Goal: Task Accomplishment & Management: Manage account settings

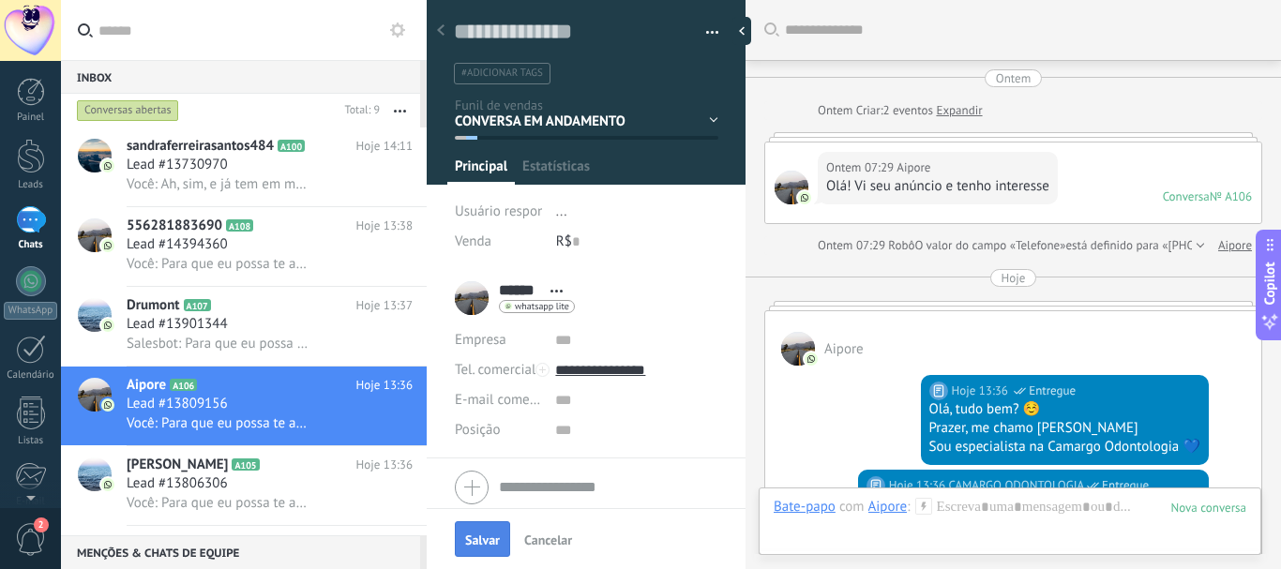
click at [480, 532] on button "Salvar" at bounding box center [482, 539] width 55 height 36
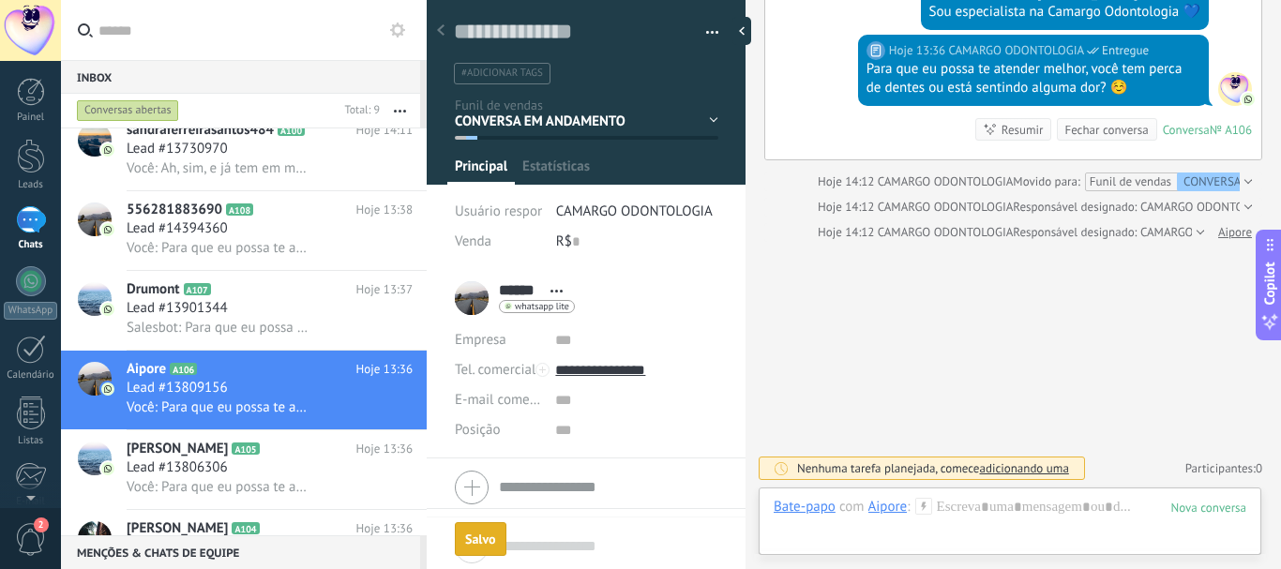
scroll to position [37, 0]
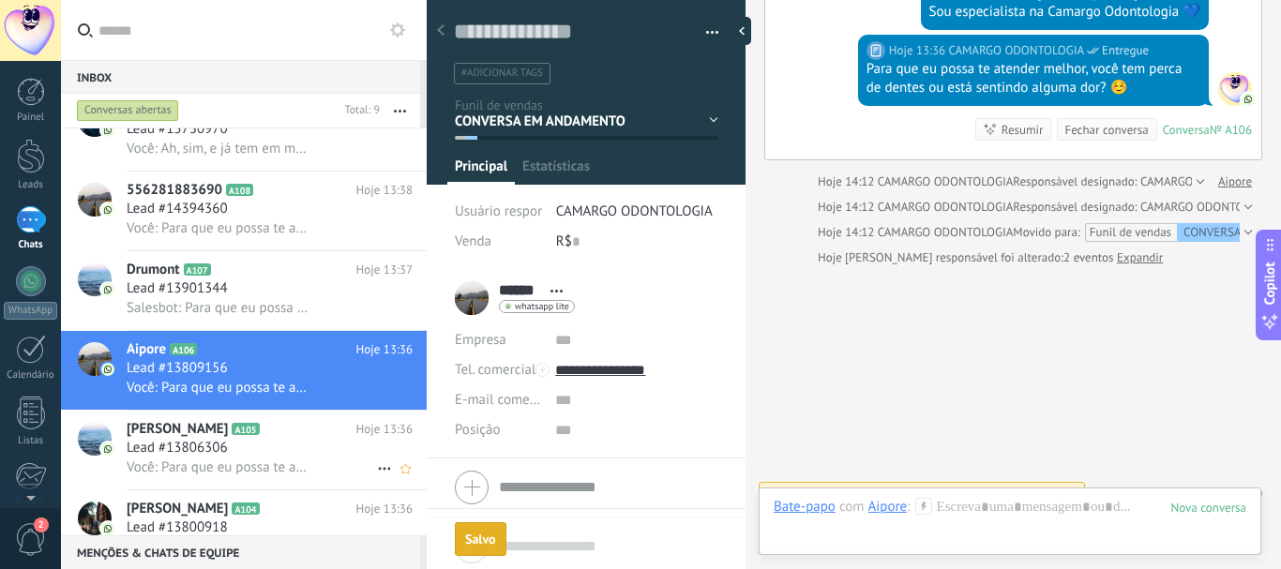
click at [315, 411] on div "[PERSON_NAME] A105 Hoje 13:36 Lead #13806306 Você: Para que eu possa te atender…" at bounding box center [277, 450] width 300 height 79
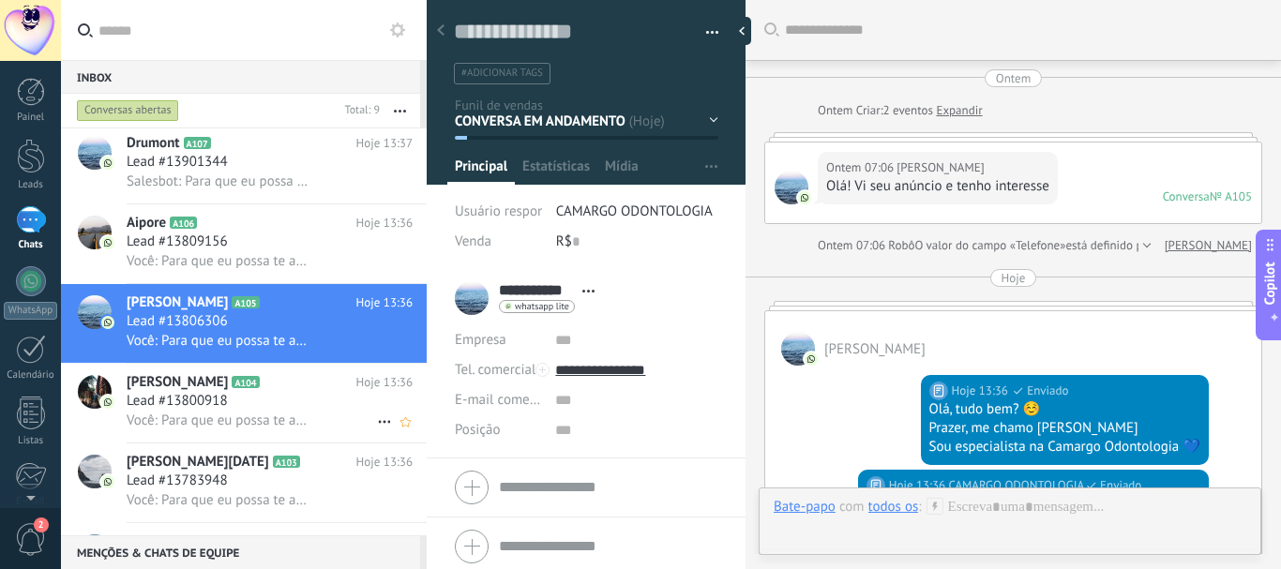
scroll to position [410, 0]
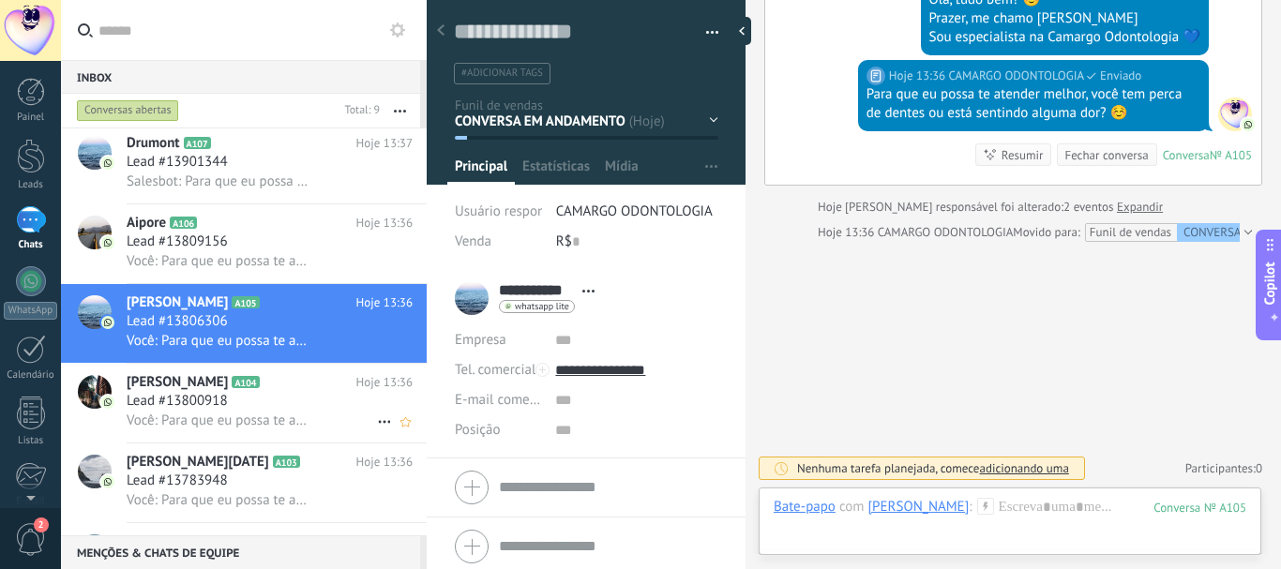
click at [356, 387] on span "Hoje 13:36" at bounding box center [384, 382] width 56 height 19
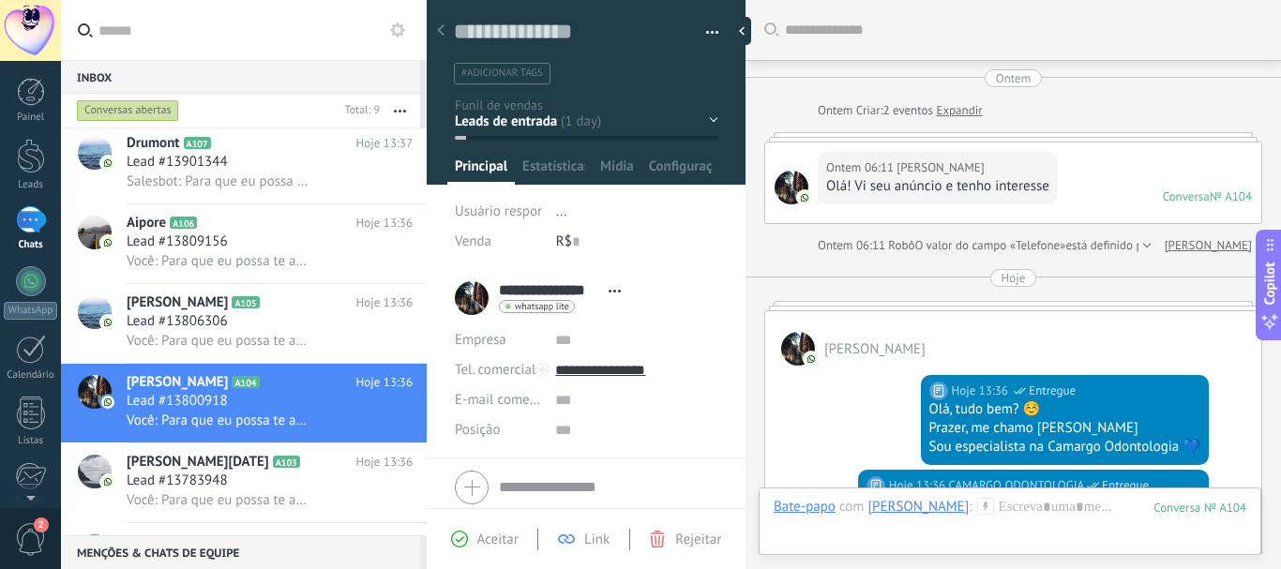
scroll to position [354, 0]
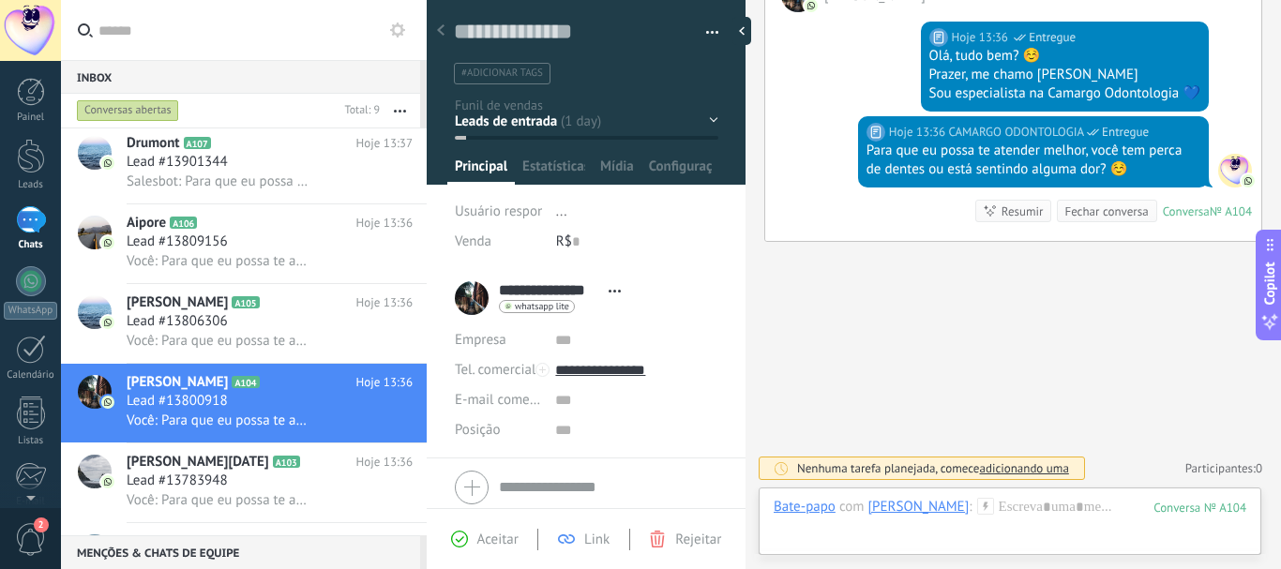
click at [0, 0] on div "CONVERSA EM ANDAMENTO RETORNO RESGATE CONTATO 1 CONTATO 2 CONTATO 3 CONTATO 4" at bounding box center [0, 0] width 0 height 0
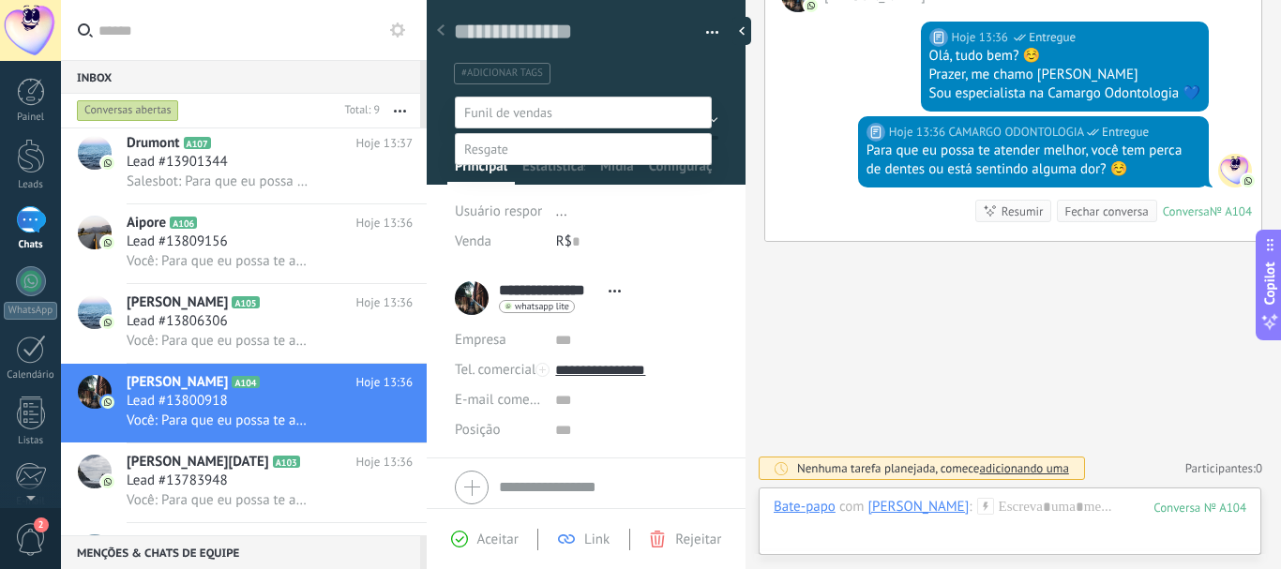
click at [0, 0] on label "CONVERSA EM ANDAMENTO" at bounding box center [0, 0] width 0 height 0
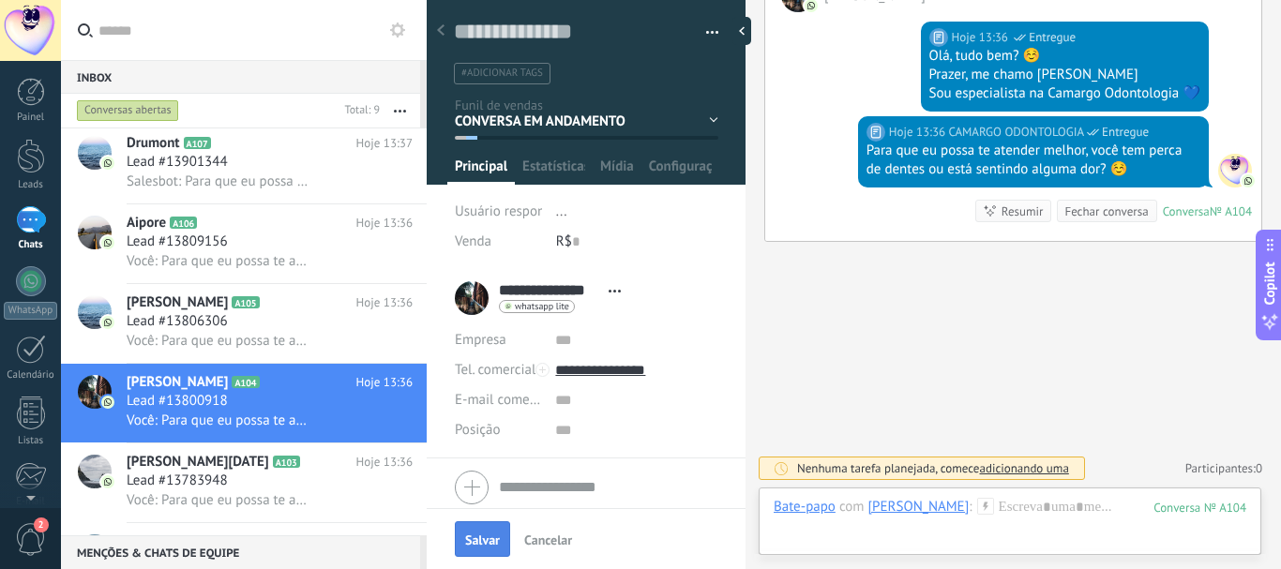
click at [471, 531] on button "Salvar" at bounding box center [482, 539] width 55 height 36
click at [481, 540] on span "Salvar" at bounding box center [482, 540] width 35 height 13
click at [477, 537] on span "Salvar" at bounding box center [482, 540] width 35 height 13
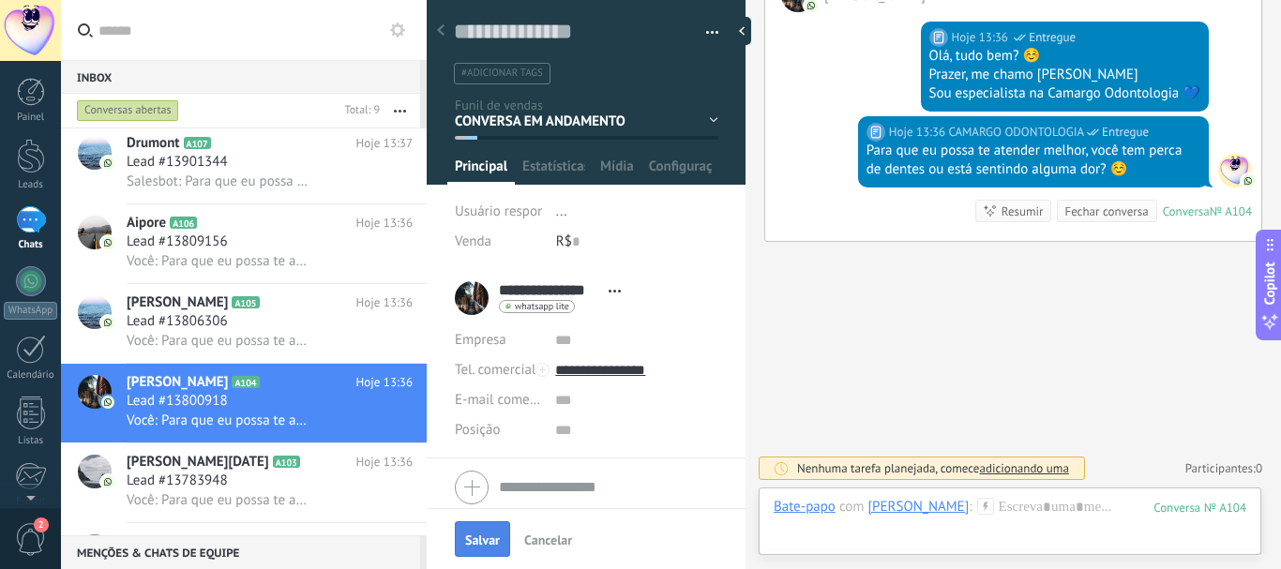
click at [477, 537] on span "Salvar" at bounding box center [482, 540] width 35 height 13
click at [477, 536] on span "Salvar" at bounding box center [482, 540] width 35 height 13
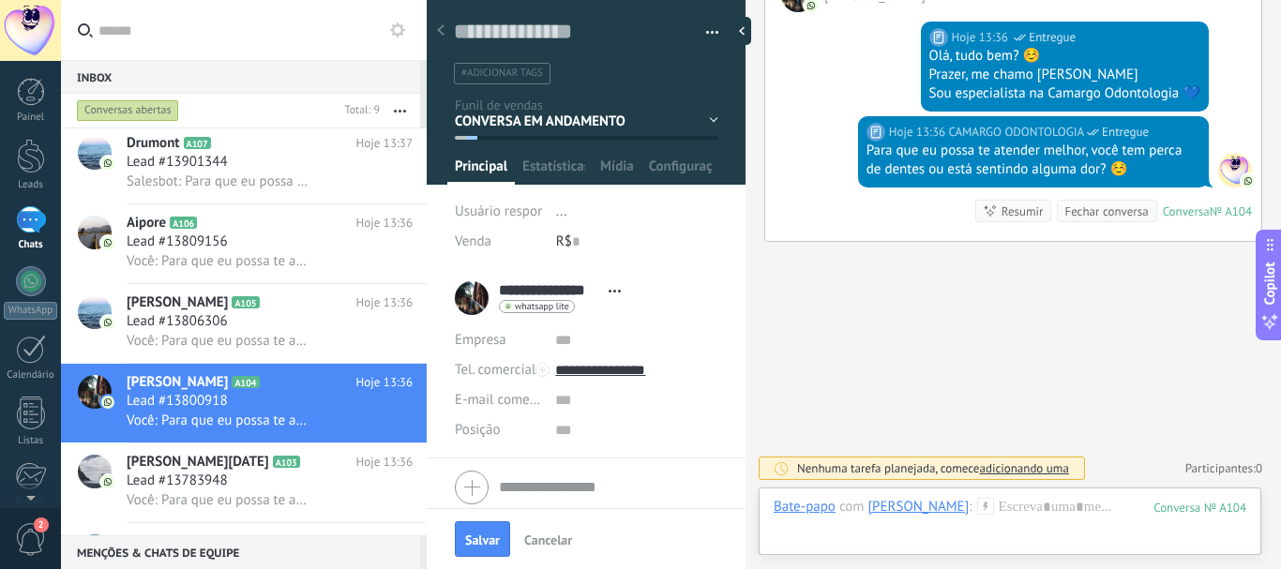
click at [0, 0] on div "CONVERSA EM ANDAMENTO RETORNO RESGATE CONTATO 1 CONTATO 2 CONTATO 3 CONTATO 4" at bounding box center [0, 0] width 0 height 0
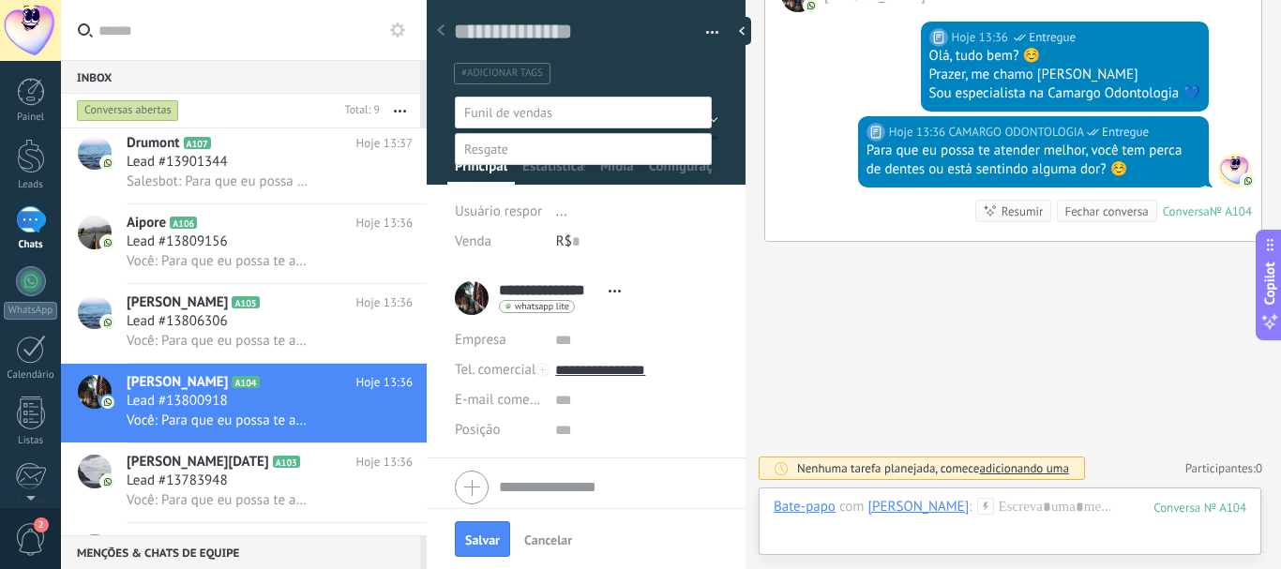
click at [0, 0] on label "CONVERSA EM ANDAMENTO" at bounding box center [0, 0] width 0 height 0
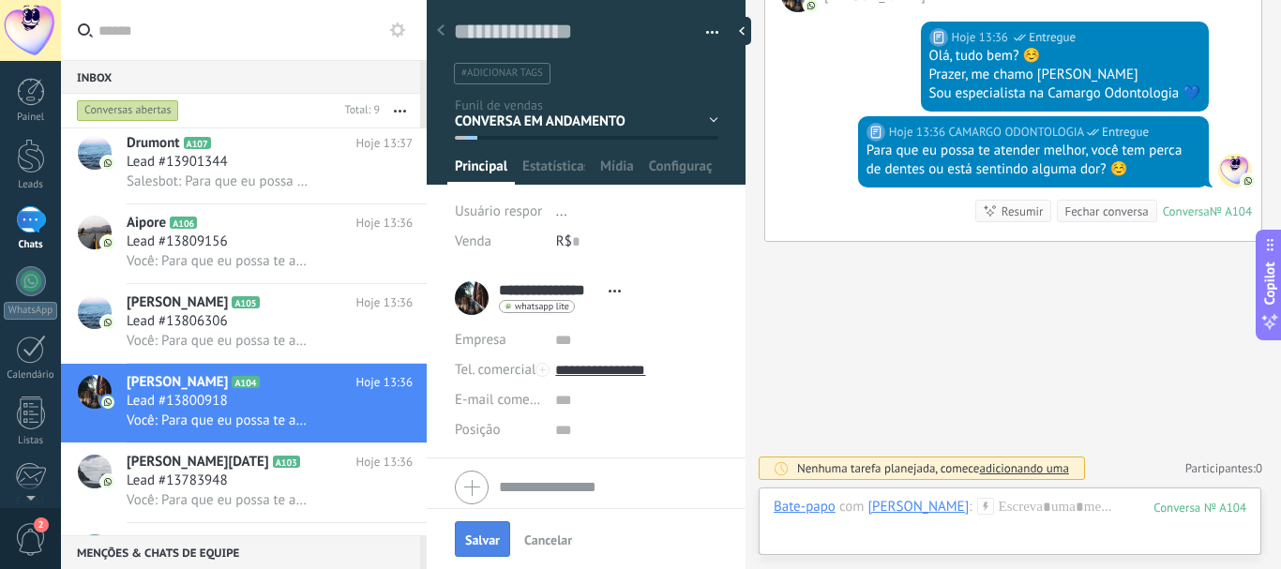
click at [474, 539] on span "Salvar" at bounding box center [482, 540] width 35 height 13
click at [343, 400] on div "Lead #13800918" at bounding box center [270, 401] width 286 height 19
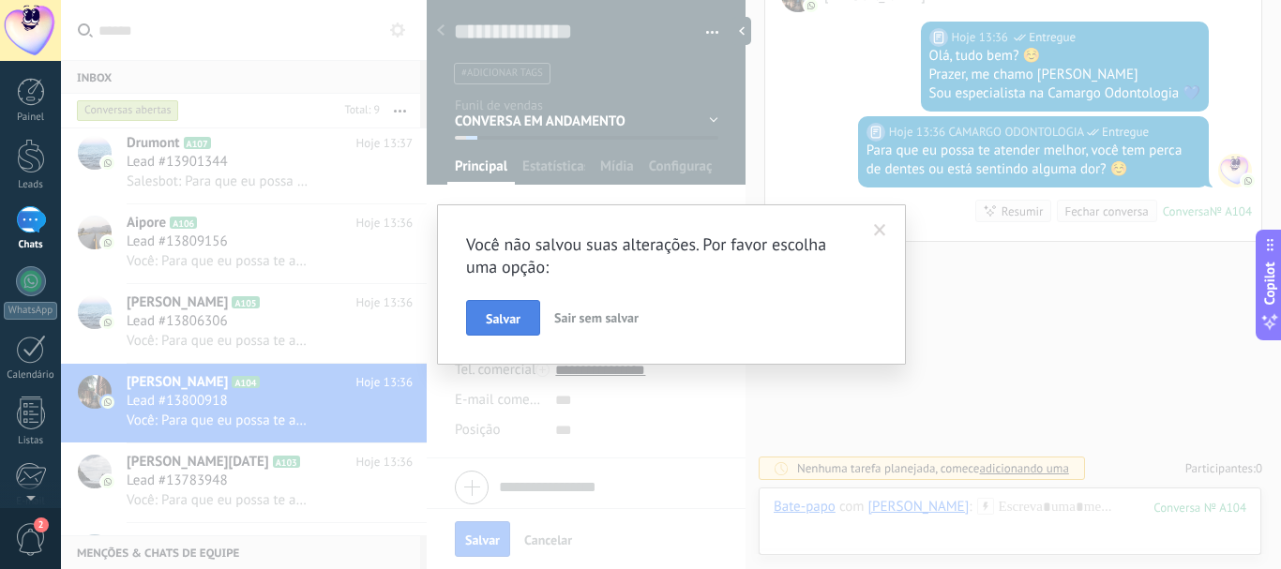
click at [485, 316] on button "Salvar" at bounding box center [503, 318] width 74 height 36
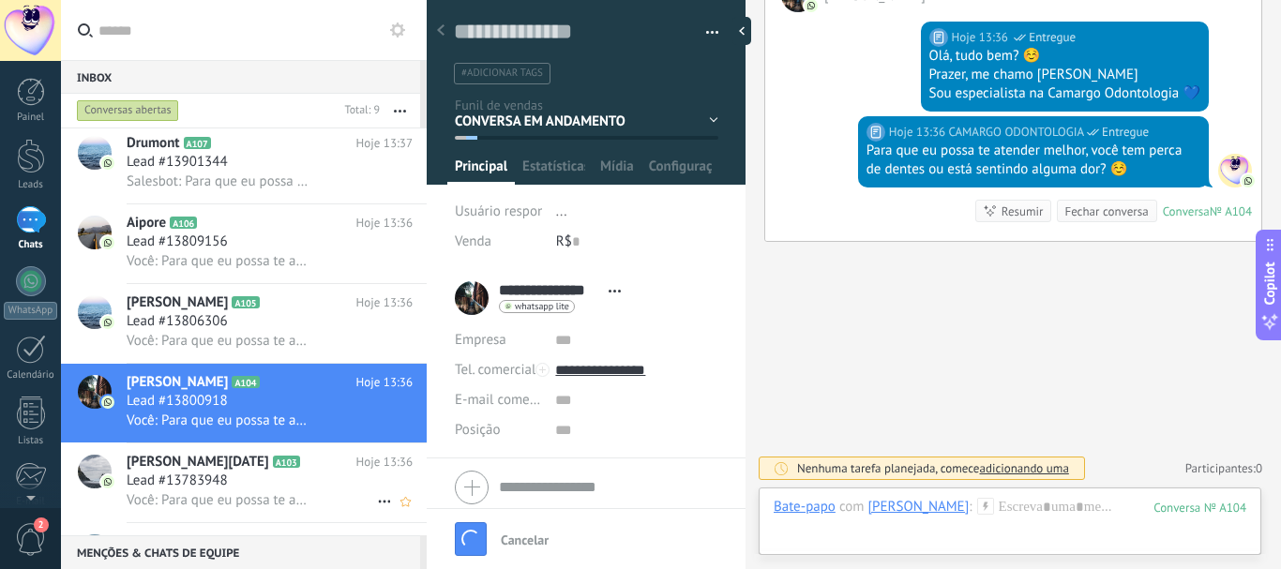
scroll to position [435, 0]
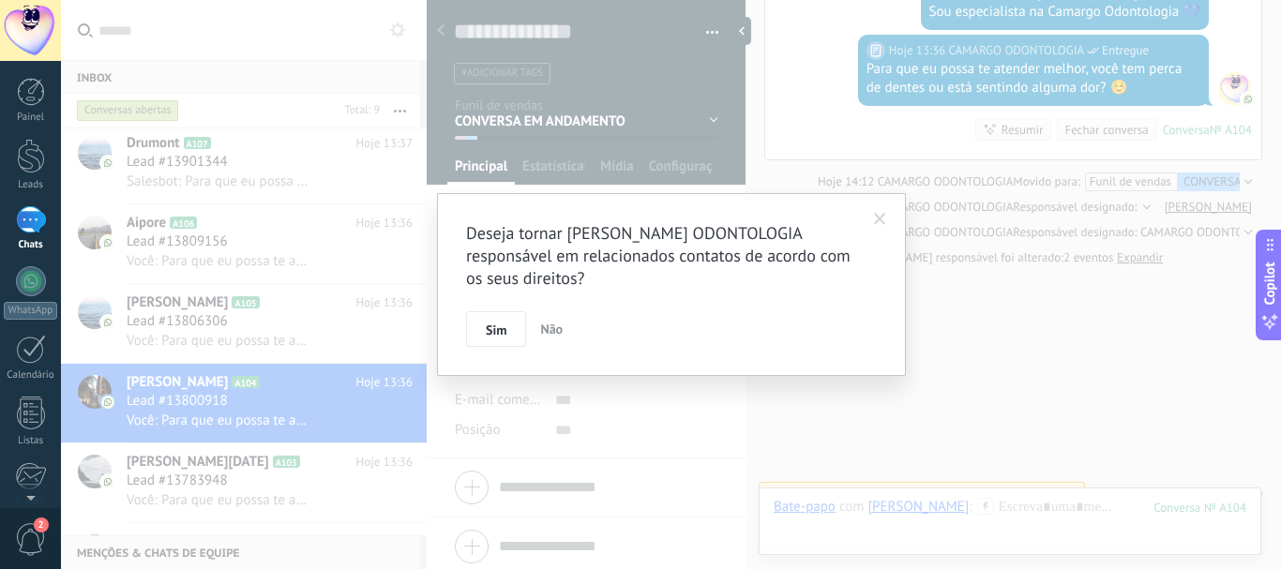
click at [878, 219] on span at bounding box center [880, 219] width 12 height 13
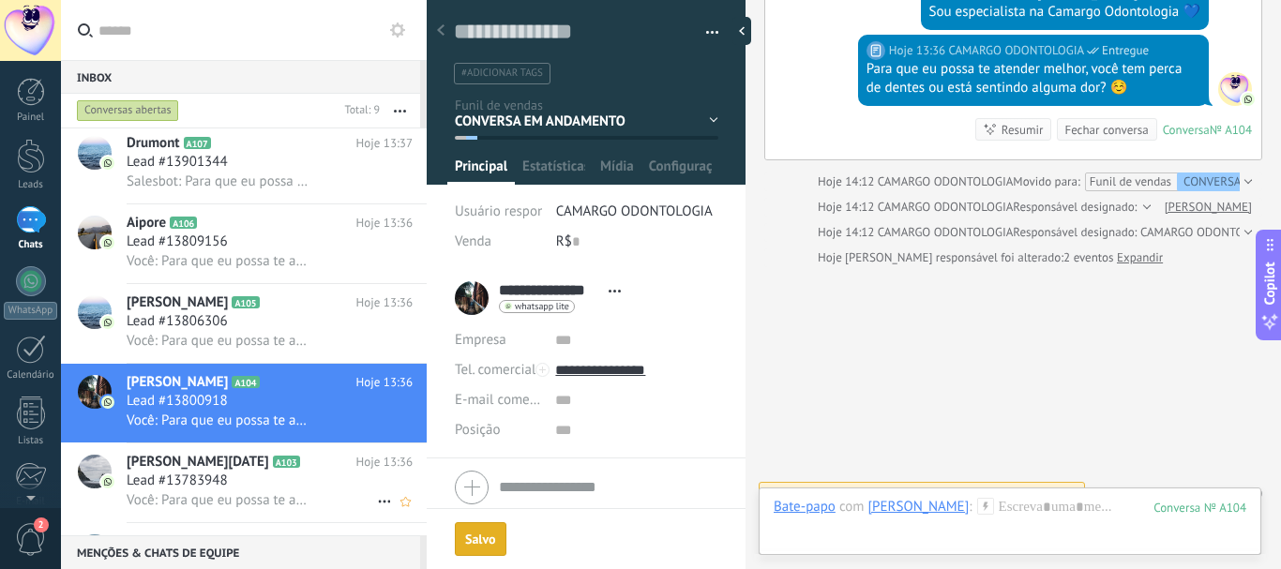
click at [284, 465] on h2 "[PERSON_NAME][DATE] A103" at bounding box center [242, 462] width 230 height 19
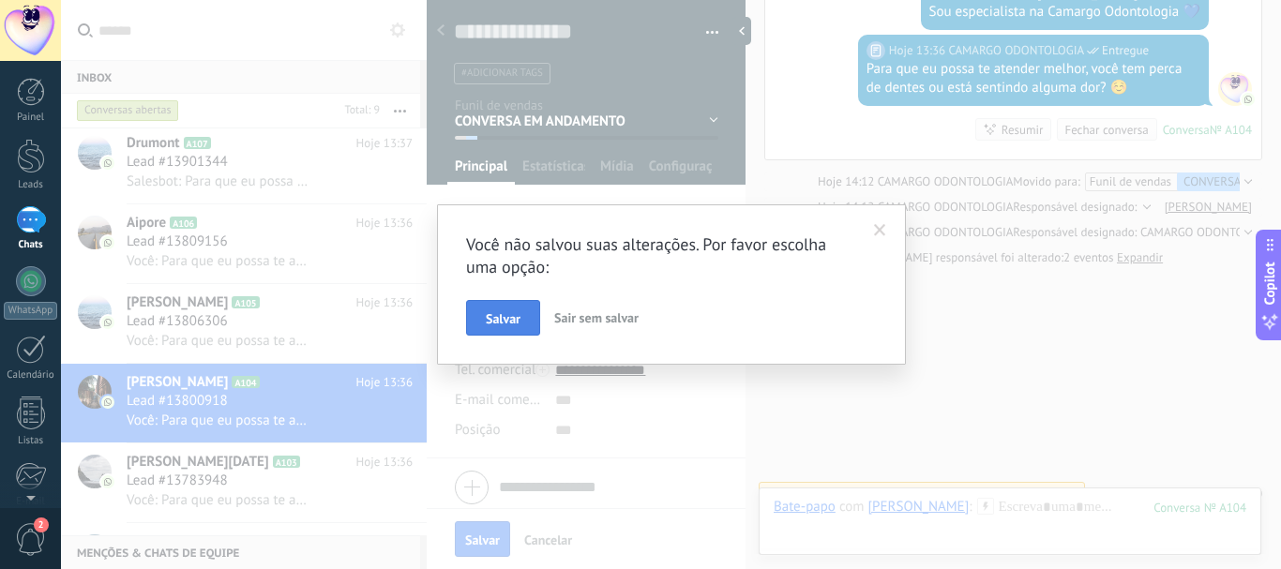
click at [522, 317] on button "Salvar" at bounding box center [503, 318] width 74 height 36
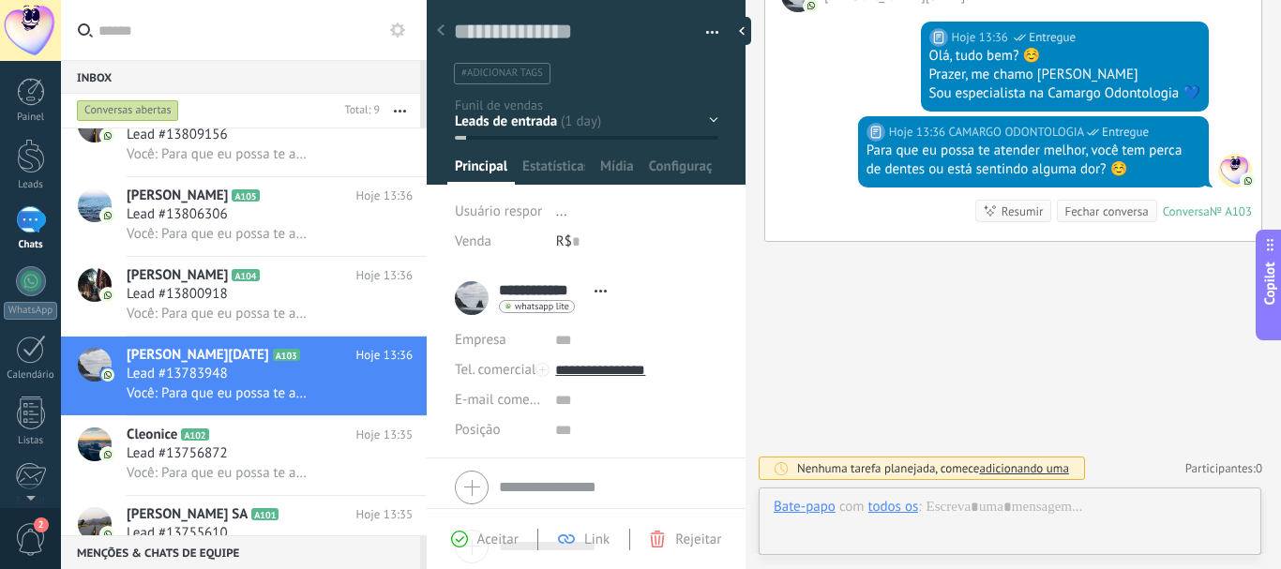
scroll to position [293, 0]
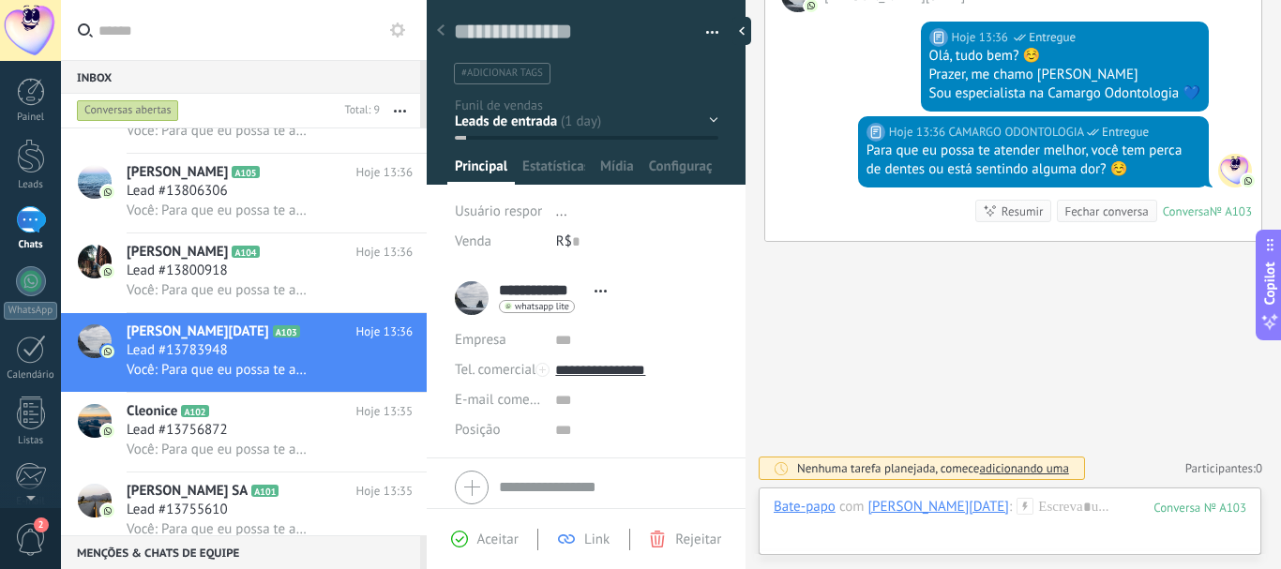
click at [0, 0] on div "CONVERSA EM ANDAMENTO RETORNO RESGATE CONTATO 1 CONTATO 2 CONTATO 3 CONTATO 4" at bounding box center [0, 0] width 0 height 0
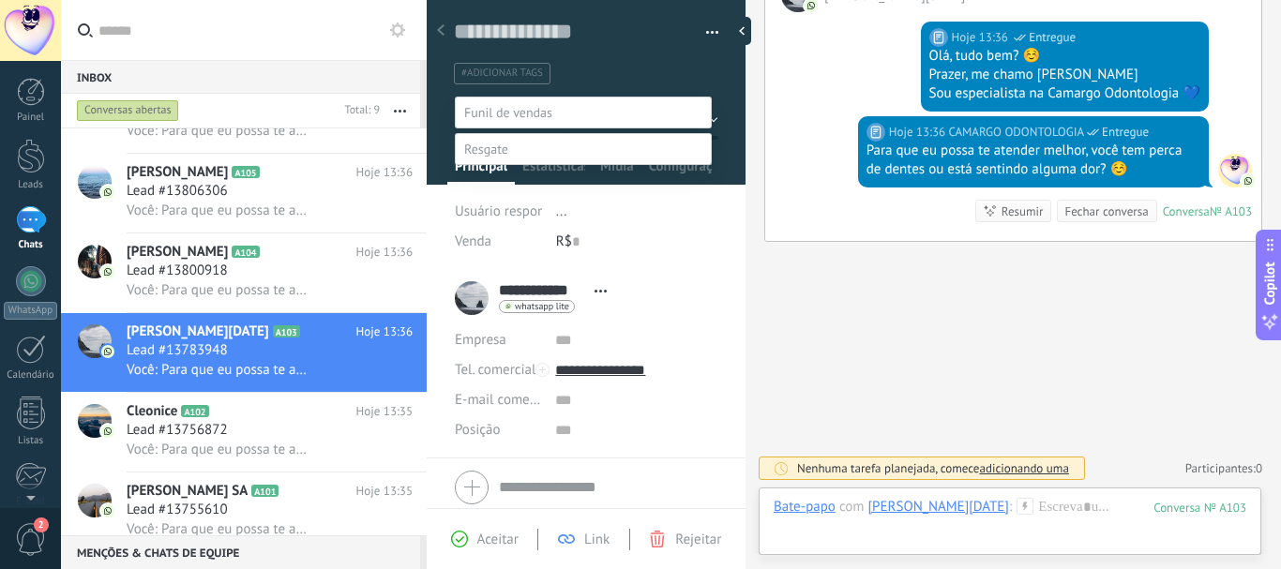
click at [0, 0] on label "CONVERSA EM ANDAMENTO" at bounding box center [0, 0] width 0 height 0
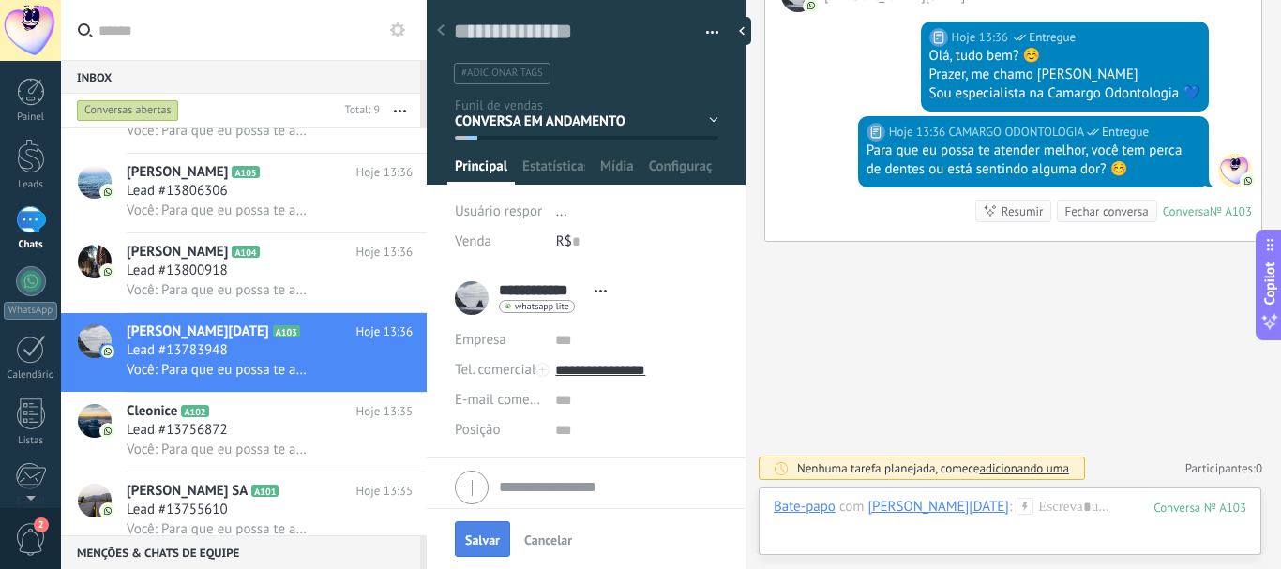
click at [480, 536] on span "Salvar" at bounding box center [482, 540] width 35 height 13
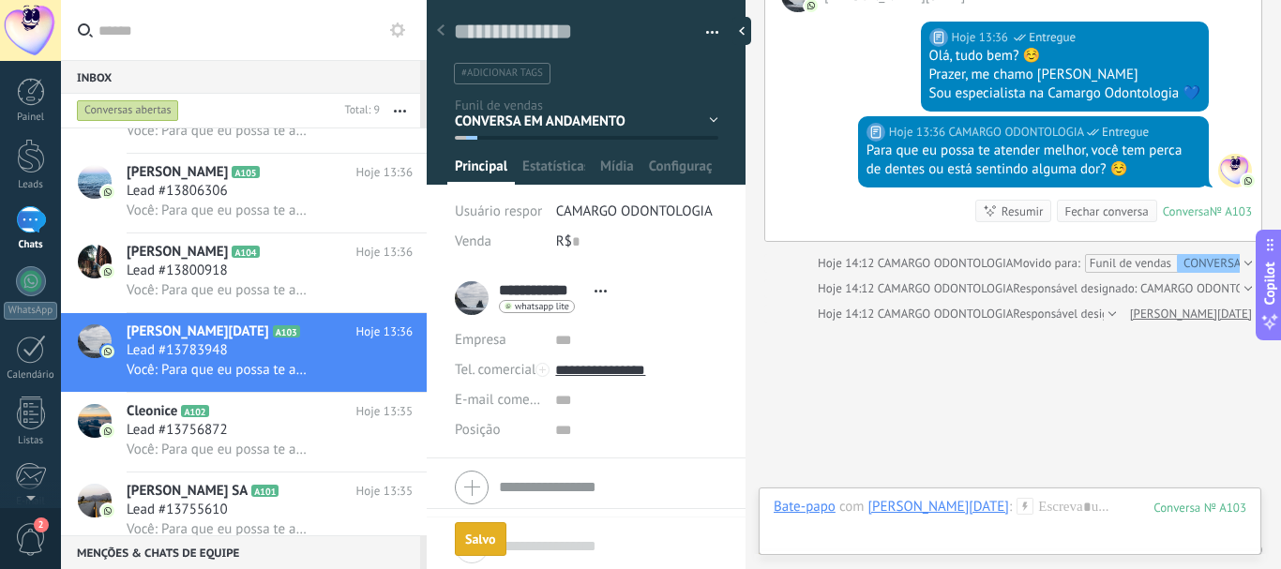
scroll to position [435, 0]
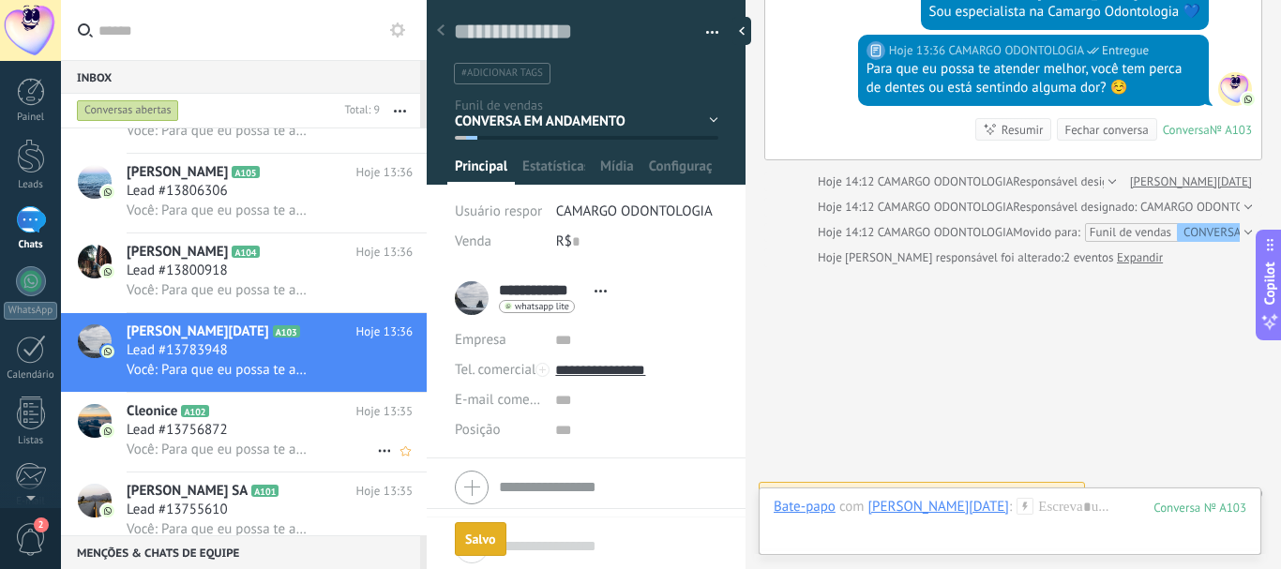
click at [356, 420] on span "Hoje 13:35" at bounding box center [384, 411] width 56 height 19
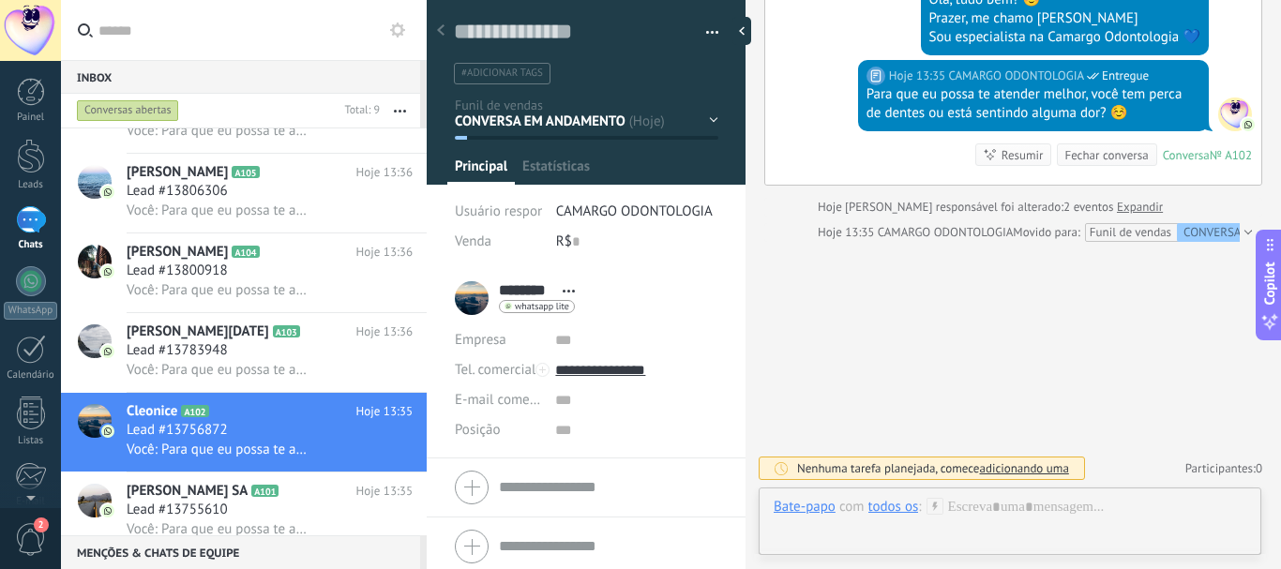
scroll to position [28, 0]
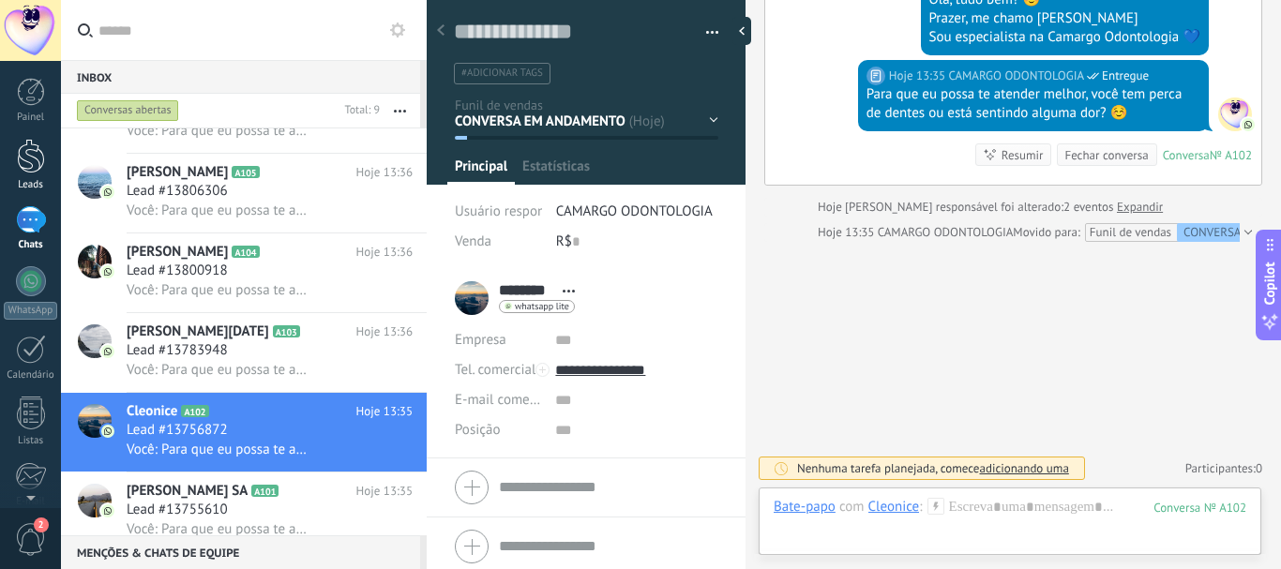
click at [21, 159] on div at bounding box center [31, 156] width 28 height 35
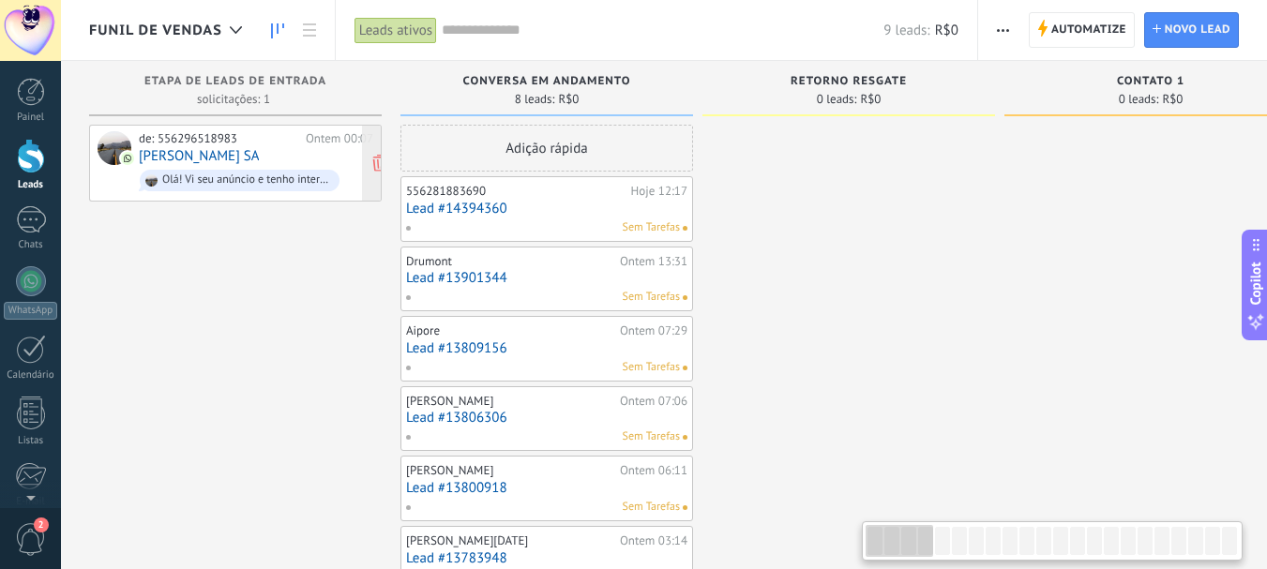
click at [197, 156] on link "SUZANA GARCIA DE SOUZA SA" at bounding box center [199, 156] width 120 height 16
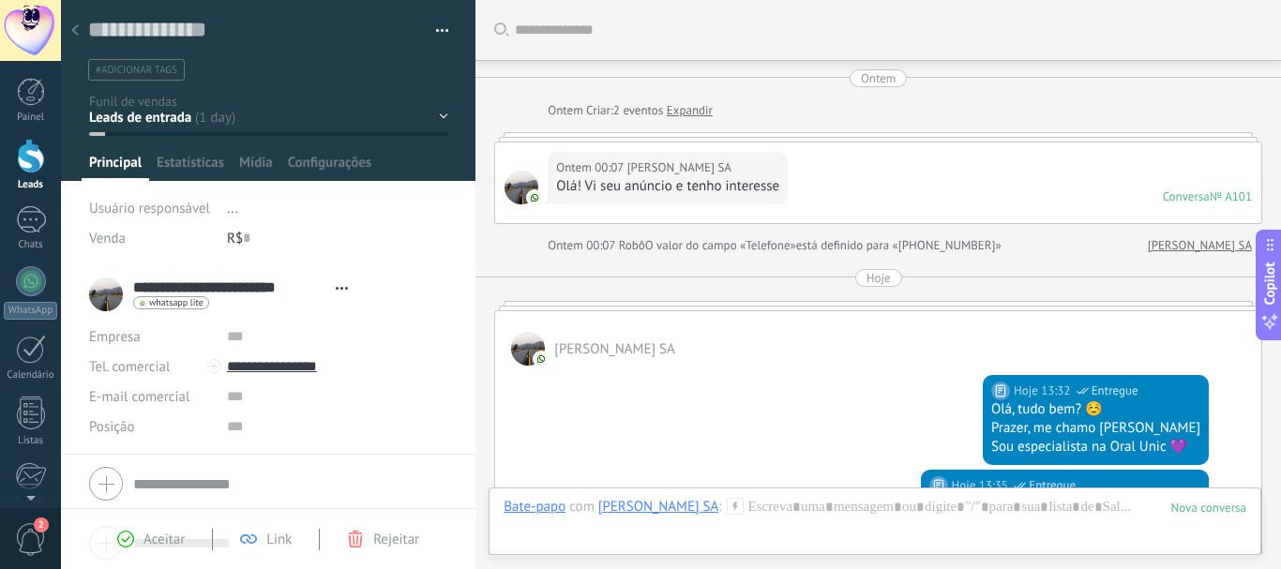
scroll to position [448, 0]
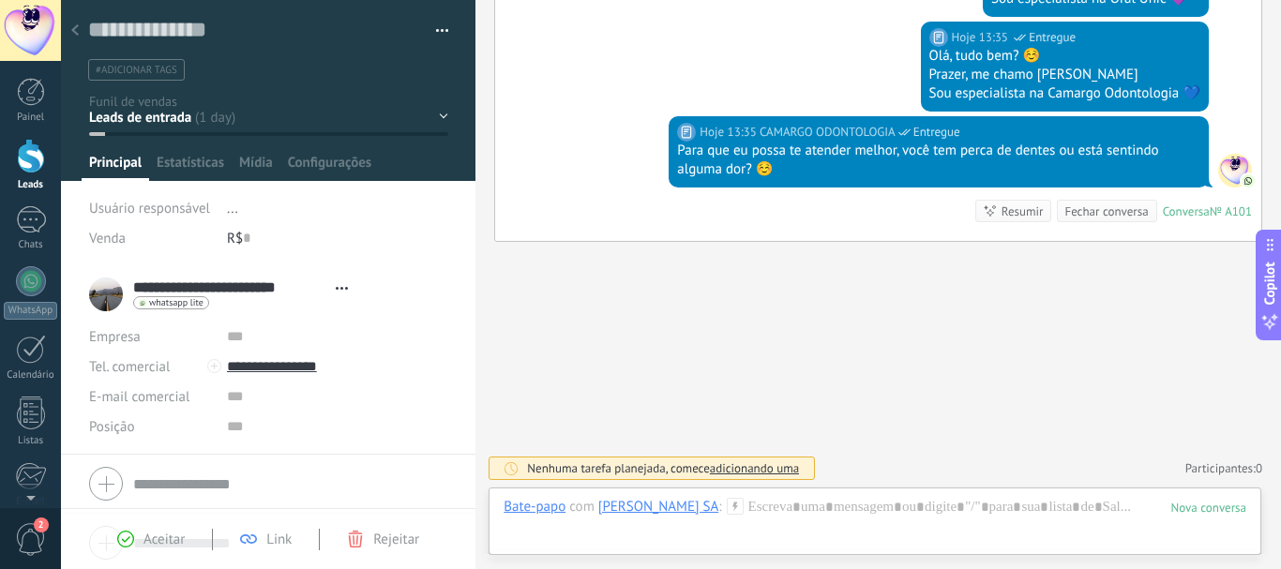
click at [0, 0] on div "CONVERSA EM ANDAMENTO RETORNO RESGATE CONTATO 1 CONTATO 2 CONTATO 3 CONTATO 4" at bounding box center [0, 0] width 0 height 0
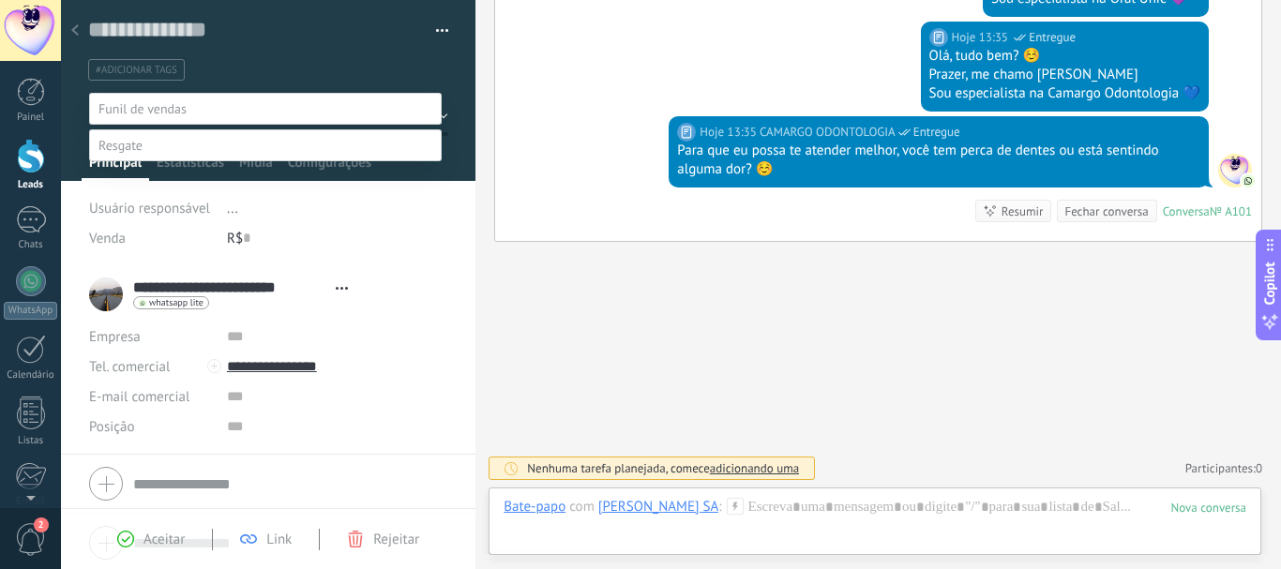
click at [0, 0] on label "CONVERSA EM ANDAMENTO" at bounding box center [0, 0] width 0 height 0
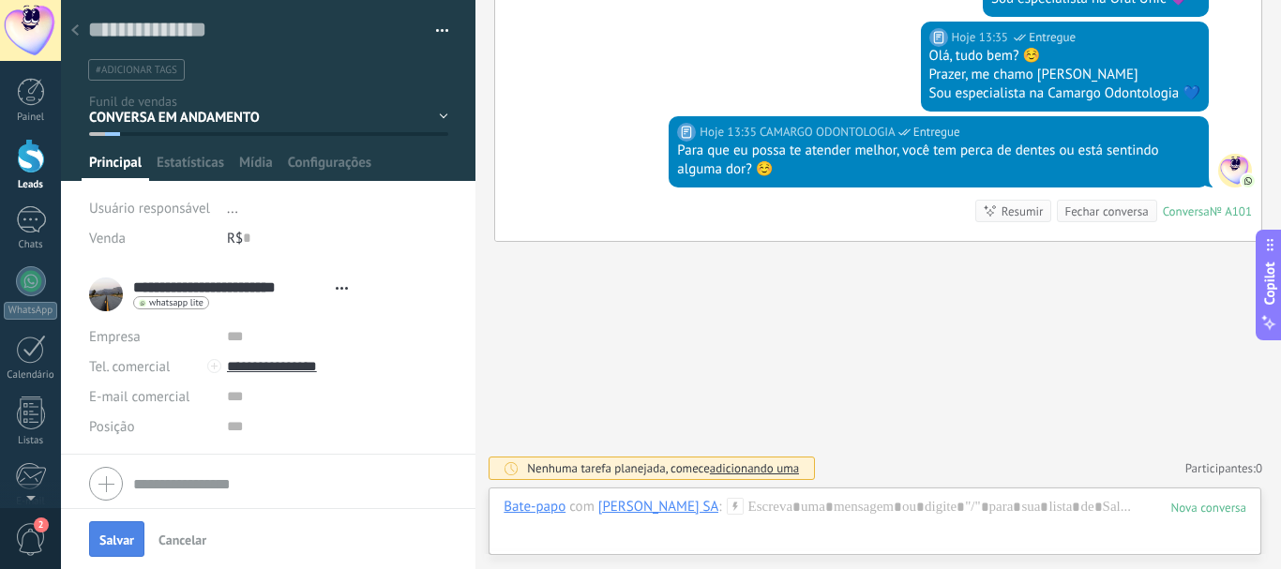
click at [98, 532] on button "Salvar" at bounding box center [116, 539] width 55 height 36
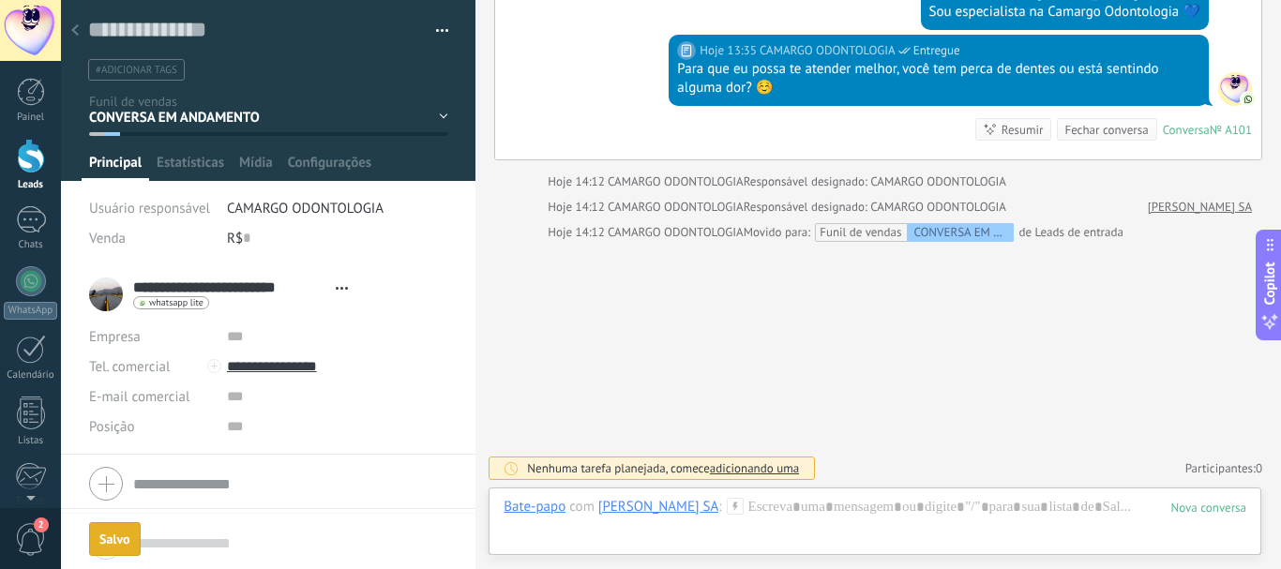
click at [79, 30] on div at bounding box center [75, 31] width 26 height 37
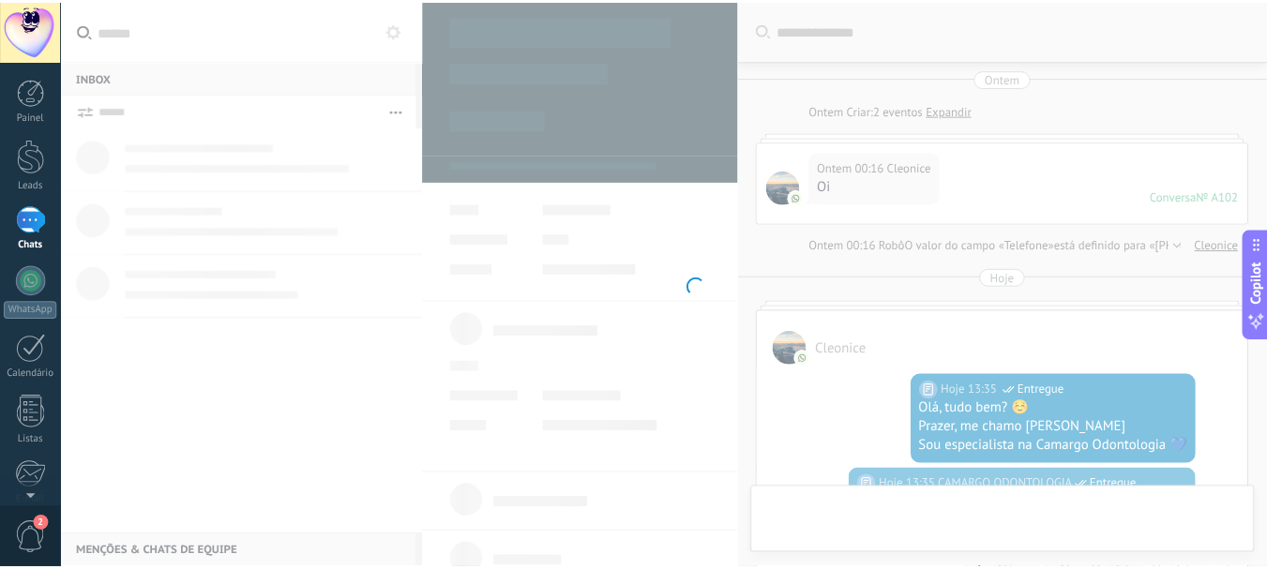
scroll to position [410, 0]
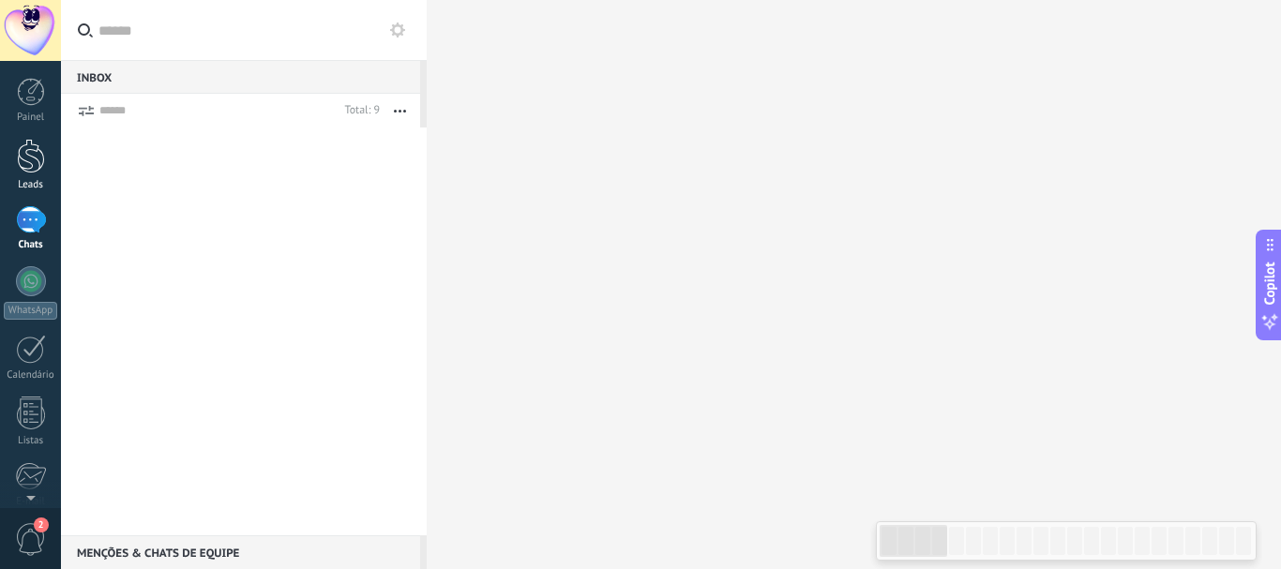
click at [29, 162] on div at bounding box center [31, 156] width 28 height 35
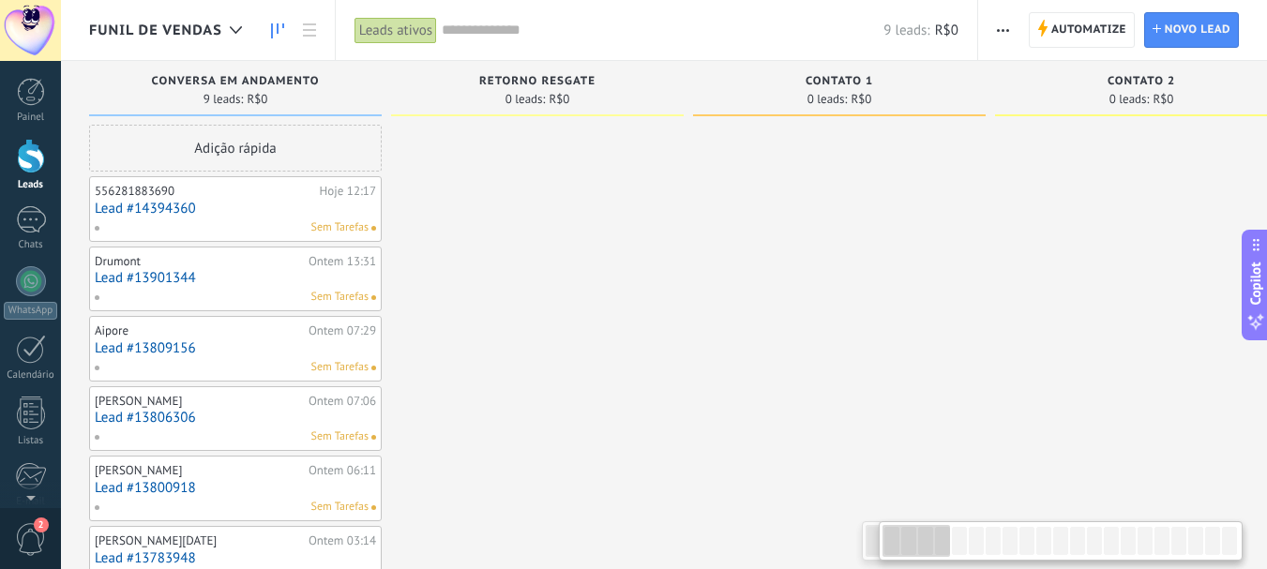
drag, startPoint x: 914, startPoint y: 541, endPoint x: 896, endPoint y: 504, distance: 40.7
click at [881, 534] on div at bounding box center [1061, 540] width 364 height 39
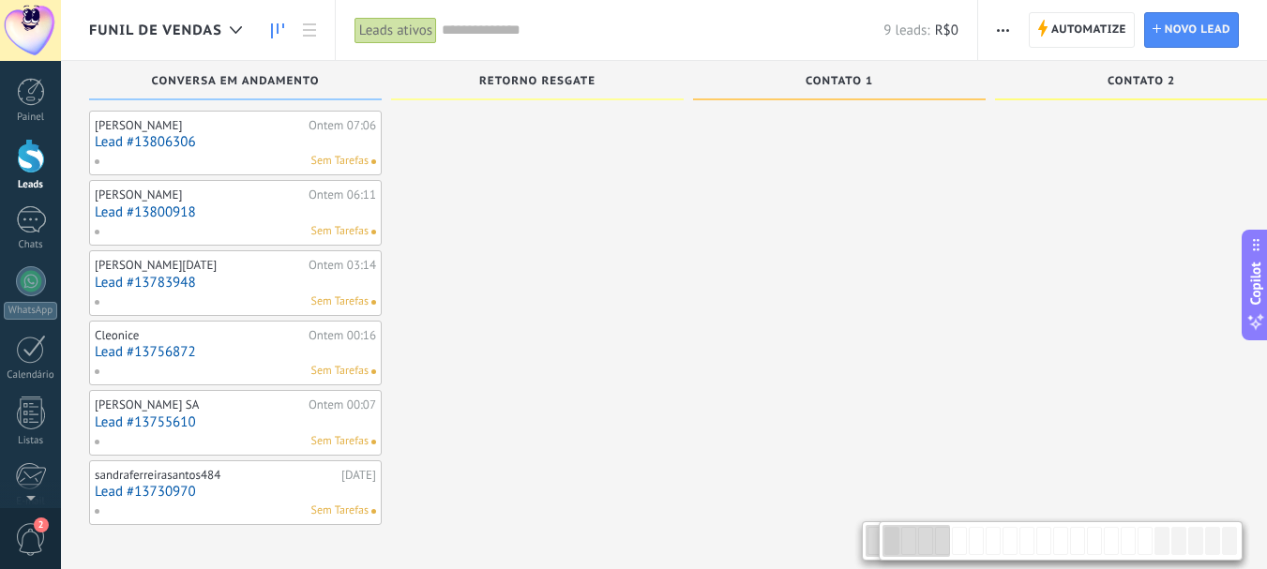
scroll to position [278, 0]
click at [149, 490] on link "Lead #13730970" at bounding box center [235, 490] width 281 height 16
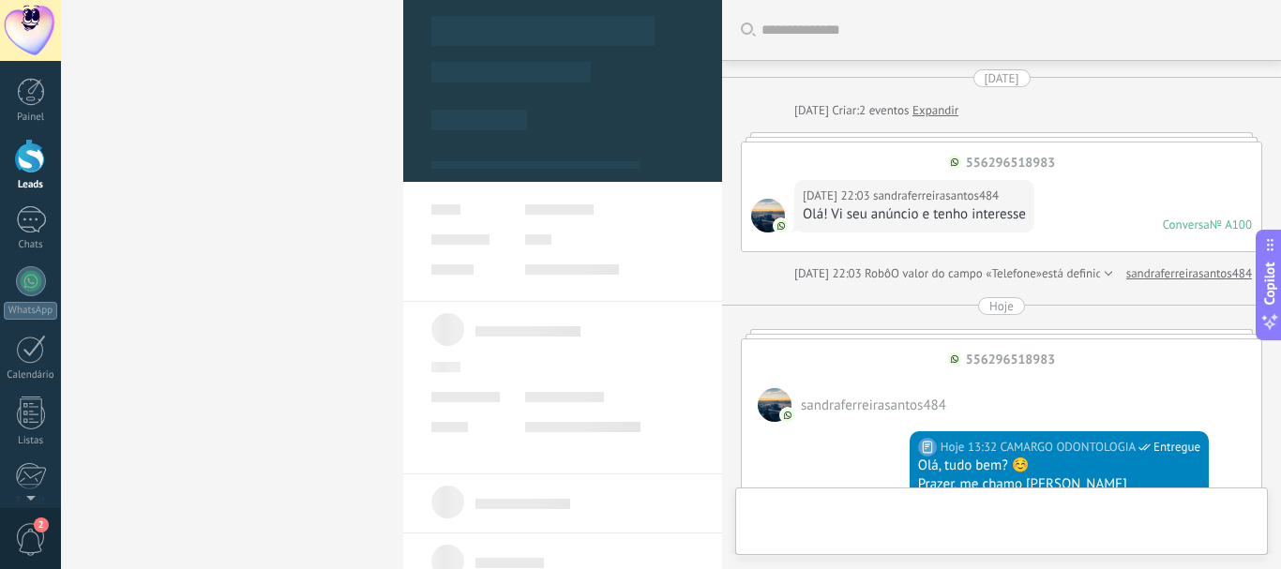
scroll to position [793, 0]
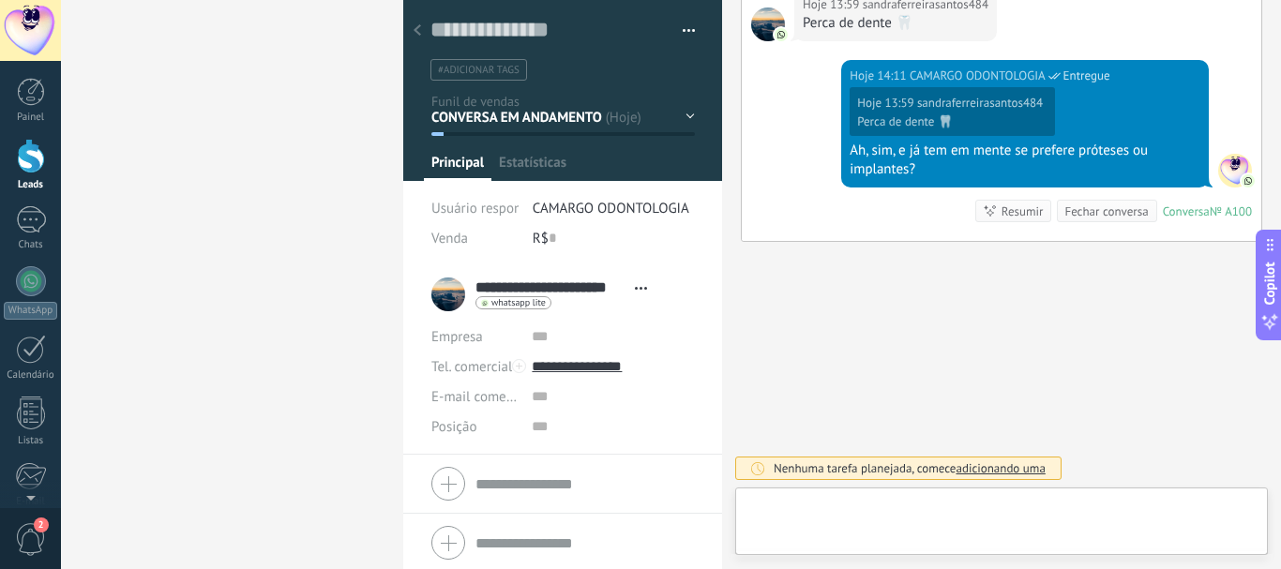
type textarea "**********"
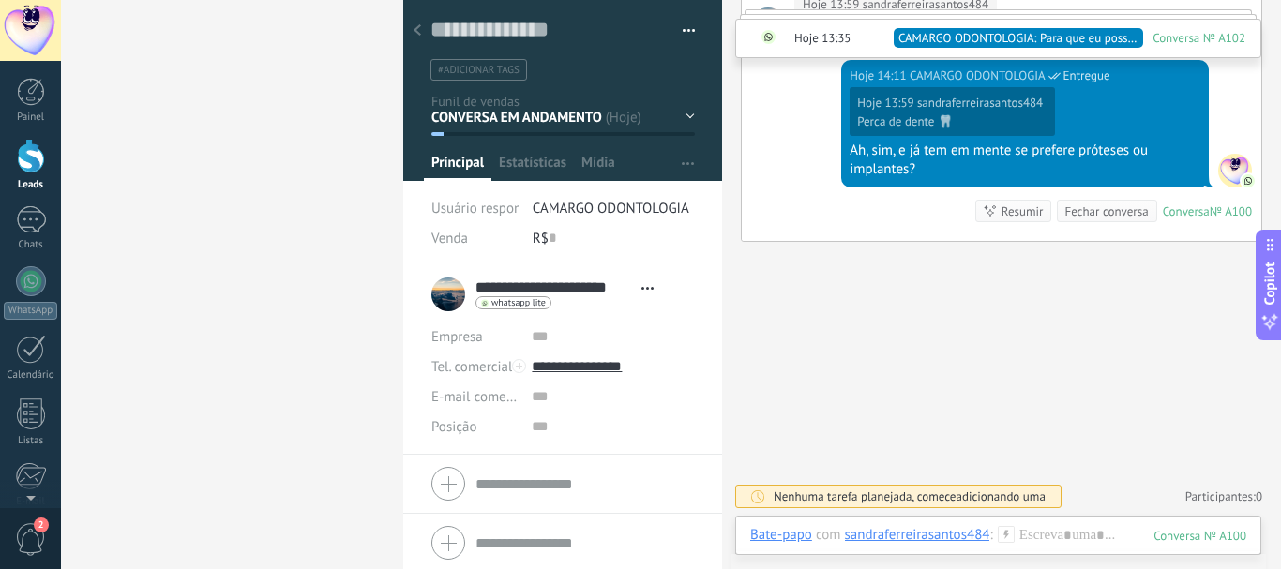
scroll to position [788, 0]
click at [414, 29] on icon at bounding box center [418, 29] width 8 height 11
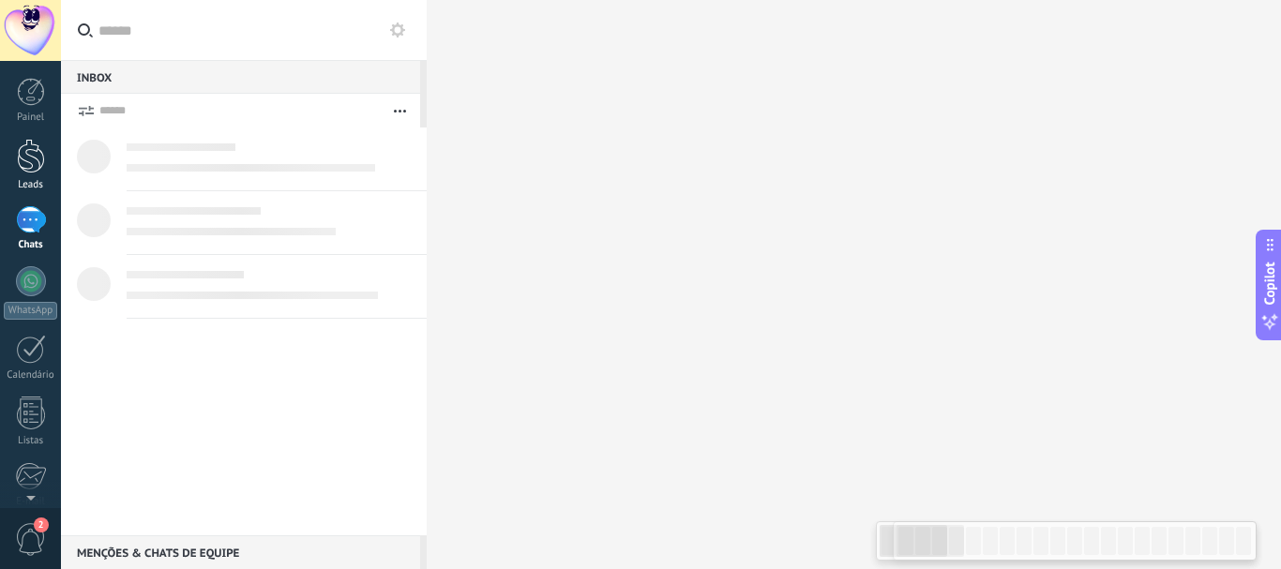
click at [32, 164] on div at bounding box center [31, 156] width 28 height 35
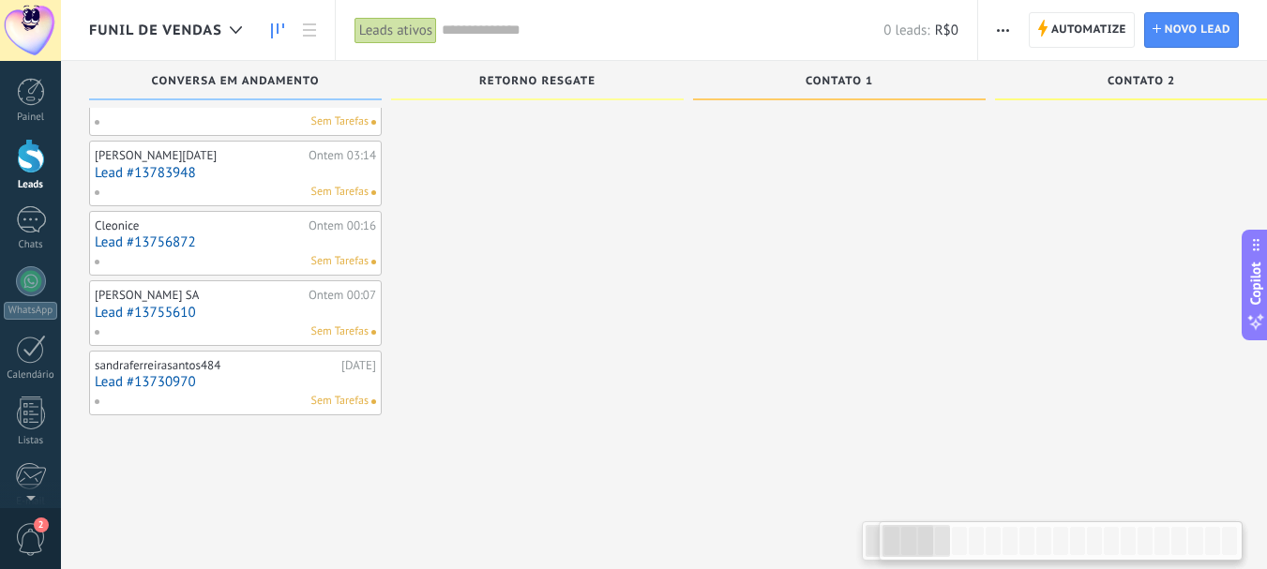
scroll to position [391, 0]
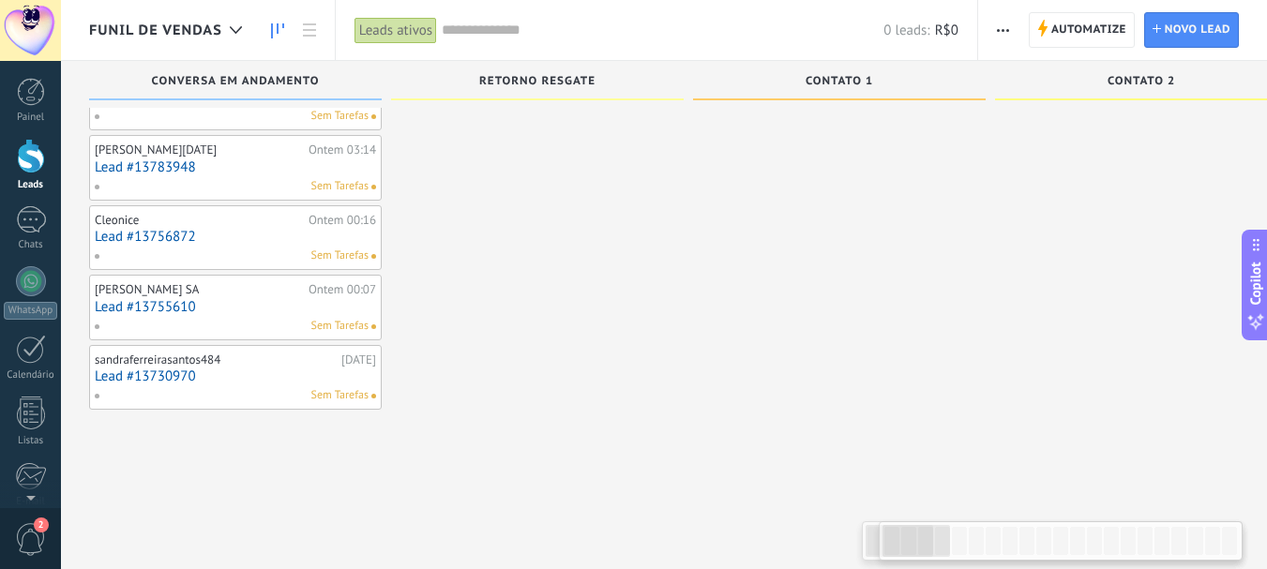
click at [94, 397] on span at bounding box center [104, 395] width 21 height 17
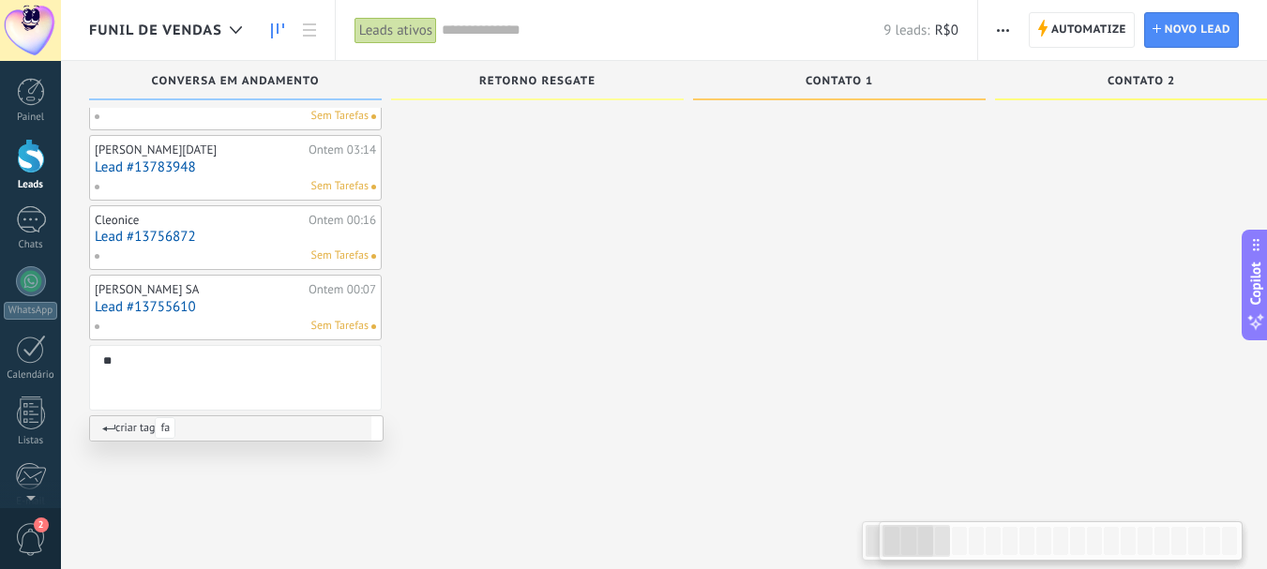
type input "*"
click at [503, 341] on div at bounding box center [537, 215] width 293 height 962
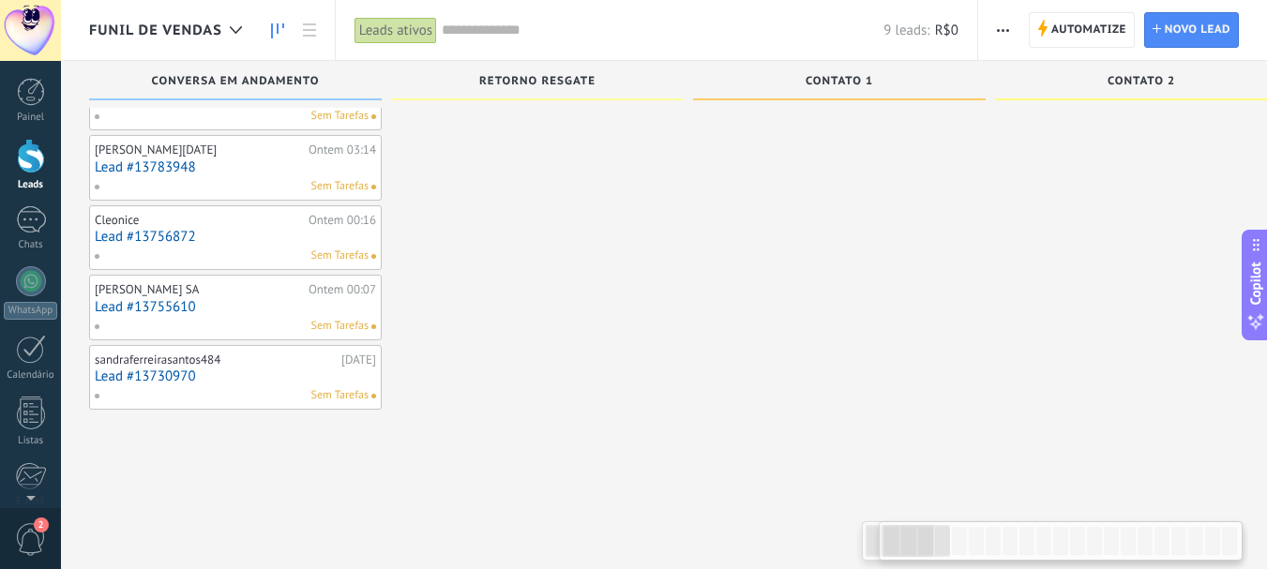
click at [124, 379] on link "Lead #13730970" at bounding box center [235, 377] width 281 height 16
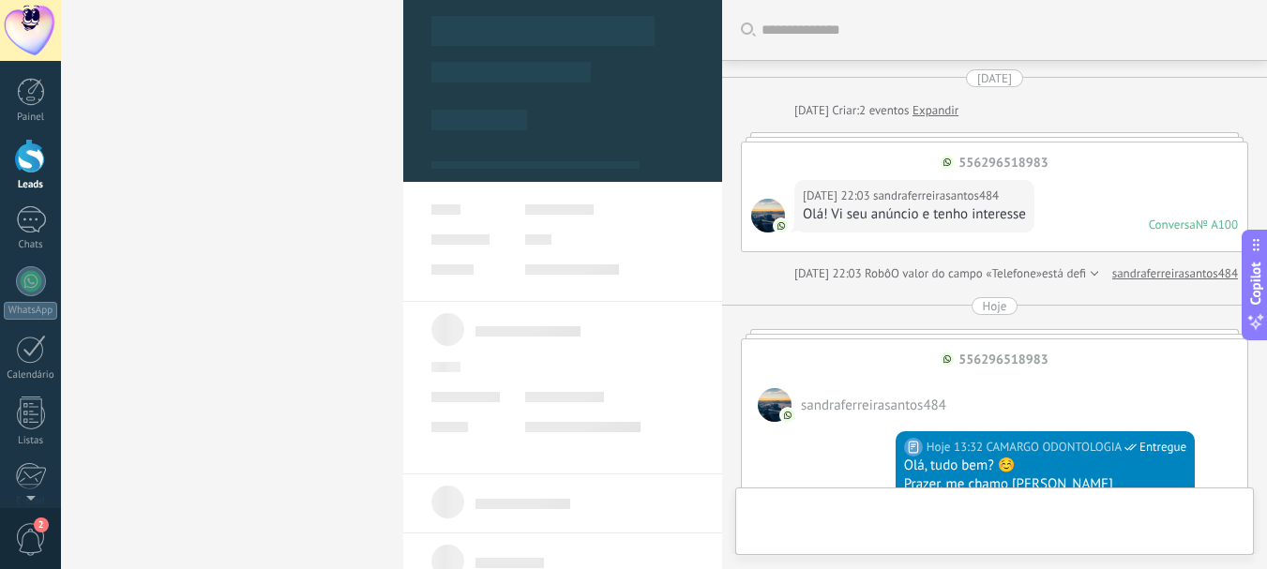
type textarea "**********"
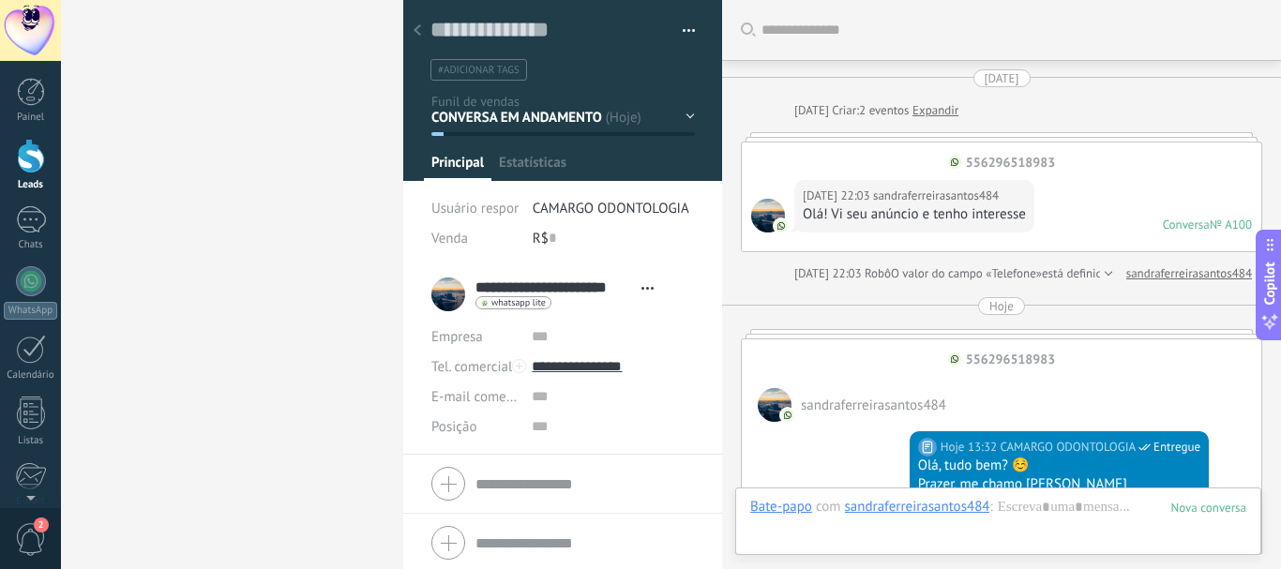
scroll to position [793, 0]
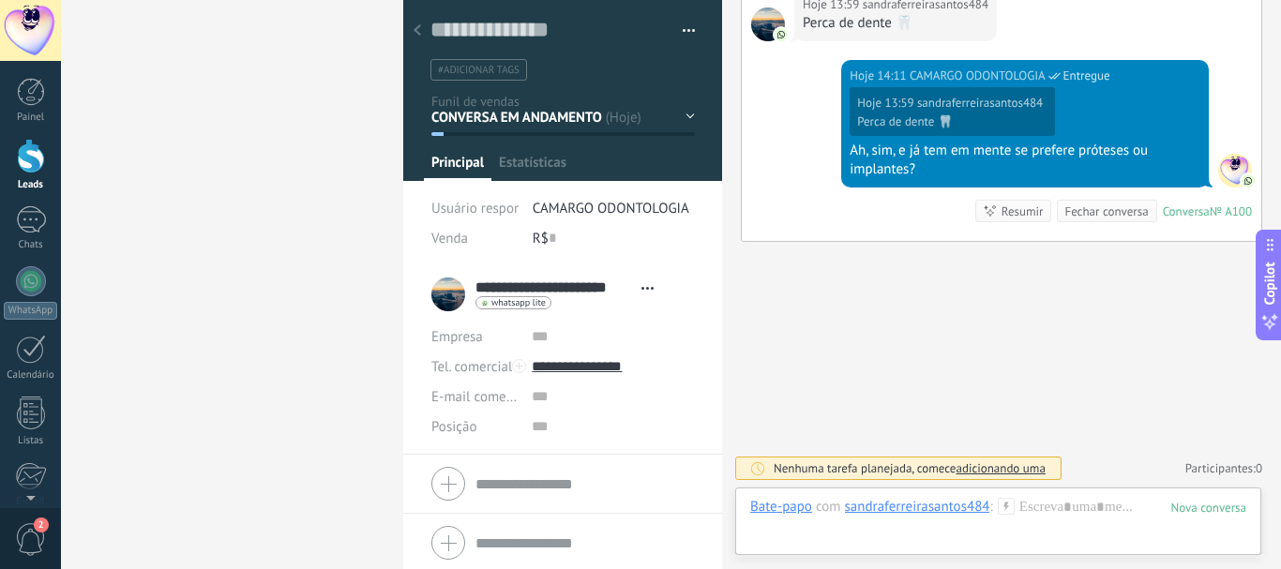
click at [681, 32] on button "button" at bounding box center [682, 31] width 27 height 28
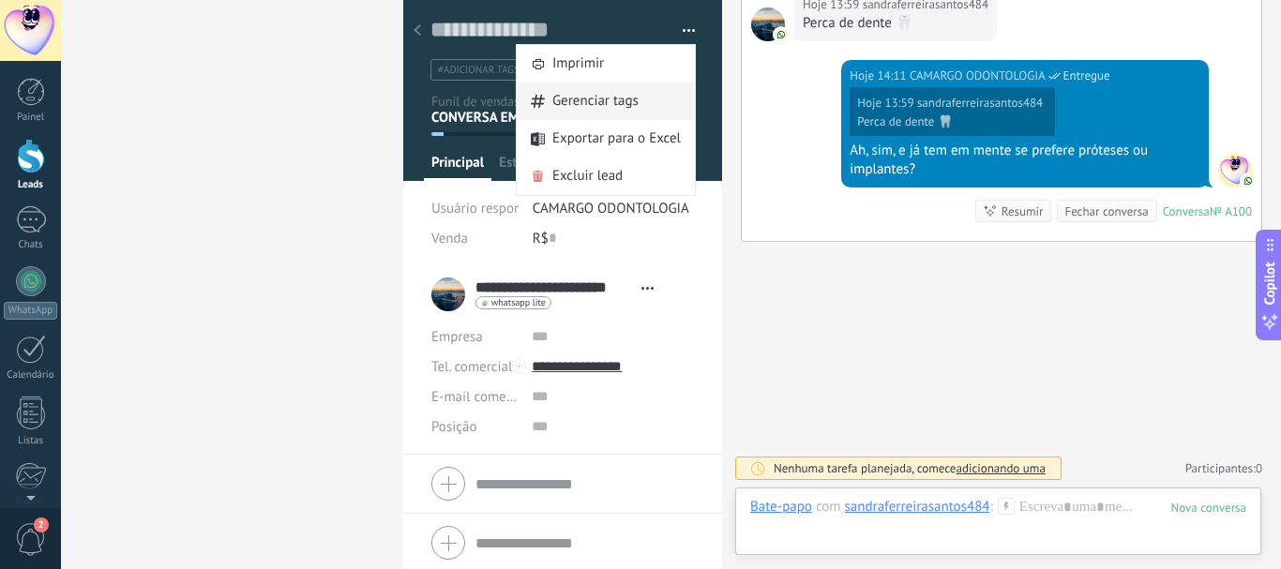
click at [601, 109] on span "Gerenciar tags" at bounding box center [595, 102] width 86 height 38
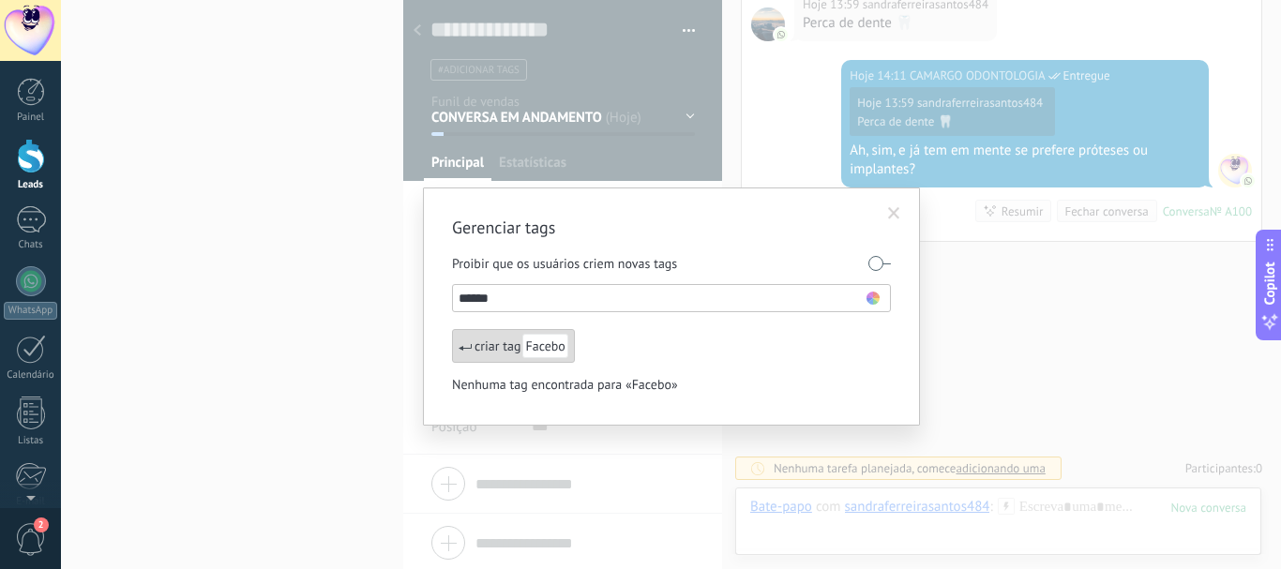
scroll to position [788, 0]
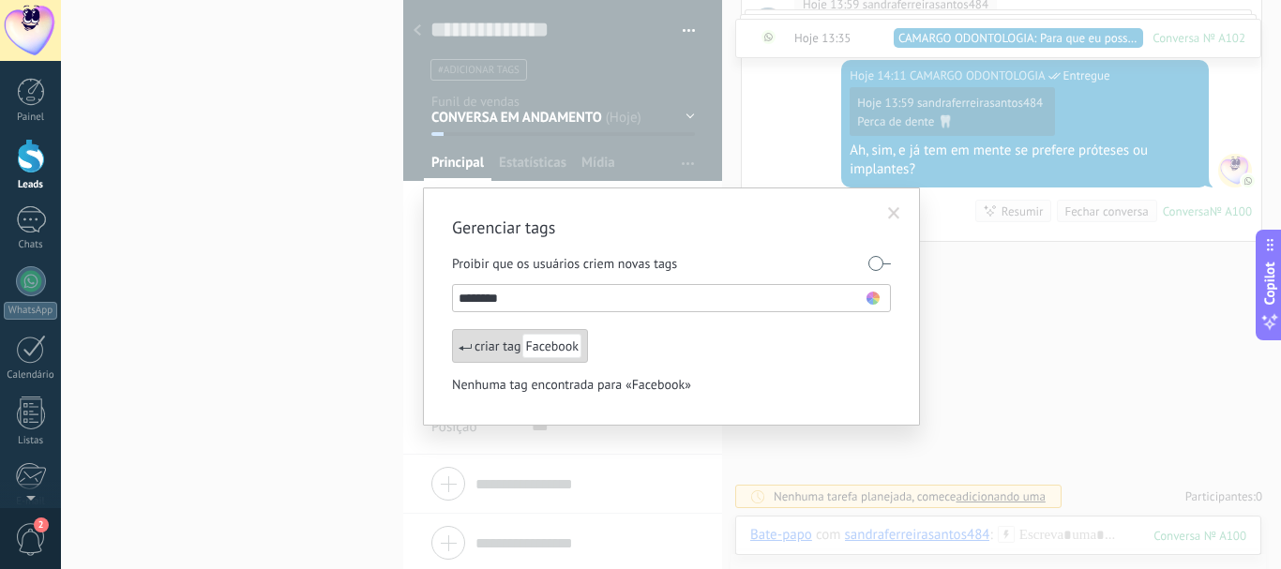
type input "********"
click at [874, 294] on use at bounding box center [872, 298] width 13 height 13
click at [838, 377] on span at bounding box center [840, 380] width 12 height 12
click at [527, 335] on span "Facebook" at bounding box center [551, 346] width 59 height 24
click at [527, 299] on input "text" at bounding box center [663, 298] width 408 height 23
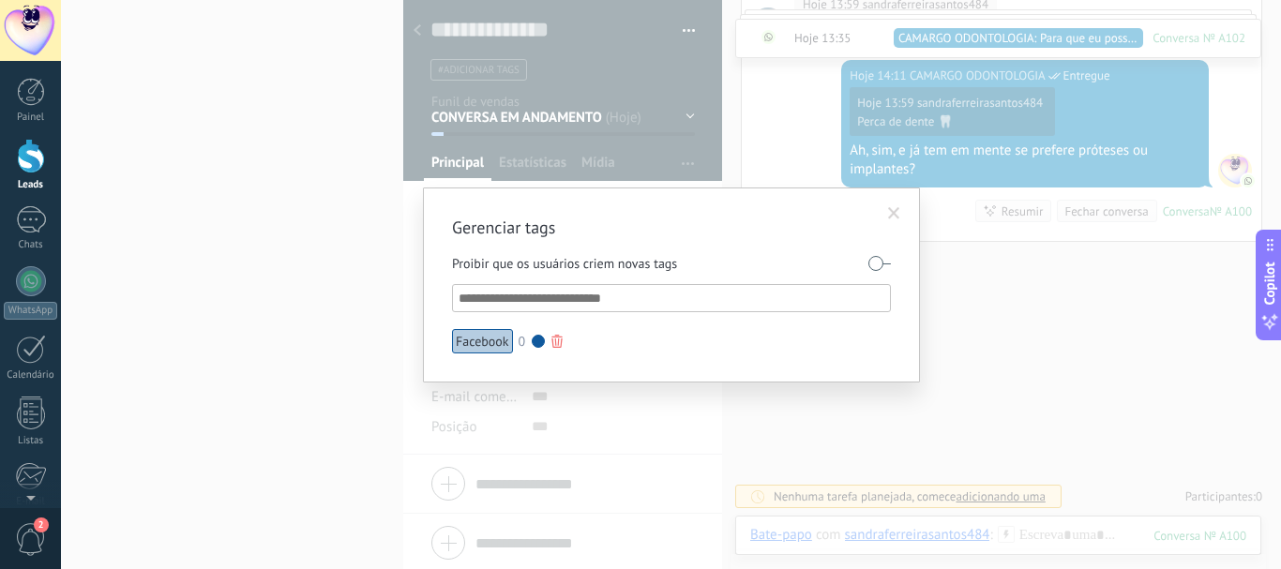
click at [555, 339] on div at bounding box center [556, 341] width 11 height 13
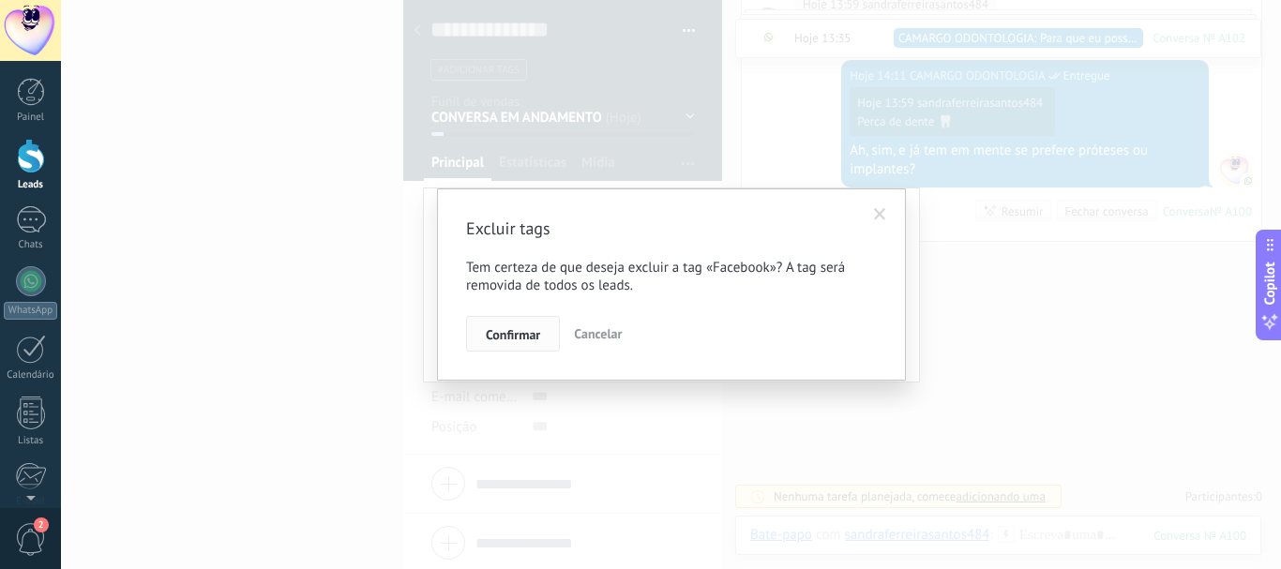
click at [531, 334] on span "Confirmar" at bounding box center [513, 334] width 54 height 13
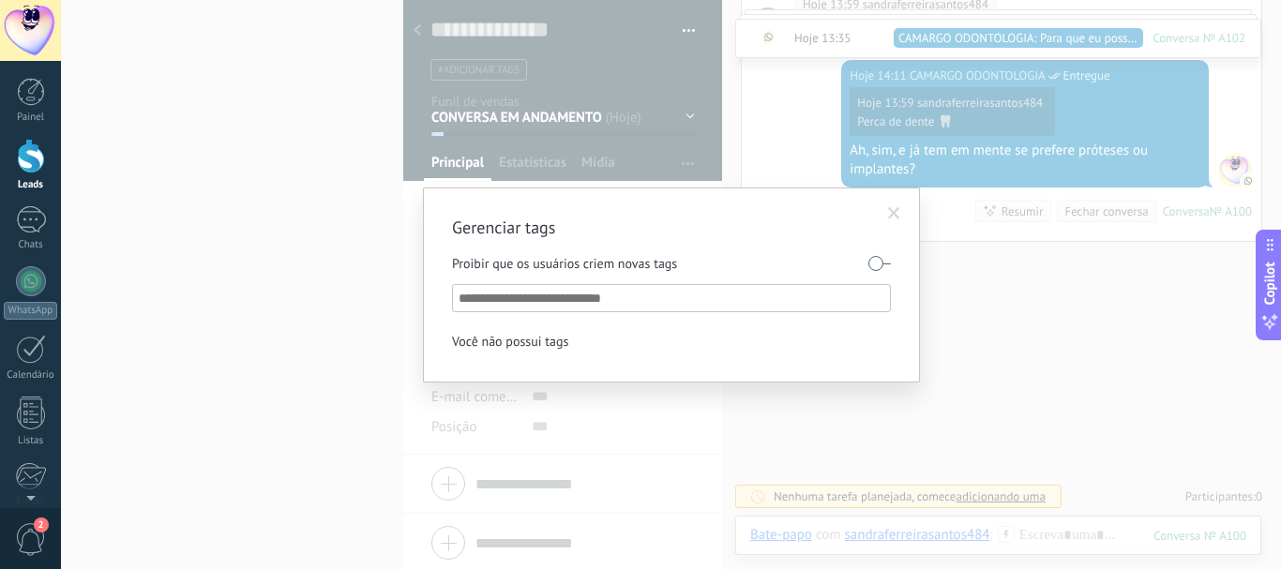
click at [613, 297] on input "text" at bounding box center [673, 298] width 428 height 23
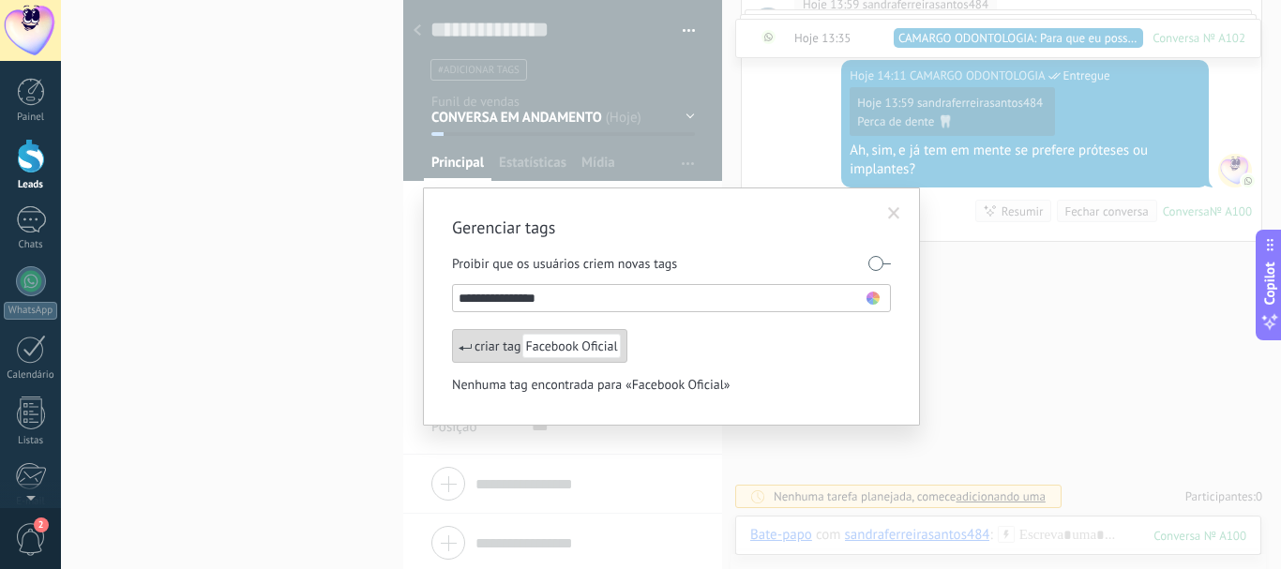
type input "**********"
click at [881, 299] on li "**********" at bounding box center [673, 298] width 428 height 23
click at [869, 295] on use at bounding box center [872, 298] width 13 height 13
click at [839, 379] on span at bounding box center [840, 380] width 12 height 12
click at [555, 340] on span "Facebook Oficial" at bounding box center [571, 346] width 98 height 24
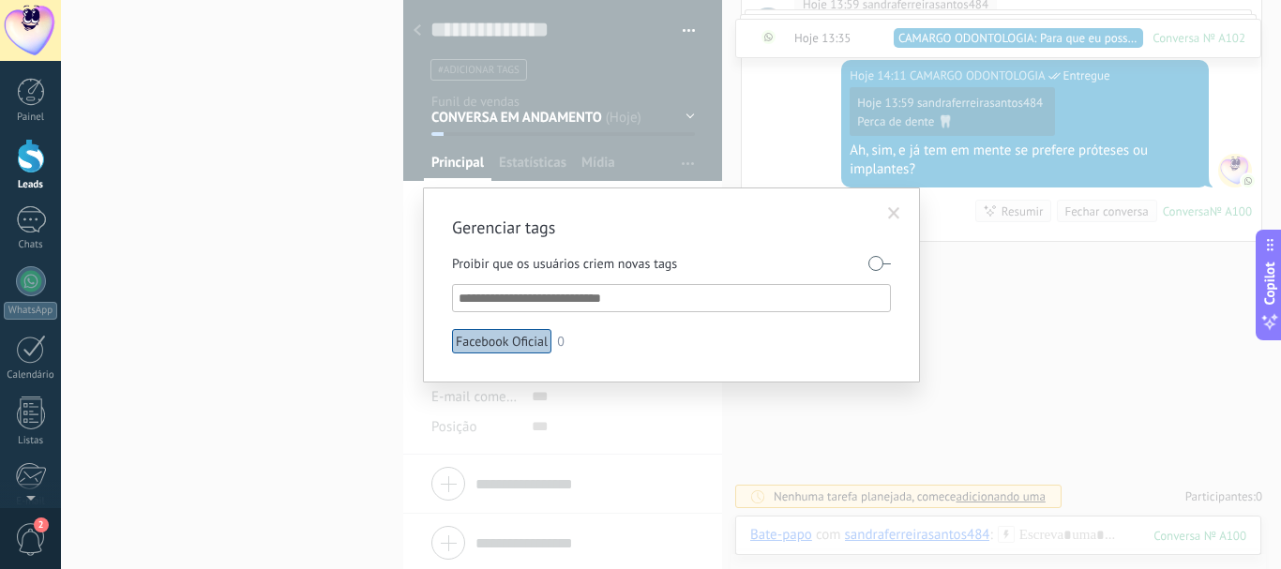
click at [579, 298] on input "text" at bounding box center [673, 298] width 428 height 23
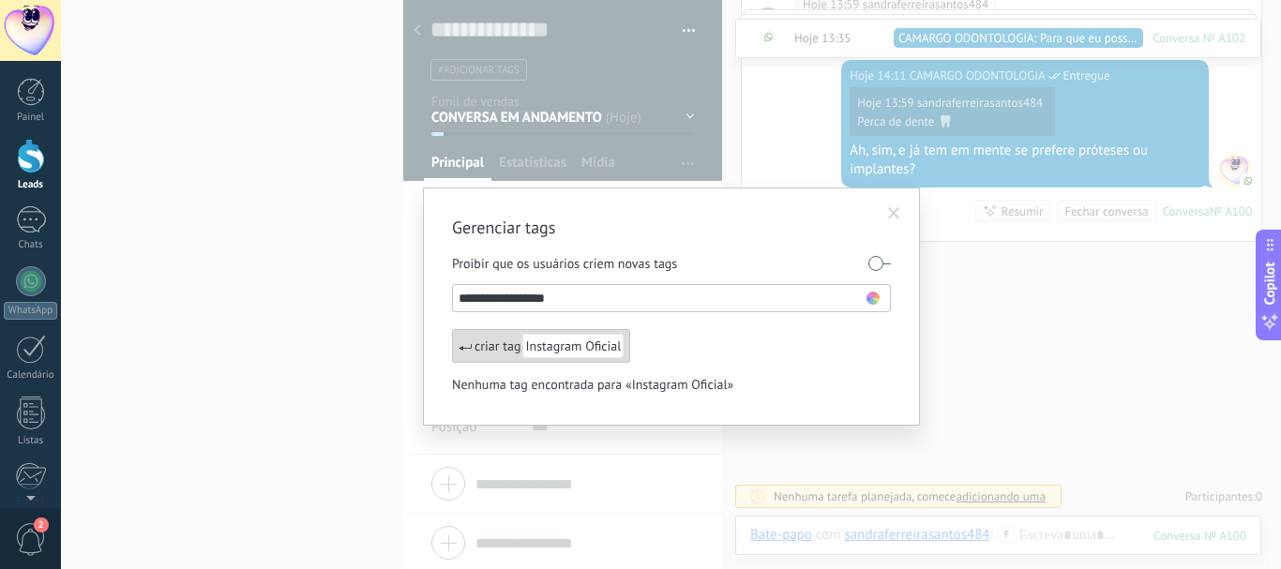
type input "**********"
click at [873, 296] on use at bounding box center [872, 298] width 13 height 13
click at [876, 320] on span at bounding box center [877, 324] width 12 height 12
click at [580, 354] on span "Instagram Oficial" at bounding box center [572, 346] width 101 height 24
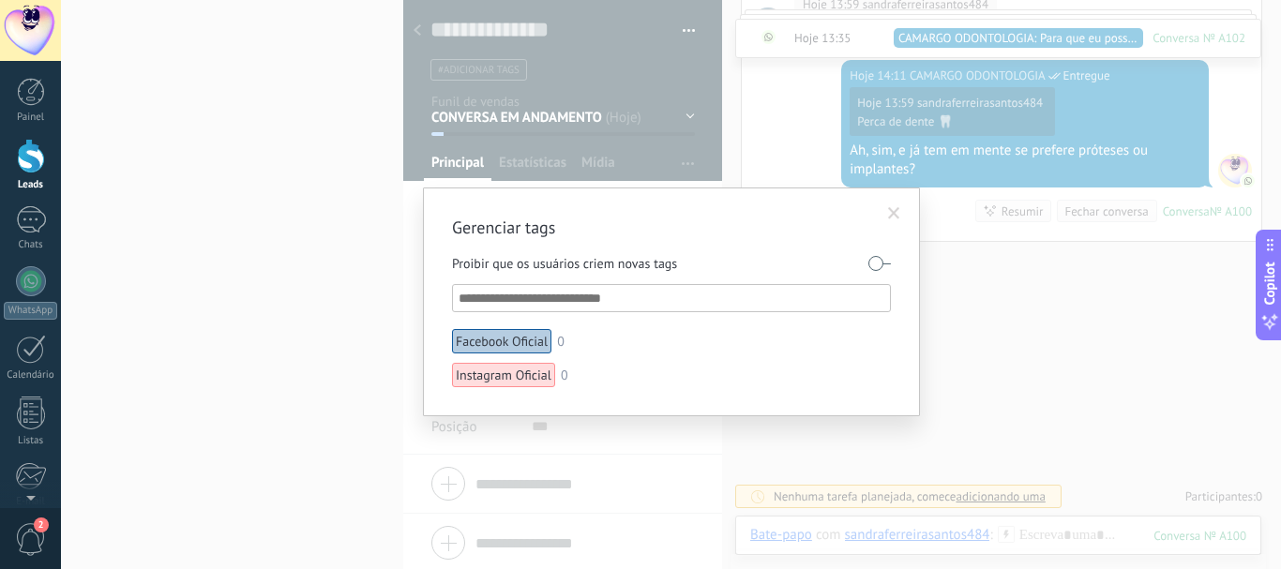
click at [573, 306] on input "text" at bounding box center [673, 298] width 428 height 23
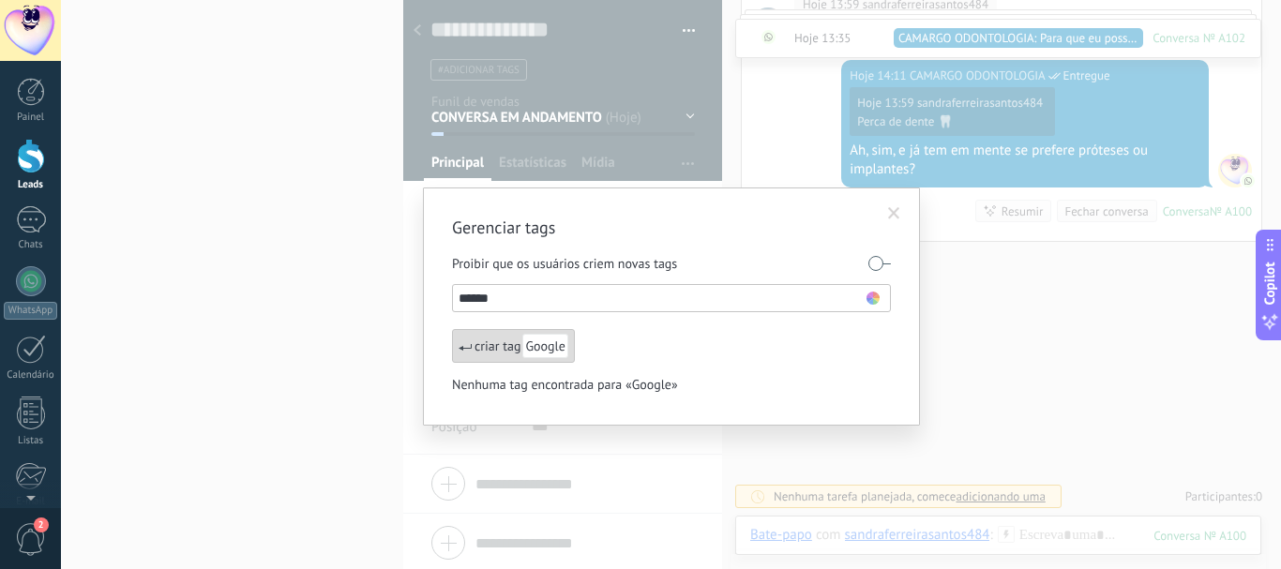
type input "******"
click at [870, 297] on use at bounding box center [872, 298] width 13 height 13
click at [781, 339] on span at bounding box center [783, 343] width 12 height 12
click at [543, 345] on span "Google" at bounding box center [544, 346] width 45 height 24
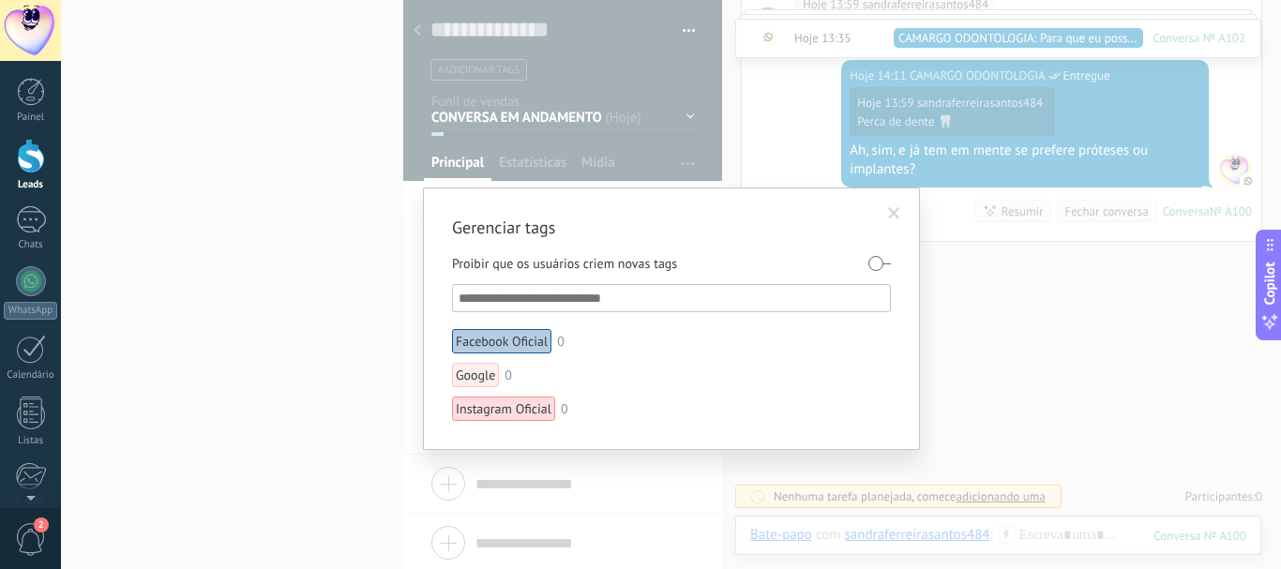
click at [537, 298] on input "text" at bounding box center [673, 298] width 428 height 23
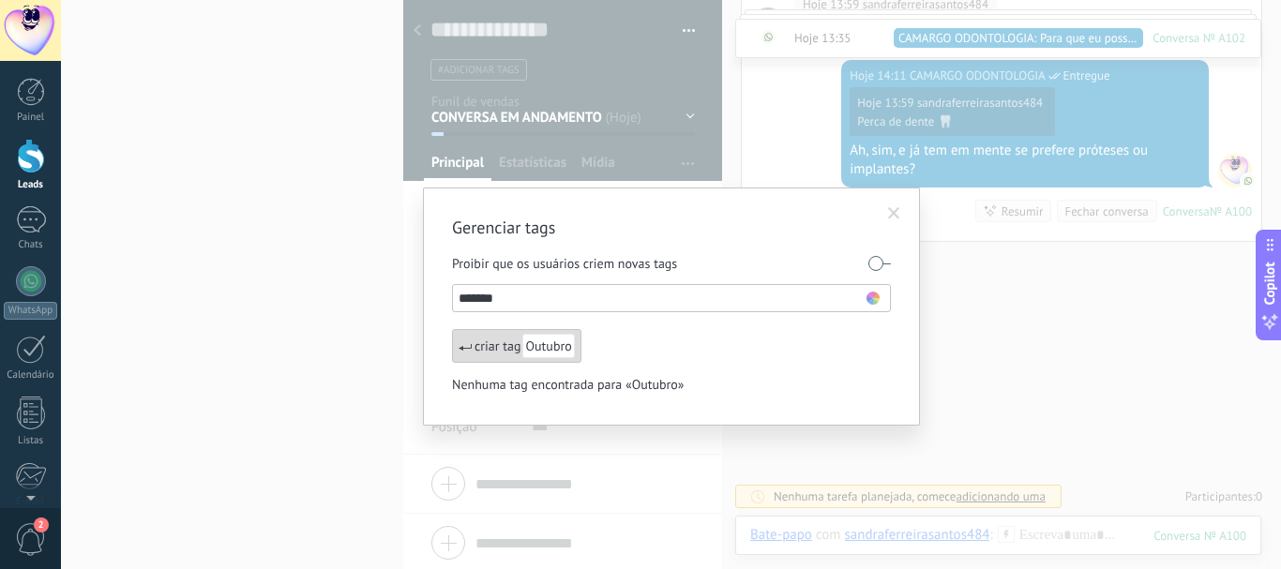
type input "*******"
click at [871, 295] on use at bounding box center [872, 298] width 13 height 13
click at [803, 339] on span at bounding box center [802, 343] width 12 height 12
click at [873, 297] on use at bounding box center [872, 298] width 13 height 13
click at [838, 340] on span at bounding box center [840, 343] width 12 height 12
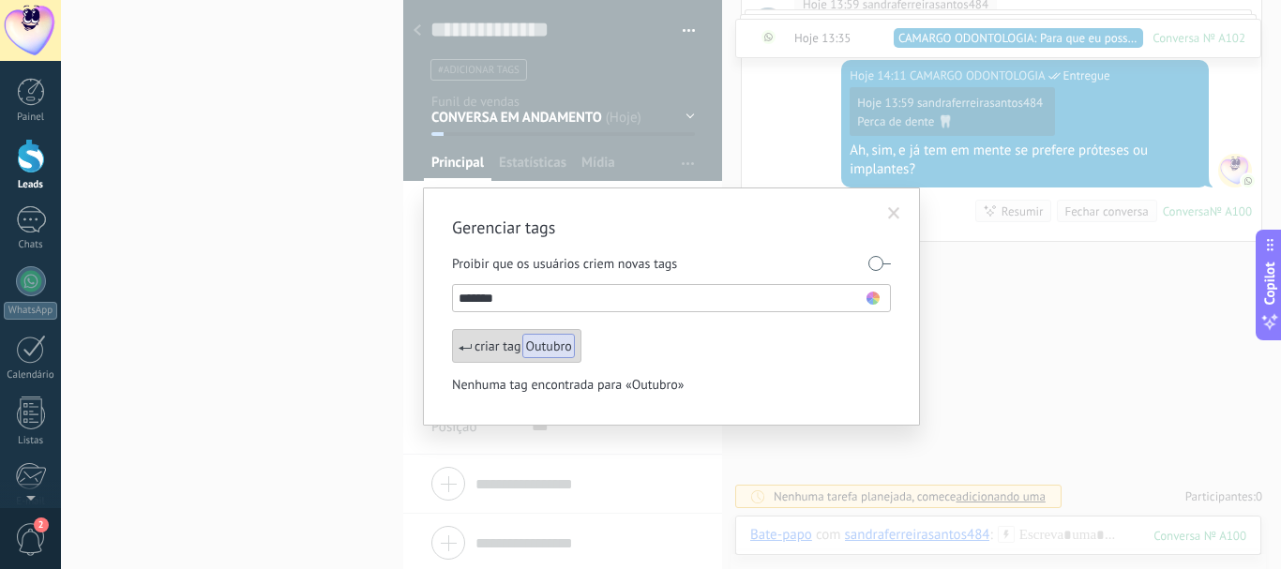
click at [877, 300] on use at bounding box center [872, 298] width 13 height 13
click at [808, 344] on div at bounding box center [830, 351] width 123 height 85
click at [875, 303] on use at bounding box center [872, 298] width 13 height 13
click at [805, 342] on span at bounding box center [802, 343] width 12 height 12
click at [554, 346] on span "Outubro" at bounding box center [548, 346] width 52 height 24
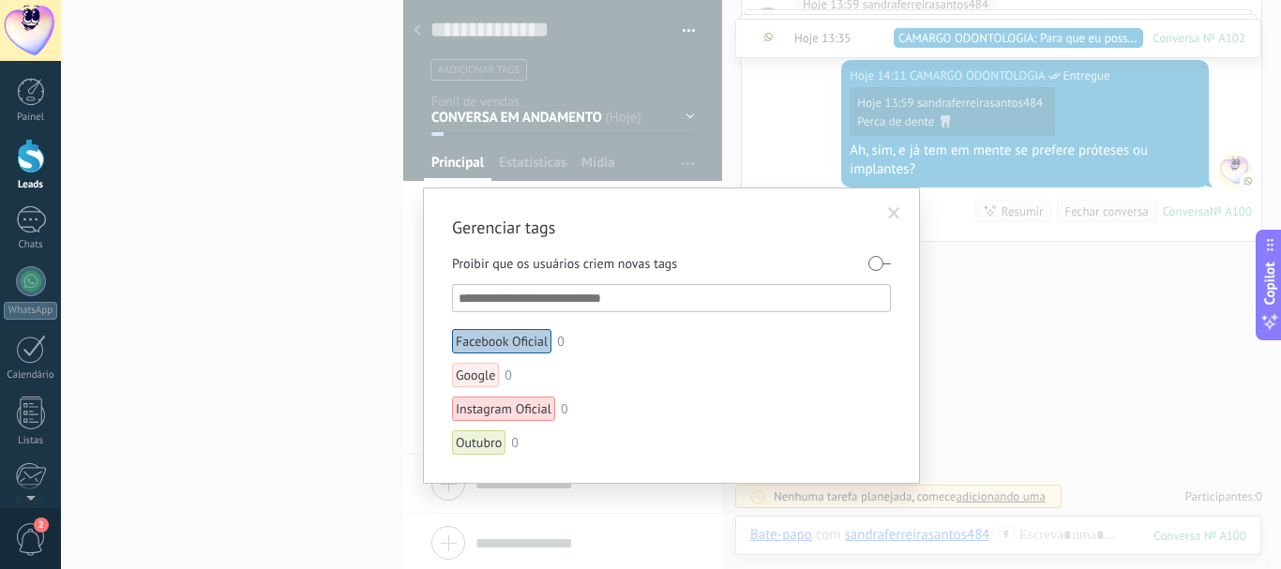
click at [891, 210] on span at bounding box center [894, 213] width 12 height 13
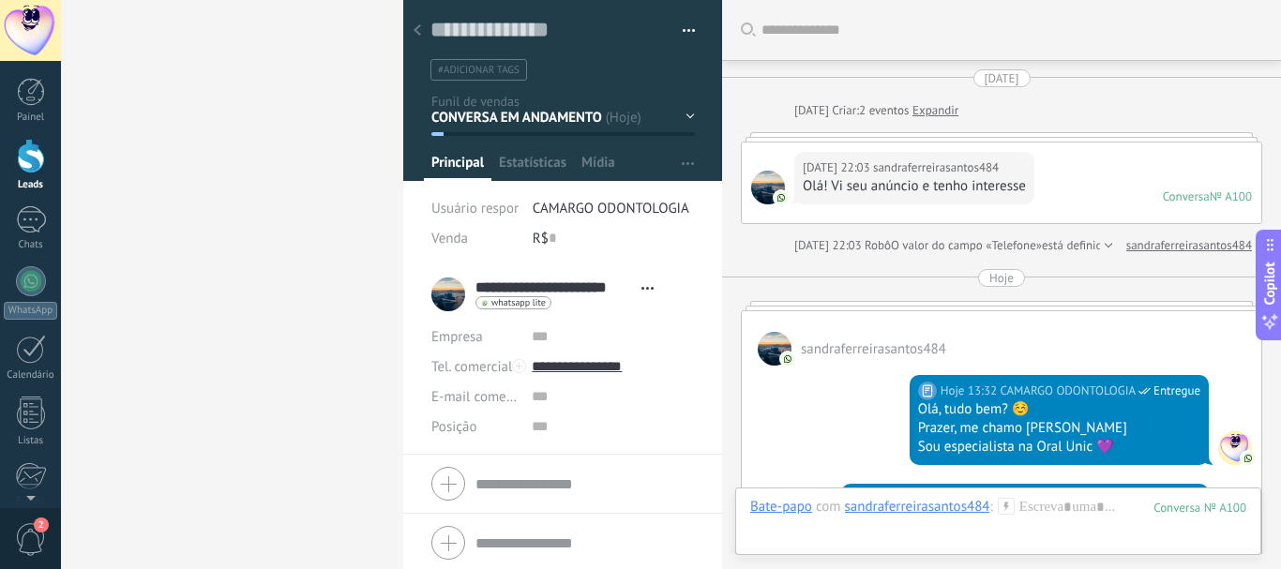
scroll to position [709, 0]
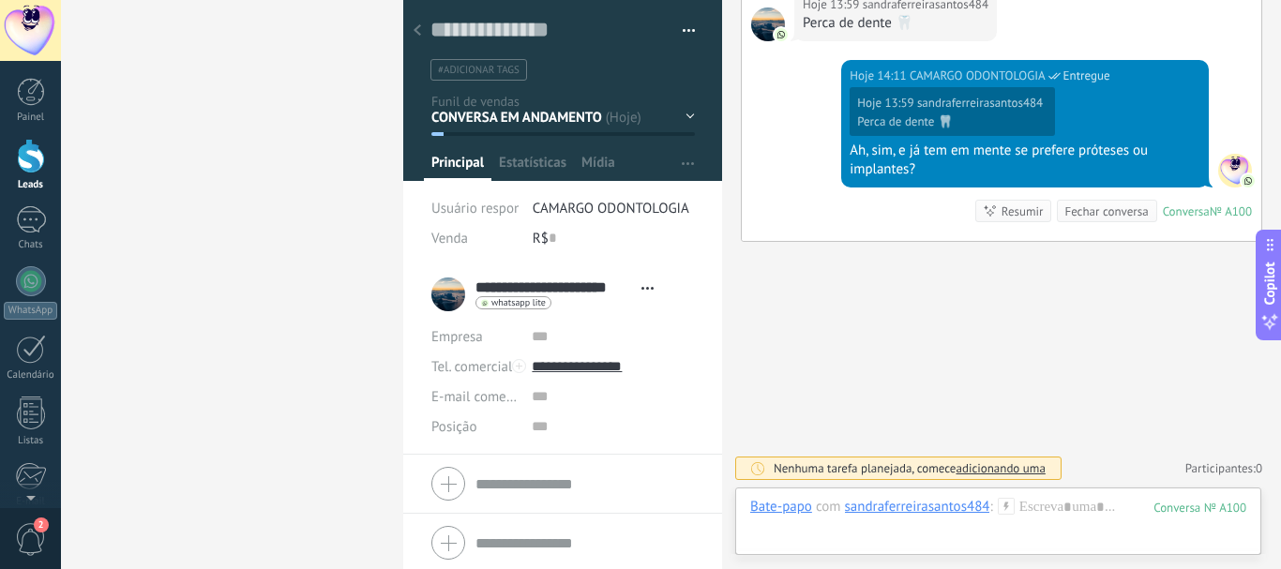
click at [415, 30] on use at bounding box center [418, 29] width 8 height 11
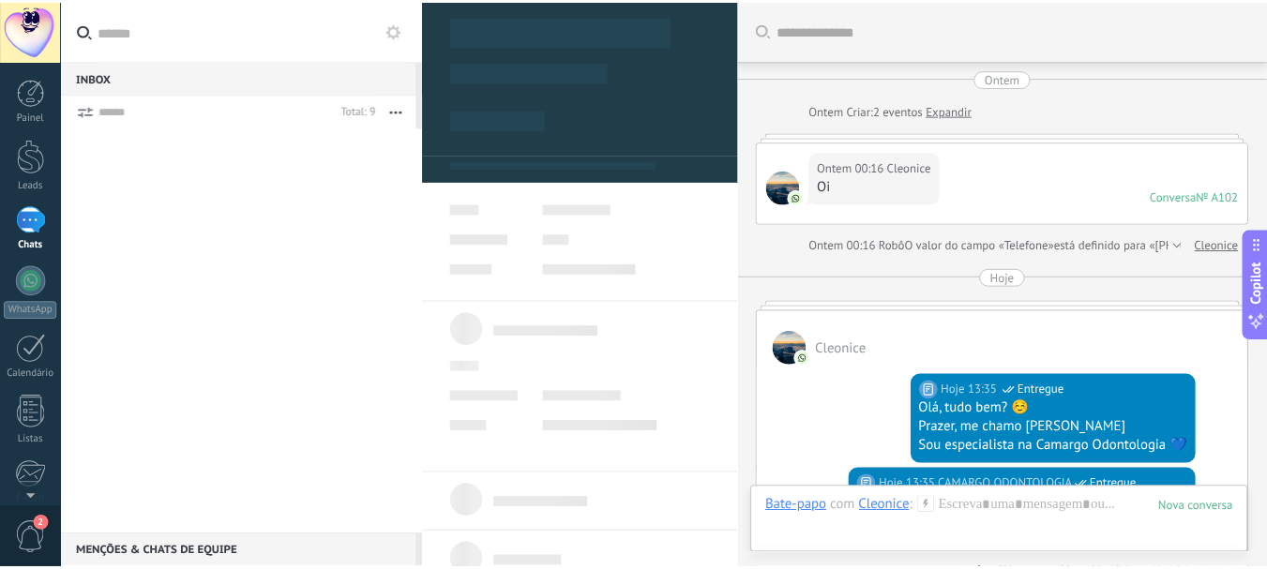
scroll to position [410, 0]
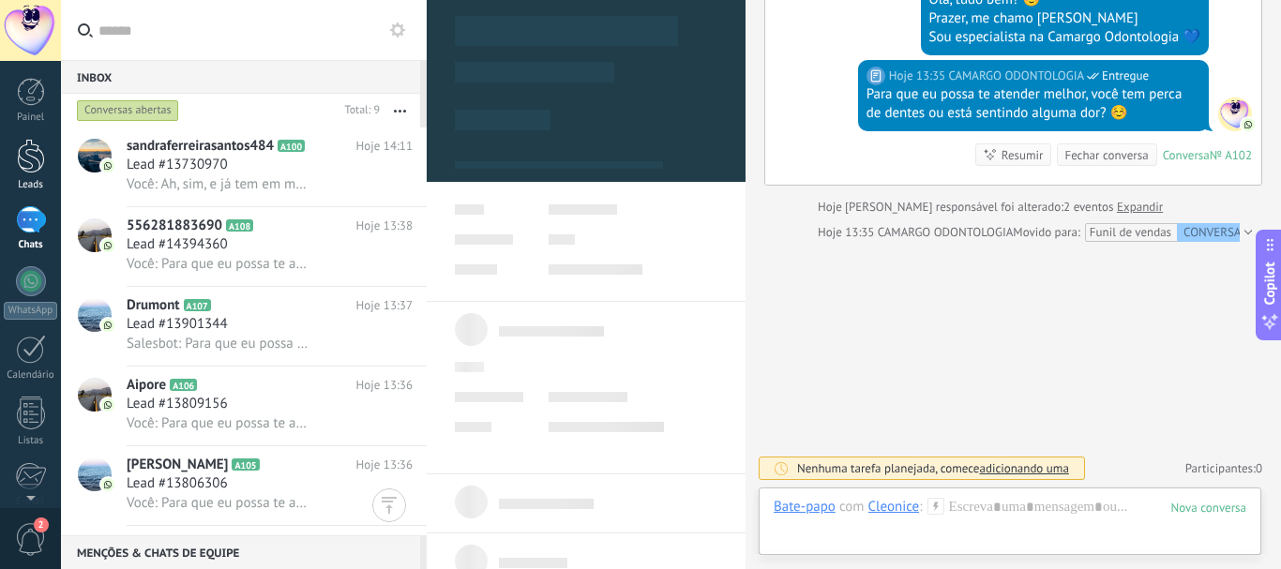
click at [35, 158] on div at bounding box center [31, 156] width 28 height 35
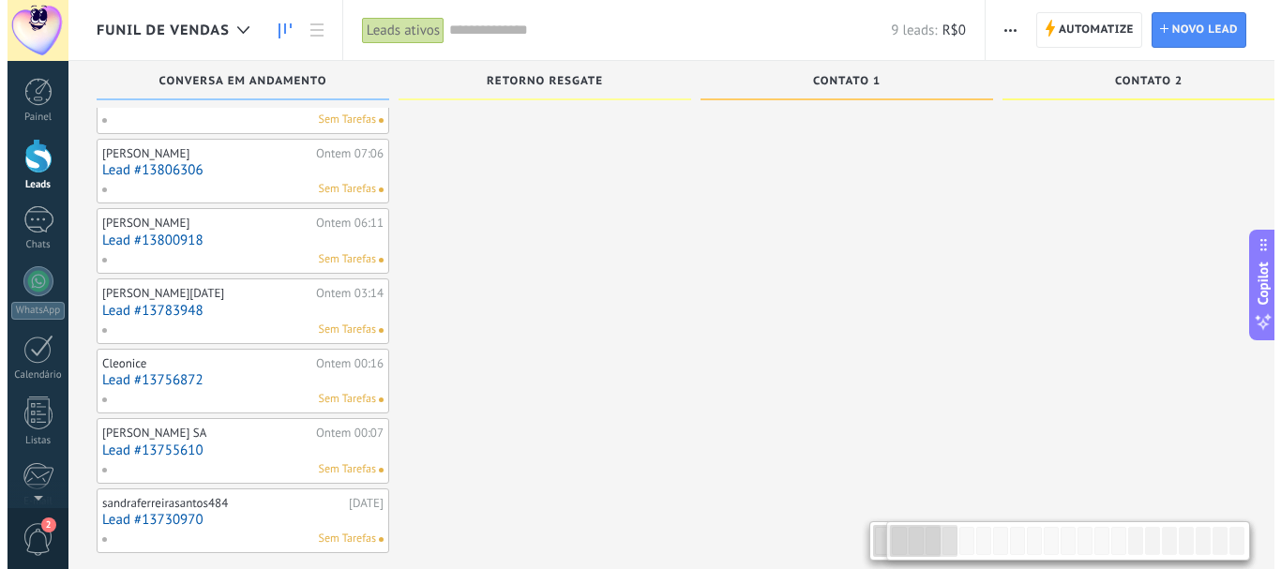
scroll to position [245, 0]
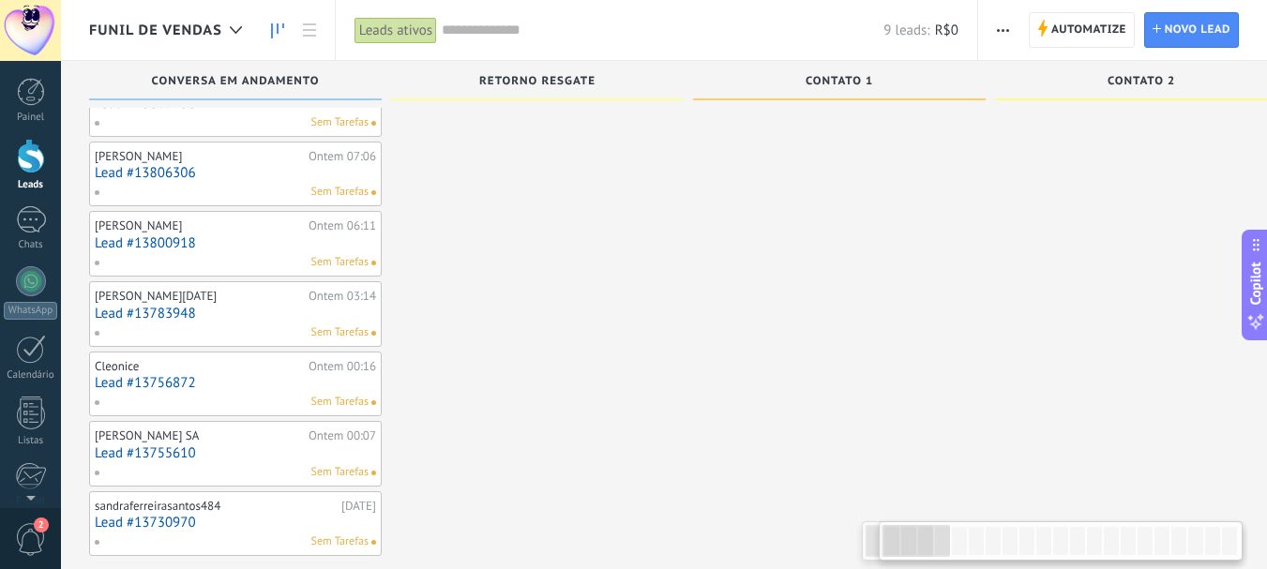
click at [163, 518] on link "Lead #13730970" at bounding box center [235, 523] width 281 height 16
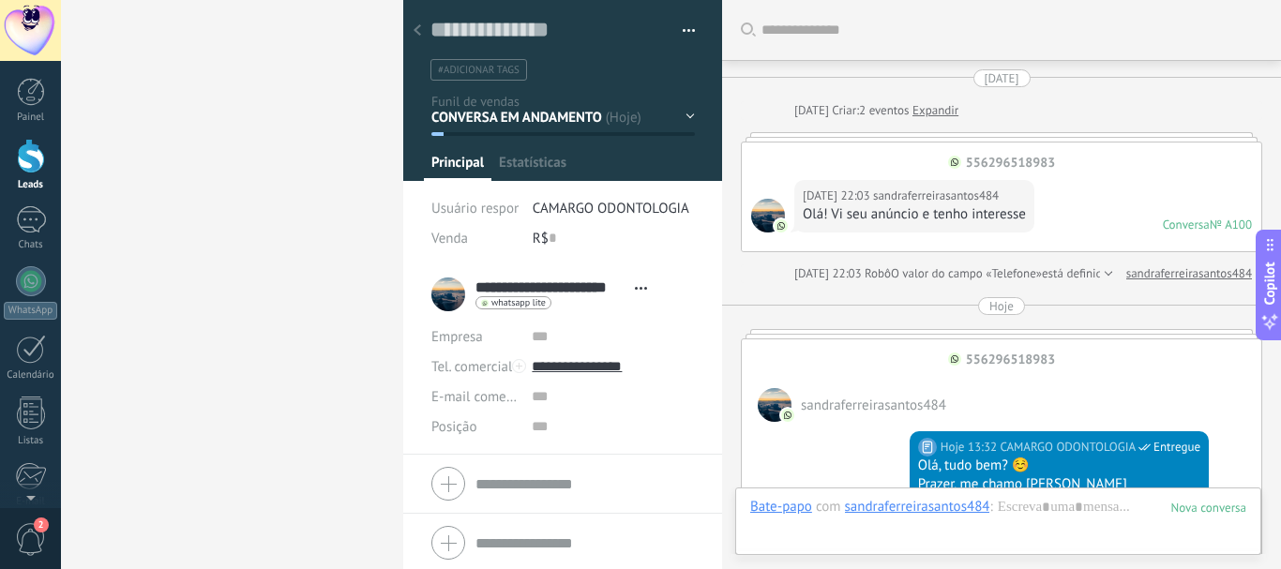
type textarea "**********"
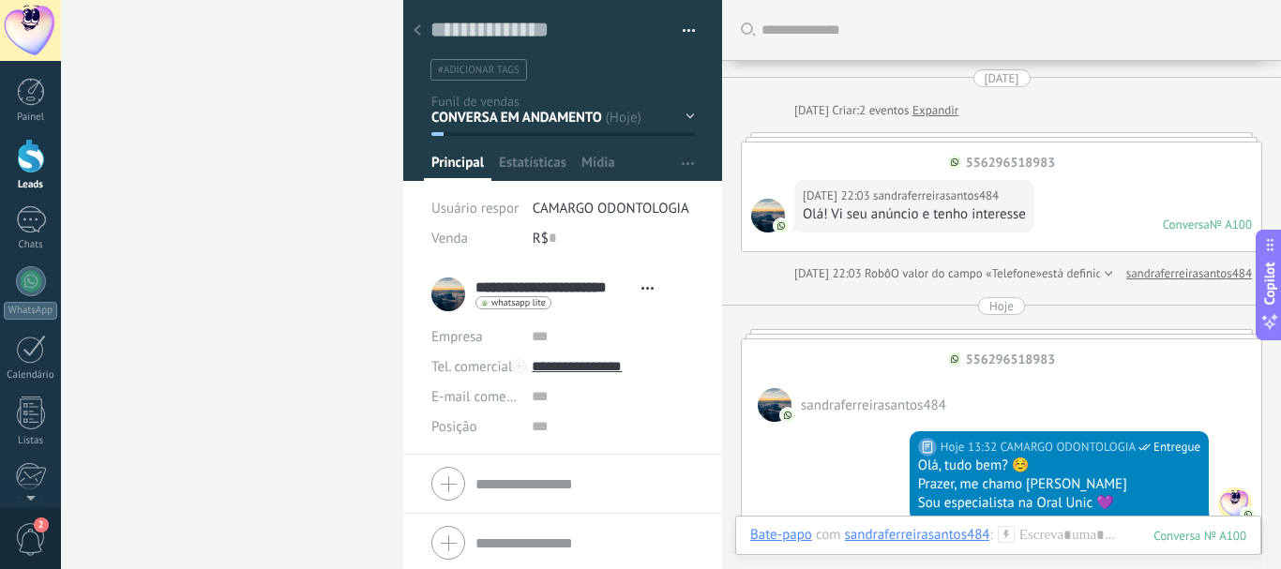
scroll to position [788, 0]
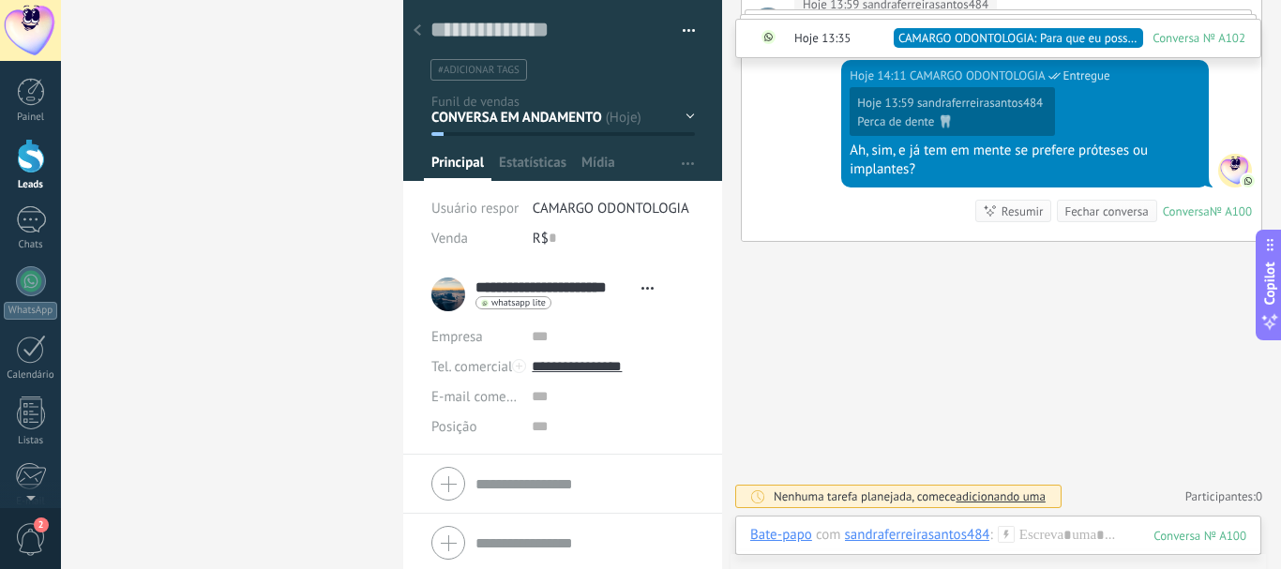
click at [421, 24] on div at bounding box center [417, 31] width 26 height 37
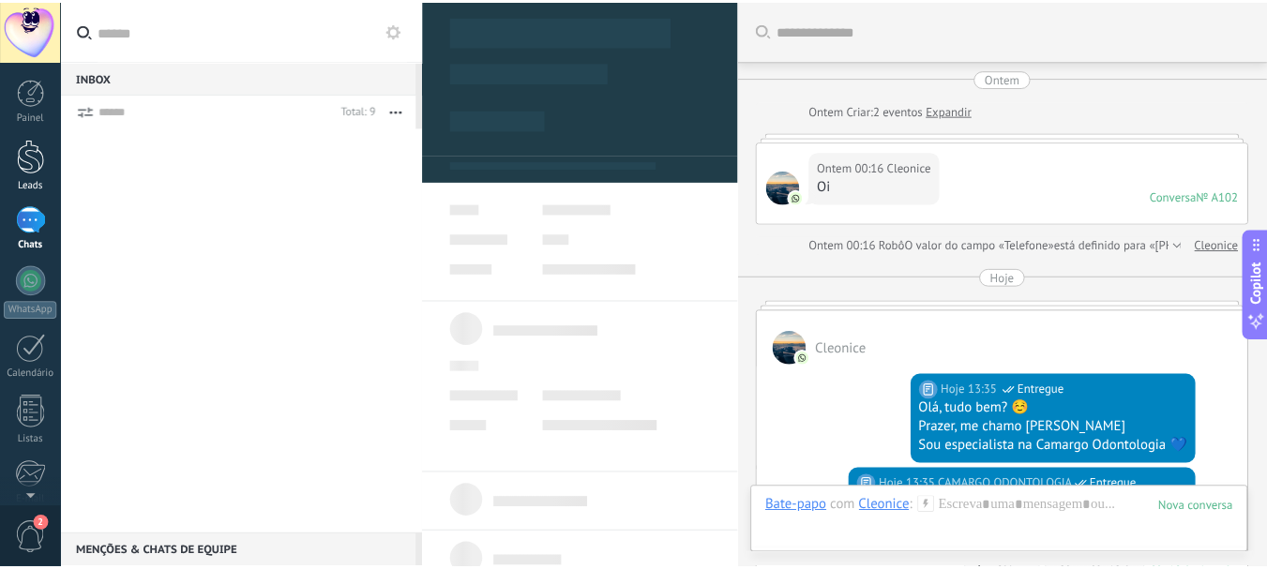
scroll to position [410, 0]
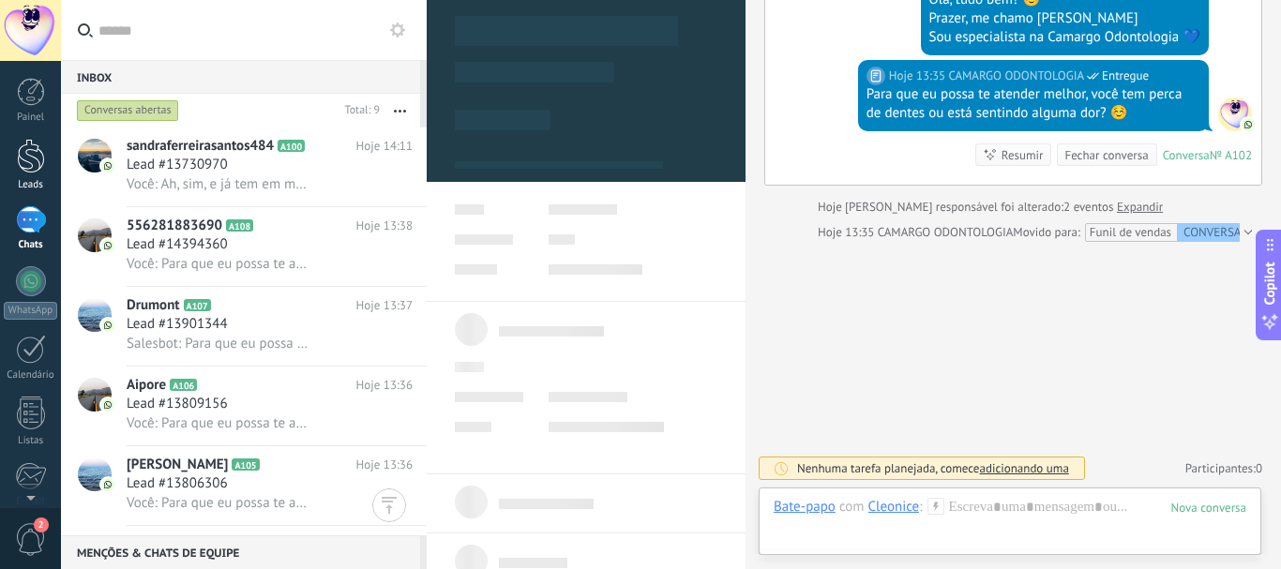
click at [25, 159] on div at bounding box center [31, 156] width 28 height 35
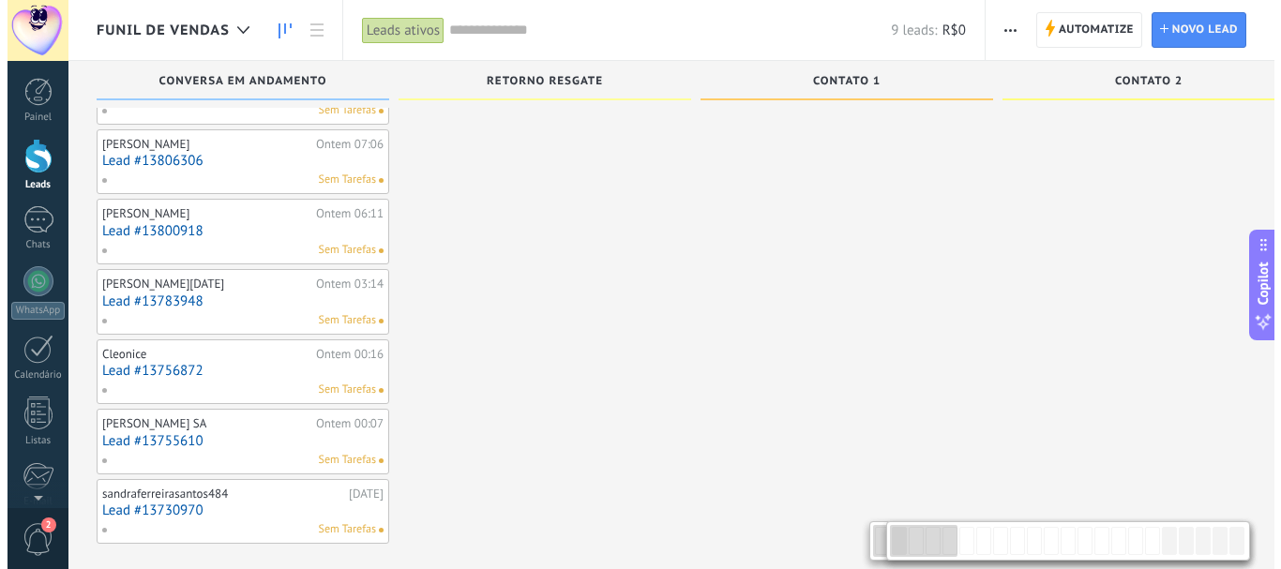
scroll to position [278, 0]
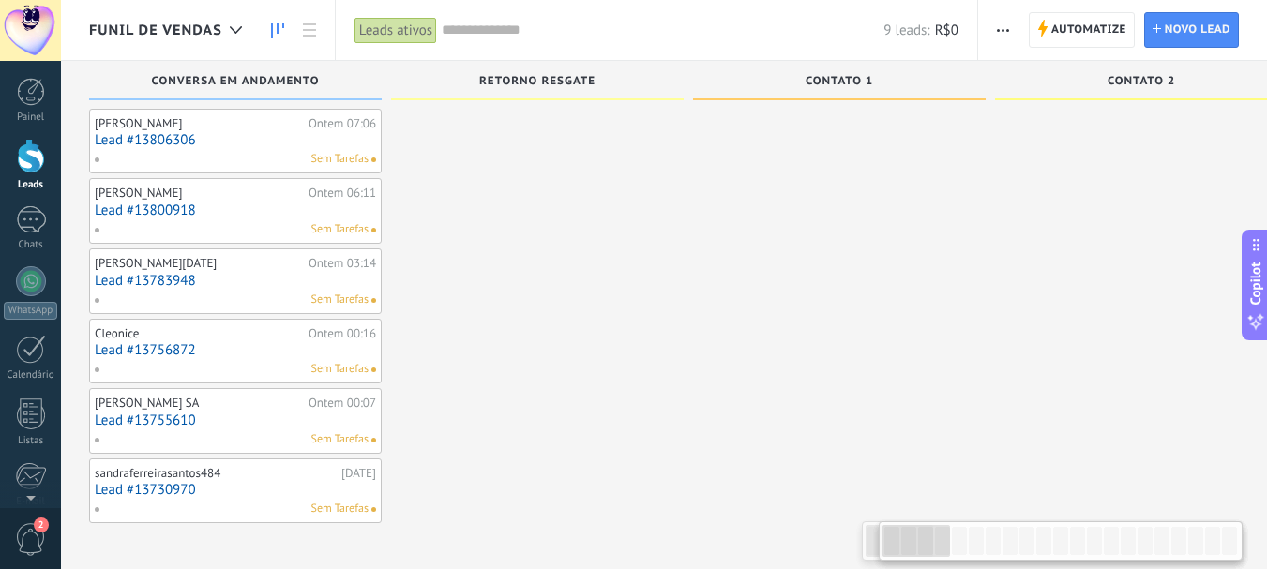
click at [99, 508] on span at bounding box center [104, 509] width 21 height 17
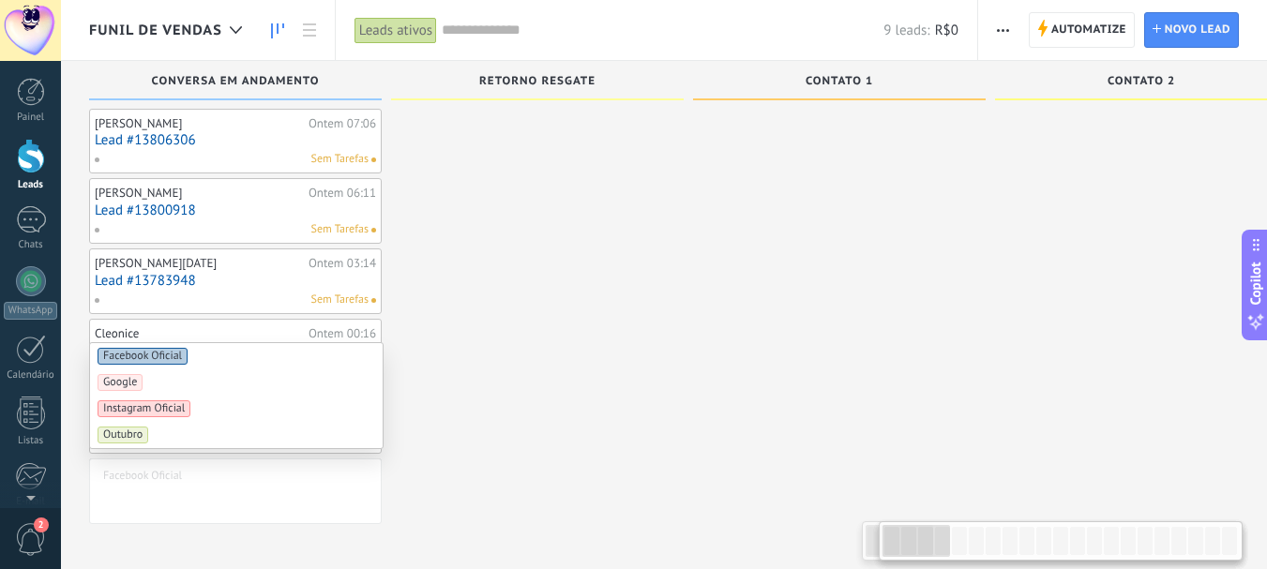
type input "*"
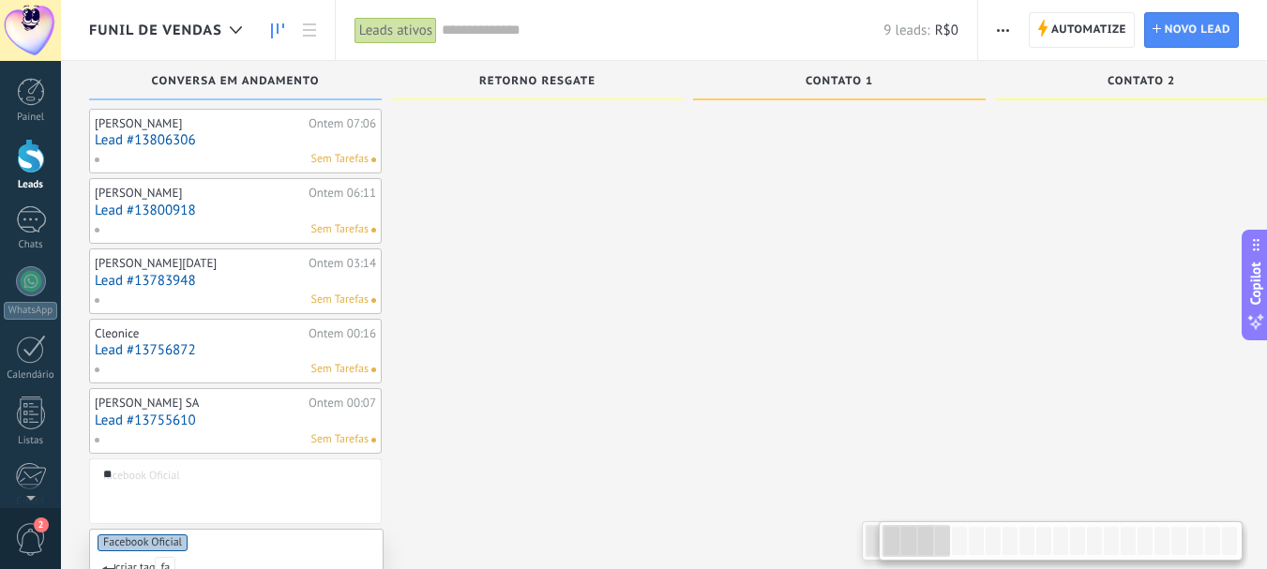
type input "**"
click at [139, 545] on span "Facebook Oficial" at bounding box center [143, 542] width 90 height 17
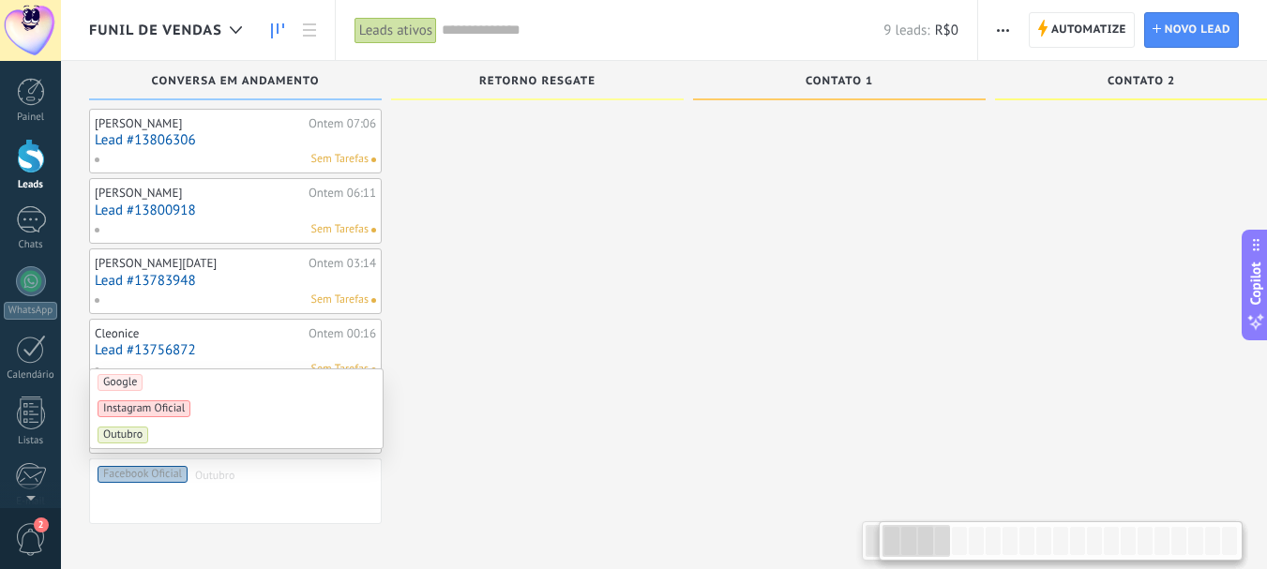
click at [509, 322] on div at bounding box center [537, 185] width 293 height 676
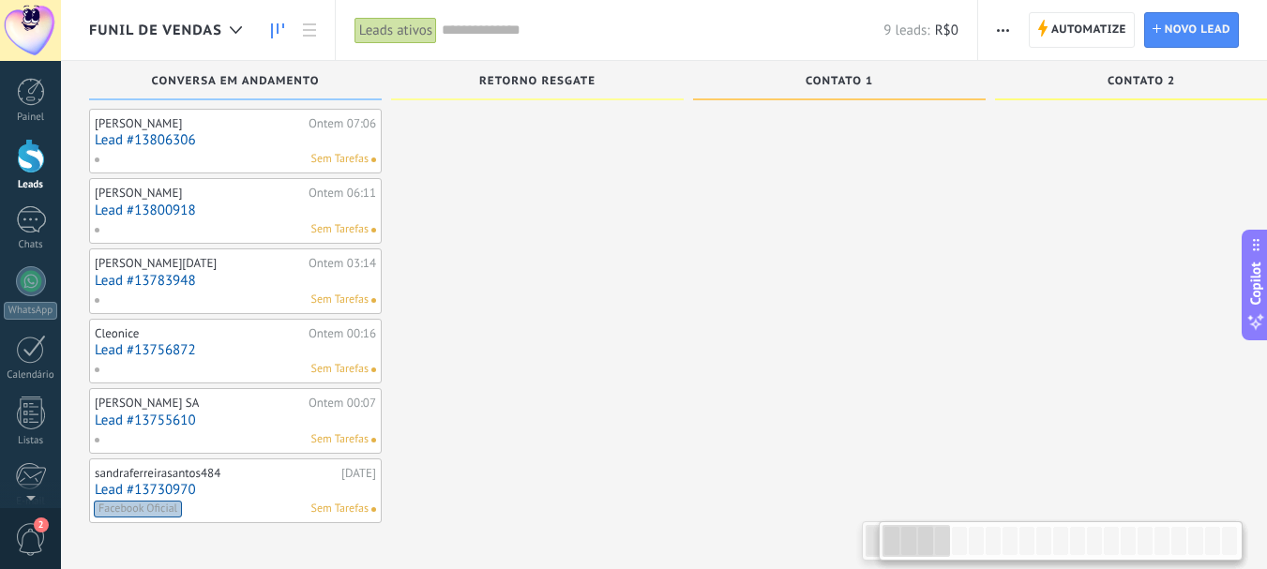
click at [144, 424] on link "Lead #13755610" at bounding box center [235, 421] width 281 height 16
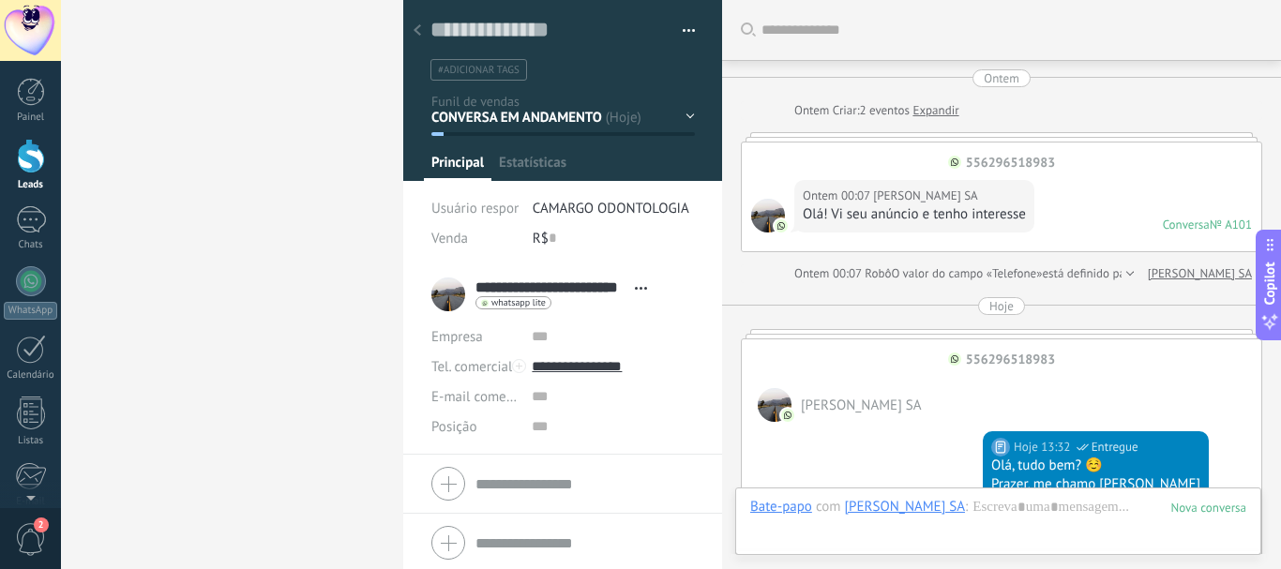
type textarea "**********"
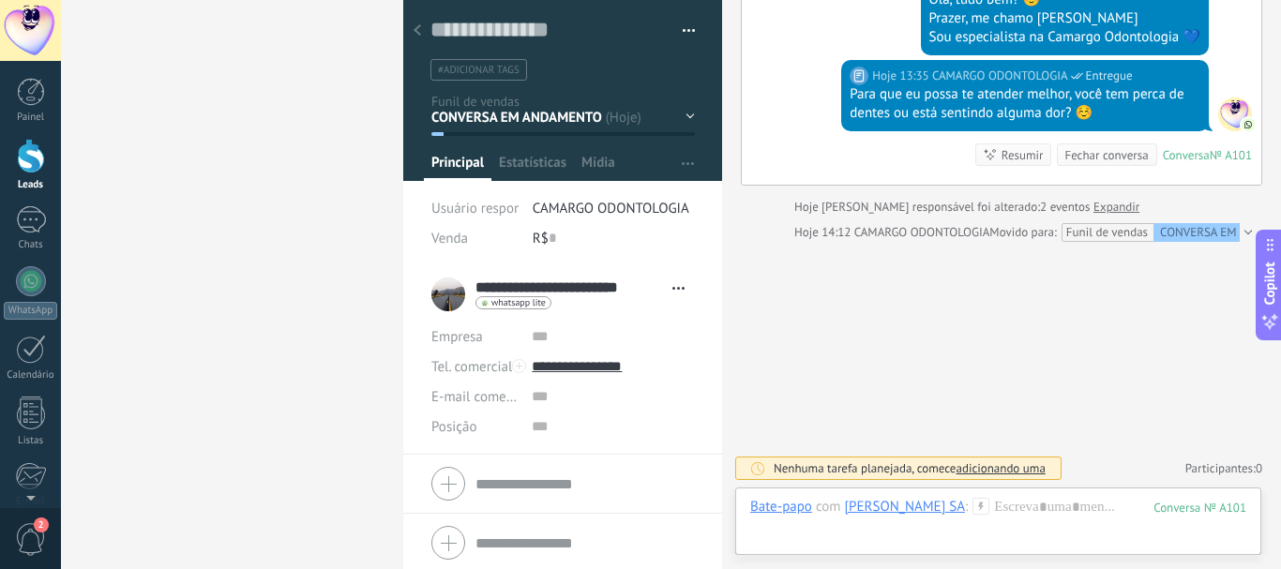
click at [419, 27] on use at bounding box center [418, 29] width 8 height 11
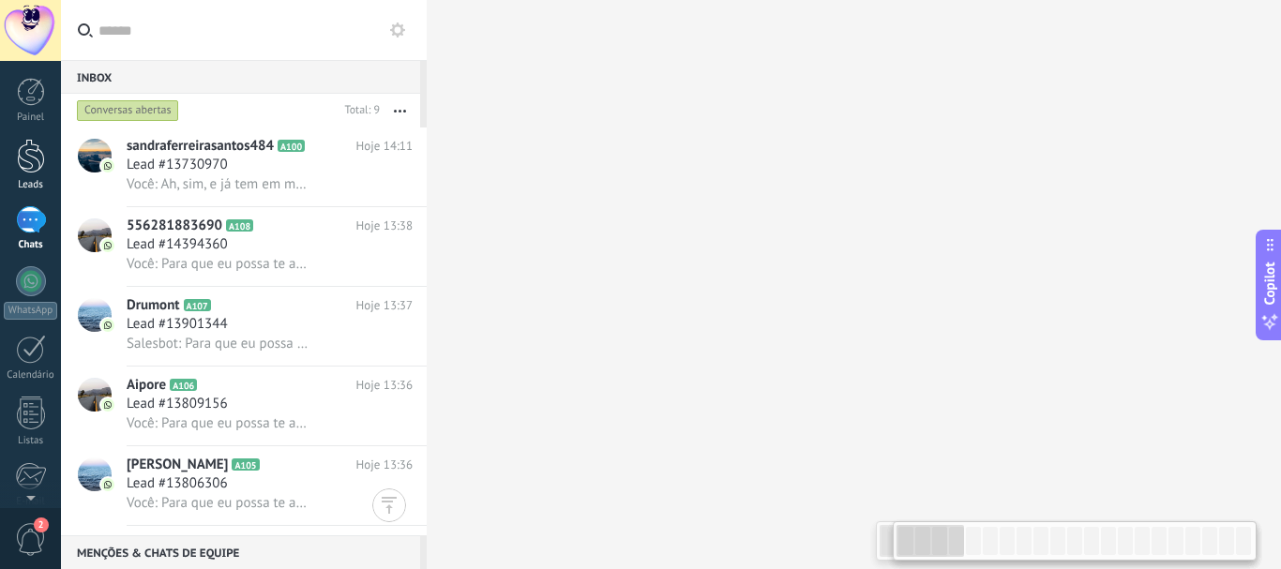
click at [38, 151] on div at bounding box center [31, 156] width 28 height 35
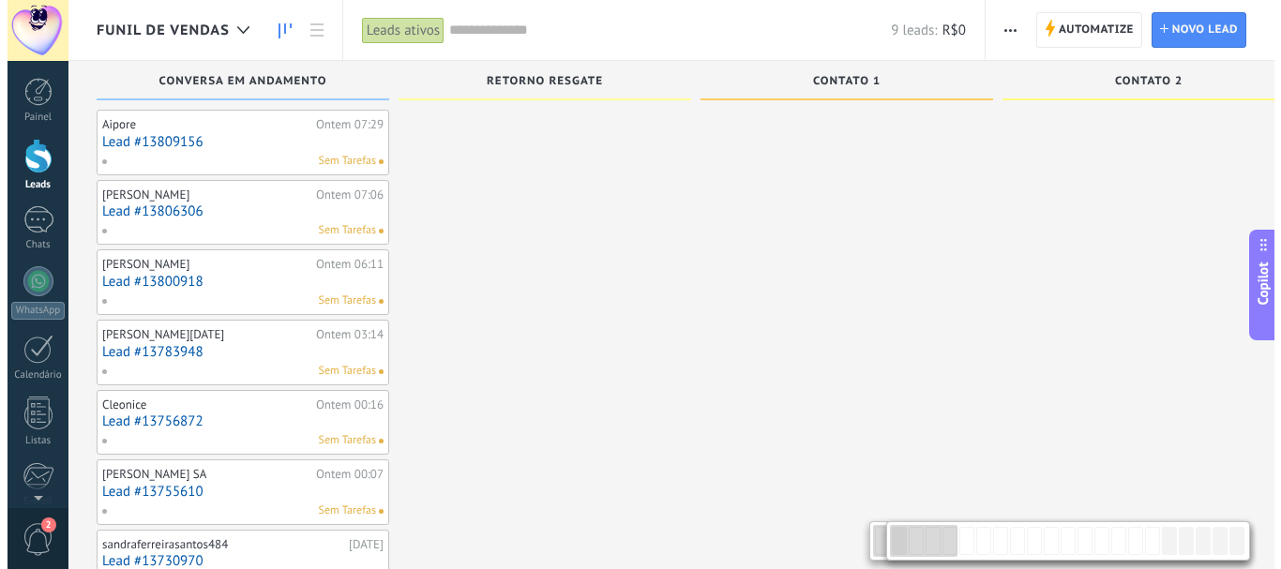
scroll to position [278, 0]
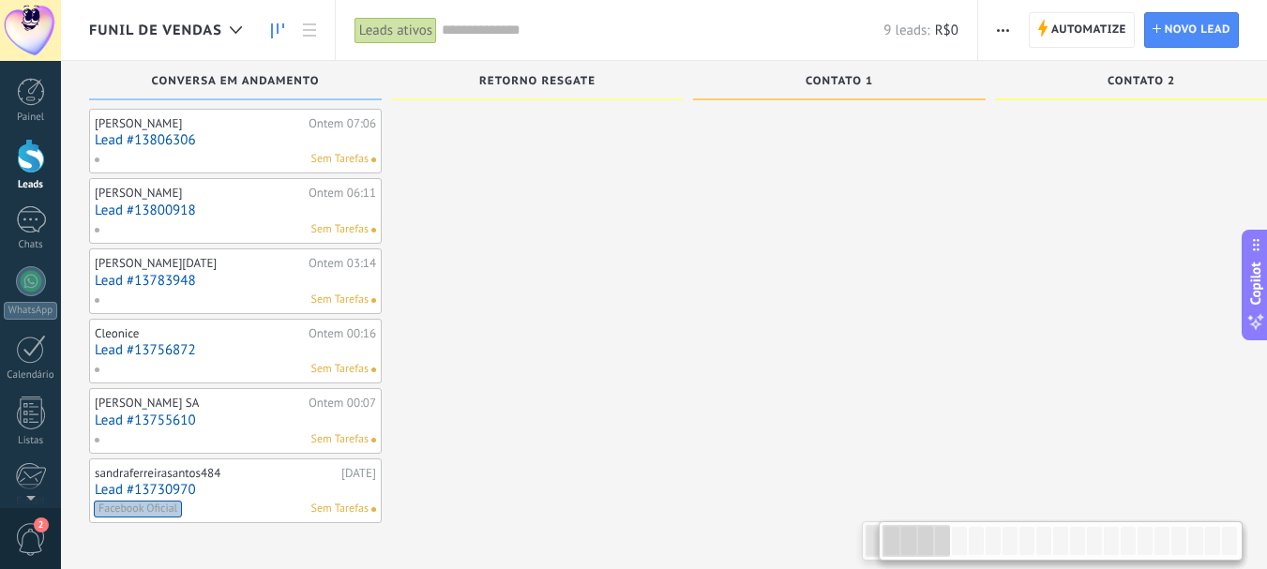
click at [101, 437] on span at bounding box center [104, 439] width 21 height 17
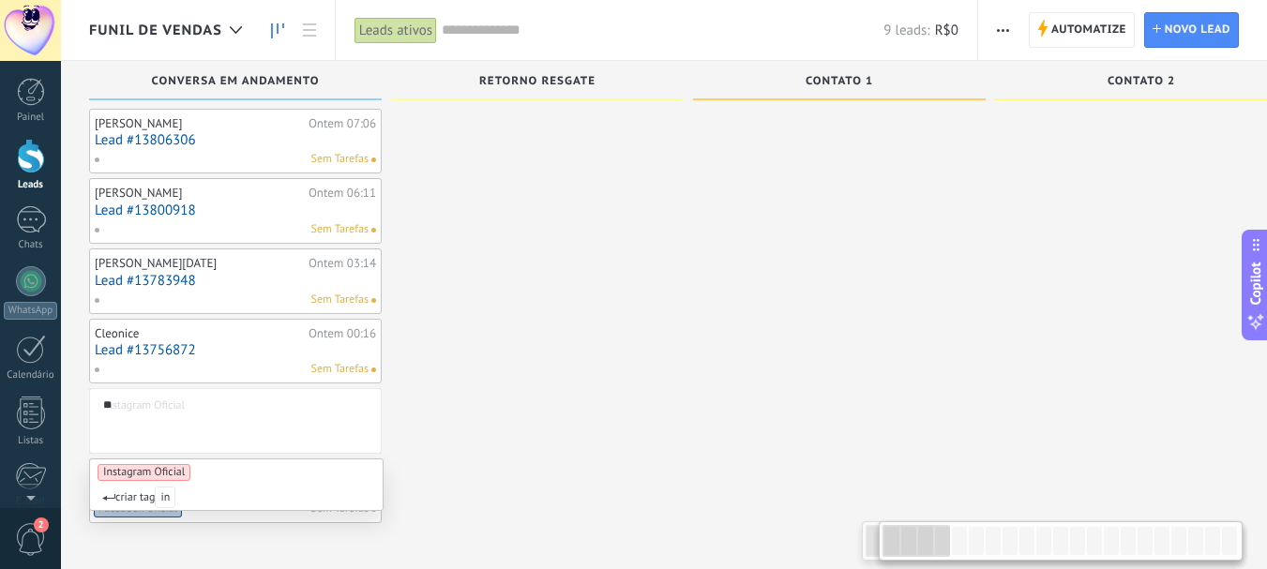
type input "**"
click at [123, 465] on span "Instagram Oficial" at bounding box center [144, 472] width 93 height 17
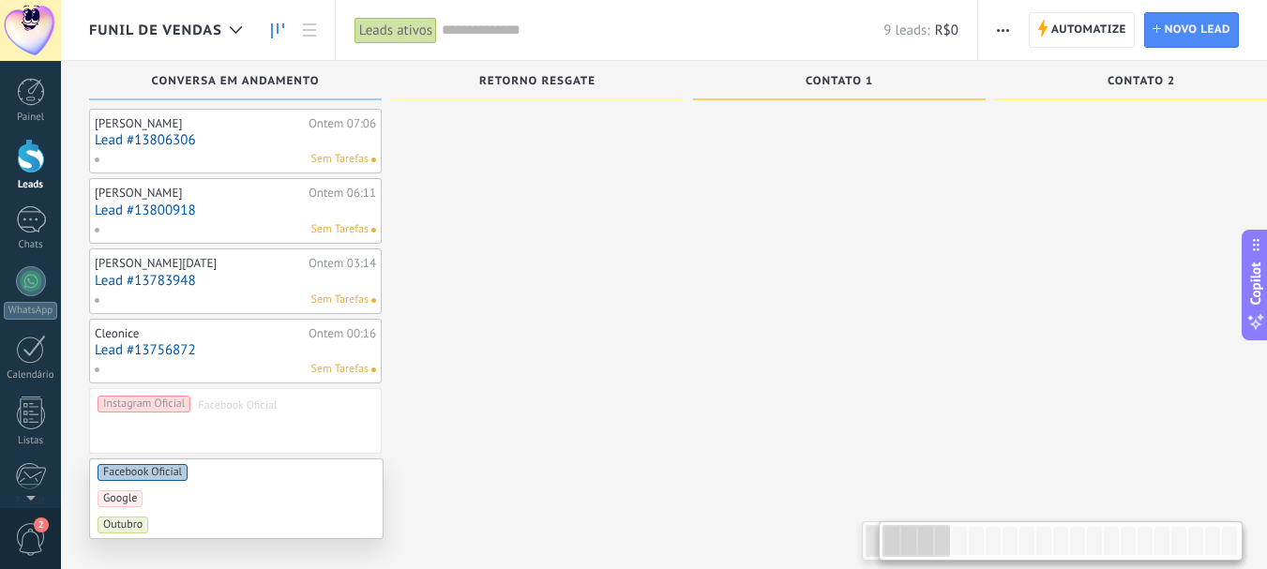
click at [508, 324] on div at bounding box center [537, 185] width 293 height 676
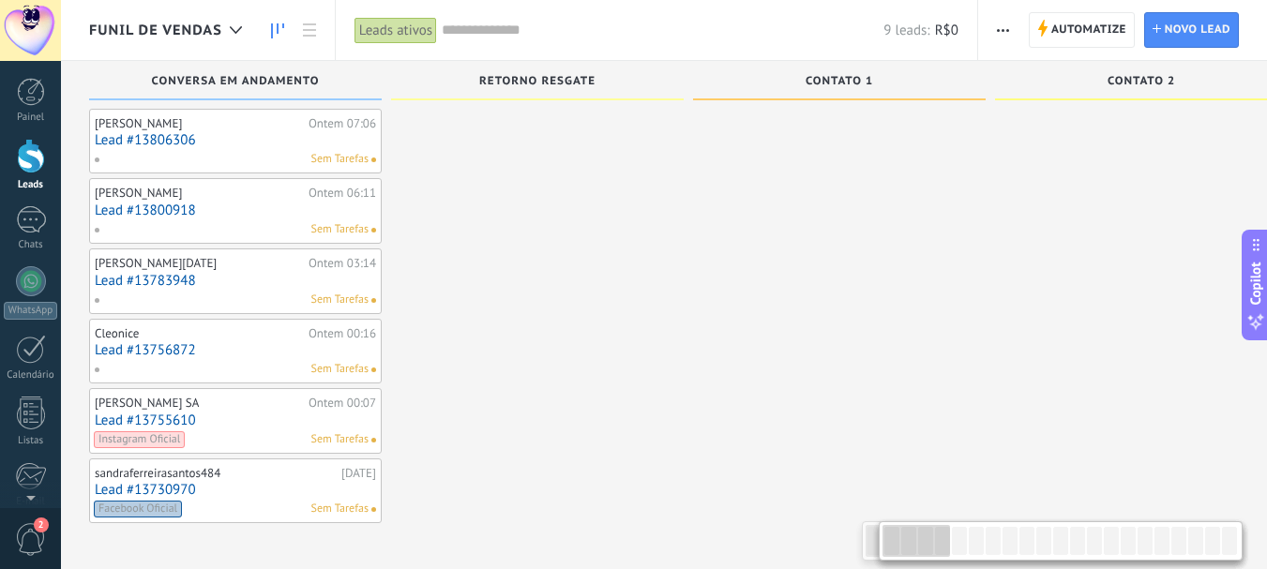
click at [142, 506] on span "Facebook Oficial" at bounding box center [138, 509] width 88 height 17
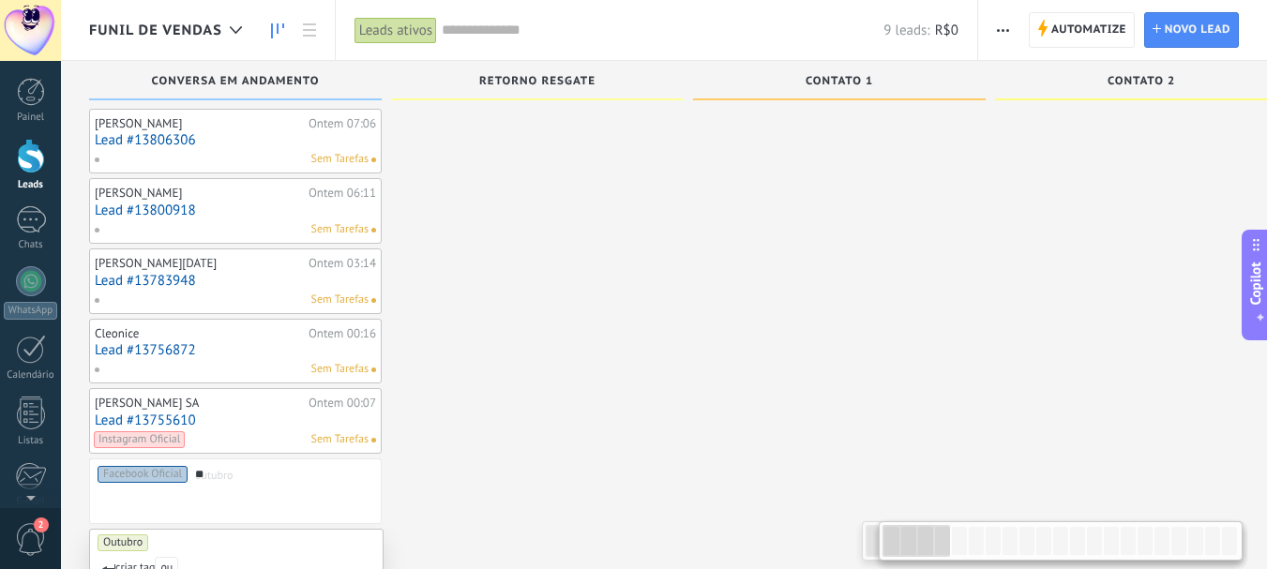
type input "**"
click at [126, 542] on span "Outubro" at bounding box center [123, 542] width 51 height 17
click at [543, 366] on div at bounding box center [537, 185] width 293 height 676
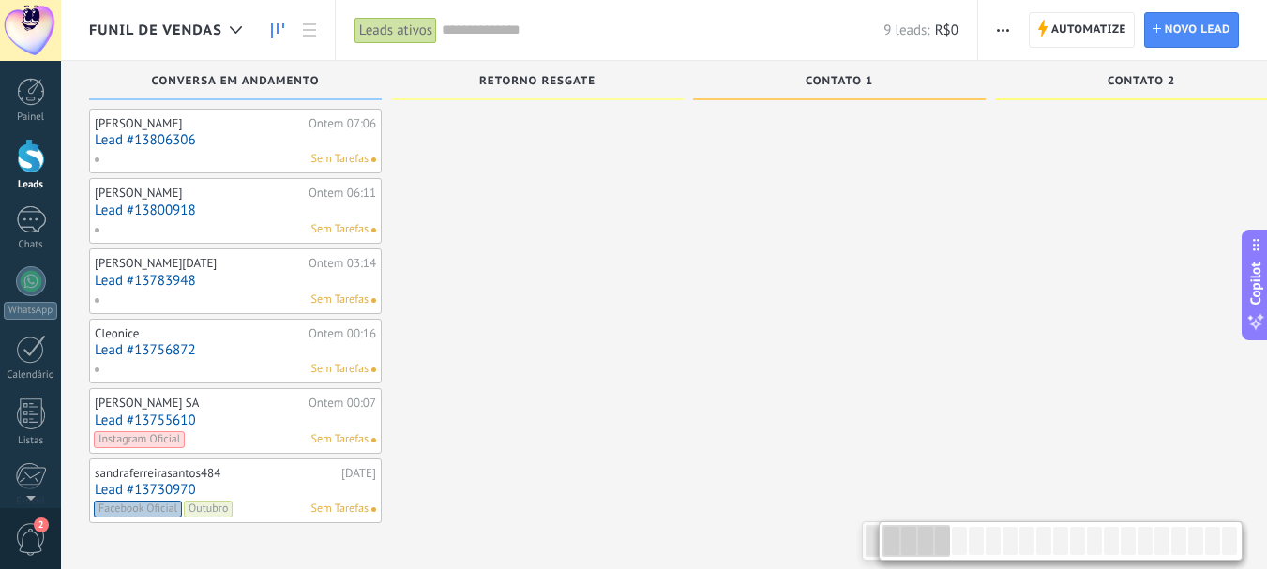
click at [139, 419] on link "Lead #13755610" at bounding box center [235, 421] width 281 height 16
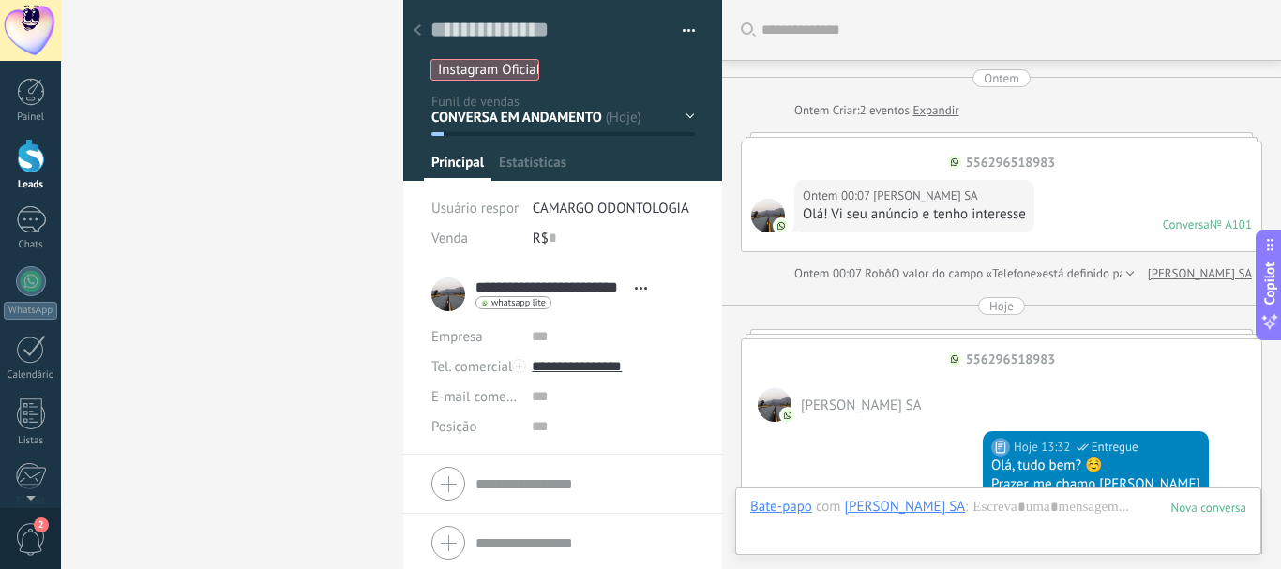
type textarea "**********"
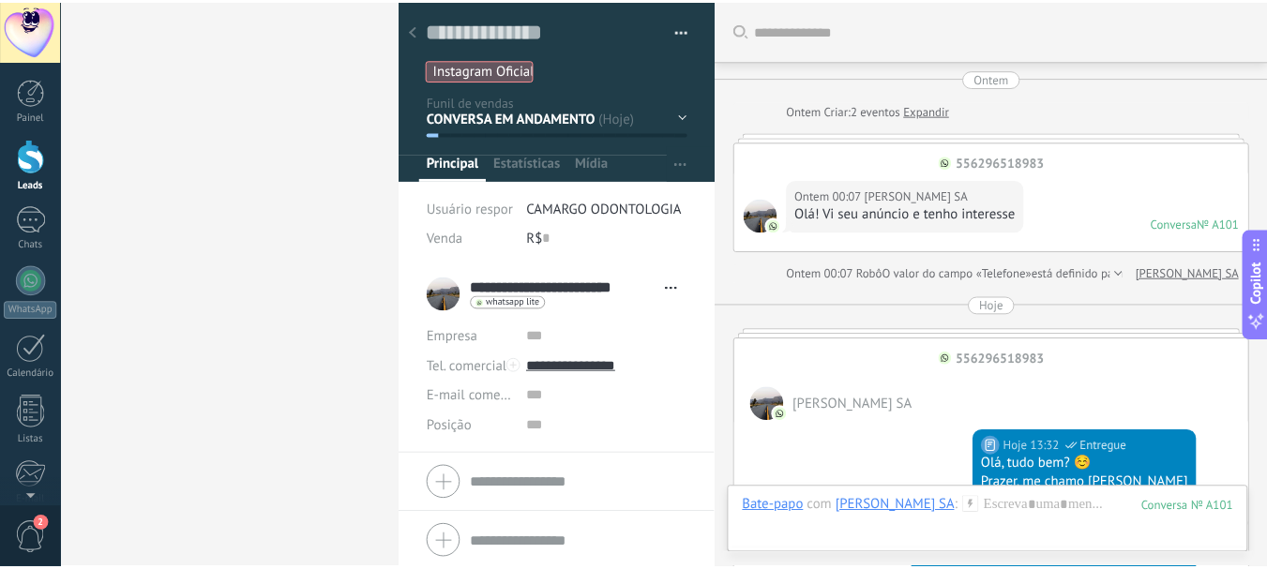
scroll to position [586, 0]
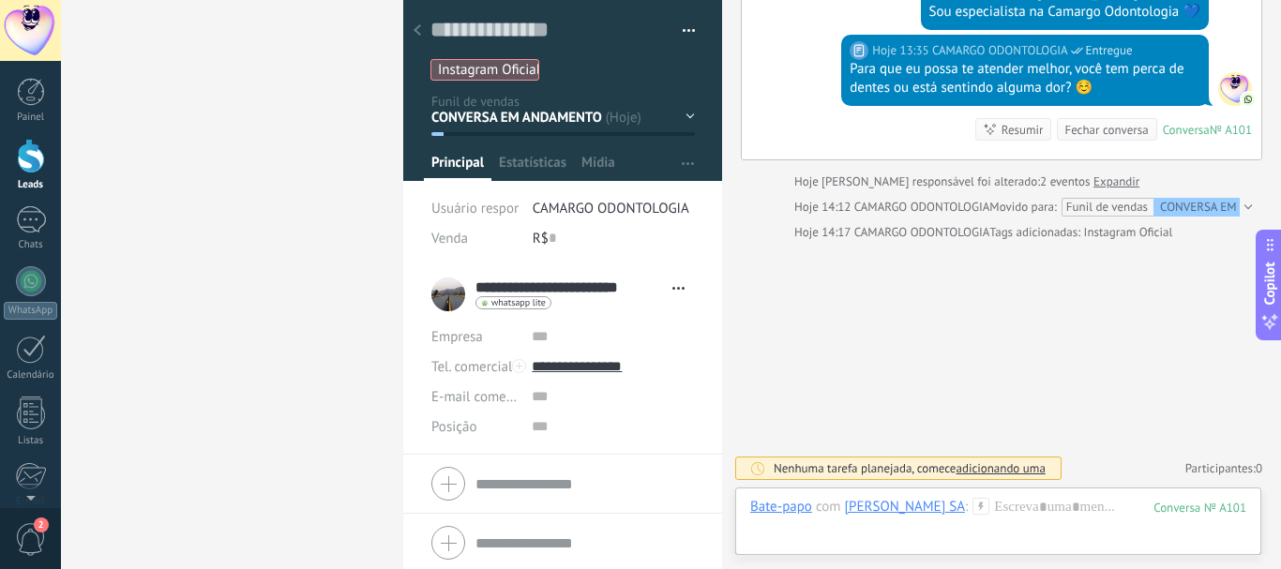
click at [416, 27] on icon at bounding box center [418, 29] width 8 height 11
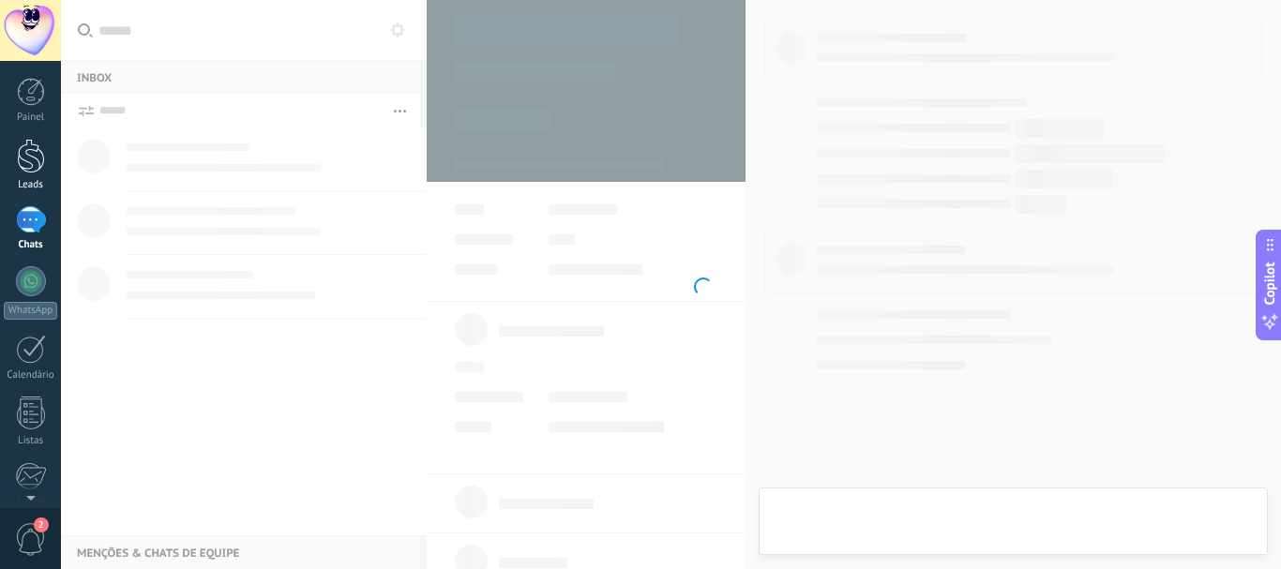
click at [28, 155] on div at bounding box center [31, 156] width 28 height 35
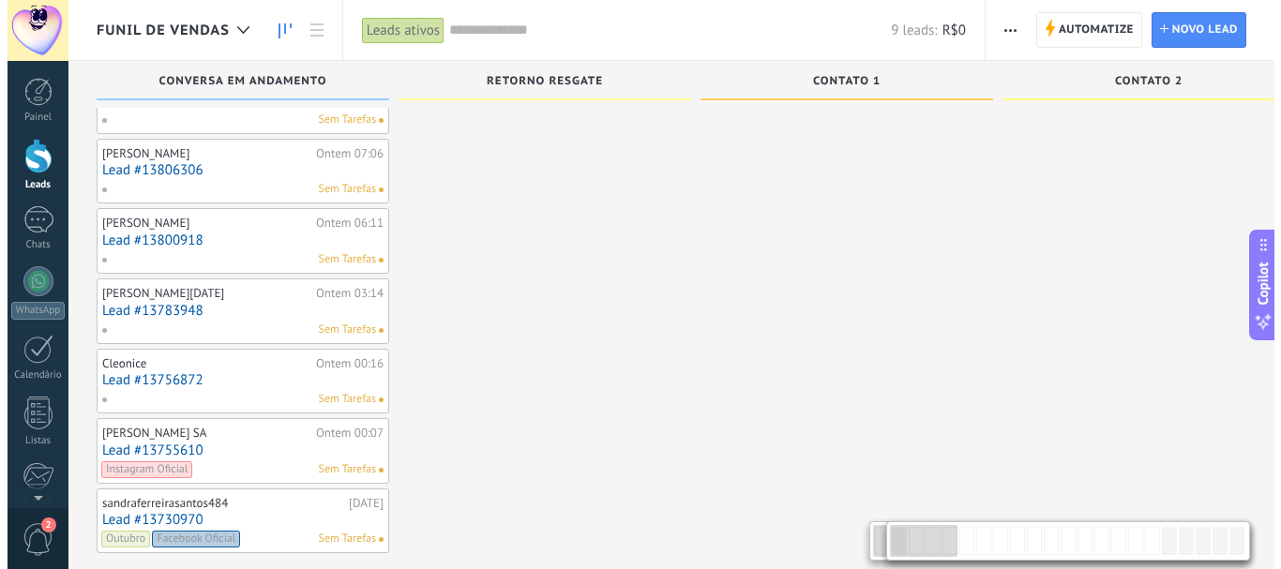
scroll to position [278, 0]
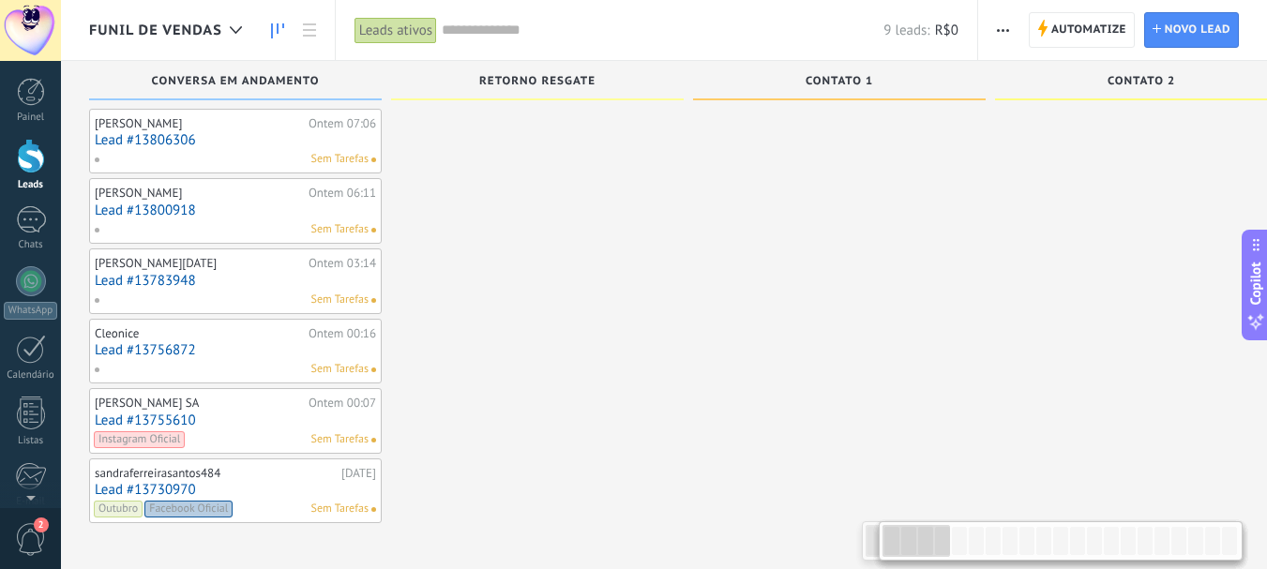
click at [160, 441] on span "Instagram Oficial" at bounding box center [139, 439] width 91 height 17
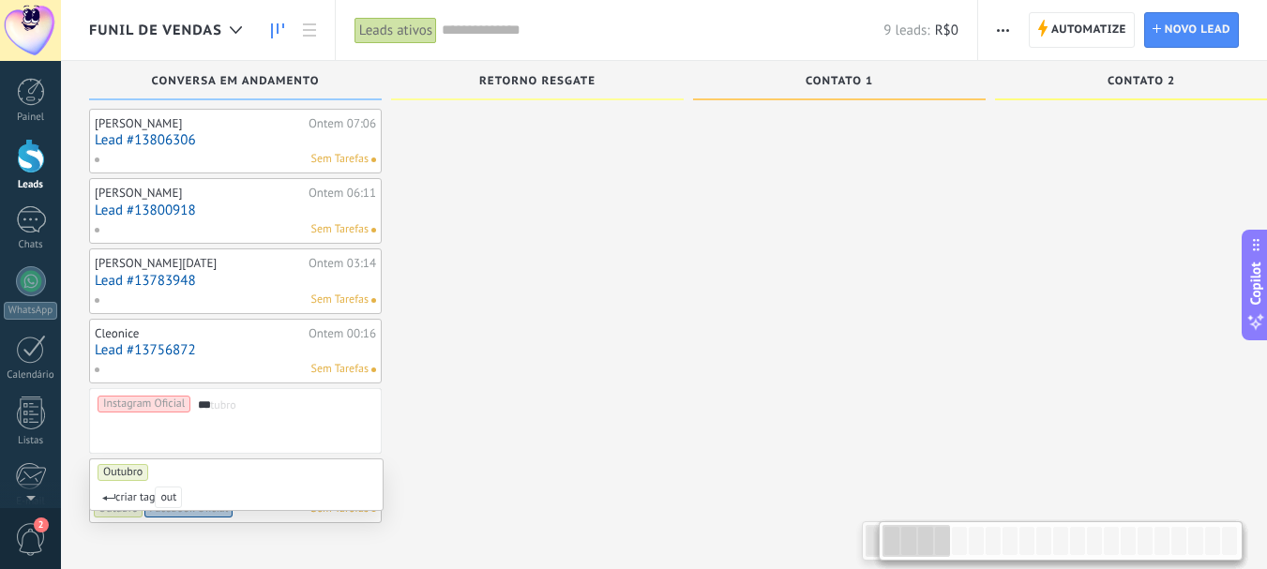
type input "***"
click at [130, 466] on span "Outubro" at bounding box center [123, 472] width 51 height 17
click at [567, 296] on div at bounding box center [537, 185] width 293 height 676
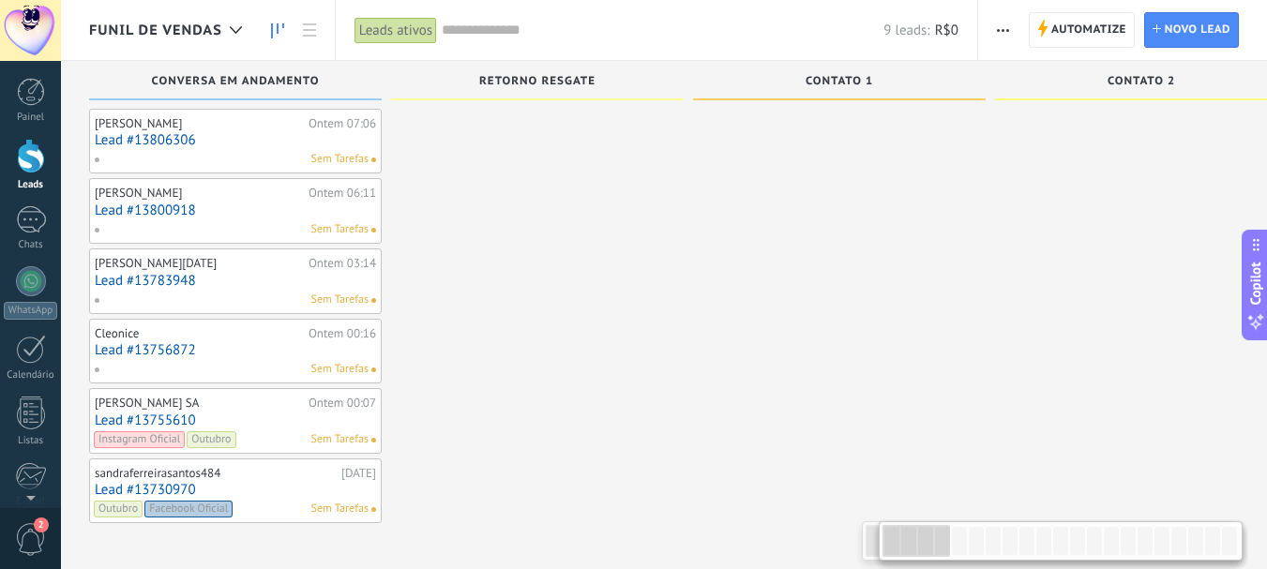
click at [148, 352] on link "Lead #13756872" at bounding box center [235, 350] width 281 height 16
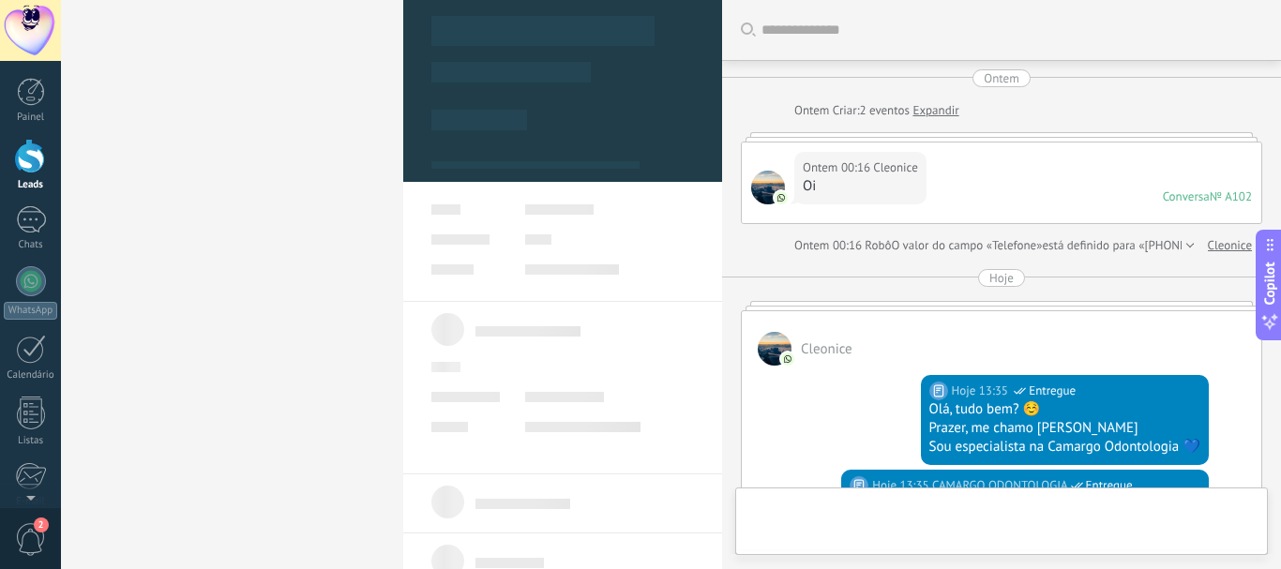
type textarea "**********"
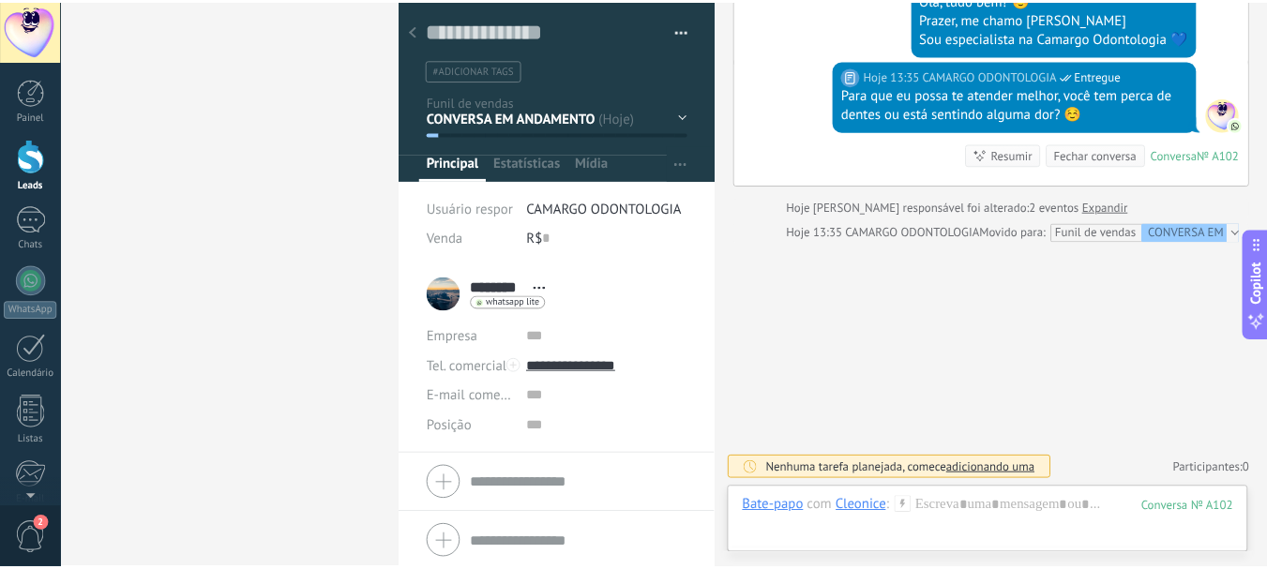
scroll to position [28, 0]
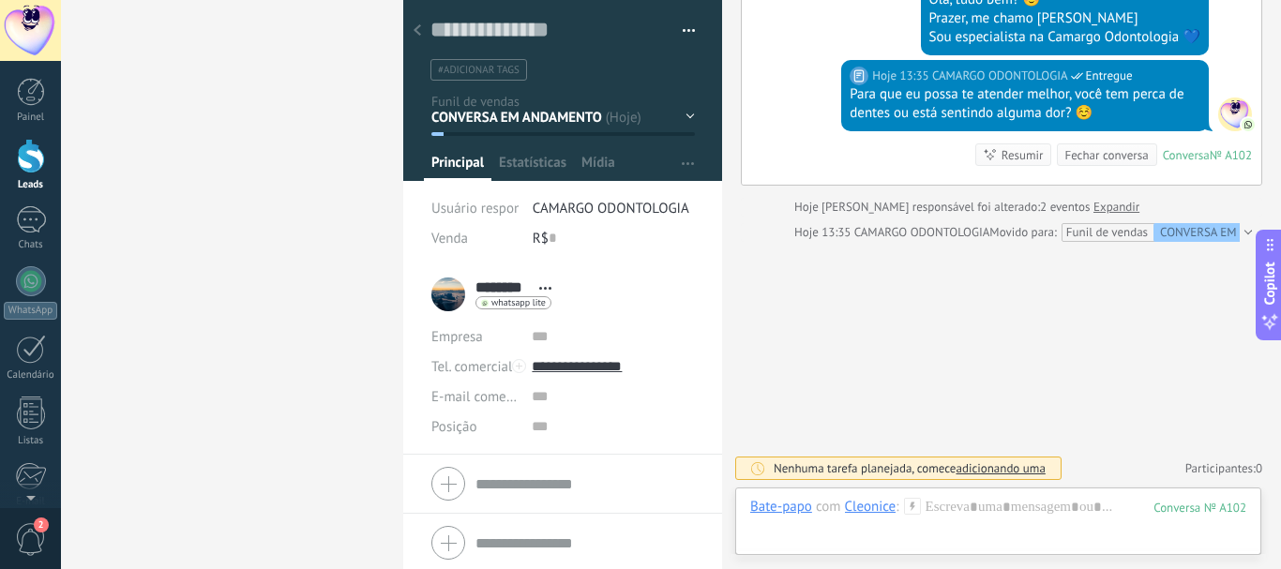
click at [414, 30] on use at bounding box center [418, 29] width 8 height 11
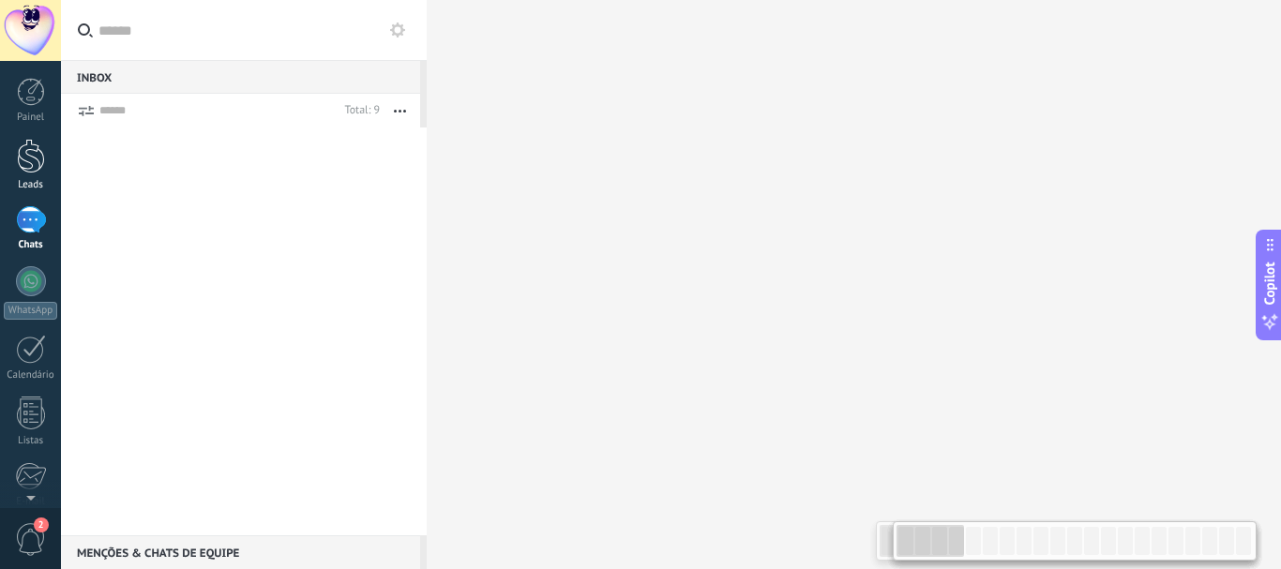
click at [43, 155] on div at bounding box center [31, 156] width 28 height 35
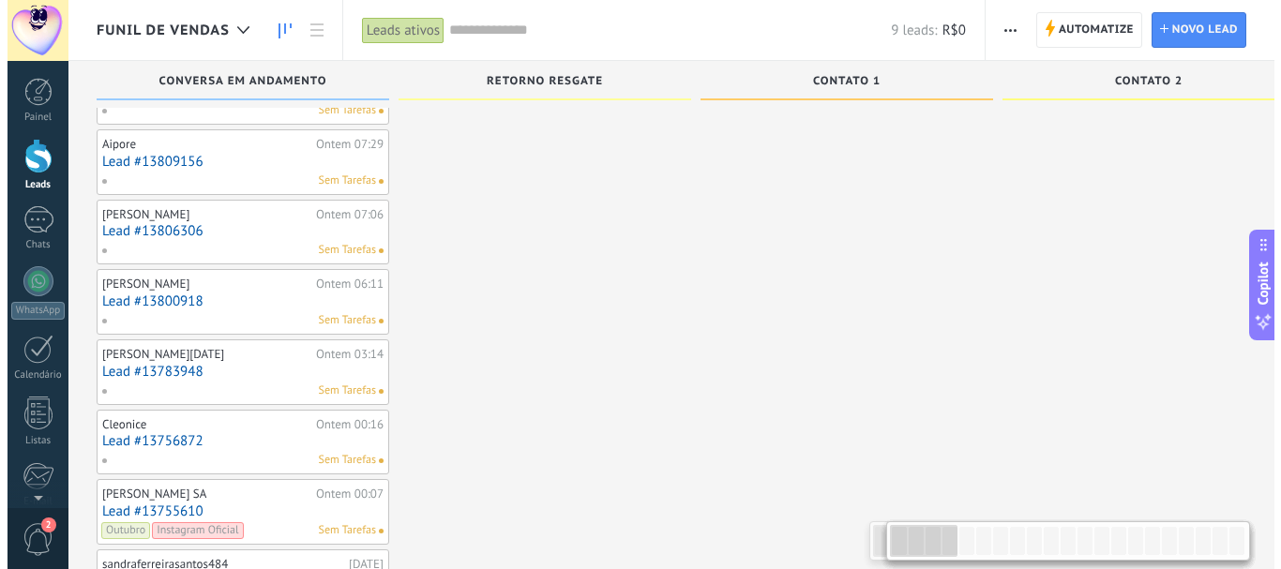
scroll to position [278, 0]
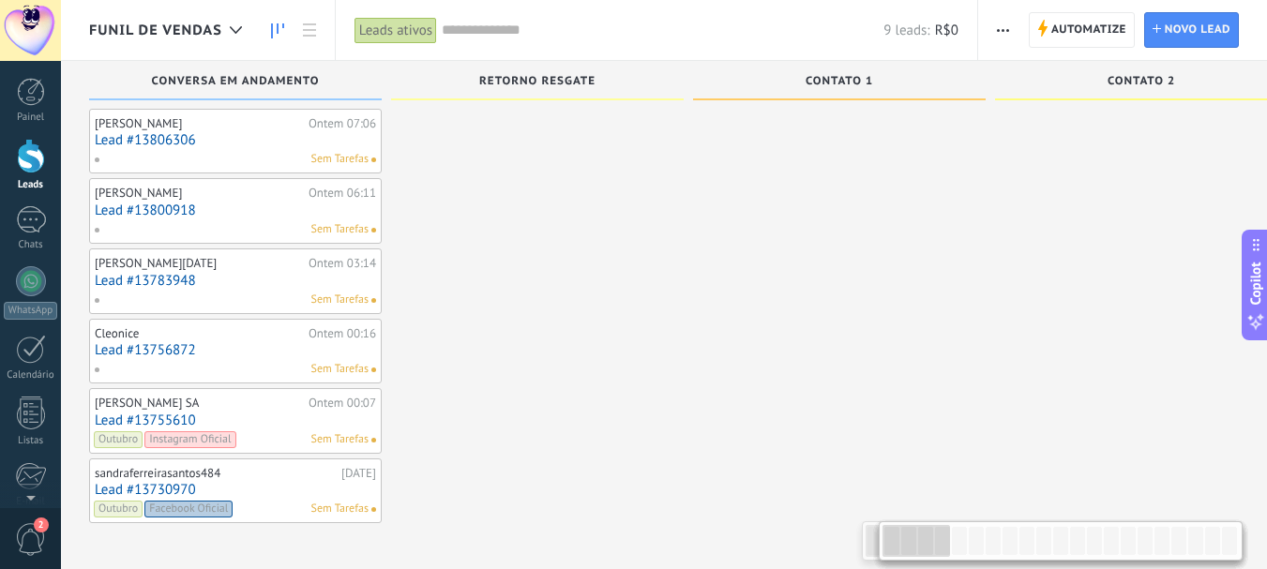
click at [96, 368] on span at bounding box center [104, 369] width 21 height 17
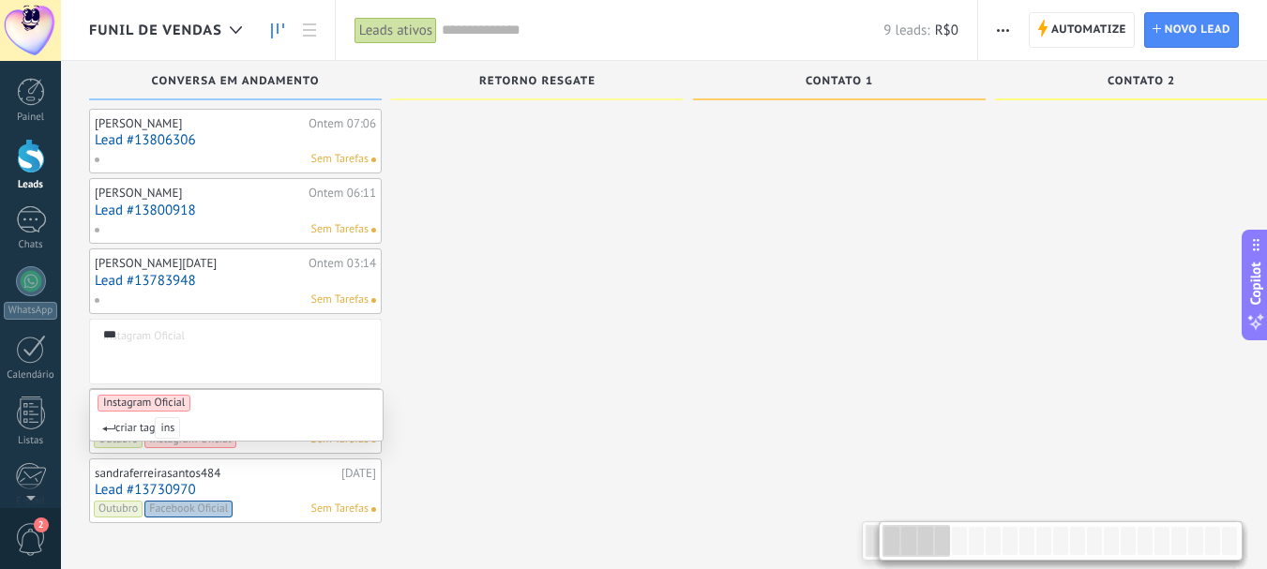
type input "***"
click at [140, 401] on span "Instagram Oficial" at bounding box center [144, 403] width 93 height 17
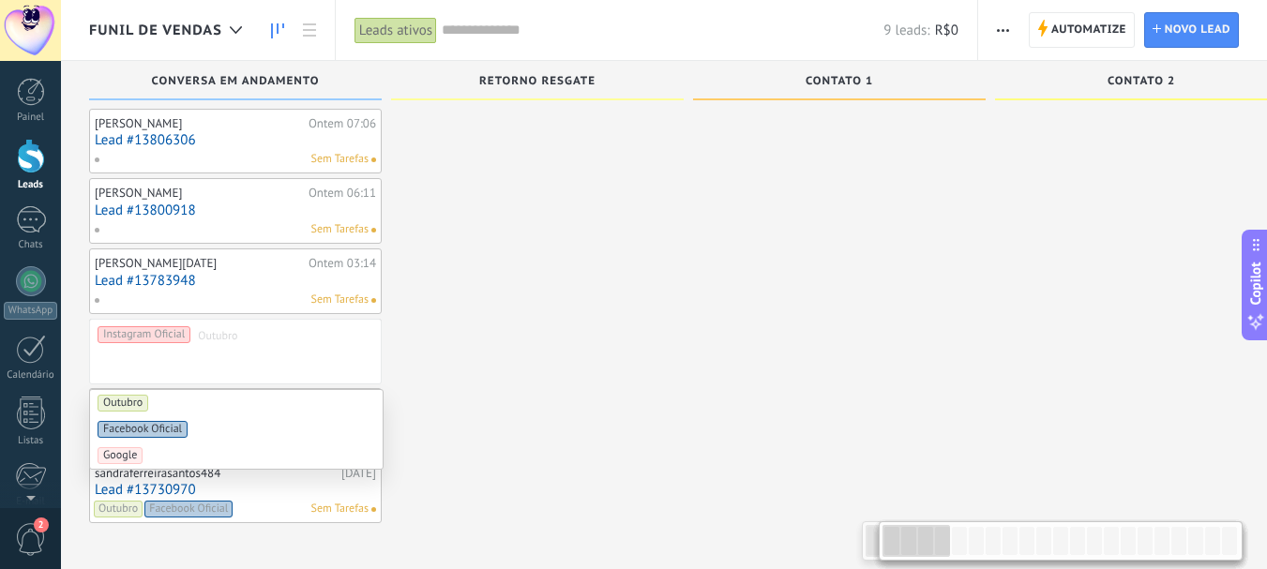
drag, startPoint x: 134, startPoint y: 399, endPoint x: 221, endPoint y: 371, distance: 91.3
click at [137, 398] on span "Outubro" at bounding box center [123, 403] width 51 height 17
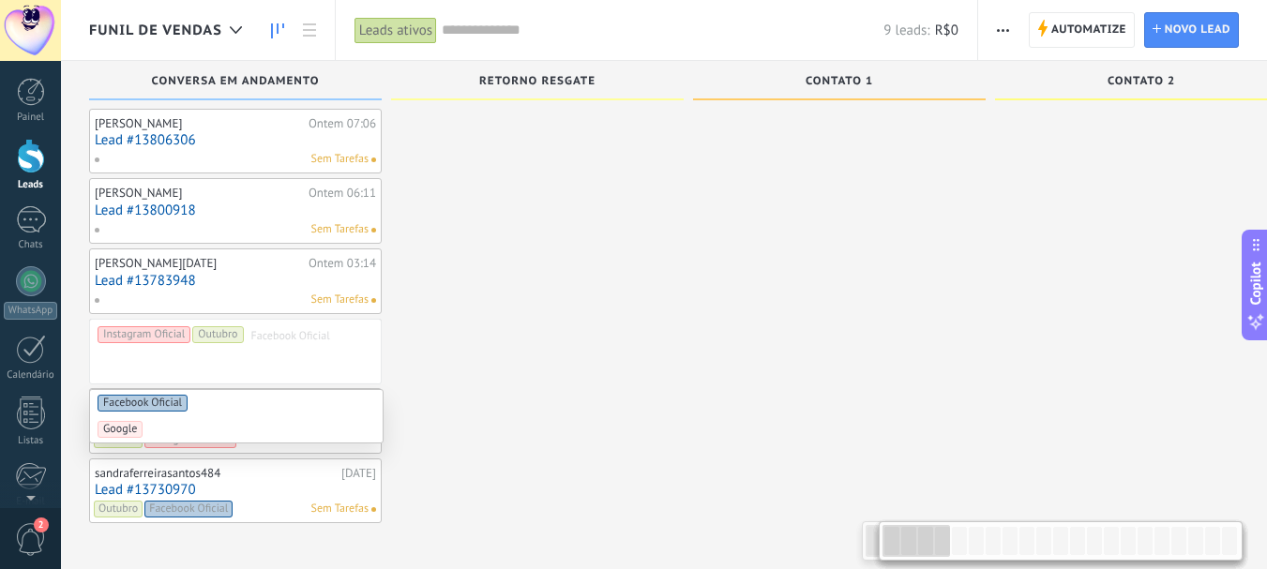
click at [167, 279] on link "Lead #13783948" at bounding box center [235, 281] width 281 height 16
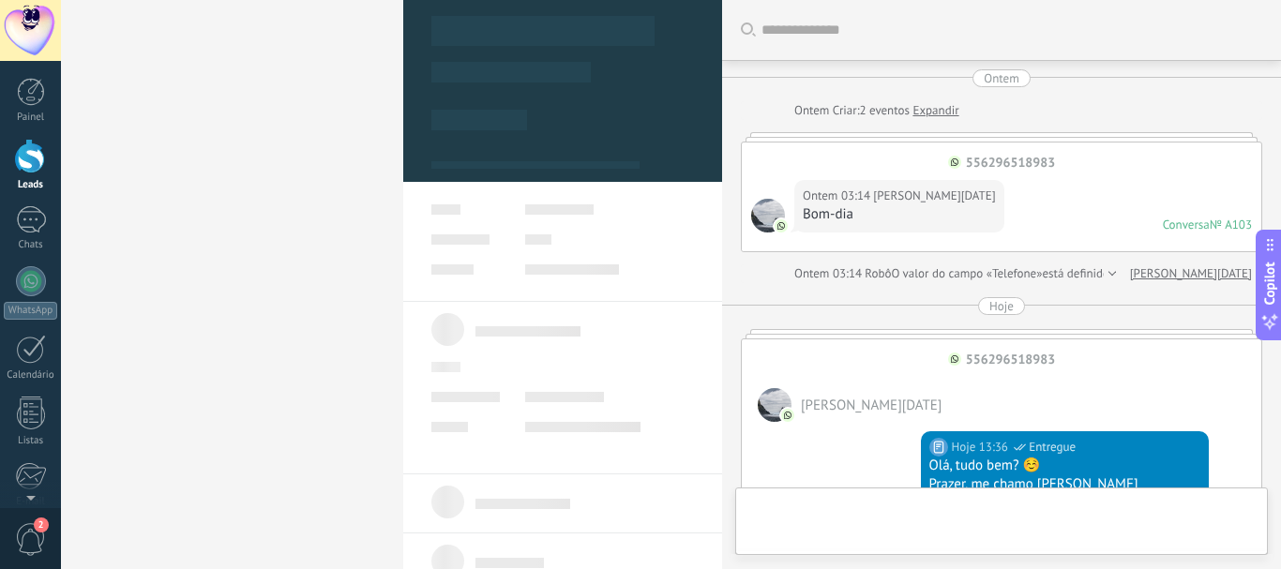
type textarea "**********"
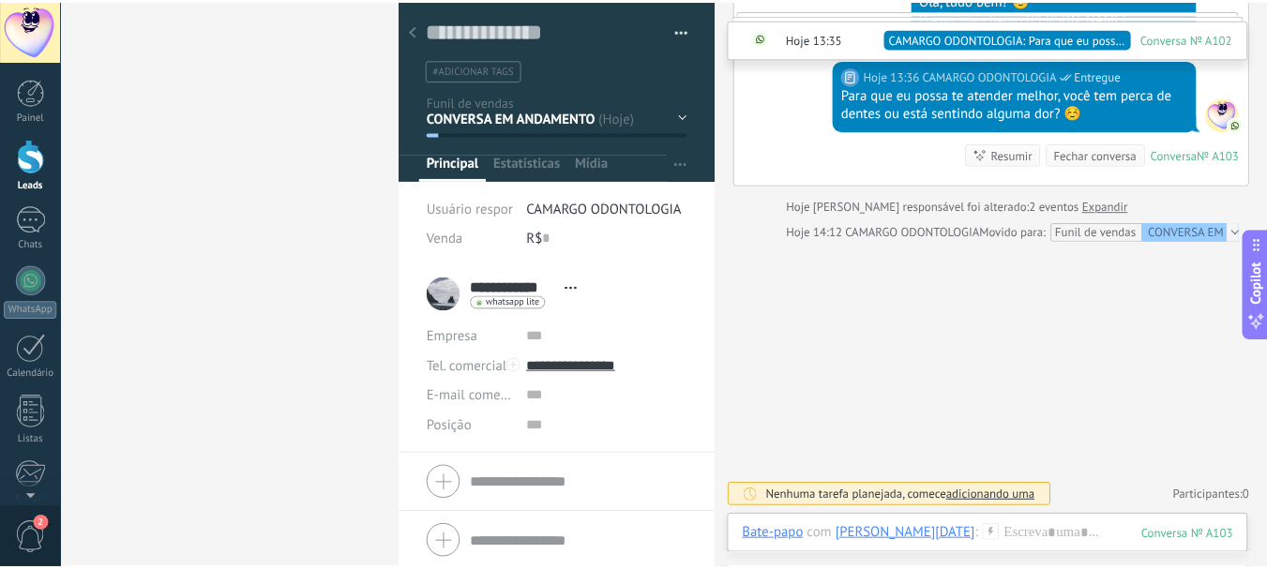
scroll to position [455, 0]
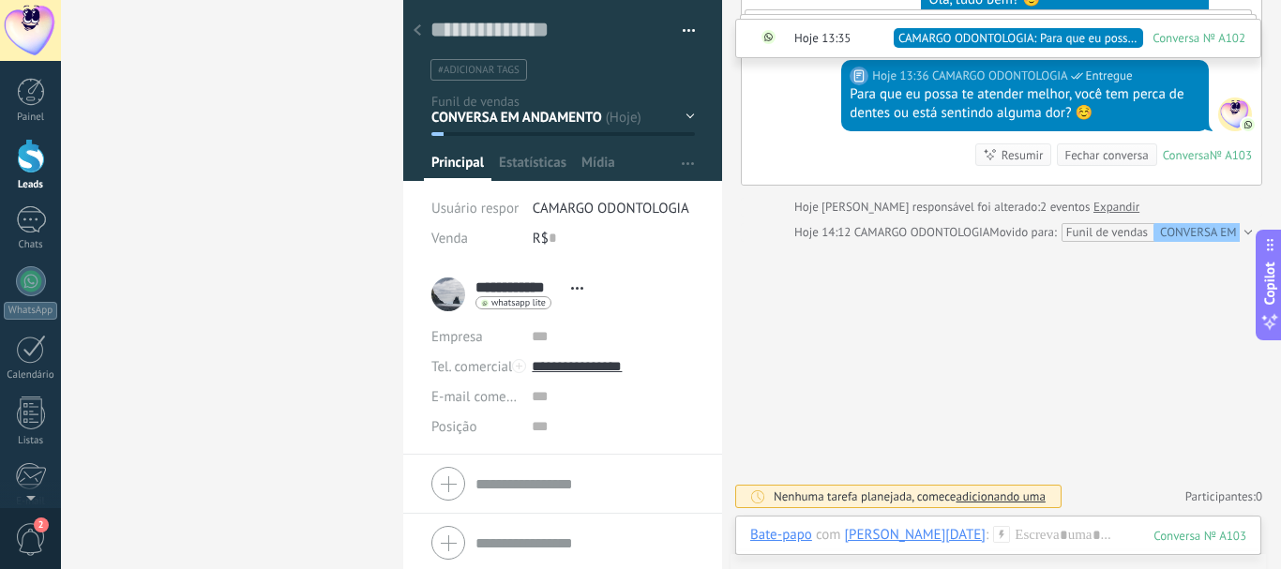
click at [414, 32] on icon at bounding box center [418, 29] width 8 height 11
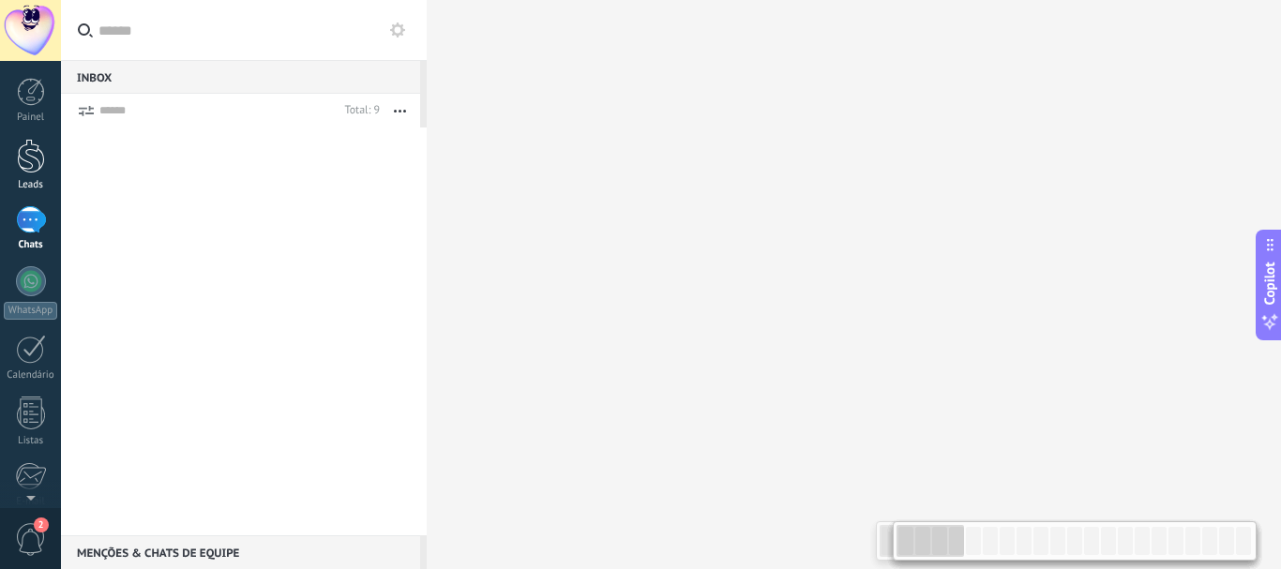
click at [43, 171] on div at bounding box center [31, 156] width 28 height 35
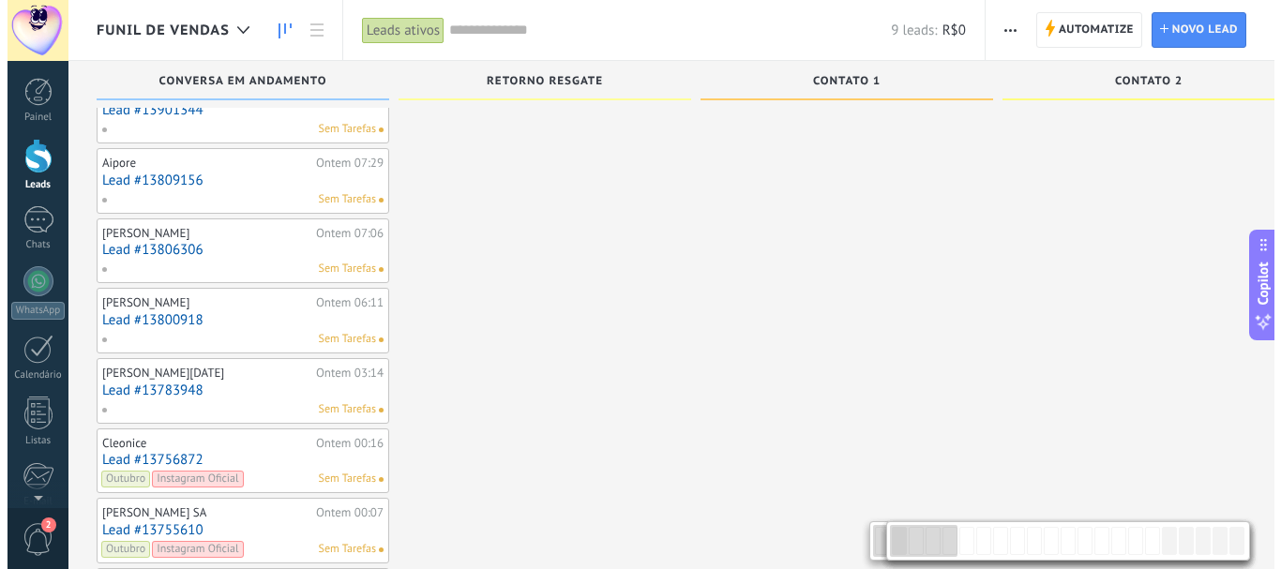
scroll to position [219, 0]
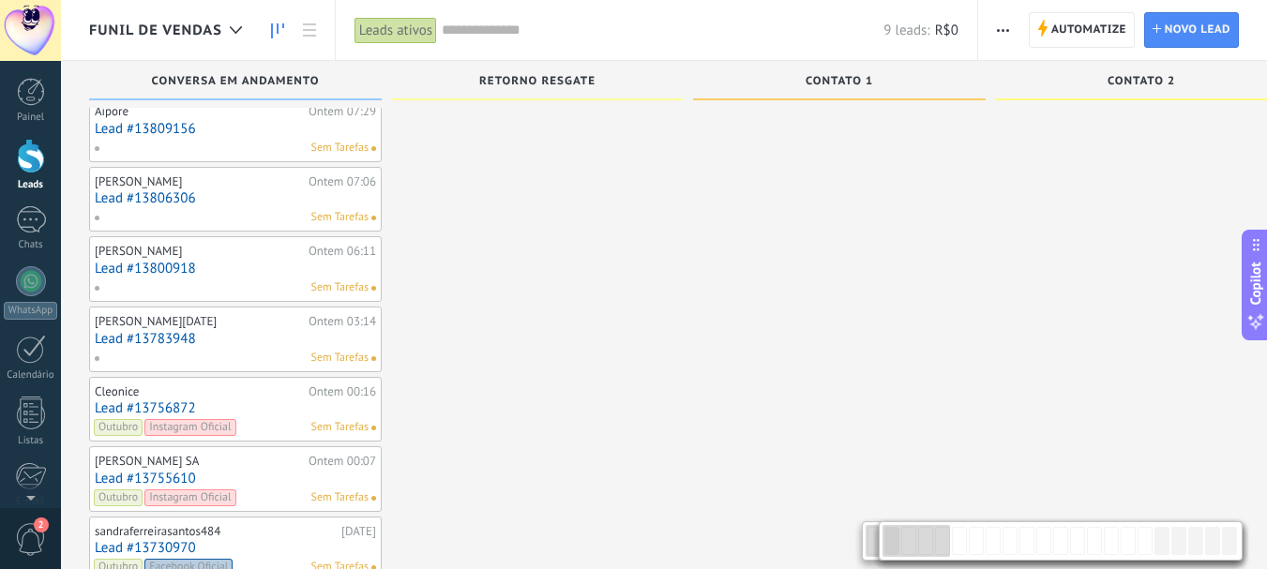
click at [97, 352] on span at bounding box center [104, 358] width 21 height 17
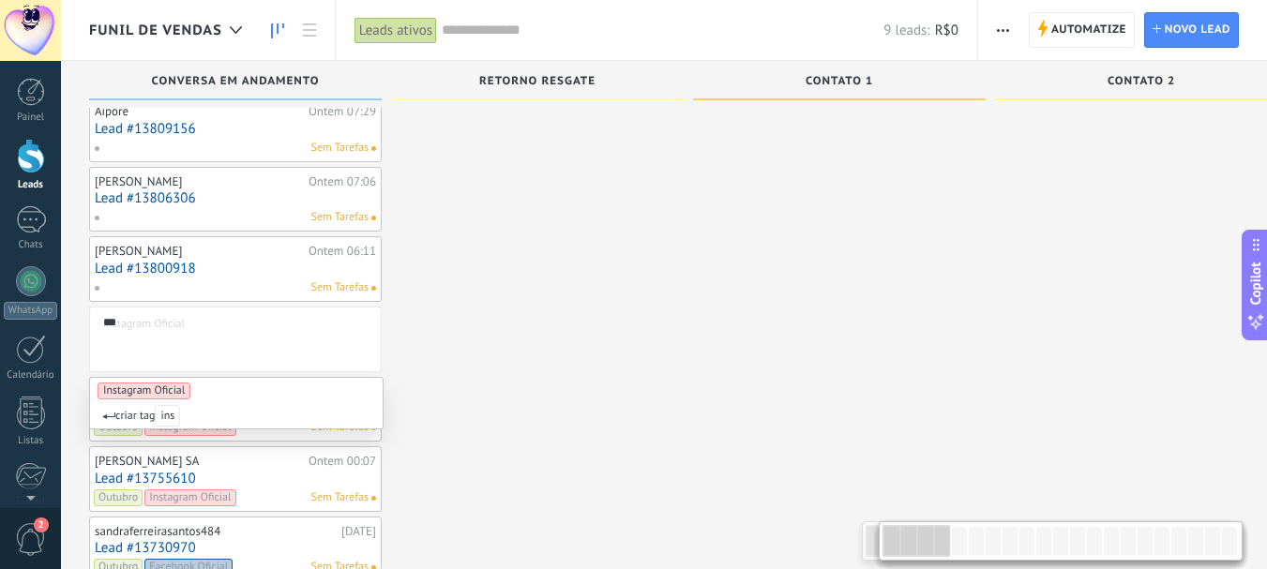
type input "***"
click at [129, 385] on span "Instagram Oficial" at bounding box center [144, 391] width 93 height 17
type input "**"
drag, startPoint x: 129, startPoint y: 387, endPoint x: 216, endPoint y: 339, distance: 98.6
click at [130, 386] on span "Outubro" at bounding box center [123, 391] width 51 height 17
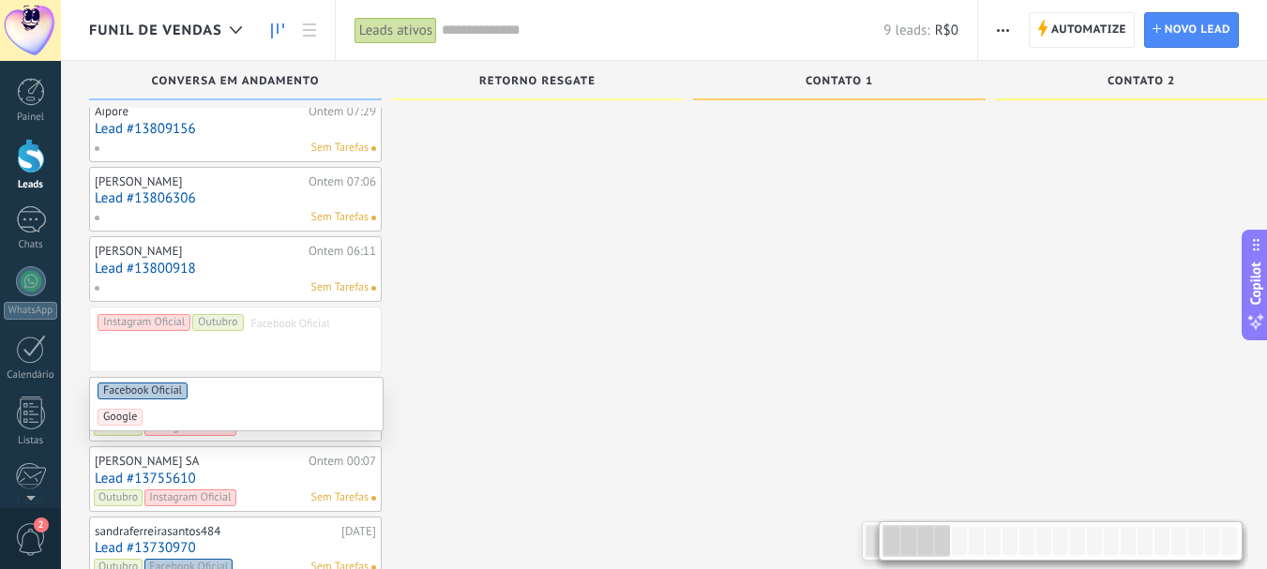
click at [182, 275] on link "Lead #13800918" at bounding box center [235, 269] width 281 height 16
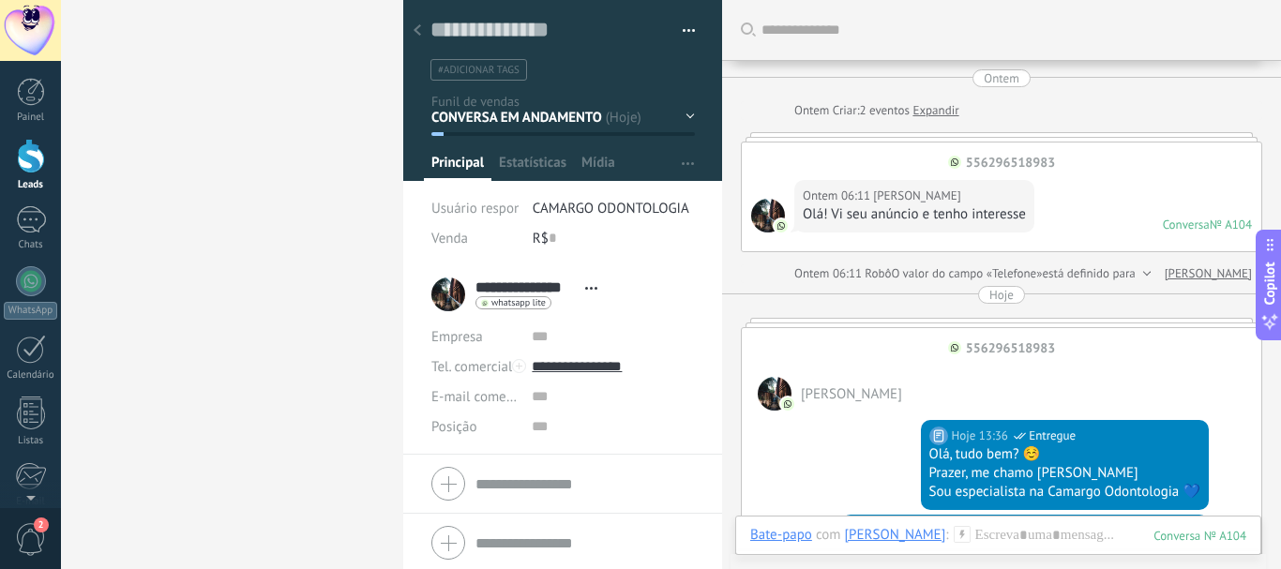
scroll to position [455, 0]
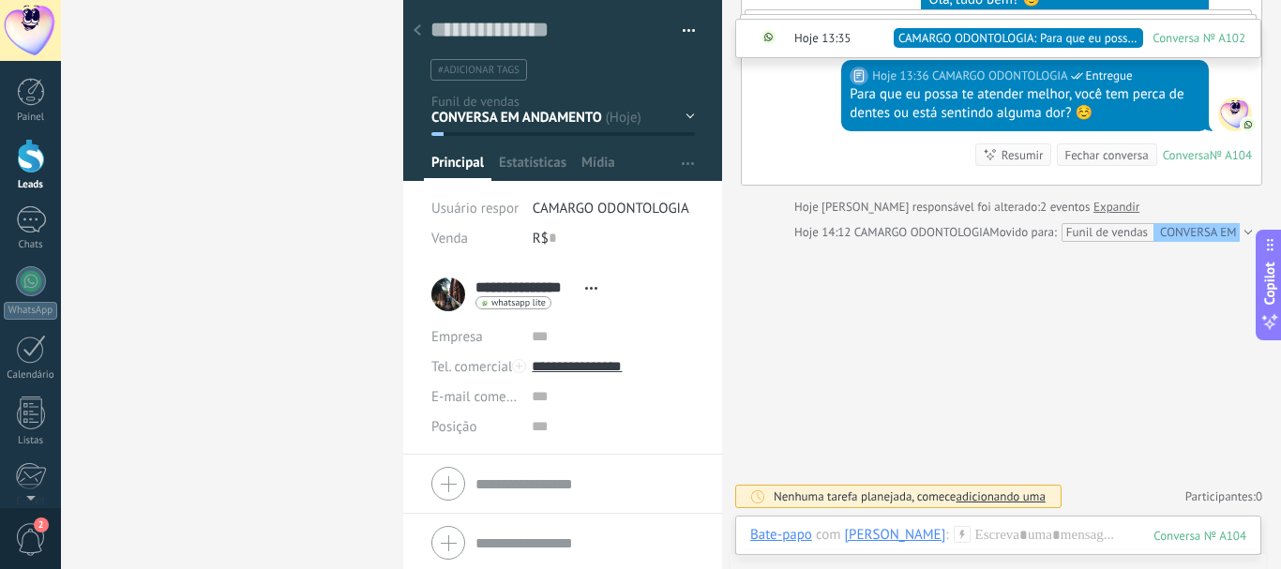
click at [416, 26] on icon at bounding box center [418, 29] width 8 height 11
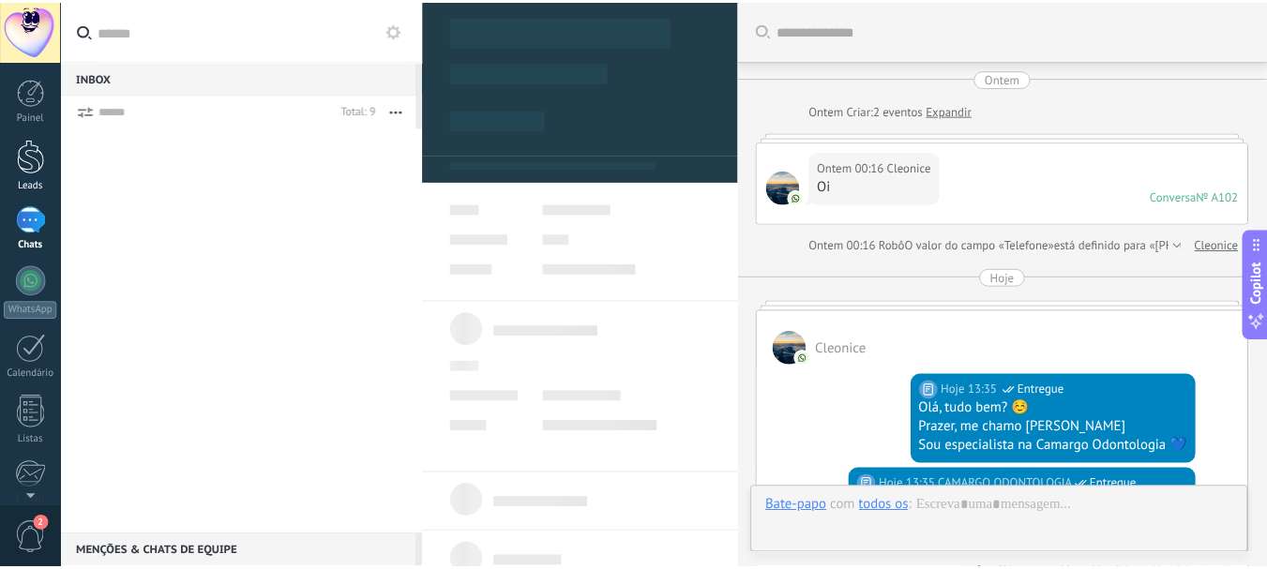
scroll to position [435, 0]
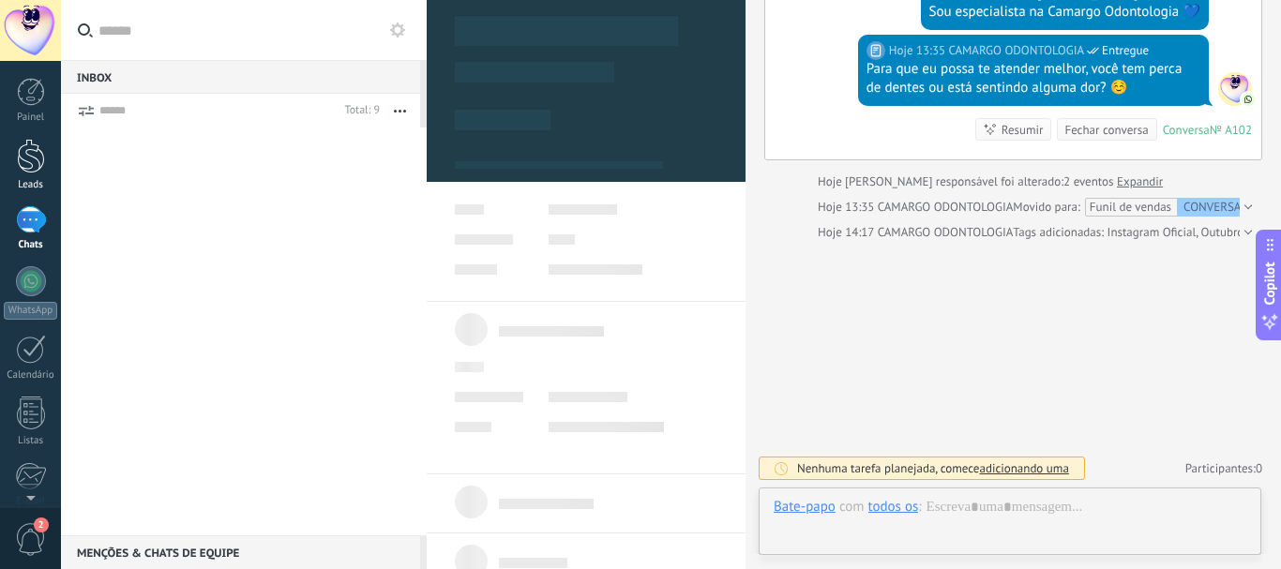
click at [38, 163] on div at bounding box center [31, 156] width 28 height 35
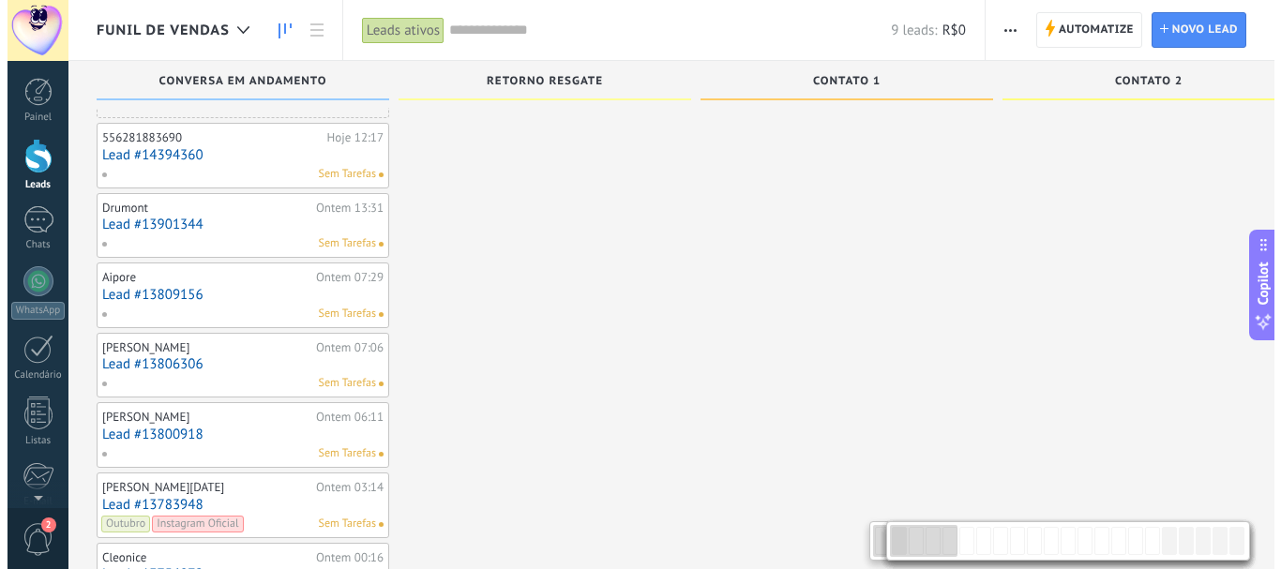
scroll to position [31, 0]
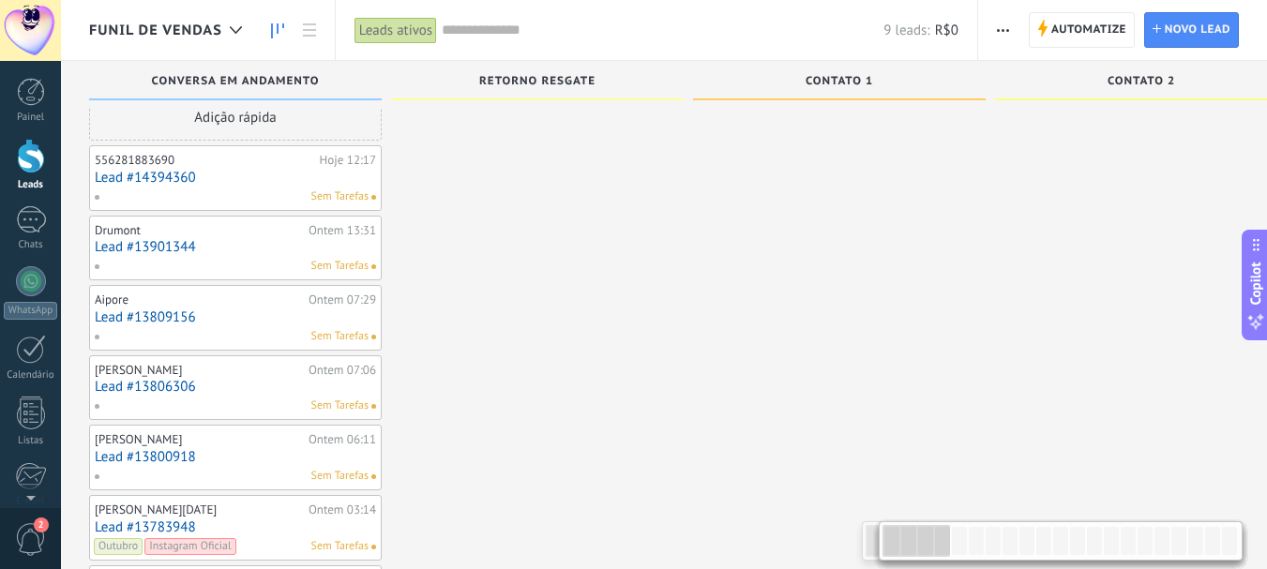
click at [99, 476] on span at bounding box center [104, 476] width 21 height 17
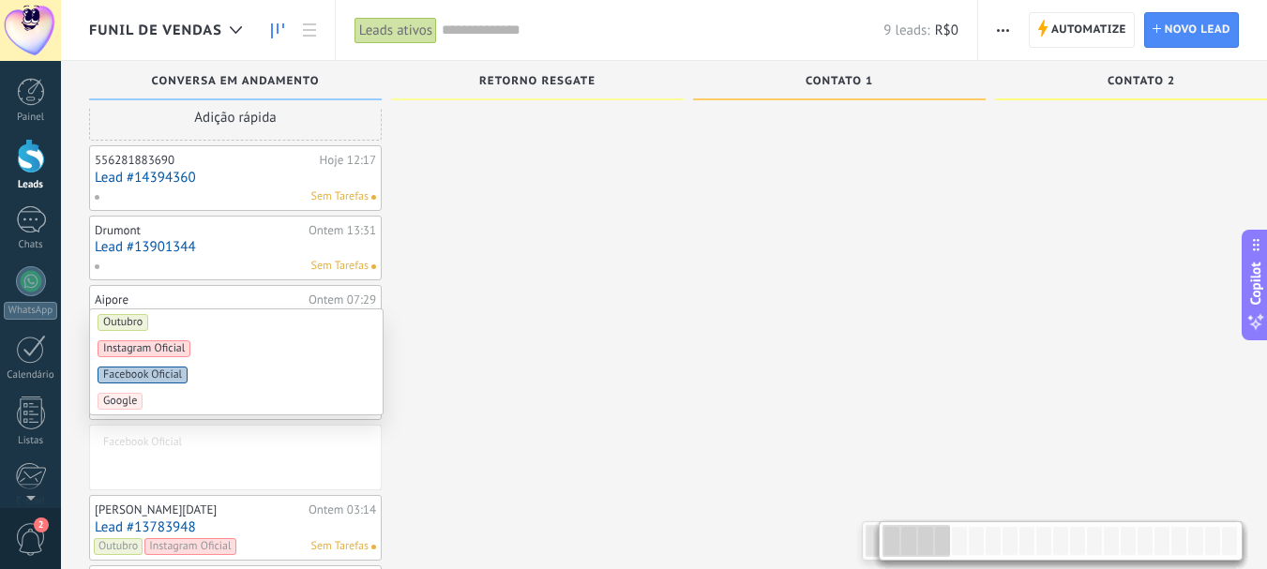
click at [171, 382] on span "Facebook Oficial" at bounding box center [143, 375] width 90 height 17
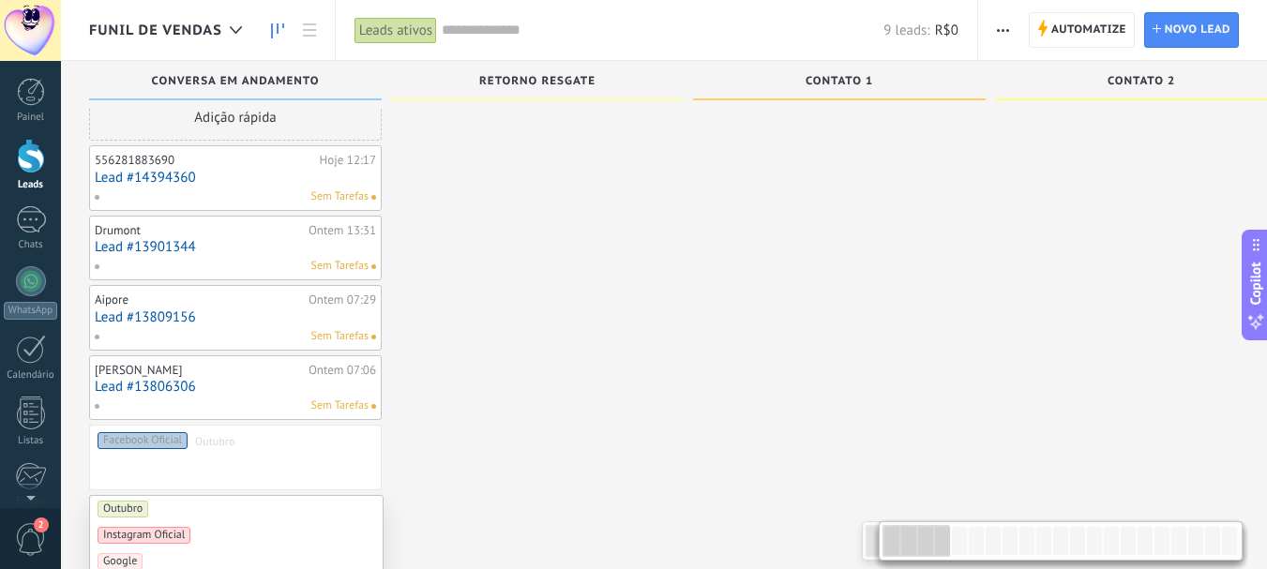
click at [128, 507] on span "Outubro" at bounding box center [123, 509] width 51 height 17
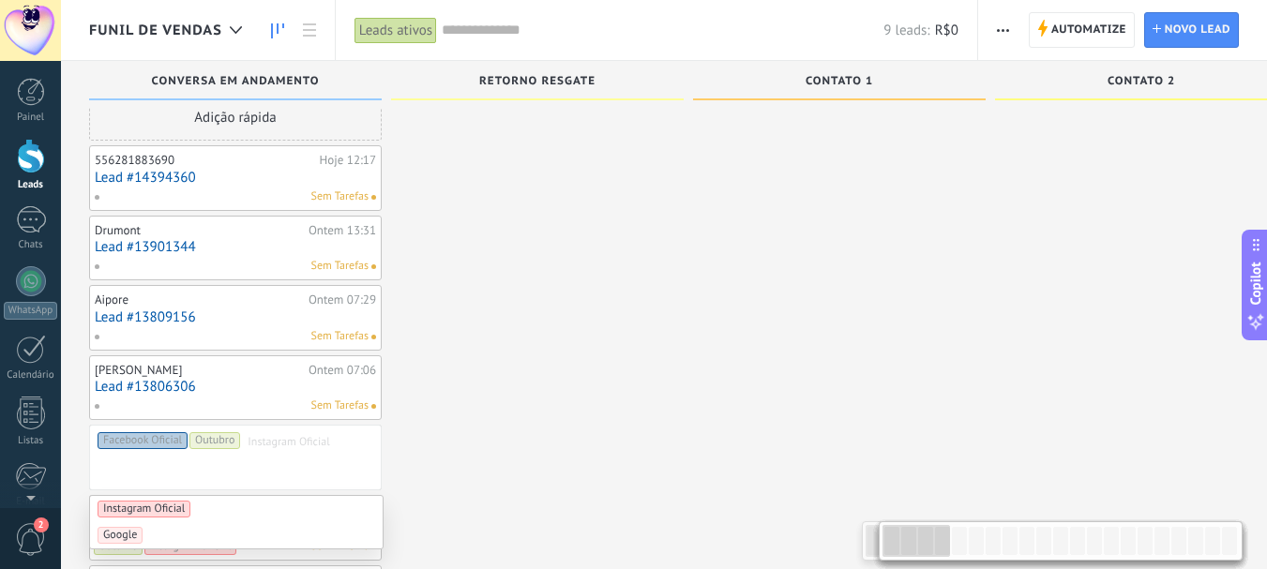
click at [493, 323] on div at bounding box center [537, 432] width 293 height 676
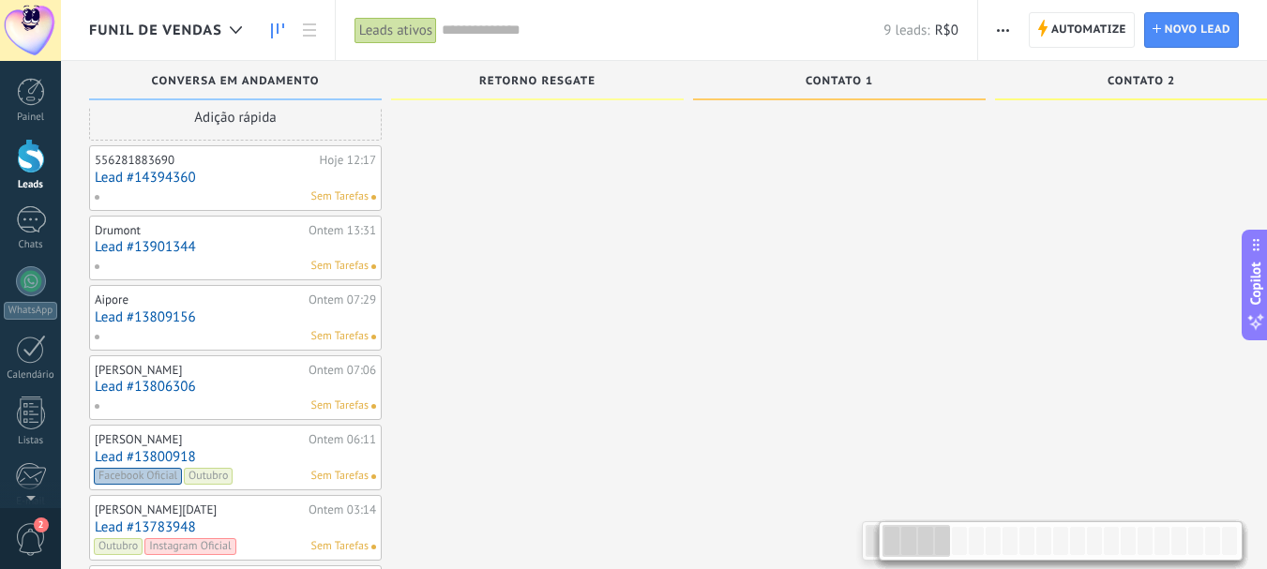
click at [177, 387] on link "Lead #13806306" at bounding box center [235, 387] width 281 height 16
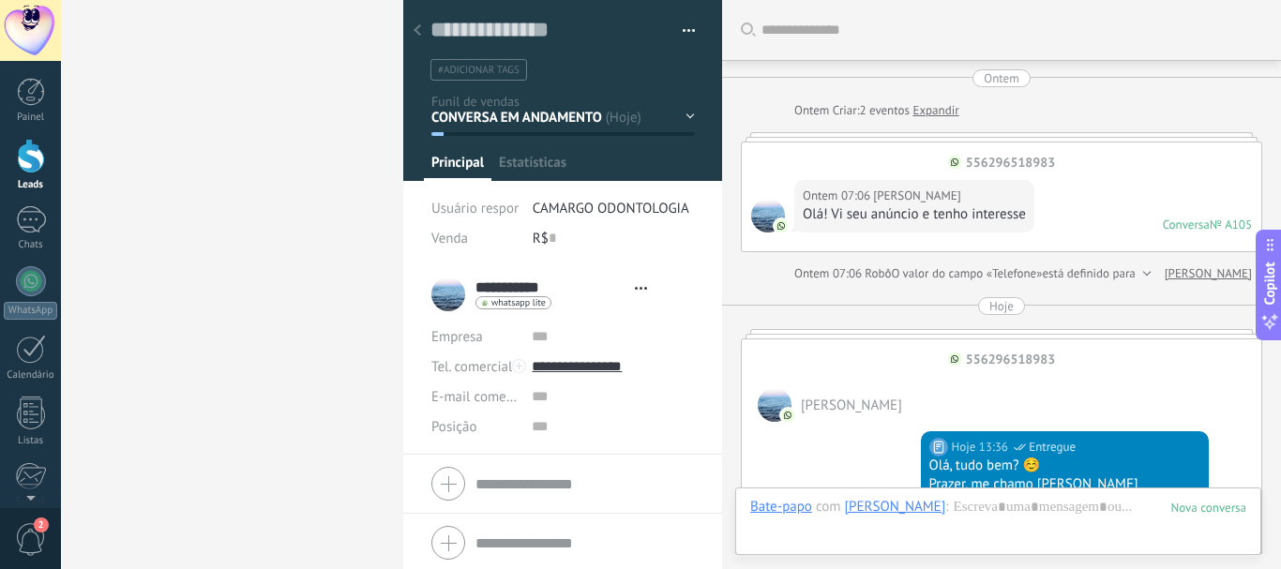
type textarea "**********"
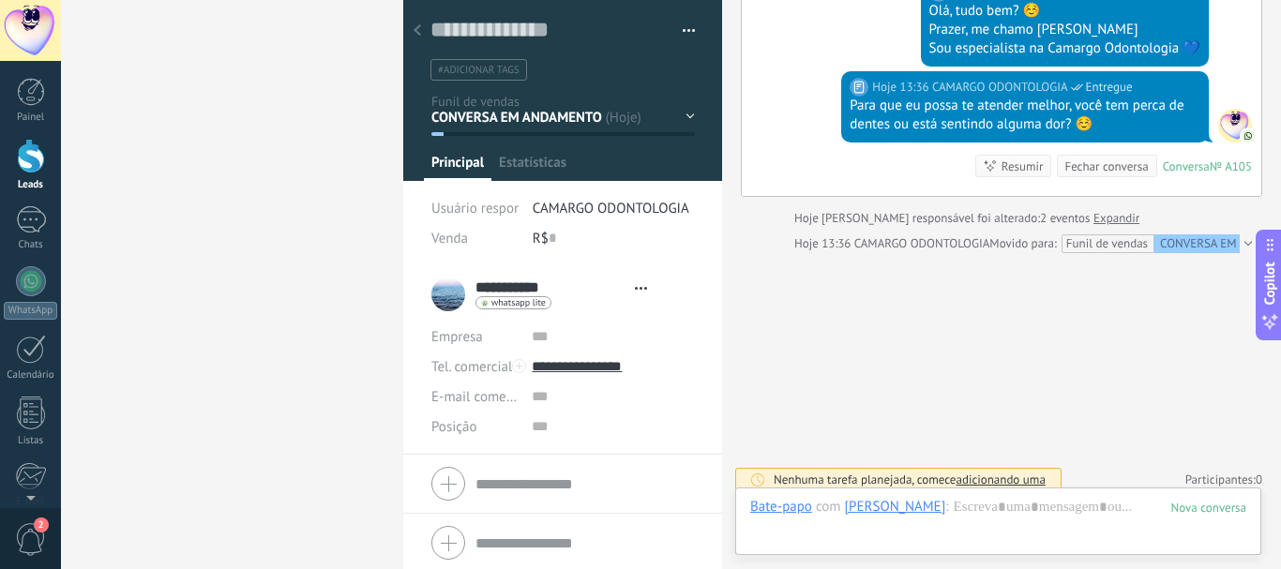
scroll to position [28, 0]
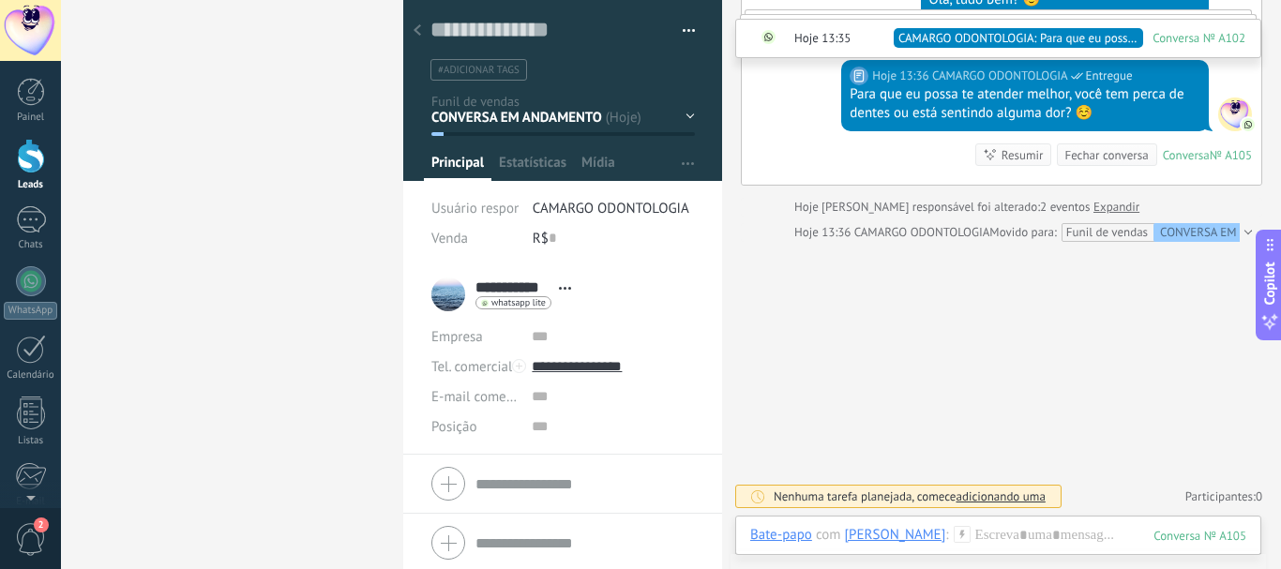
click at [442, 62] on li "#adicionar tags" at bounding box center [478, 70] width 97 height 22
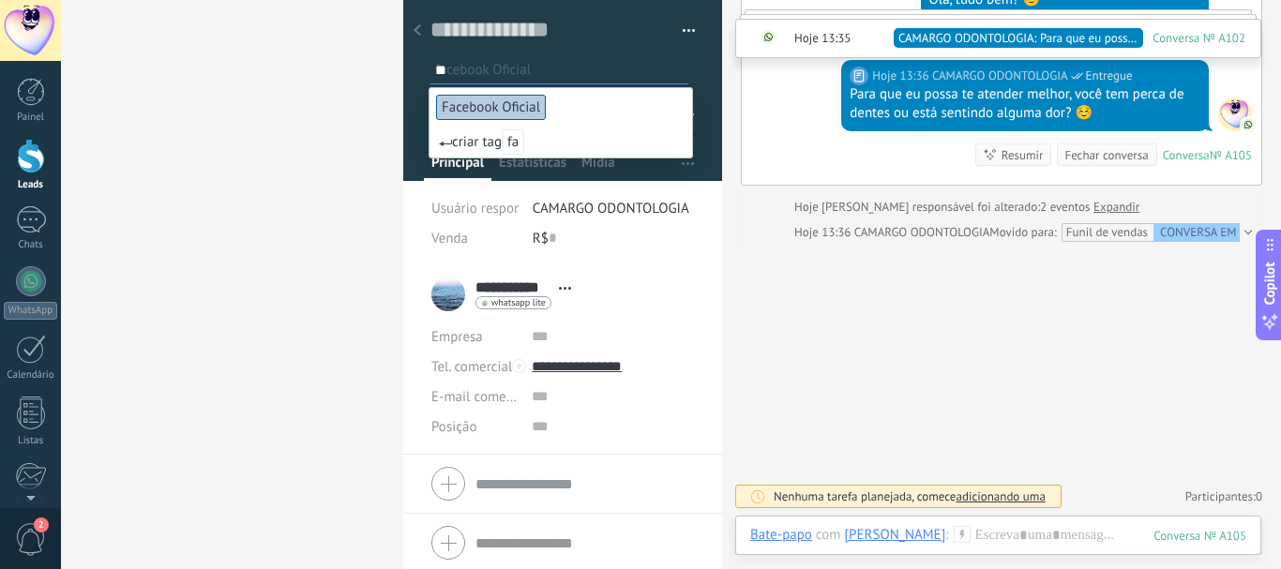
type input "**"
click at [517, 92] on li "Facebook Oficial" at bounding box center [560, 107] width 263 height 38
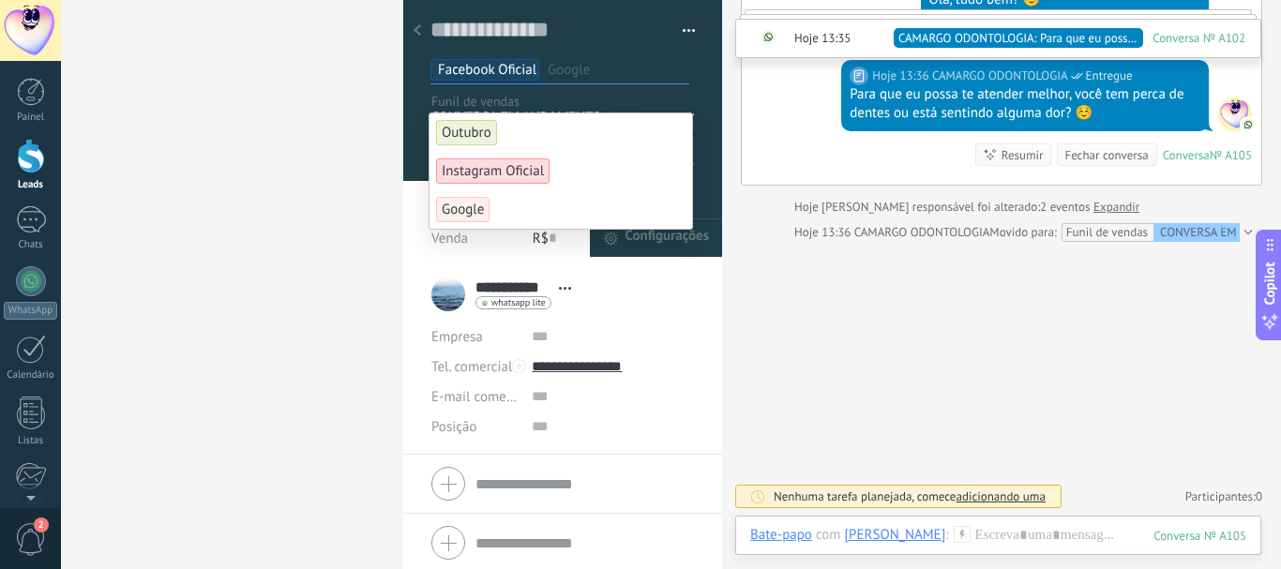
click at [825, 256] on div "Buscar Carregar mais Ontem Ontem Criar: 2 eventos Expandir 556296518983 Ontem 0…" at bounding box center [1001, 57] width 559 height 1024
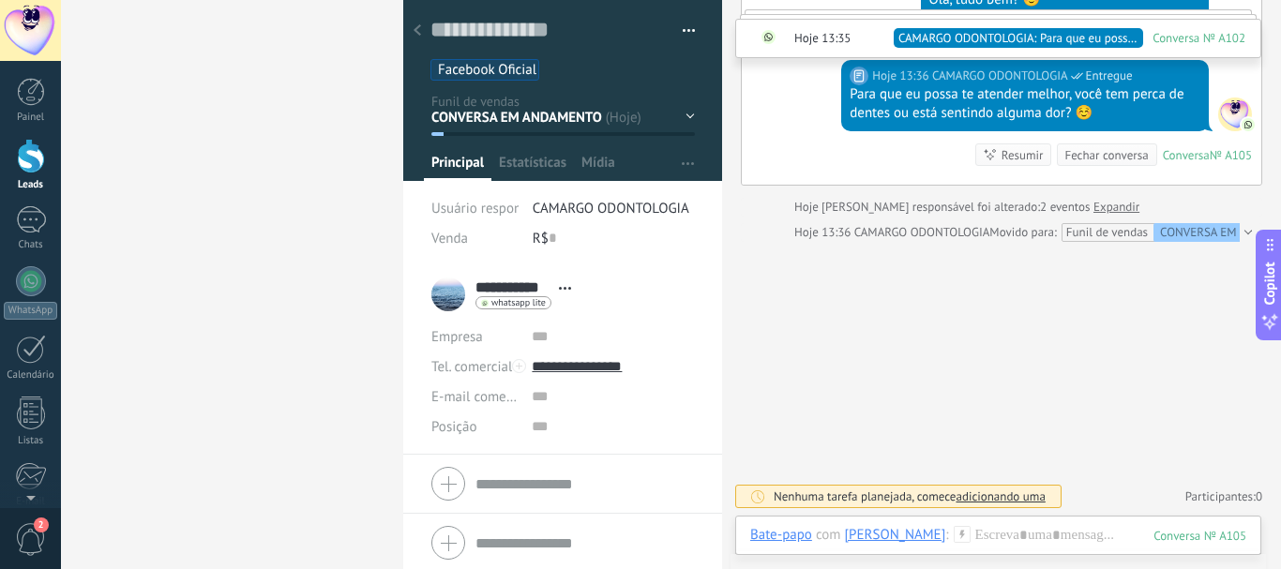
click at [549, 68] on ul "Facebook Oficial" at bounding box center [560, 69] width 262 height 25
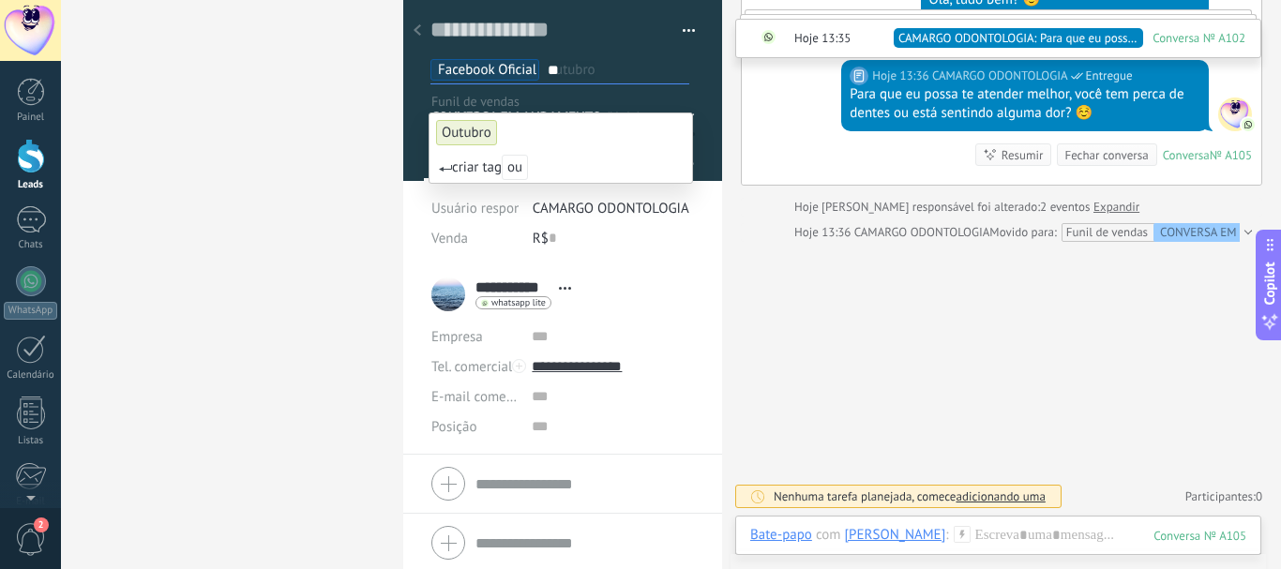
type input "**"
click at [479, 122] on span "Outubro" at bounding box center [466, 132] width 61 height 25
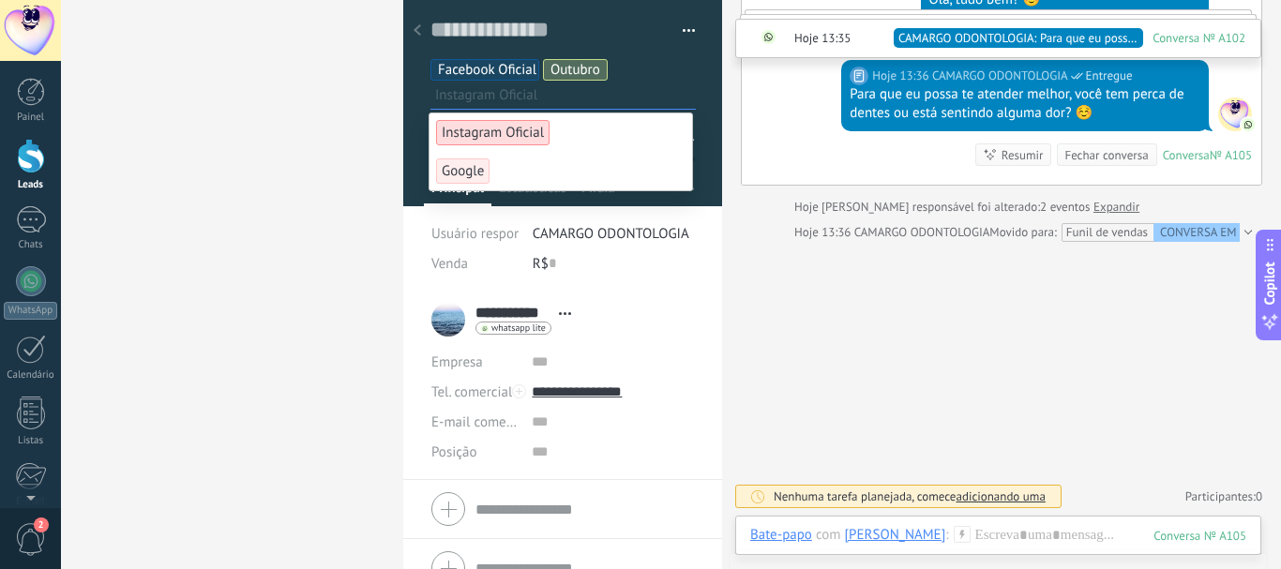
click at [420, 31] on icon at bounding box center [418, 29] width 8 height 11
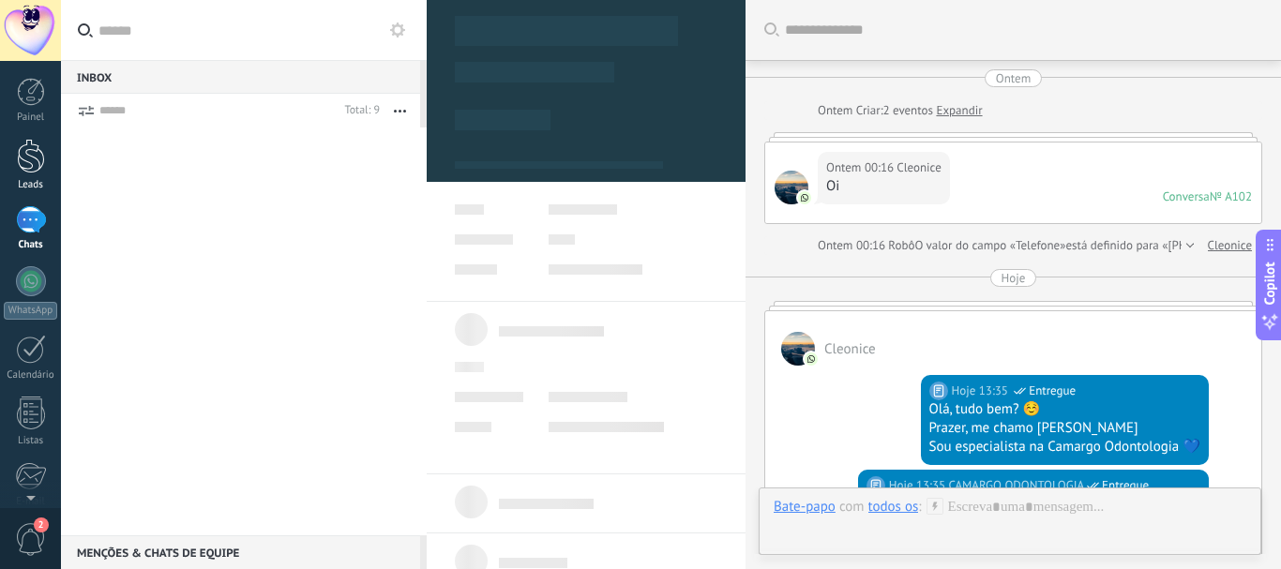
scroll to position [435, 0]
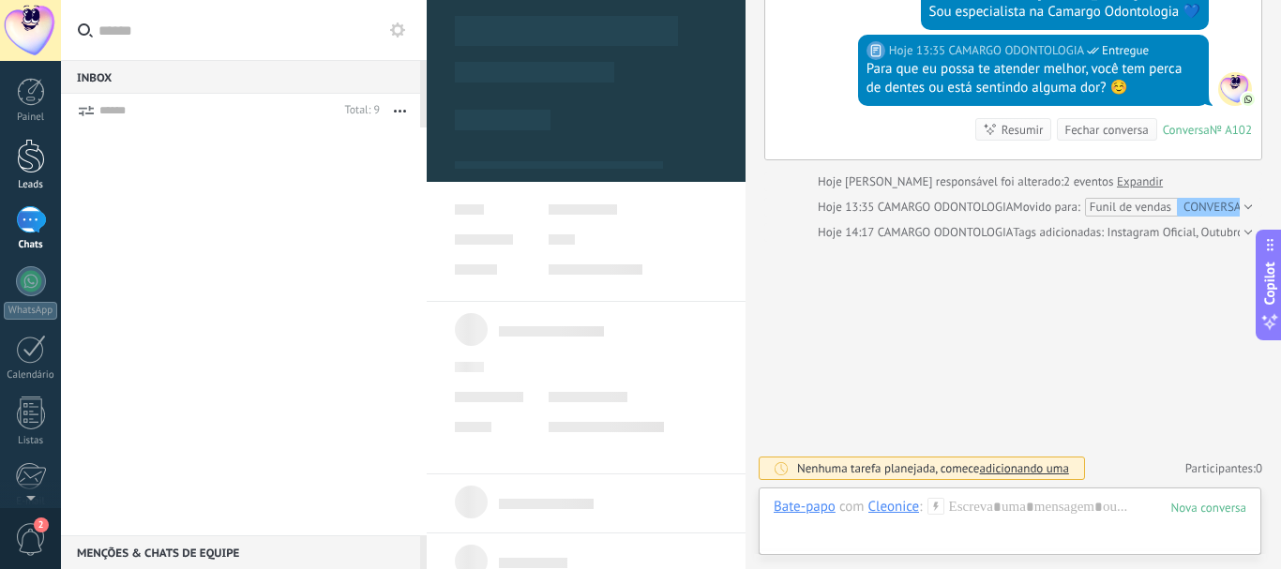
click at [33, 159] on div at bounding box center [31, 156] width 28 height 35
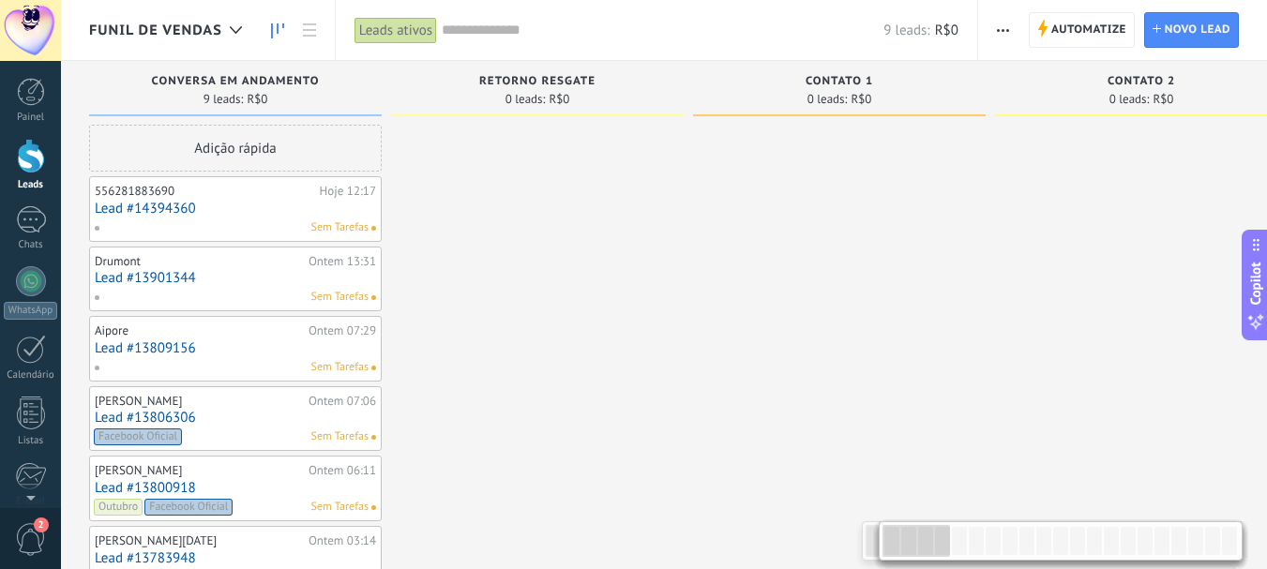
click at [169, 436] on span "Facebook Oficial" at bounding box center [138, 437] width 88 height 17
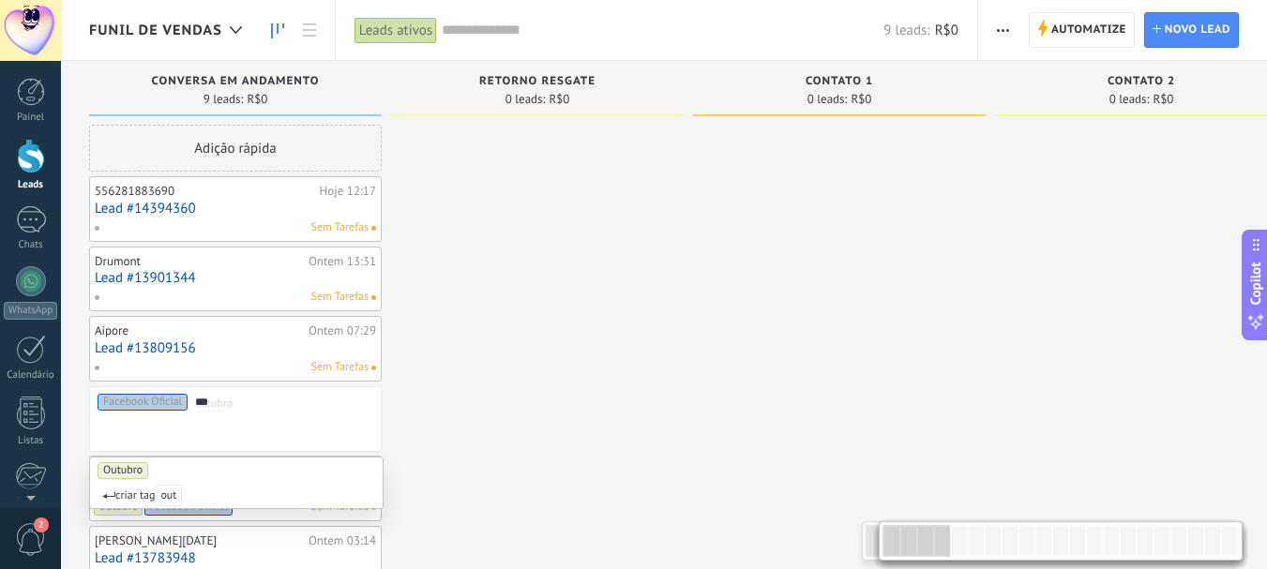
type input "***"
click at [138, 472] on span "Outubro" at bounding box center [123, 470] width 51 height 17
click at [443, 298] on div at bounding box center [537, 463] width 293 height 676
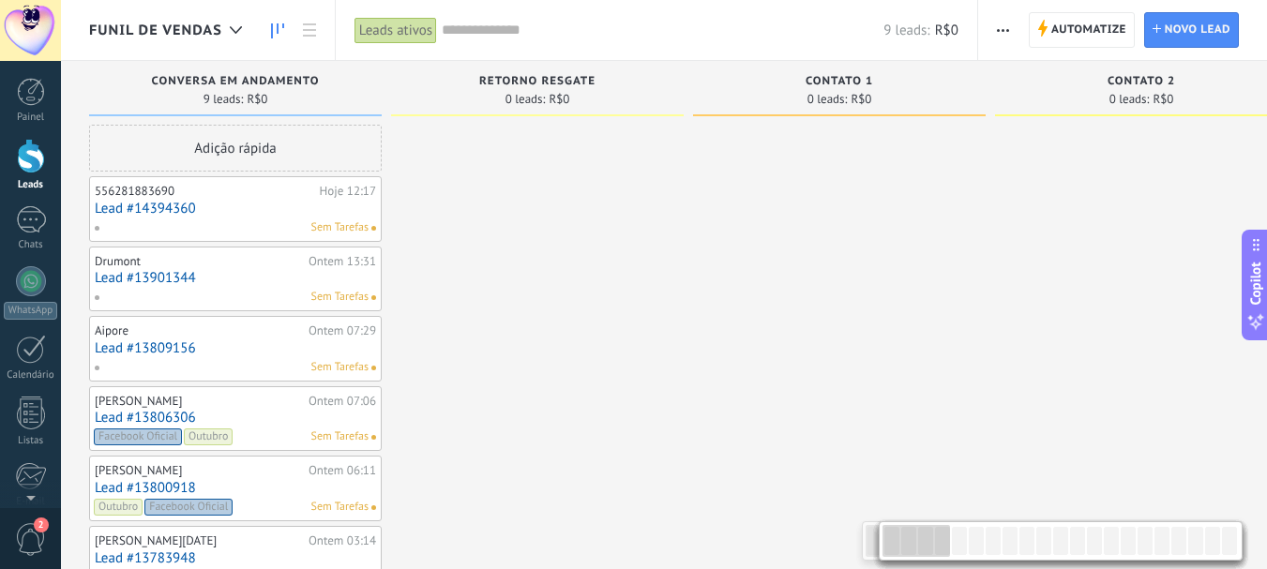
click at [166, 347] on link "Lead #13809156" at bounding box center [235, 348] width 281 height 16
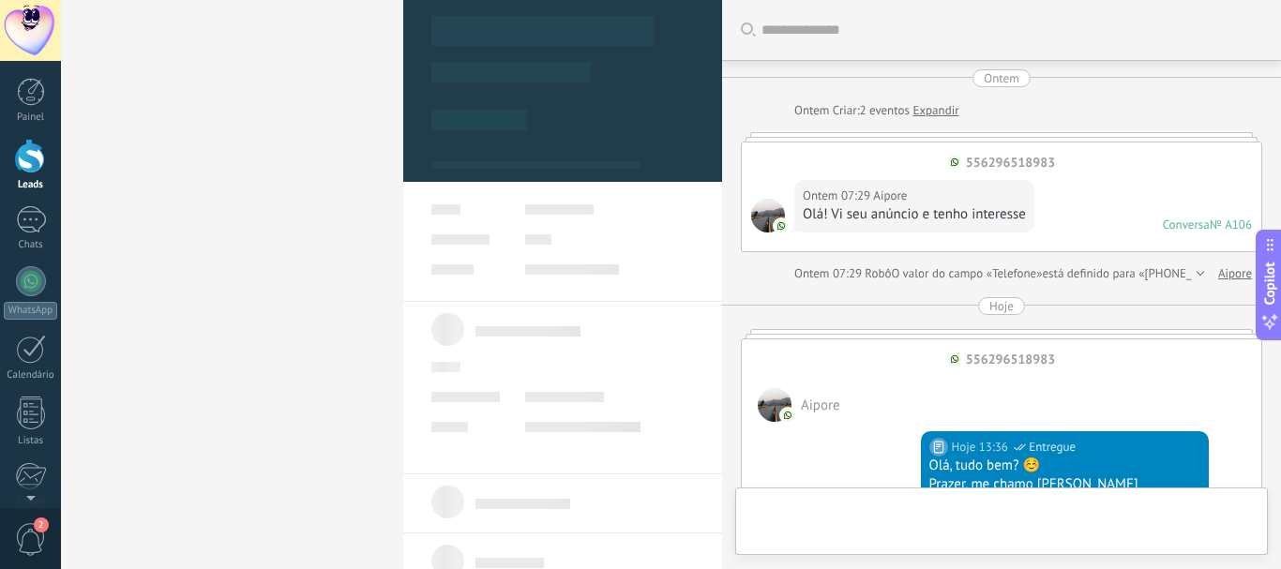
type textarea "**********"
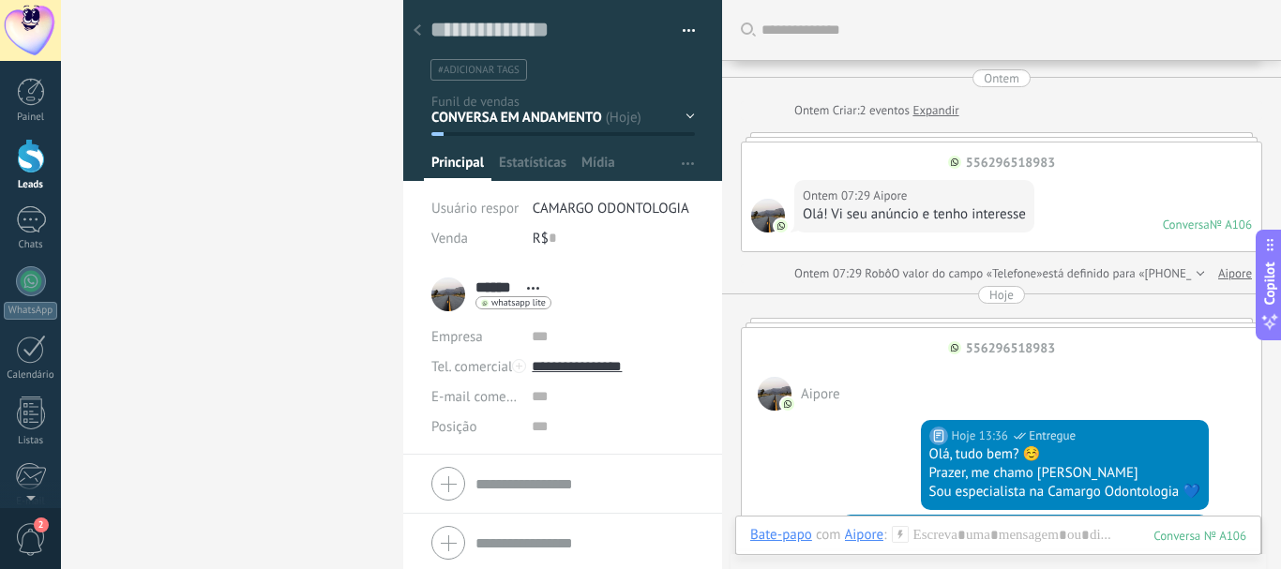
scroll to position [455, 0]
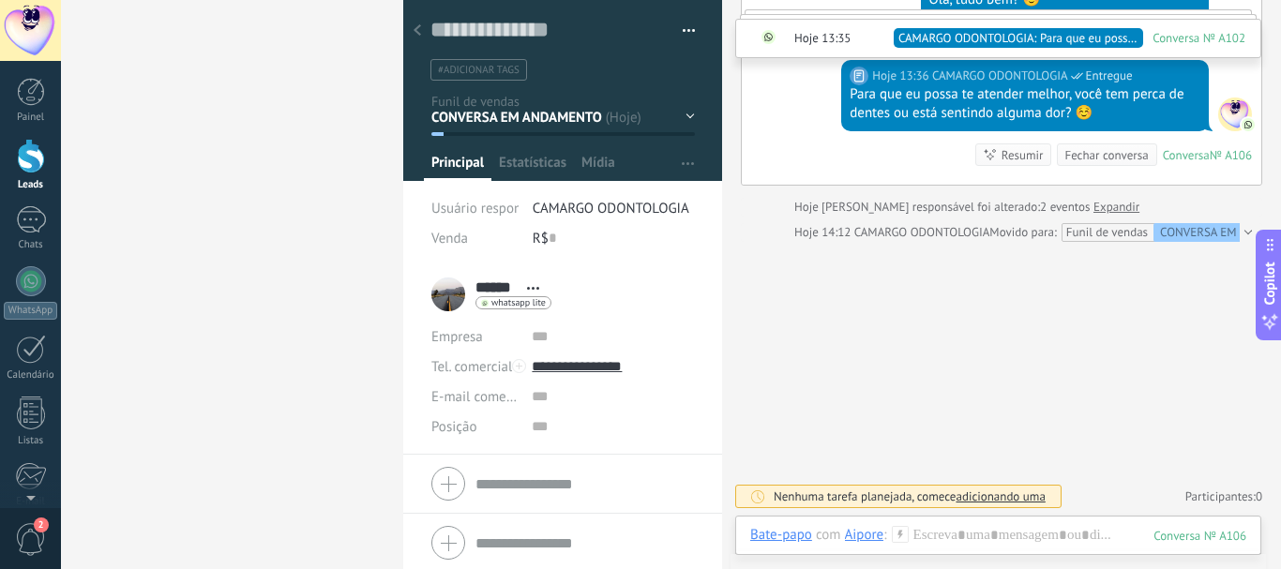
click at [471, 69] on span "#adicionar tags" at bounding box center [479, 70] width 82 height 13
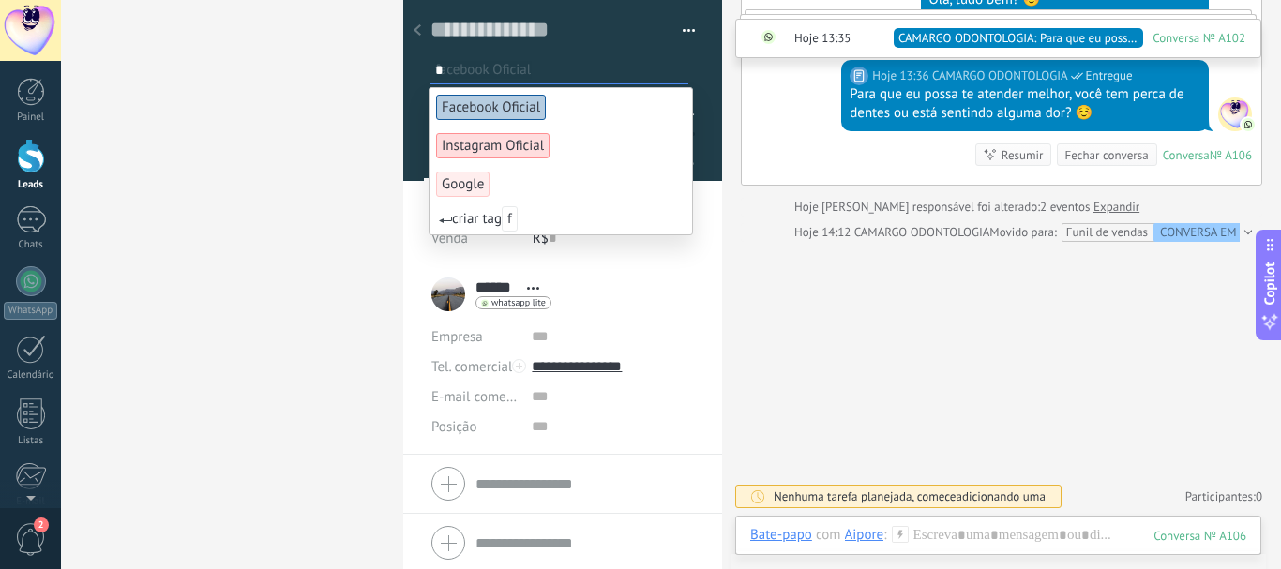
type input "*"
click at [497, 107] on span "Facebook Oficial" at bounding box center [491, 107] width 110 height 25
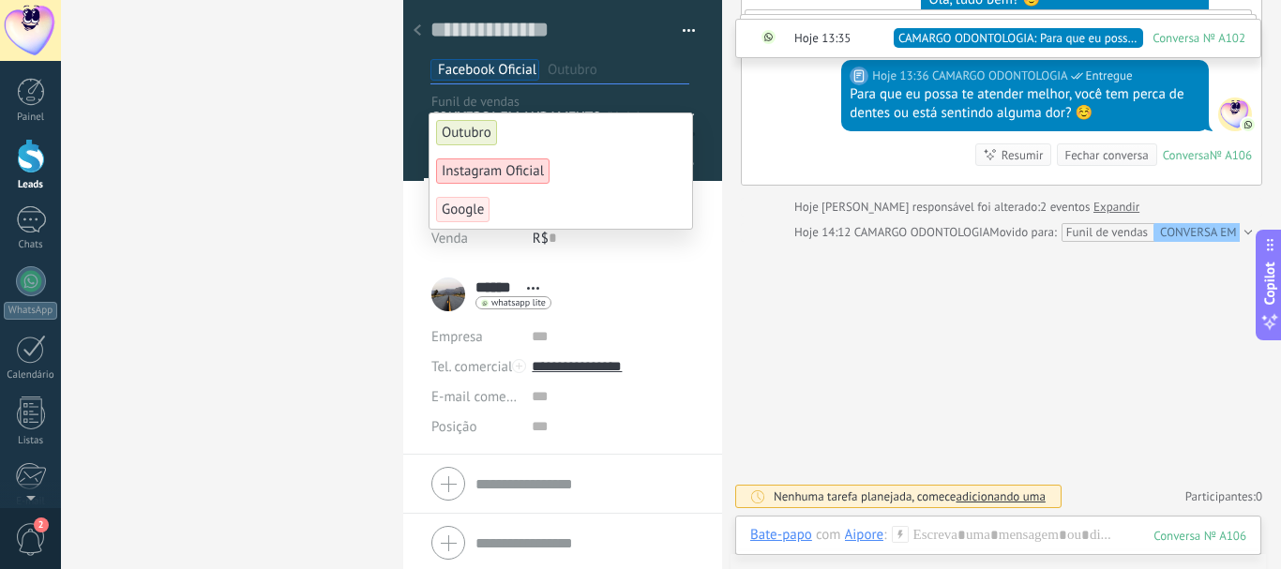
click at [476, 130] on span "Outubro" at bounding box center [466, 132] width 61 height 25
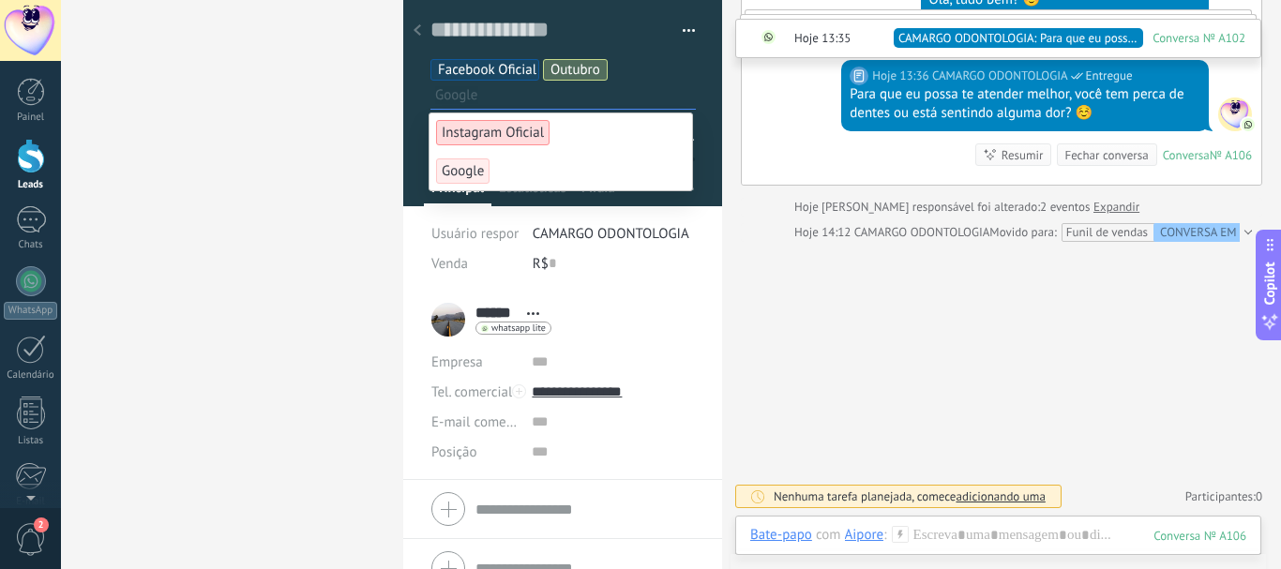
click at [823, 319] on div "Buscar Carregar mais Ontem Ontem Criar: 2 eventos Expandir 556296518983 Ontem 0…" at bounding box center [1001, 57] width 559 height 1024
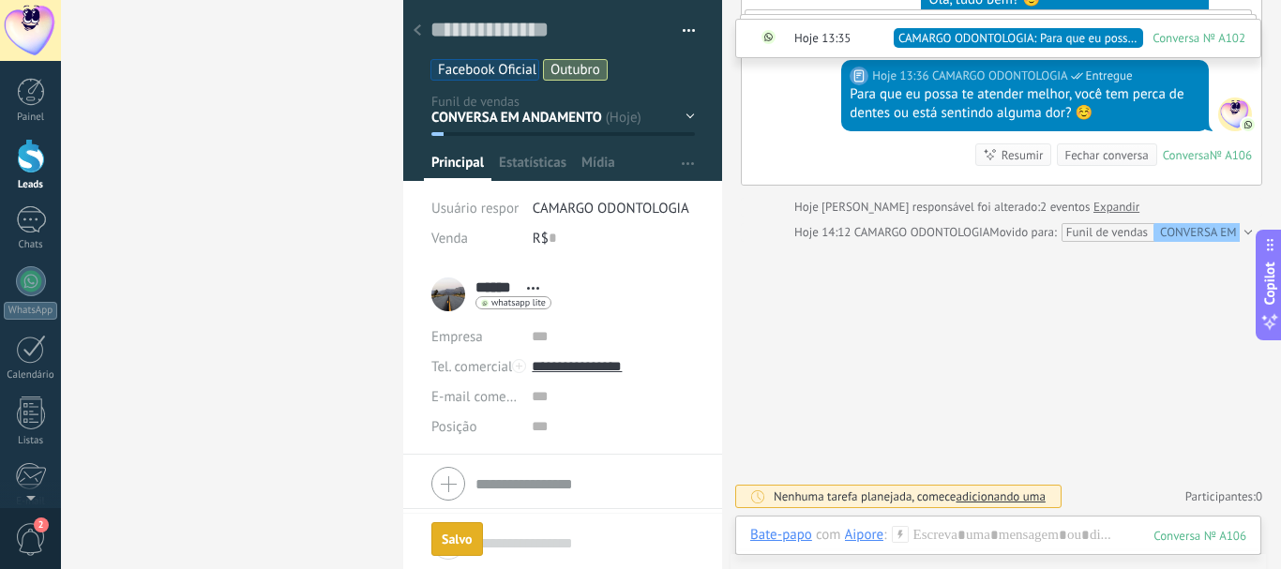
click at [419, 28] on use at bounding box center [418, 29] width 8 height 11
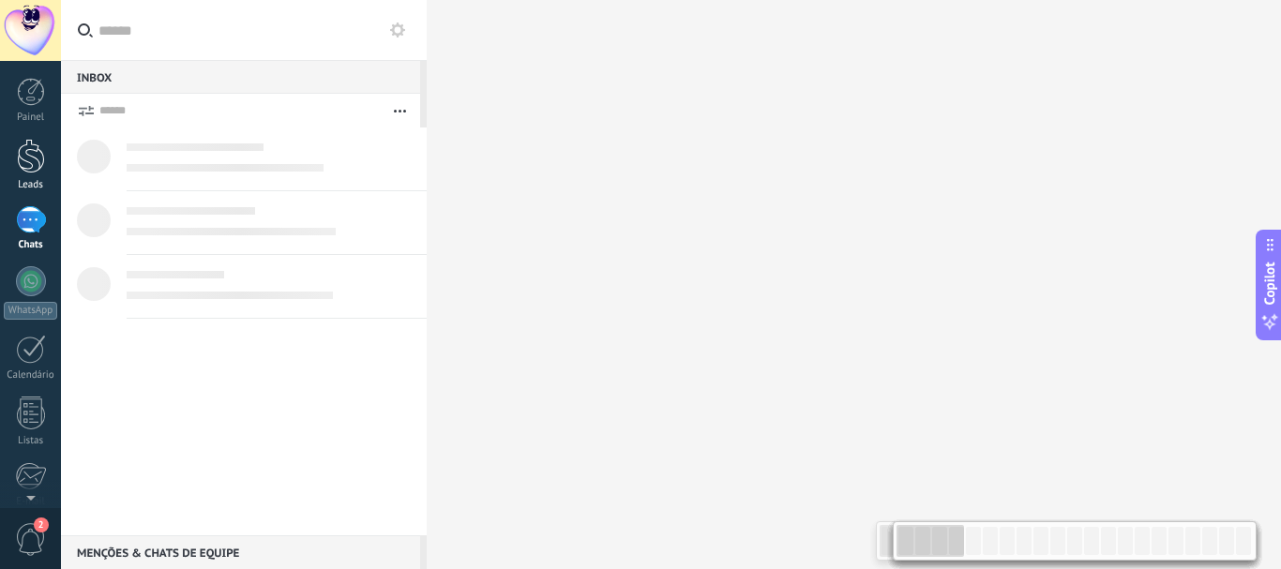
click at [41, 164] on div at bounding box center [31, 156] width 28 height 35
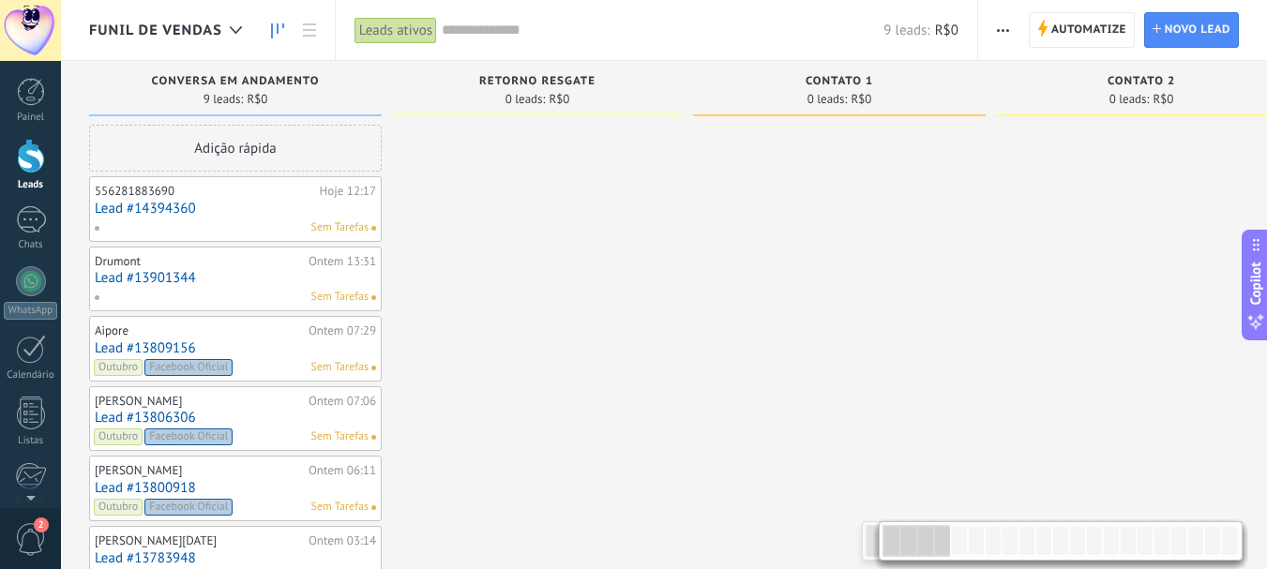
click at [137, 274] on link "Lead #13901344" at bounding box center [235, 278] width 281 height 16
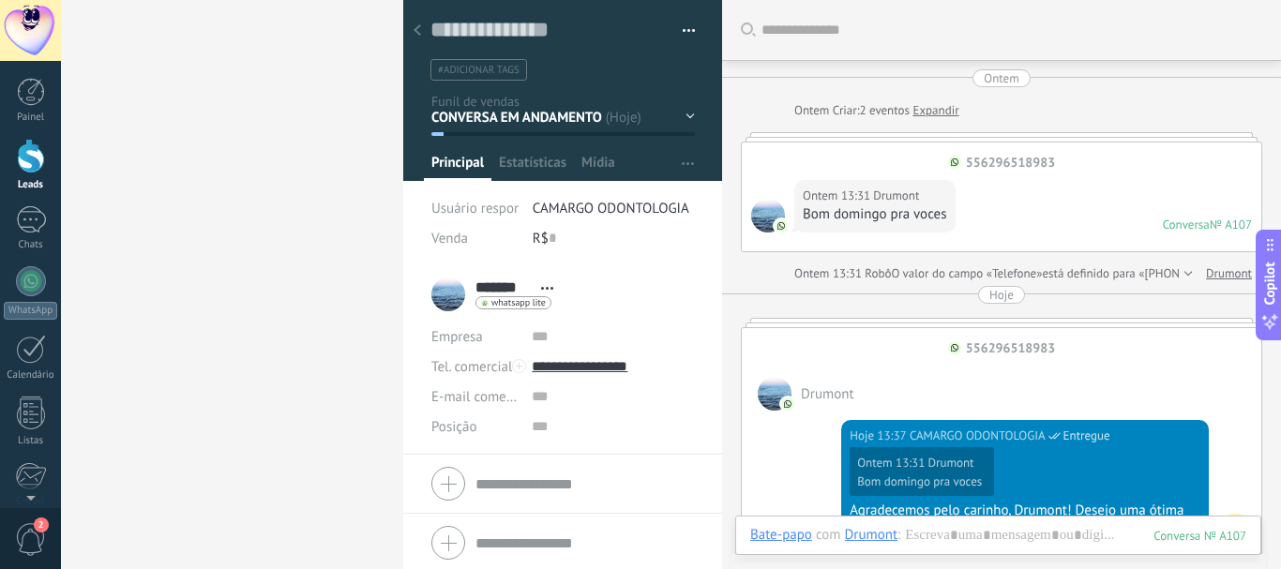
scroll to position [506, 0]
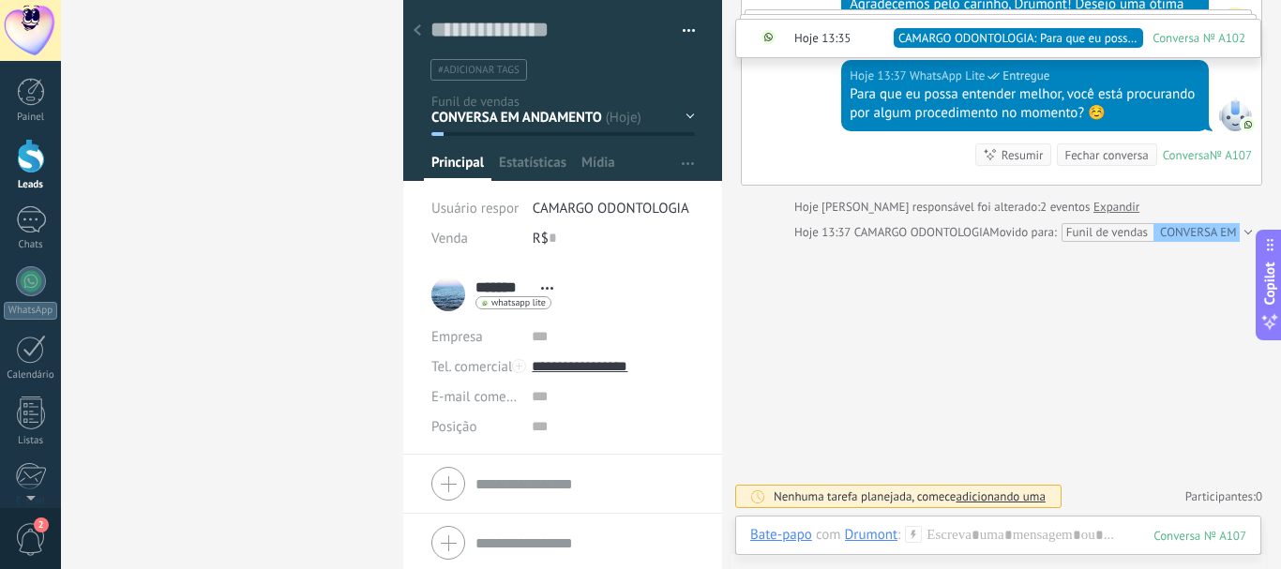
click at [453, 65] on span "#adicionar tags" at bounding box center [479, 70] width 82 height 13
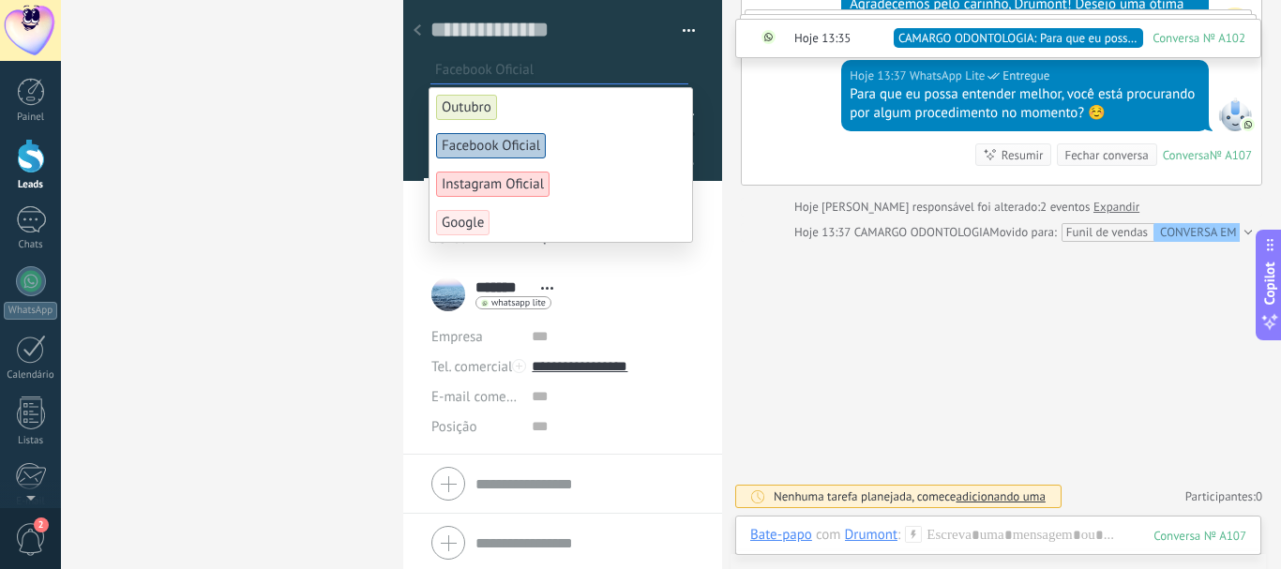
click at [477, 150] on span "Facebook Oficial" at bounding box center [491, 145] width 110 height 25
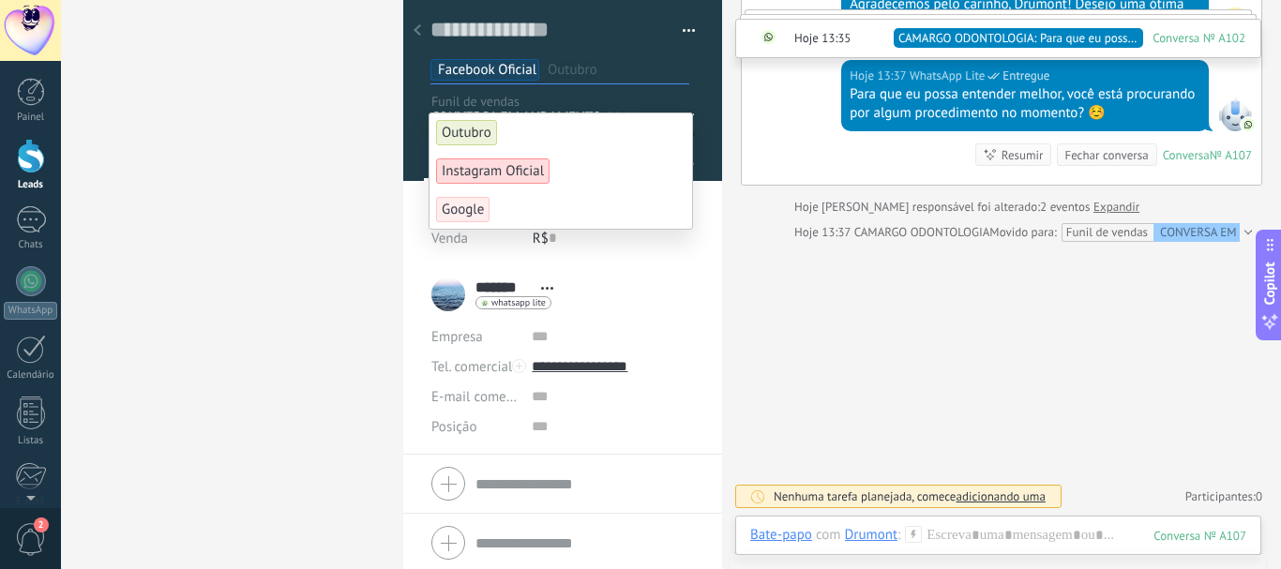
click at [466, 120] on span "Outubro" at bounding box center [466, 132] width 61 height 25
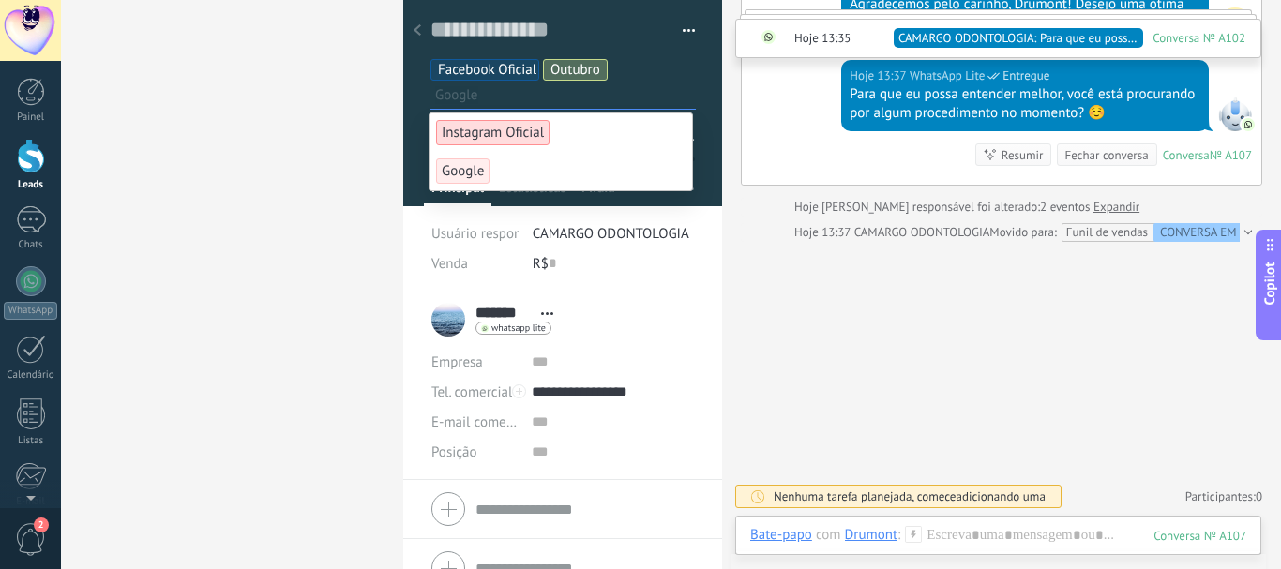
click at [854, 295] on div "Buscar Carregar mais Ontem Ontem Criar: 2 eventos Expandir 556296518983 Ontem 1…" at bounding box center [1001, 32] width 559 height 1076
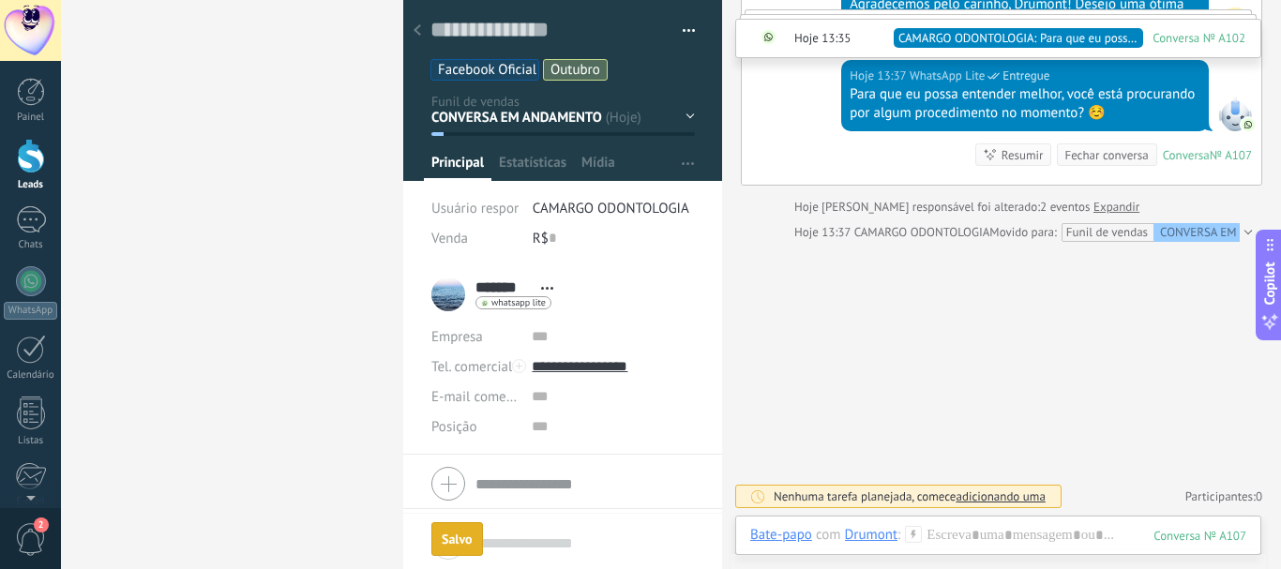
click at [416, 31] on use at bounding box center [418, 29] width 8 height 11
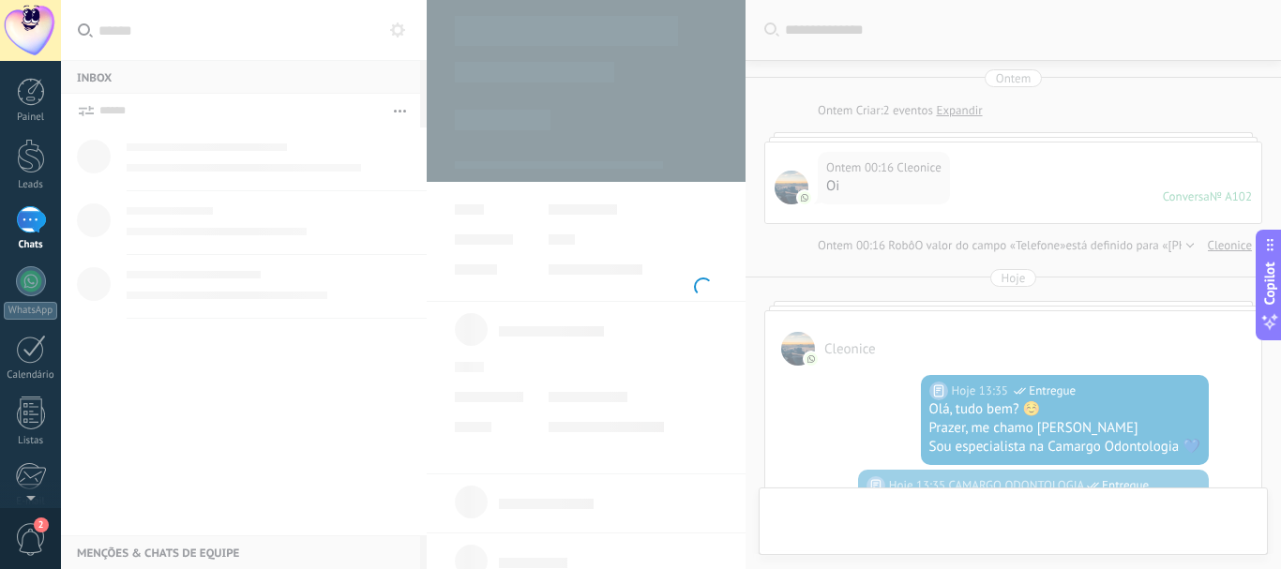
scroll to position [435, 0]
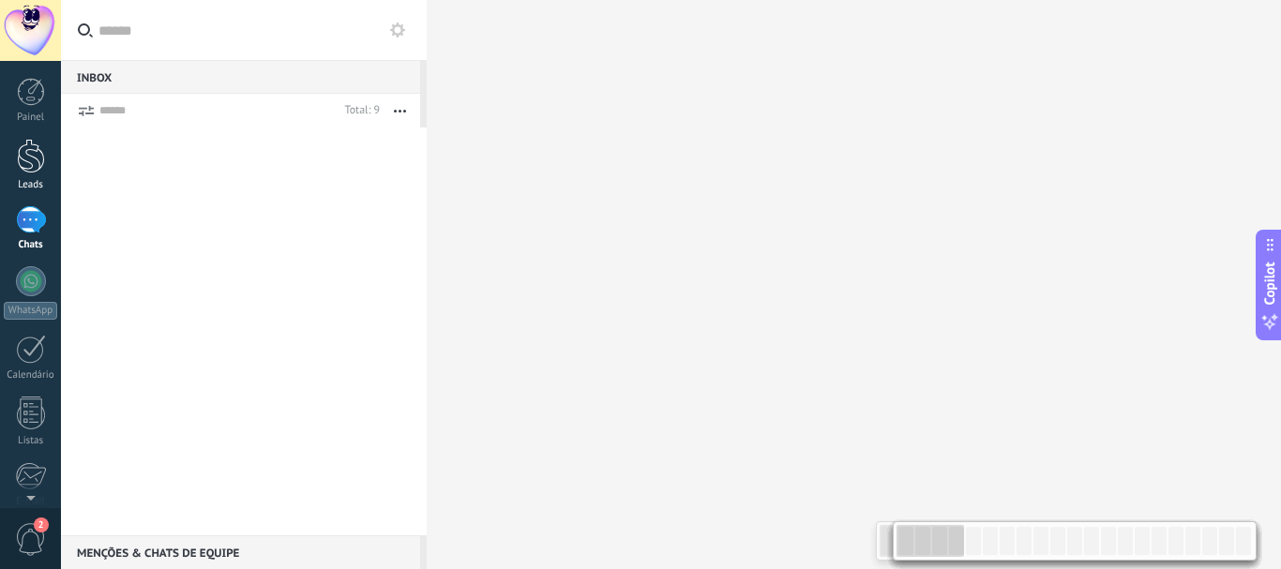
click at [32, 158] on div at bounding box center [31, 156] width 28 height 35
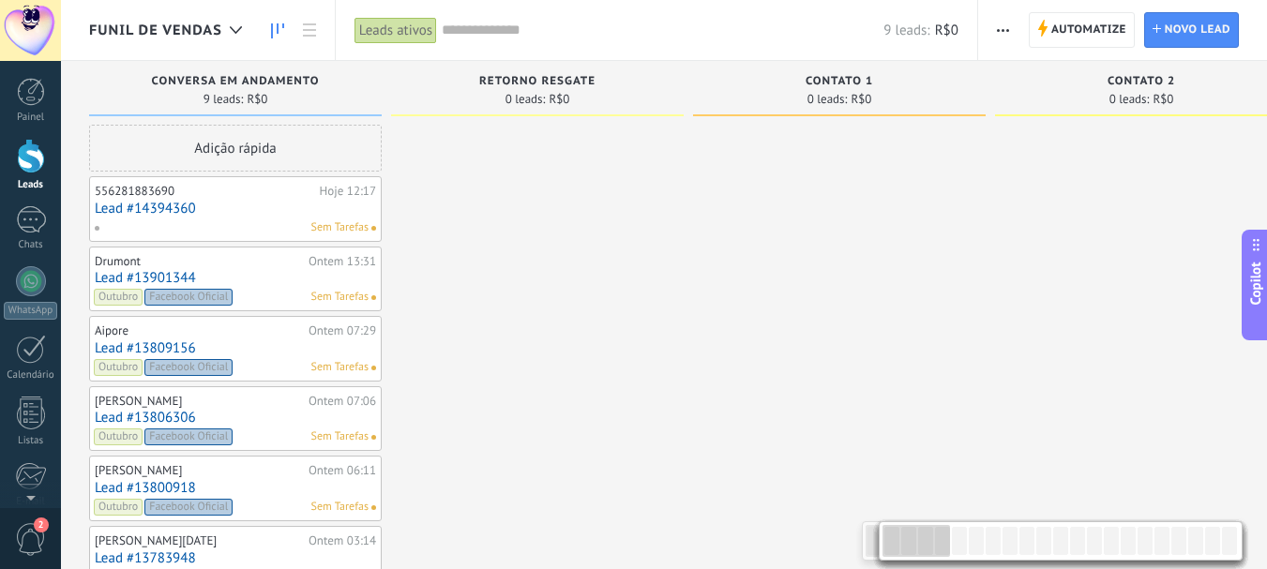
click at [145, 208] on link "Lead #14394360" at bounding box center [235, 209] width 281 height 16
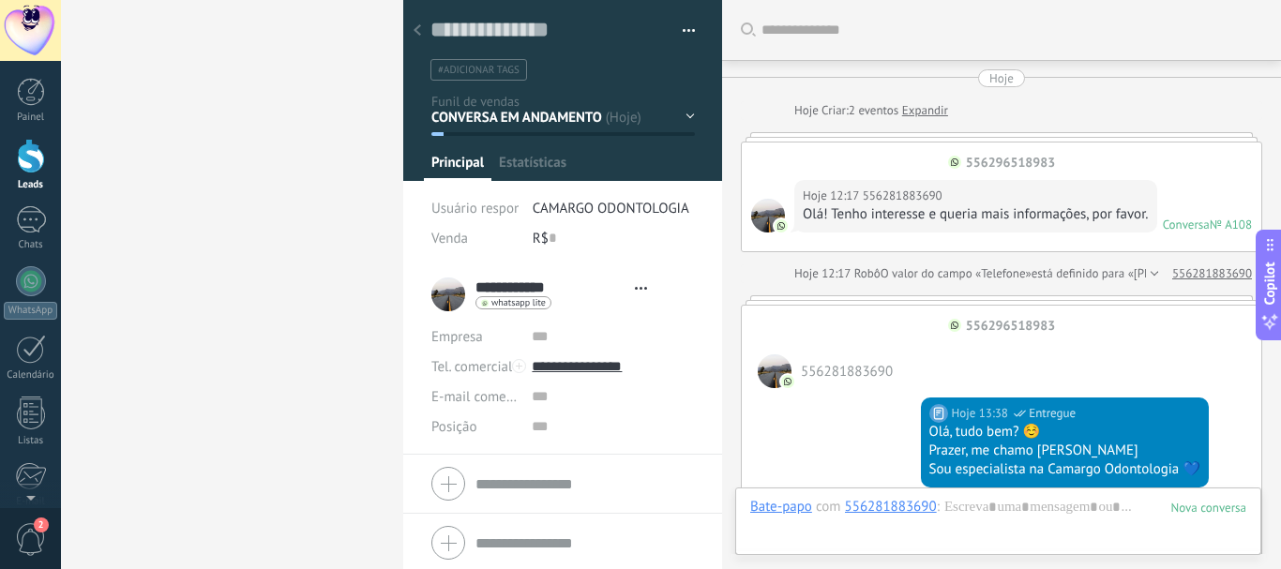
type textarea "**********"
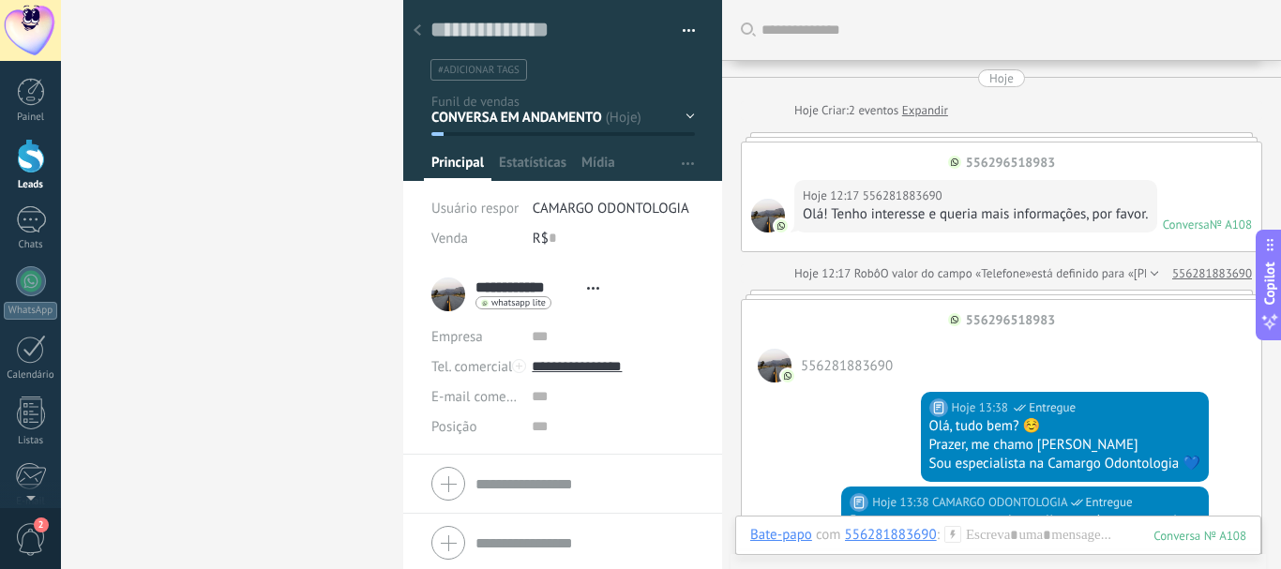
scroll to position [28, 0]
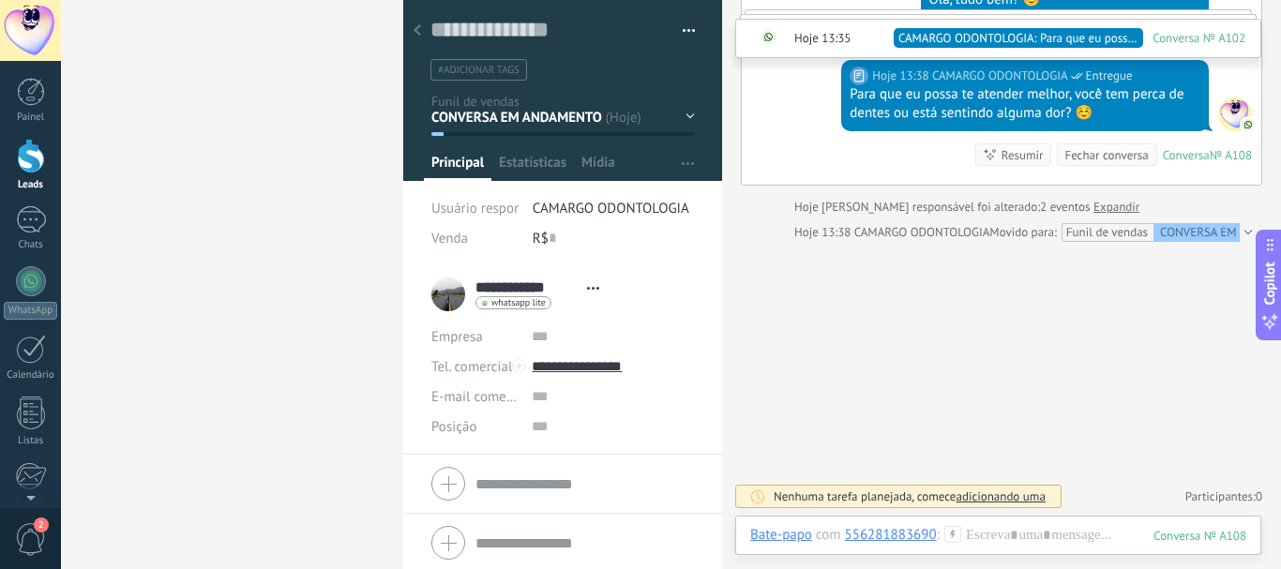
click at [529, 279] on input "**********" at bounding box center [526, 287] width 102 height 19
drag, startPoint x: 475, startPoint y: 285, endPoint x: 596, endPoint y: 283, distance: 121.0
click at [596, 283] on input "**********" at bounding box center [584, 285] width 218 height 19
type input "*******"
click at [478, 62] on li "#adicionar tags" at bounding box center [478, 70] width 97 height 22
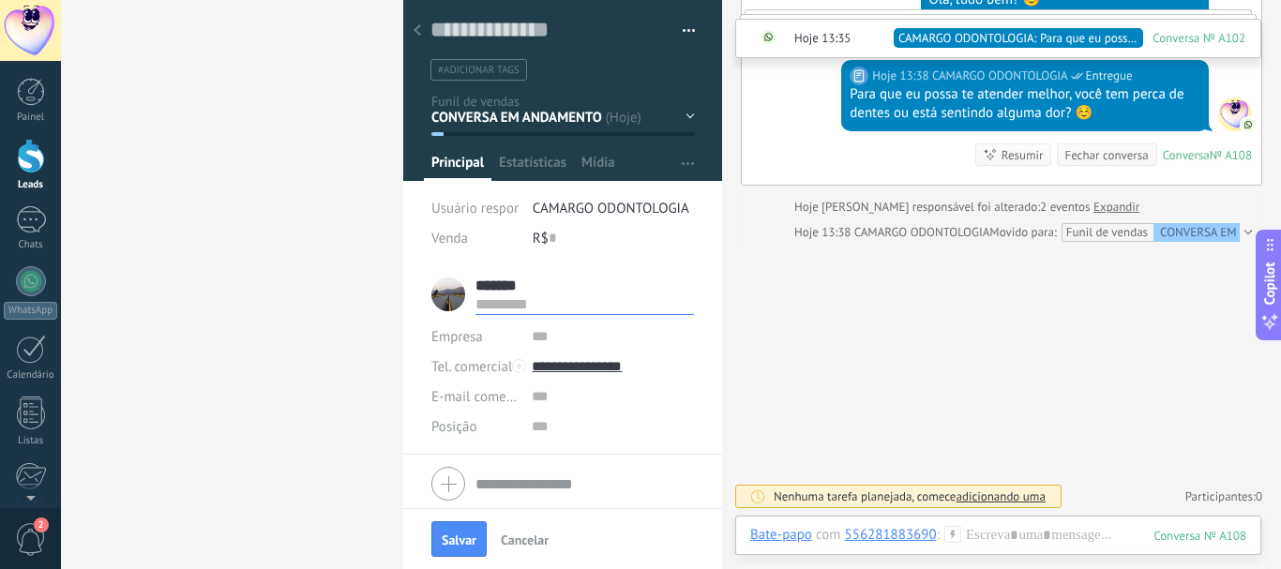
type input "*******"
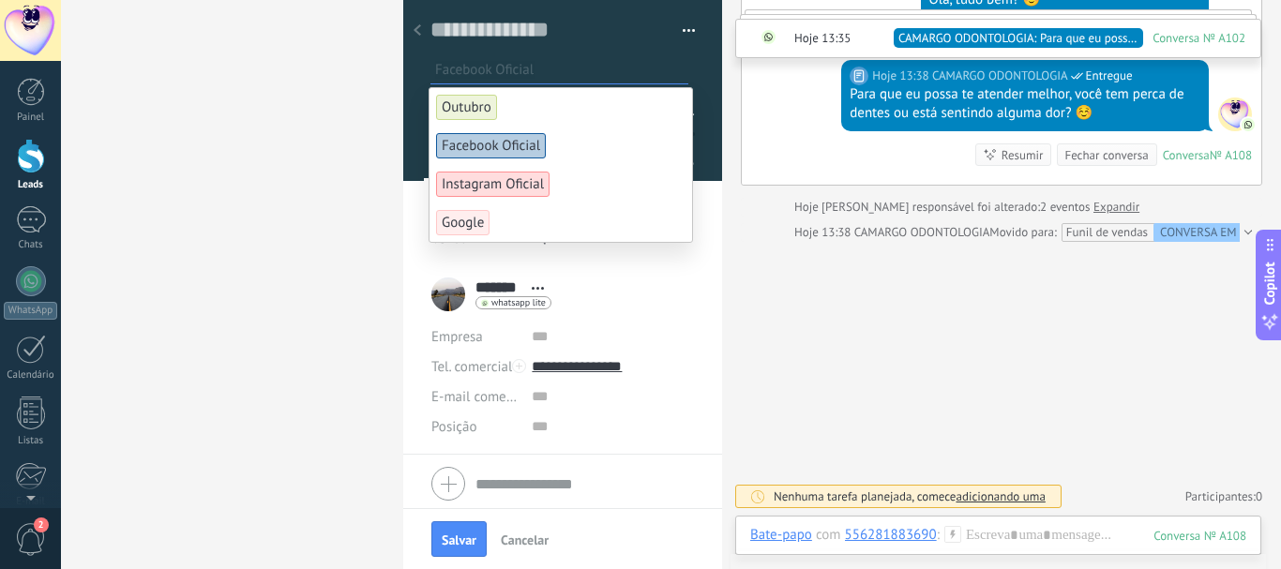
click at [499, 133] on span "Facebook Oficial" at bounding box center [491, 145] width 110 height 25
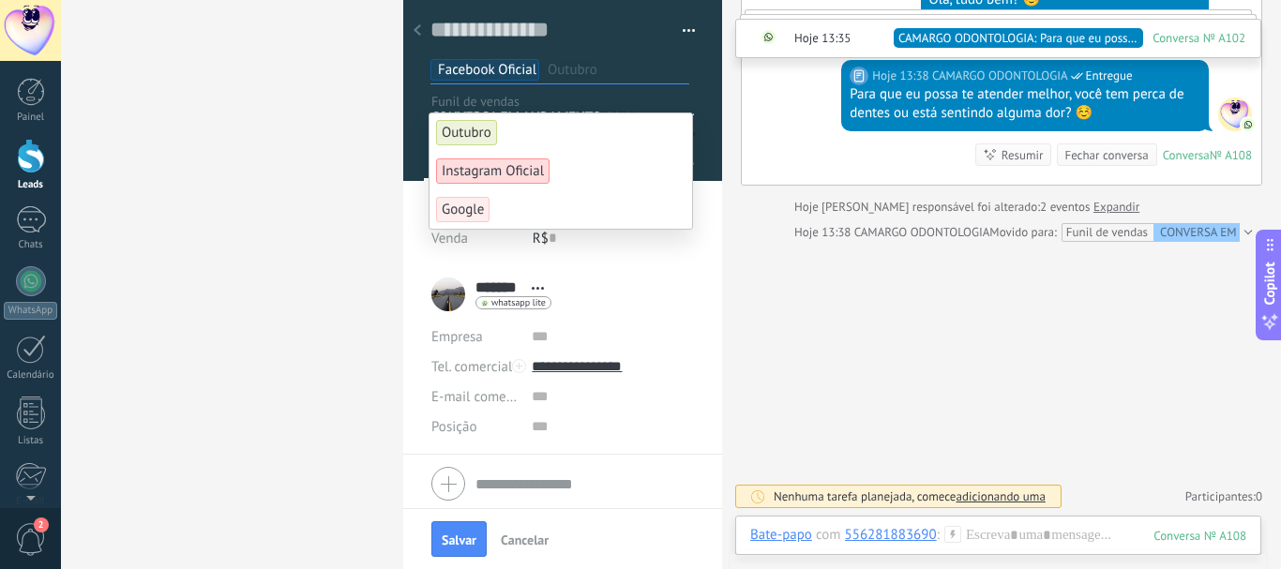
click at [484, 124] on span "Outubro" at bounding box center [466, 132] width 61 height 25
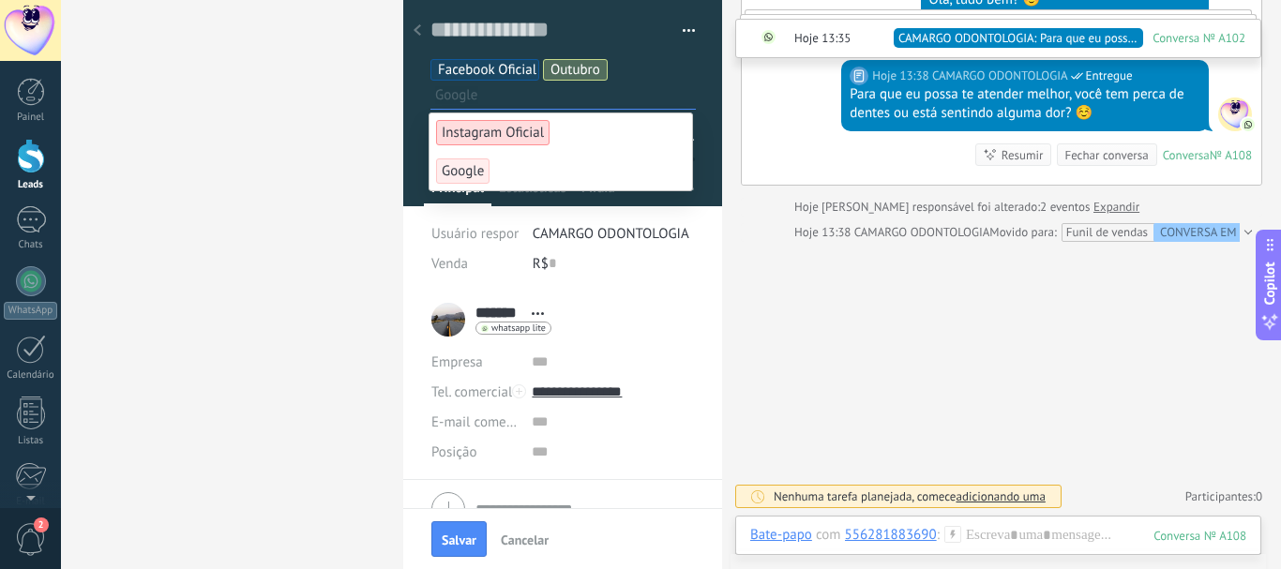
click at [700, 263] on div "Salvar e criar Imprimir Gerenciar tags Exportar para o Excel" at bounding box center [563, 145] width 320 height 291
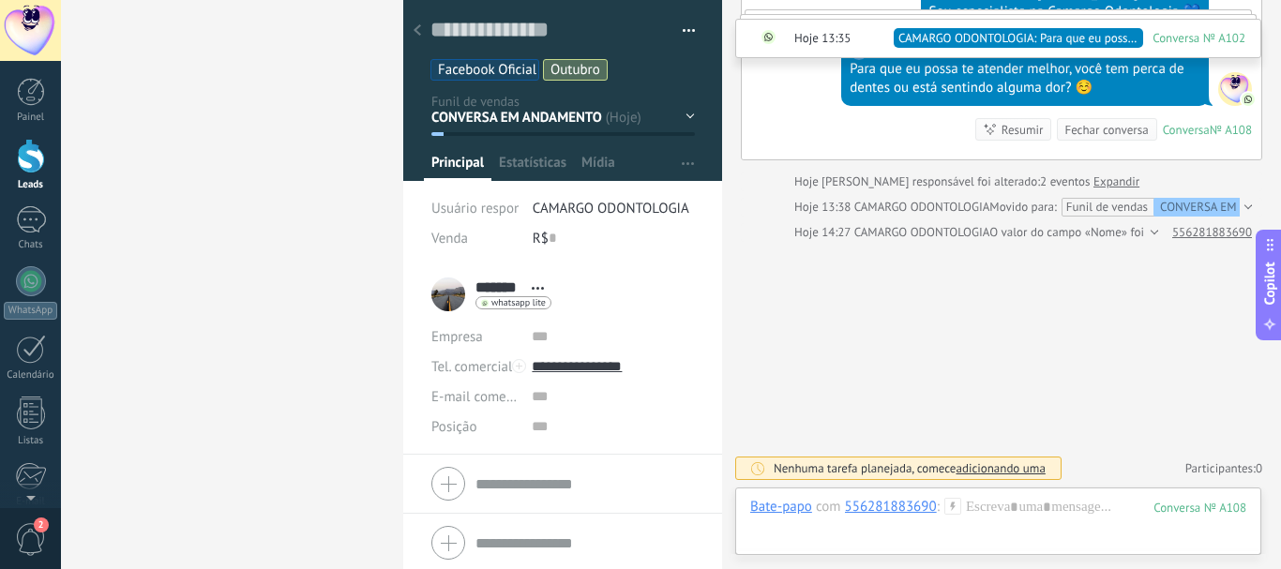
scroll to position [487, 0]
click at [28, 215] on div "1" at bounding box center [31, 219] width 30 height 27
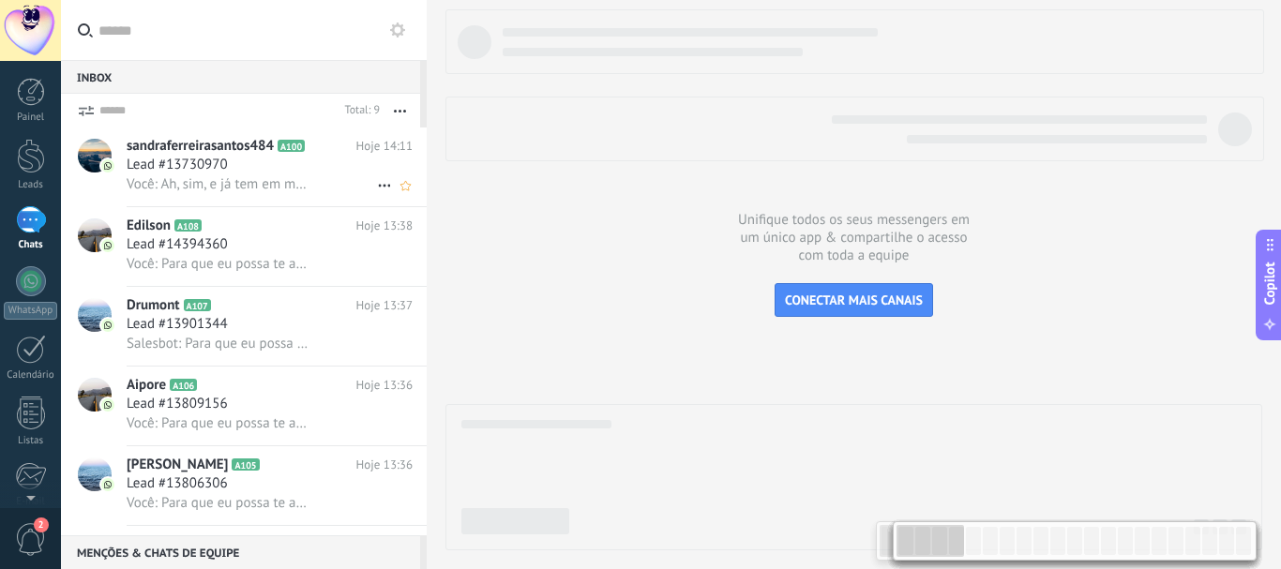
click at [195, 169] on span "Lead #13730970" at bounding box center [177, 165] width 101 height 19
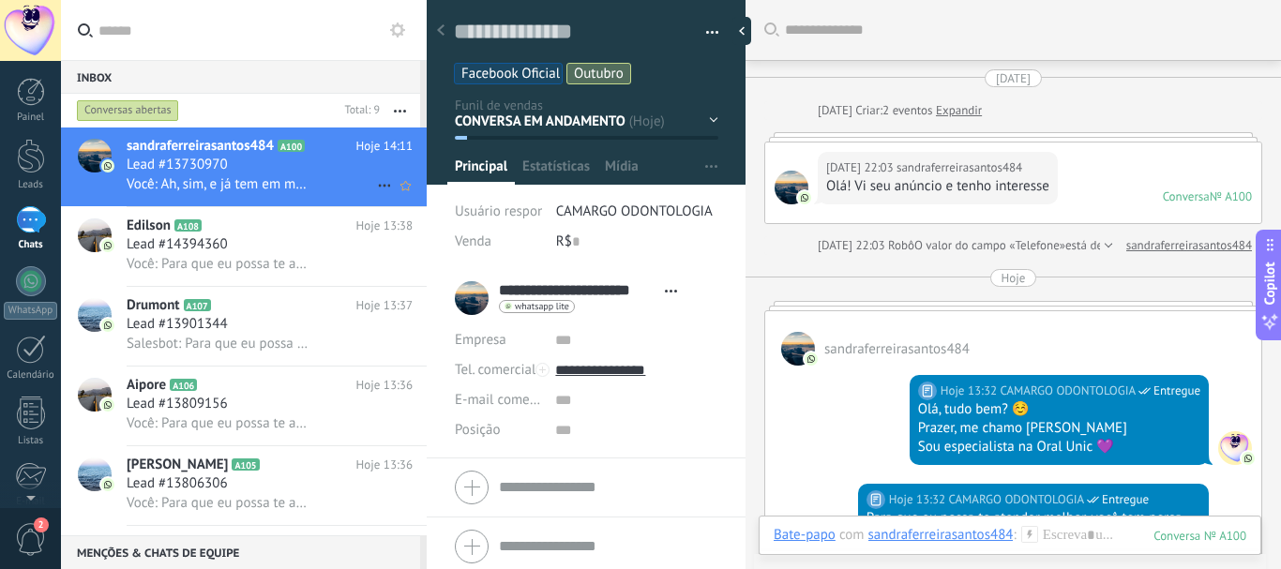
scroll to position [575, 0]
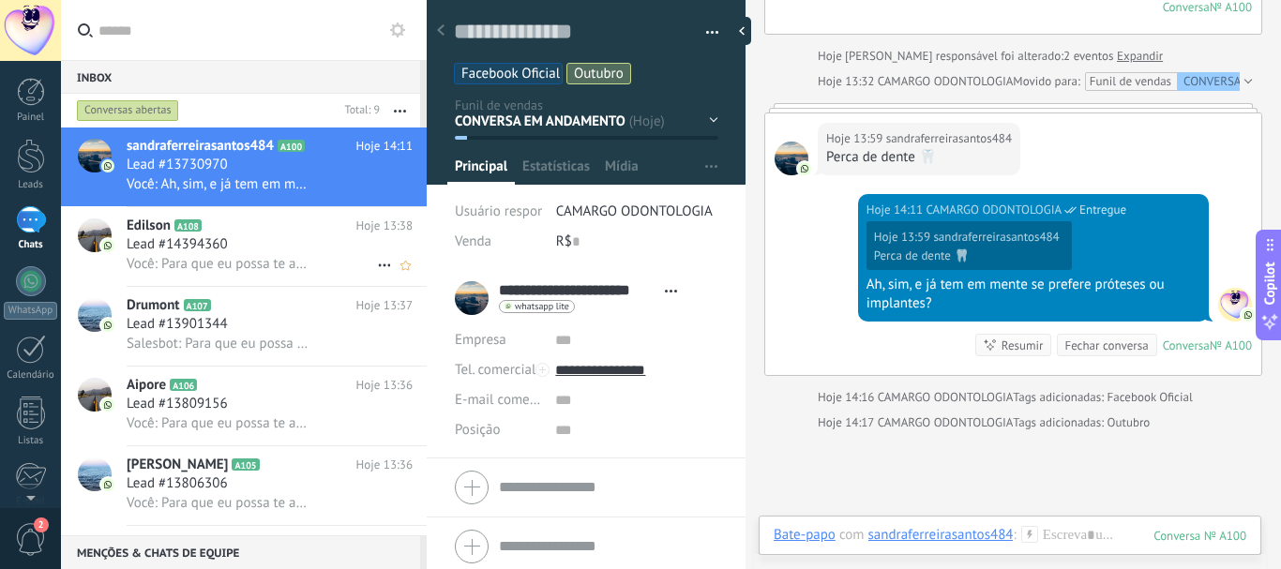
click at [266, 243] on div "Lead #14394360" at bounding box center [270, 244] width 286 height 19
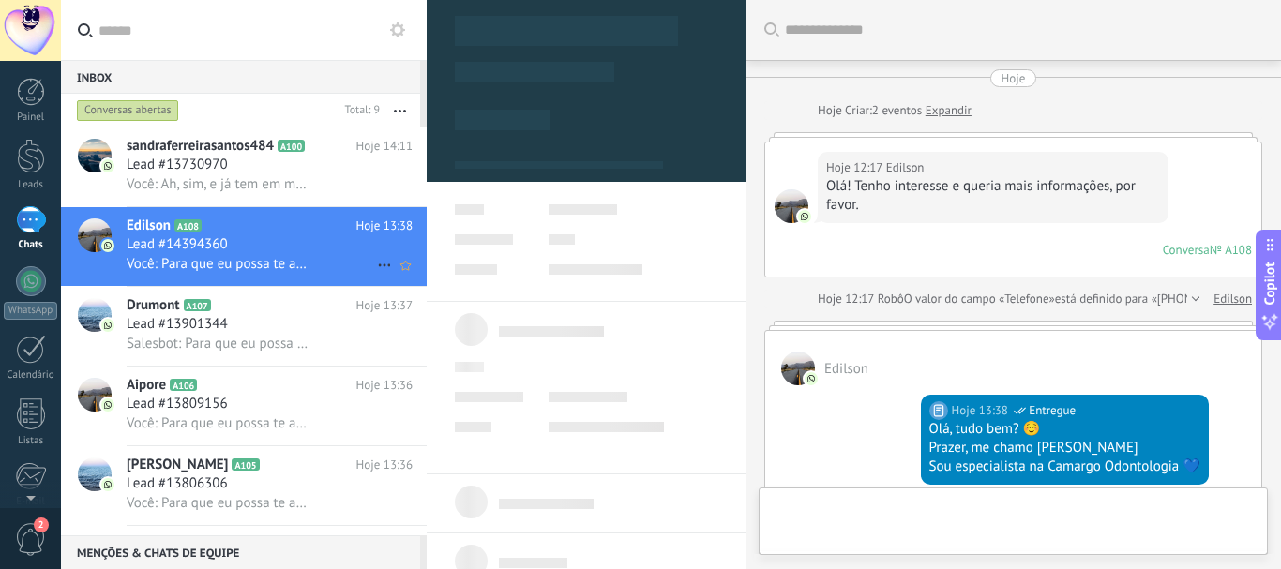
scroll to position [480, 0]
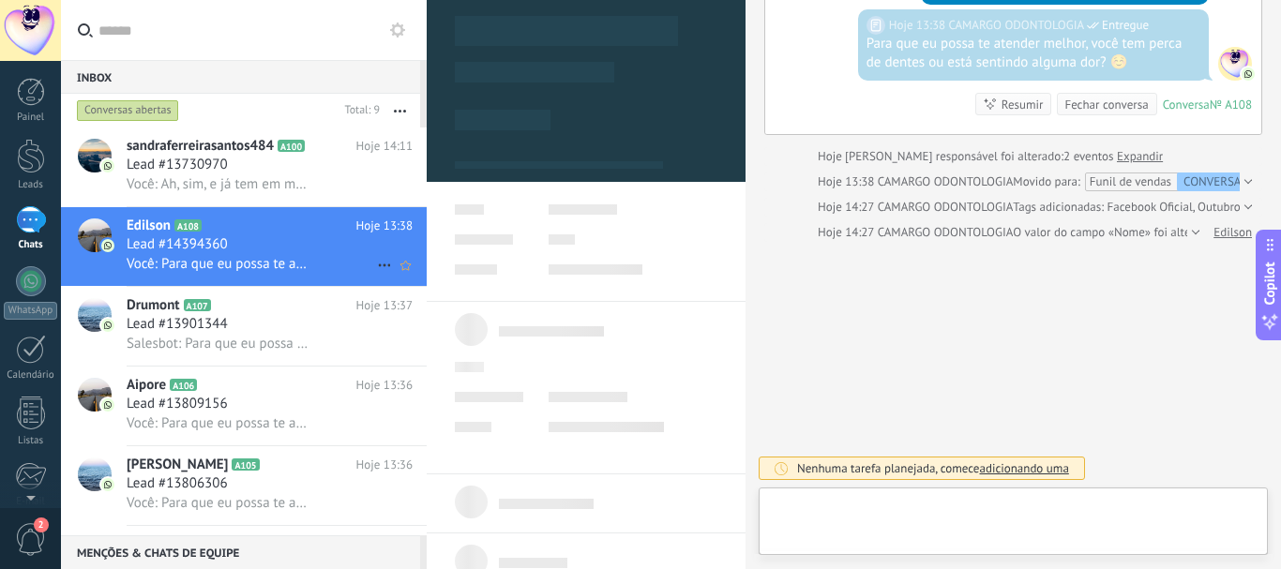
type textarea "**********"
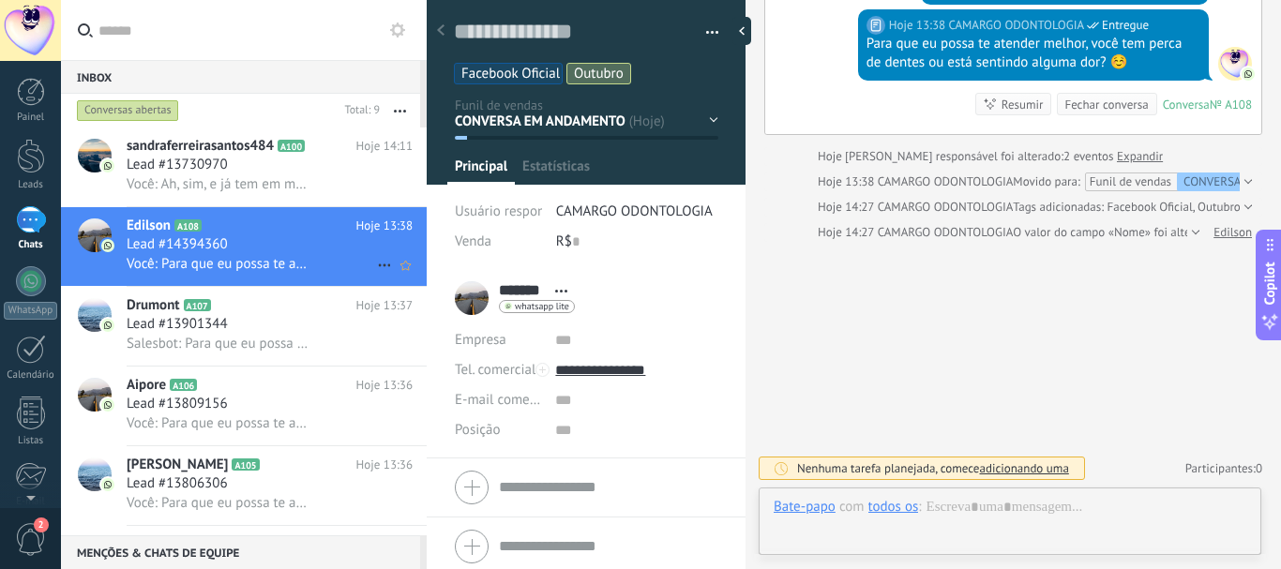
scroll to position [28, 0]
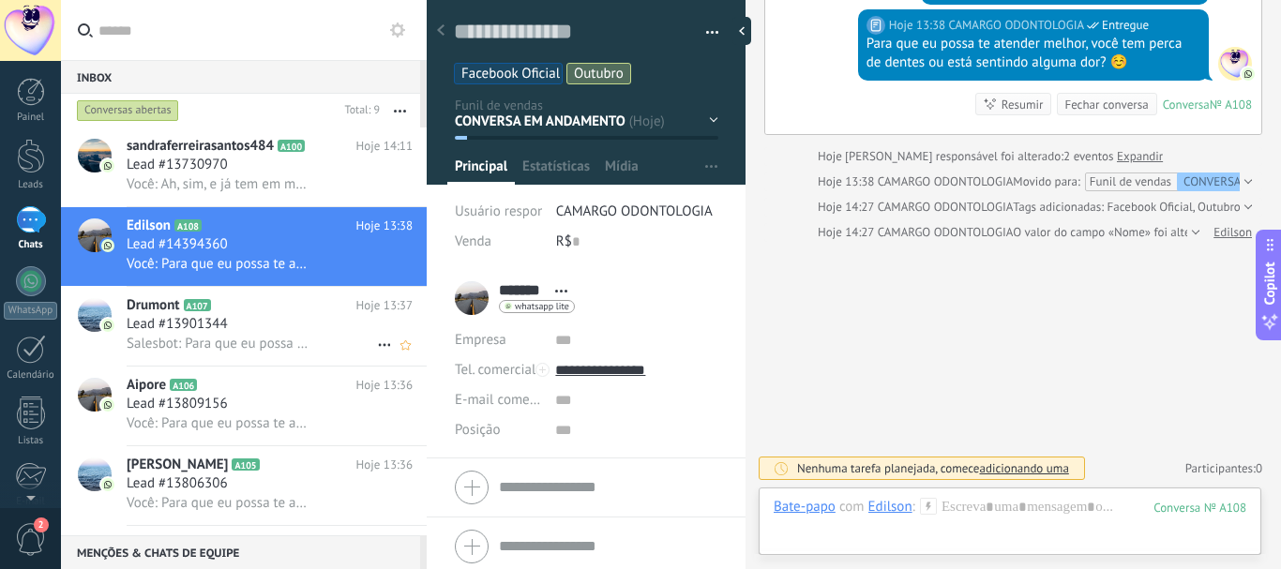
click at [310, 309] on h2 "Drumont A107" at bounding box center [242, 305] width 230 height 19
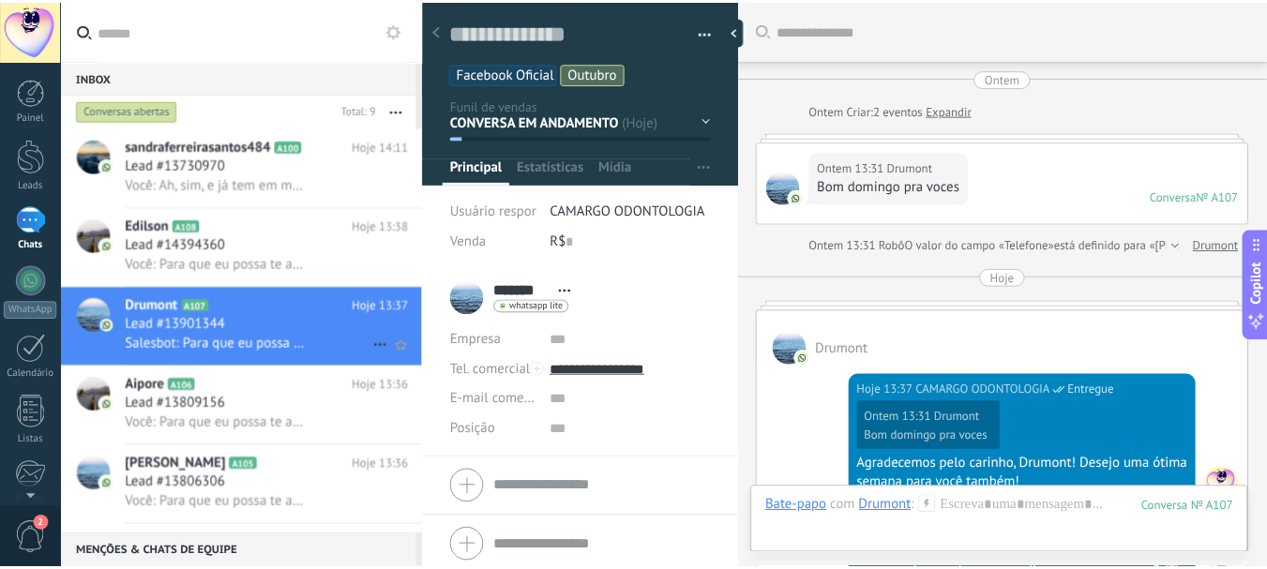
scroll to position [28, 0]
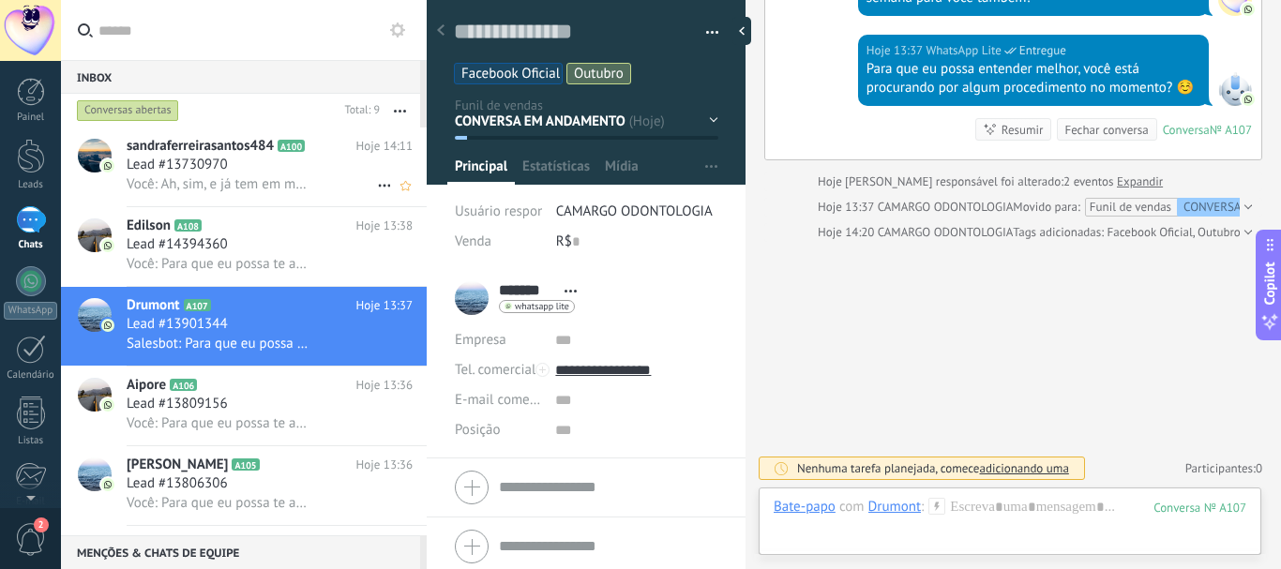
click at [266, 189] on span "Você: Ah, sim, e já tem em mente se prefere próteses ou implantes?" at bounding box center [218, 184] width 183 height 18
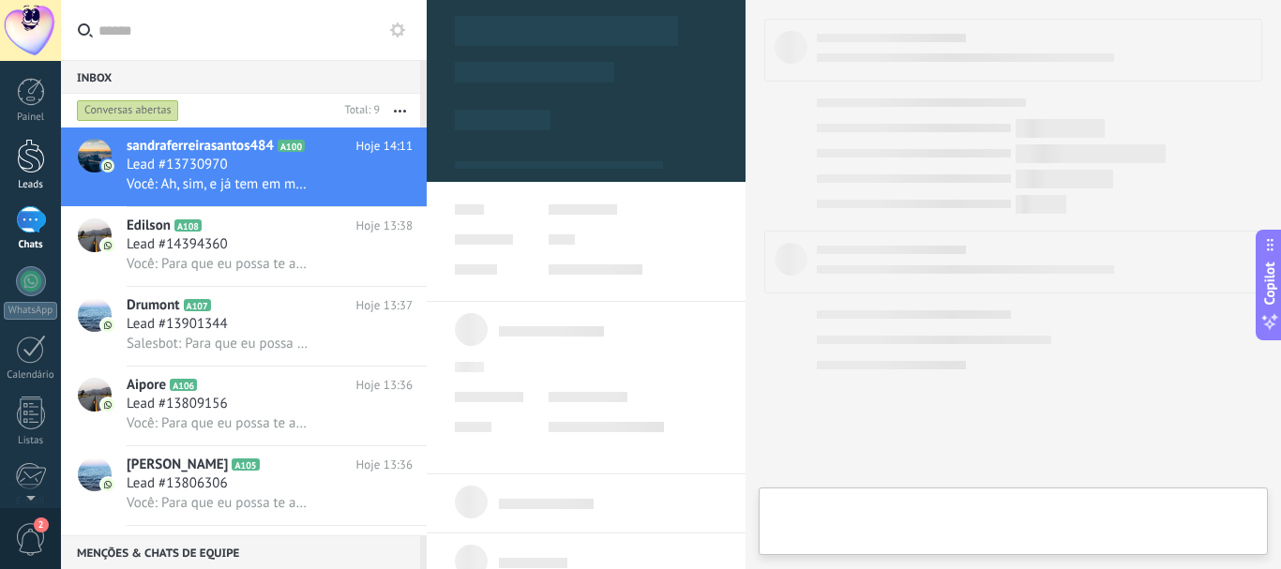
click at [34, 164] on div at bounding box center [31, 156] width 28 height 35
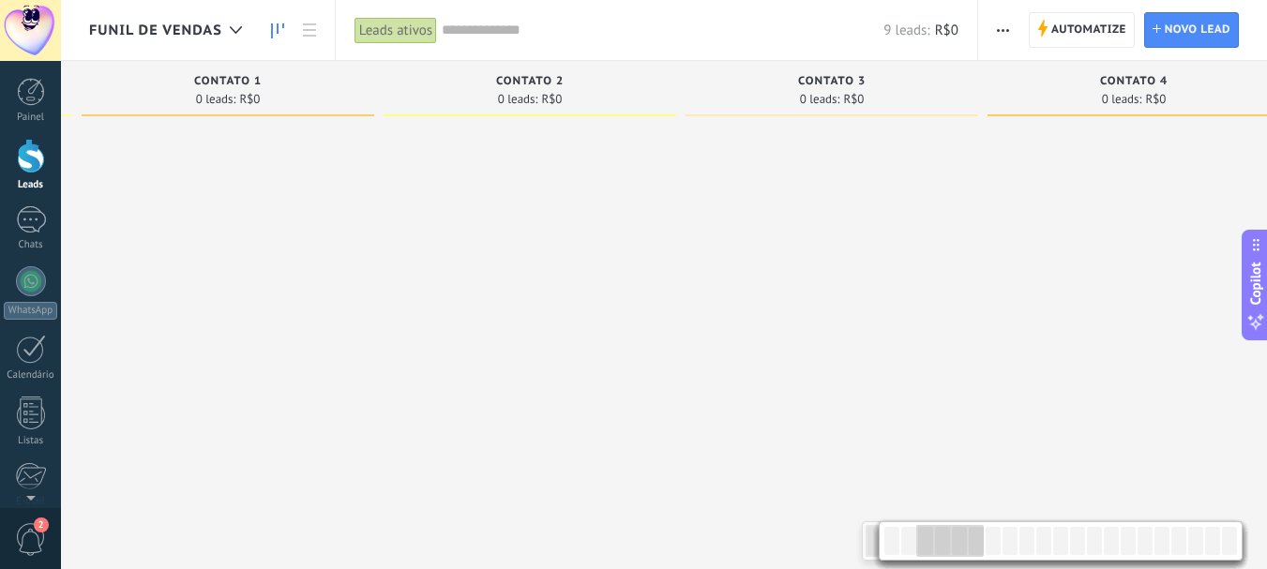
drag, startPoint x: 909, startPoint y: 541, endPoint x: 824, endPoint y: 534, distance: 84.7
click at [863, 534] on body ".abecls-1,.abecls-2{fill-rule:evenodd}.abecls-2{fill:#fff} .abhcls-1{fill:none}…" at bounding box center [633, 284] width 1267 height 569
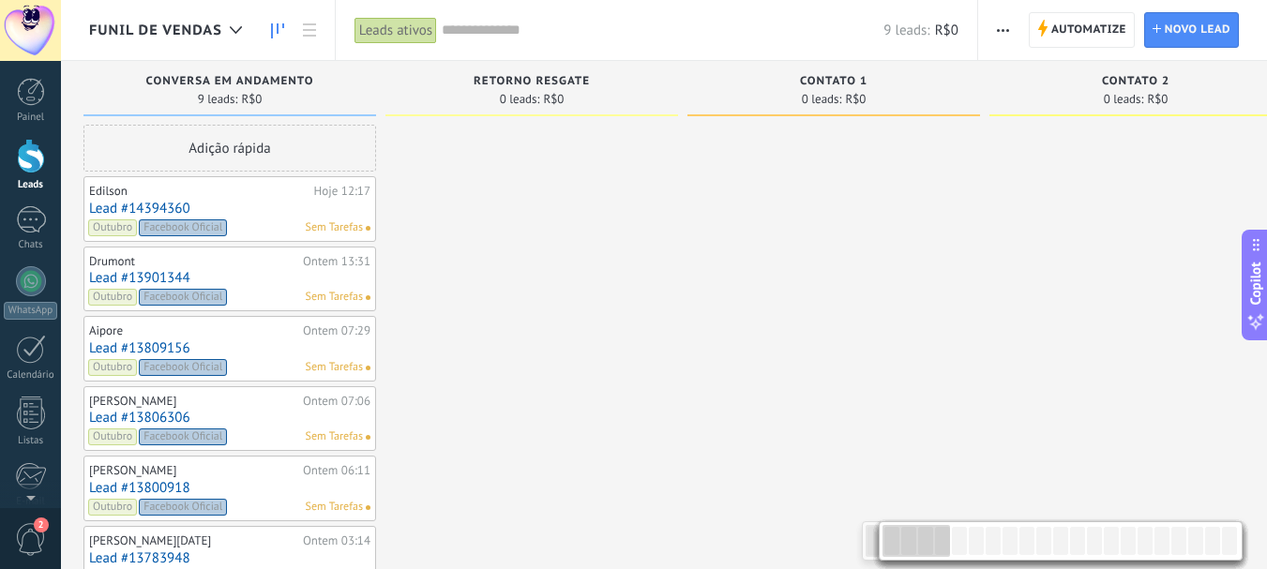
drag, startPoint x: 824, startPoint y: 534, endPoint x: 811, endPoint y: 276, distance: 258.2
click at [818, 534] on div at bounding box center [833, 463] width 293 height 676
click at [816, 534] on div at bounding box center [833, 463] width 293 height 676
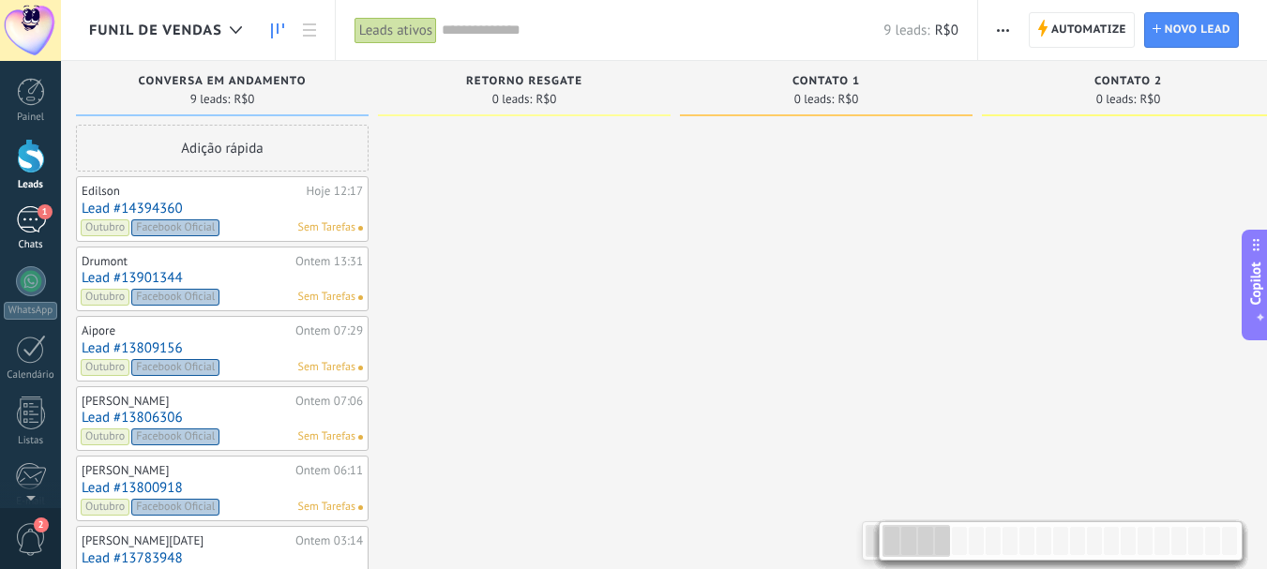
click at [34, 226] on div "1" at bounding box center [31, 219] width 30 height 27
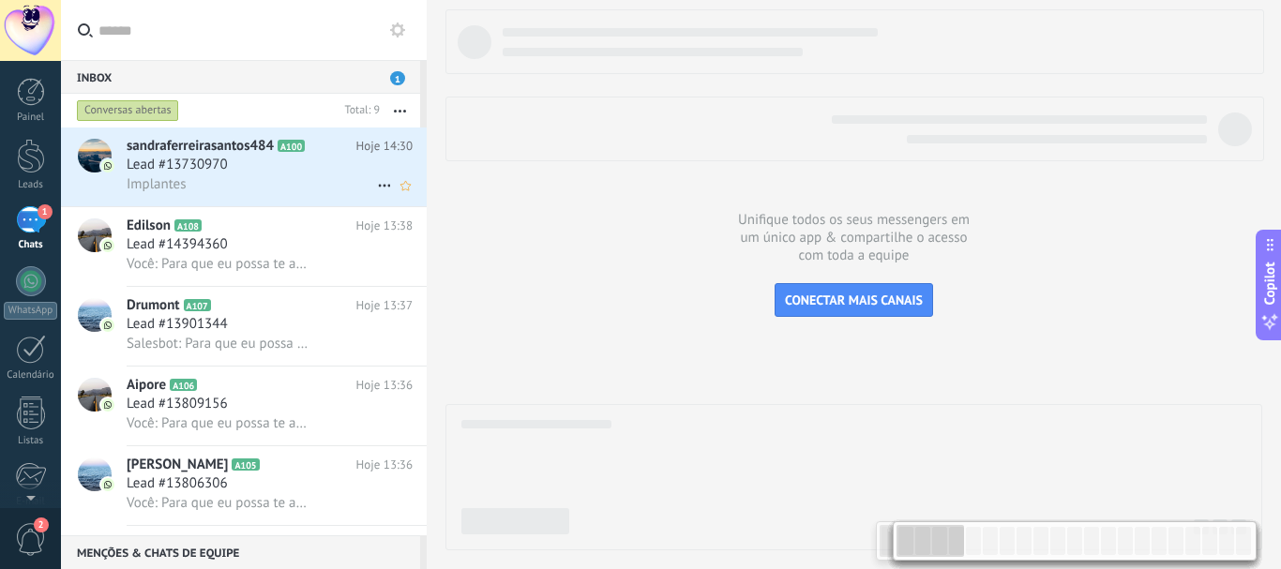
click at [153, 180] on span "Implantes" at bounding box center [157, 184] width 60 height 18
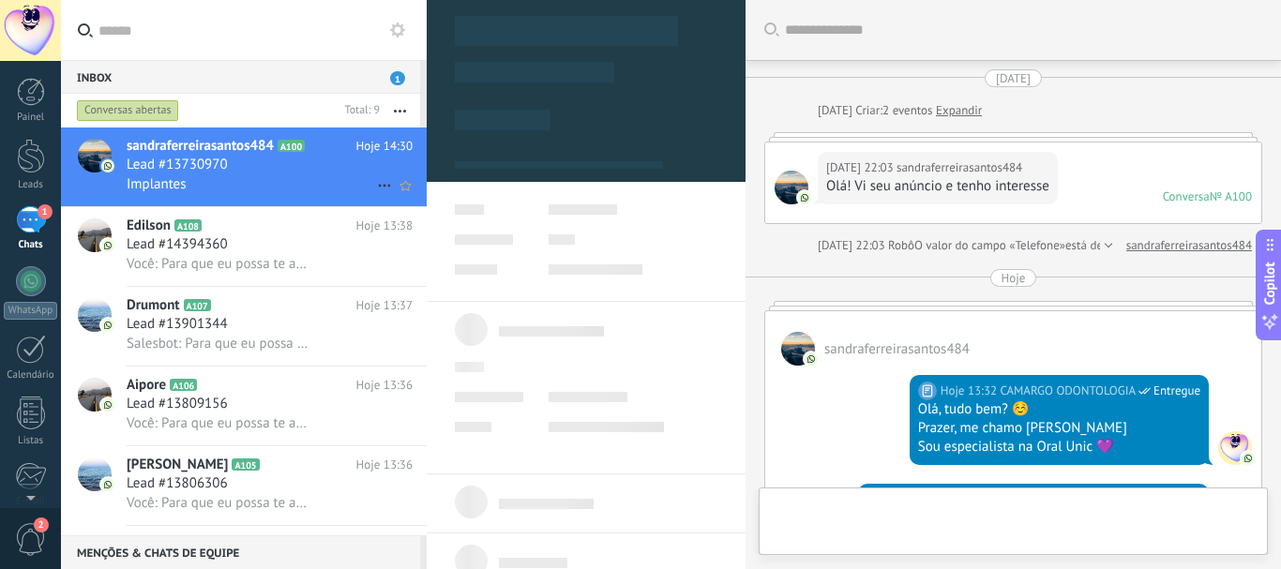
scroll to position [910, 0]
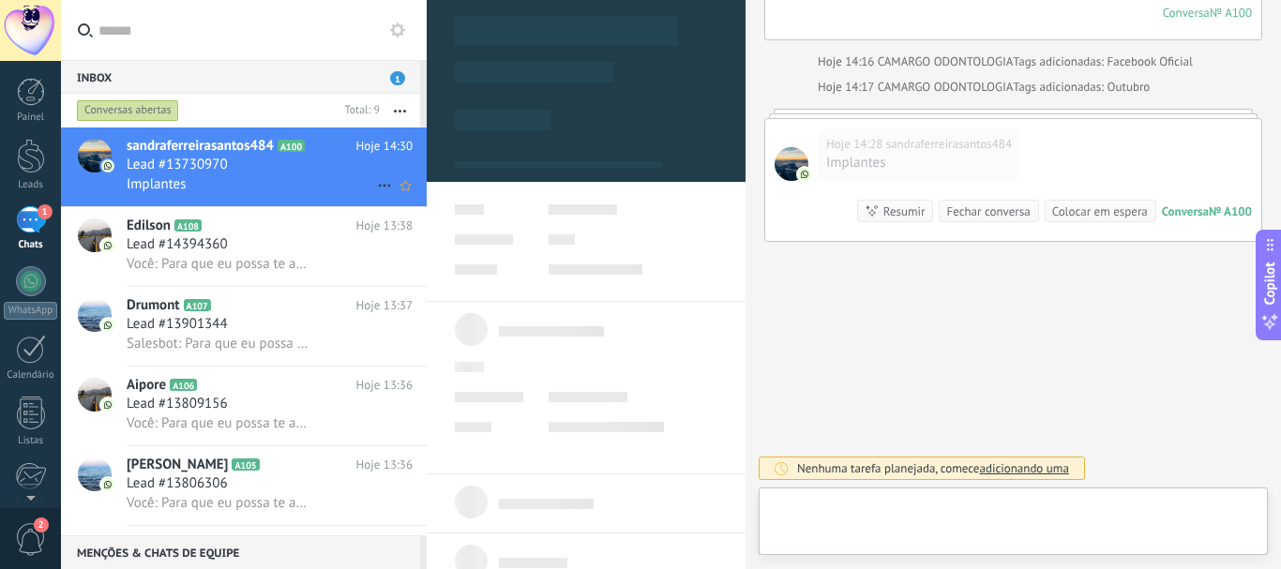
type textarea "**********"
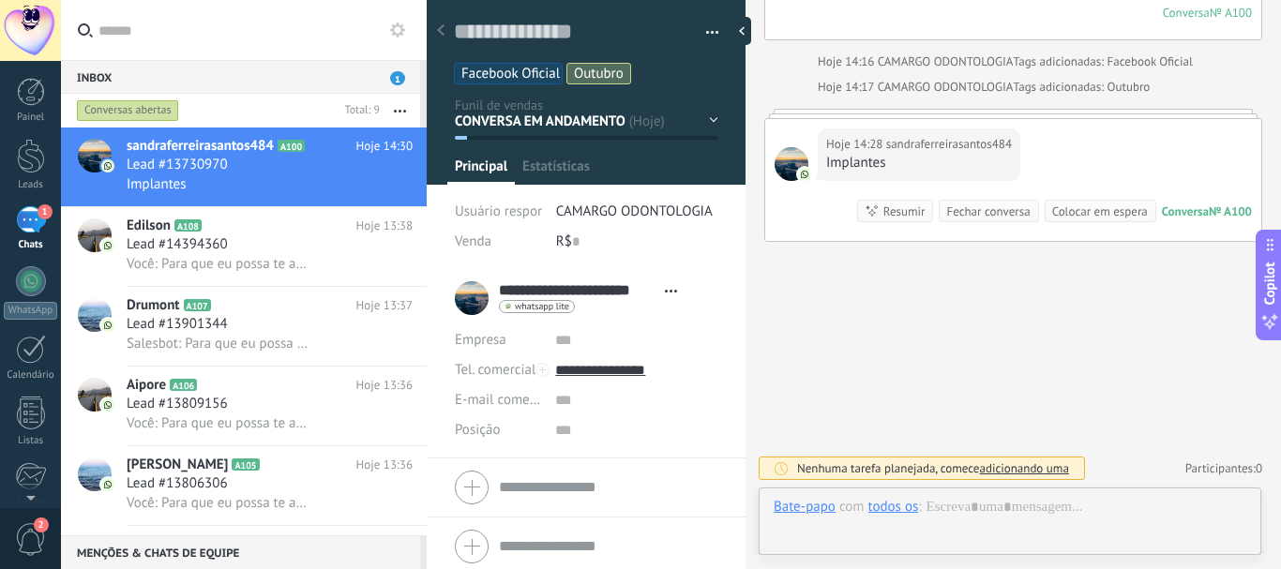
scroll to position [28, 0]
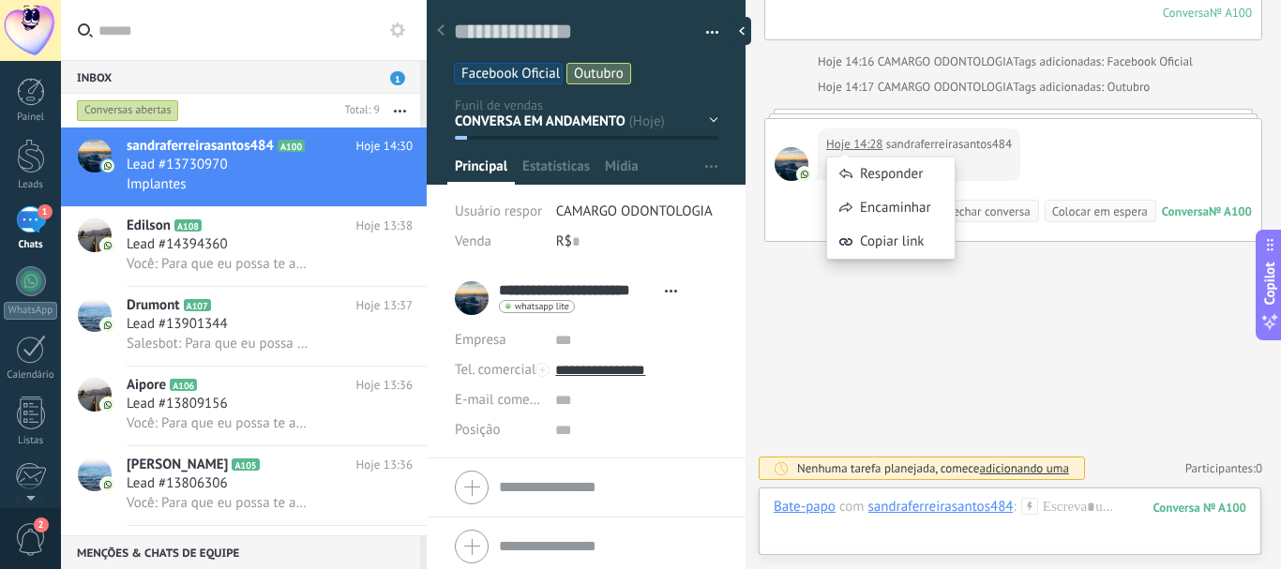
click at [852, 146] on div "Responder Encaminhar Copiar link" at bounding box center [890, 198] width 129 height 141
click at [865, 161] on div "Responder" at bounding box center [891, 175] width 128 height 34
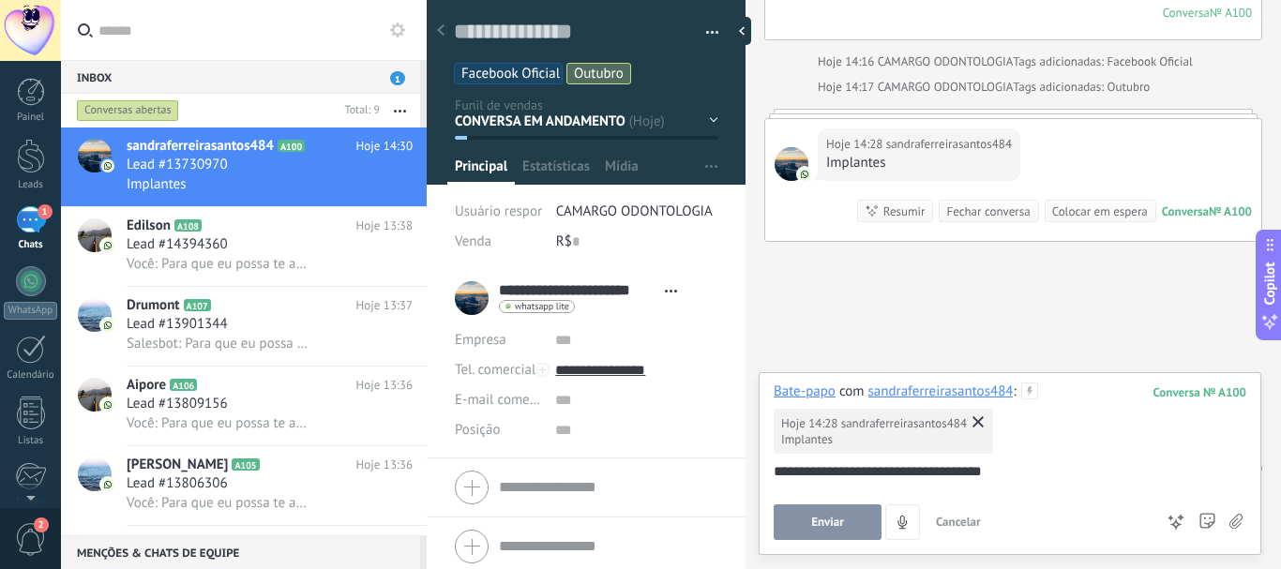
click at [835, 520] on span "Enviar" at bounding box center [827, 522] width 33 height 13
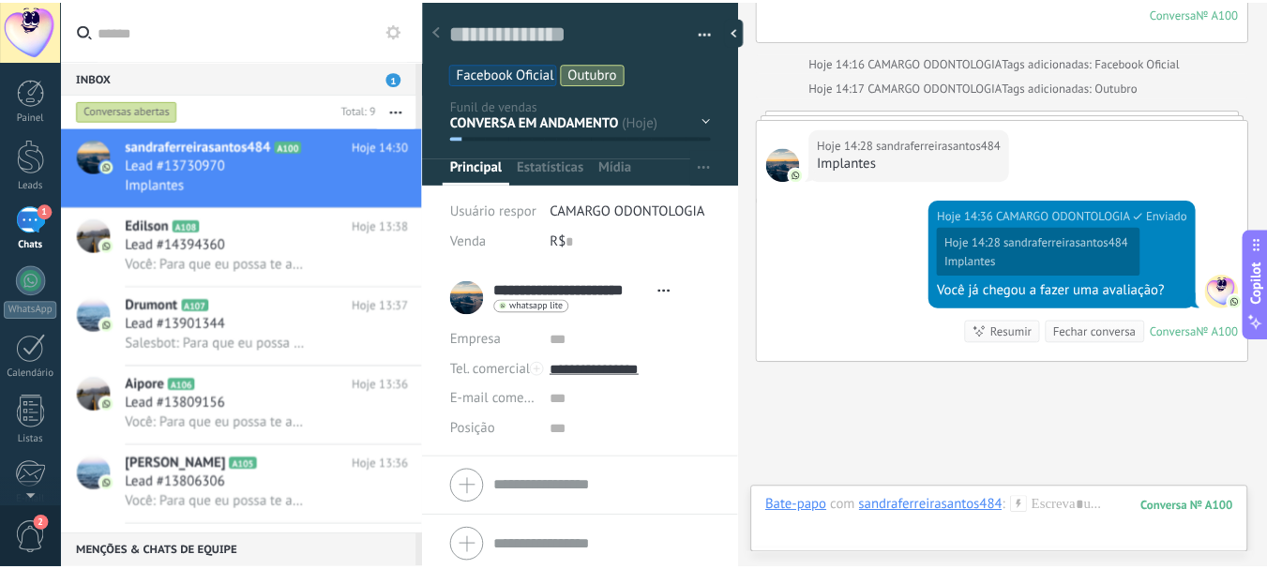
scroll to position [1031, 0]
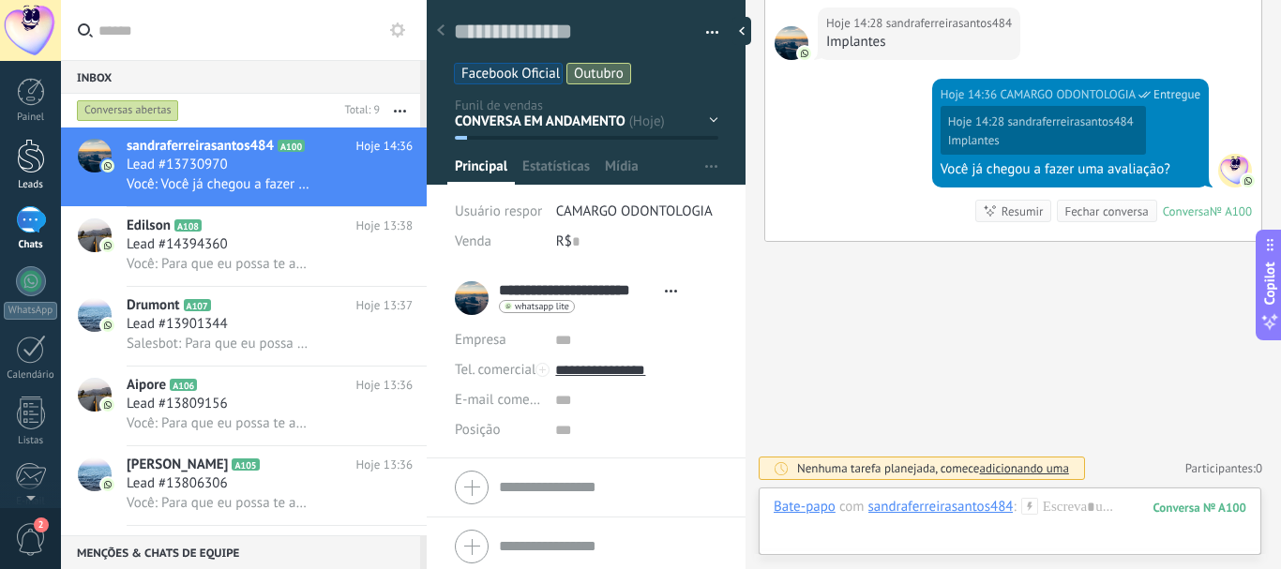
click at [38, 166] on div at bounding box center [31, 156] width 28 height 35
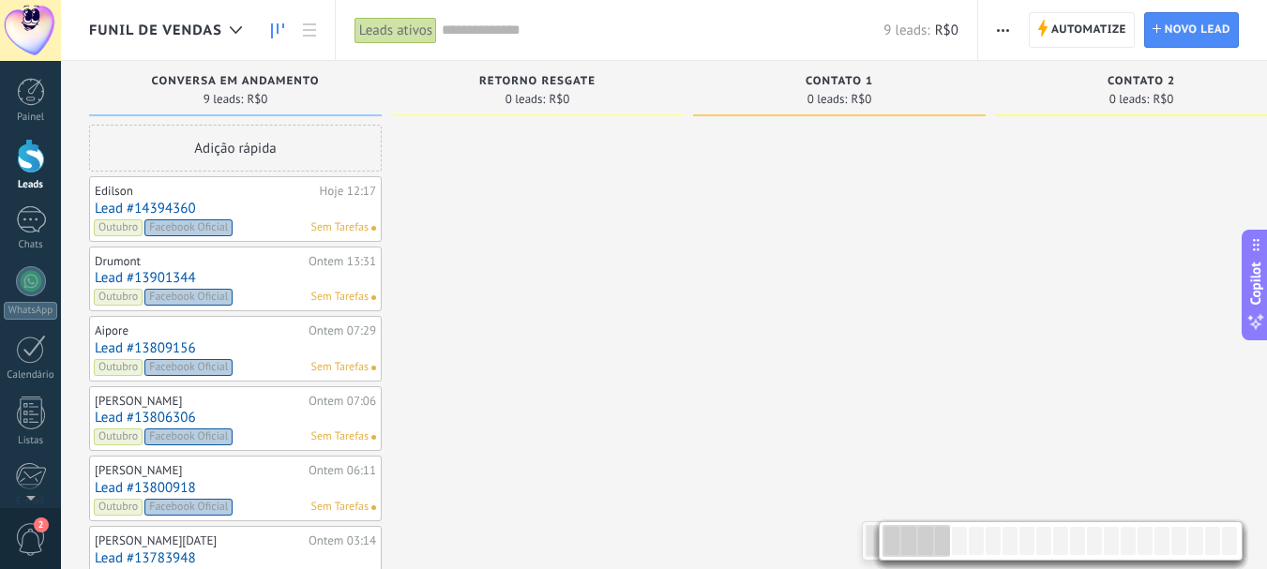
click at [920, 557] on div at bounding box center [1061, 540] width 364 height 39
drag, startPoint x: 926, startPoint y: 557, endPoint x: 974, endPoint y: 545, distance: 50.3
click at [974, 545] on div at bounding box center [1061, 540] width 364 height 39
drag, startPoint x: 907, startPoint y: 544, endPoint x: 560, endPoint y: 519, distance: 347.9
click at [858, 534] on body ".abecls-1,.abecls-2{fill-rule:evenodd}.abecls-2{fill:#fff} .abhcls-1{fill:none}…" at bounding box center [633, 284] width 1267 height 569
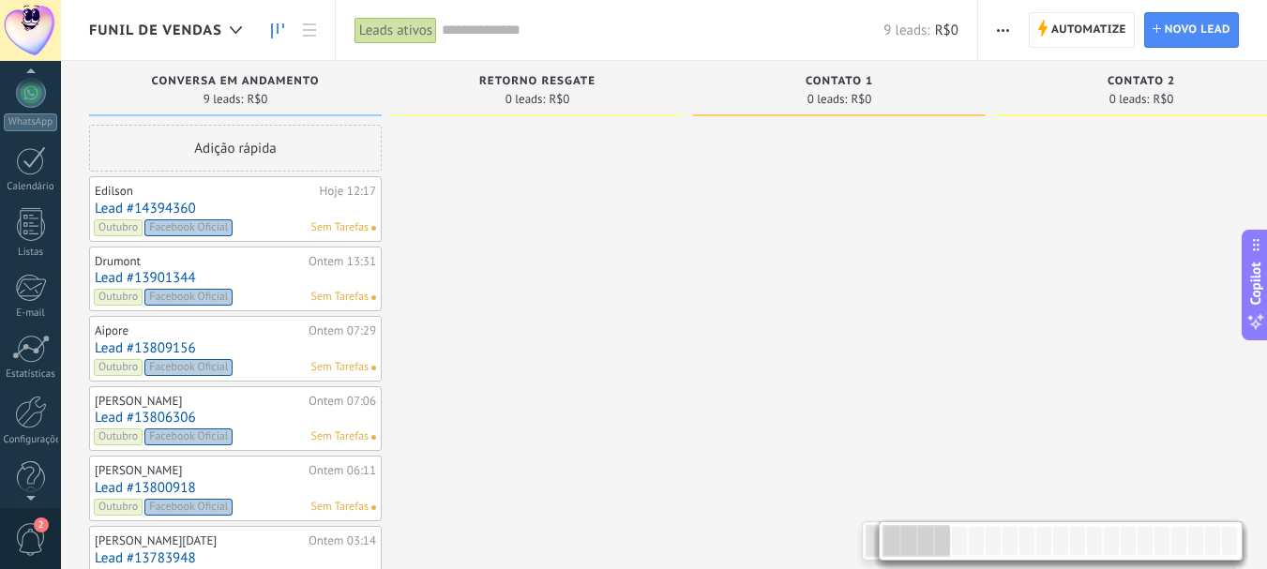
scroll to position [211, 0]
click at [30, 382] on div at bounding box center [31, 389] width 32 height 33
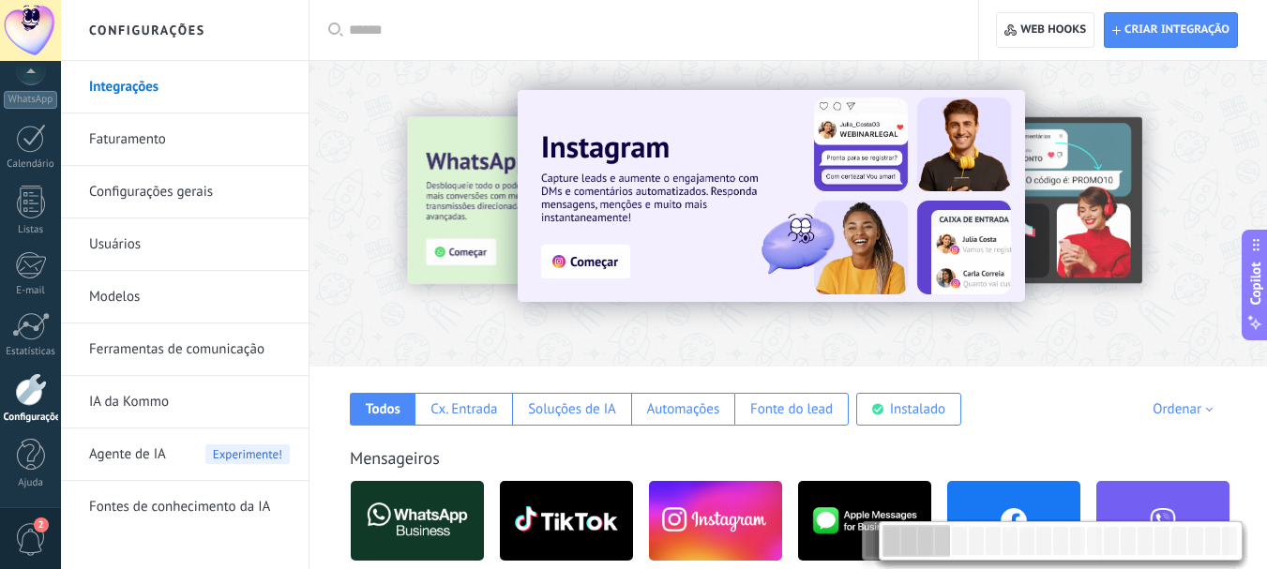
click at [107, 300] on link "Modelos" at bounding box center [189, 297] width 201 height 53
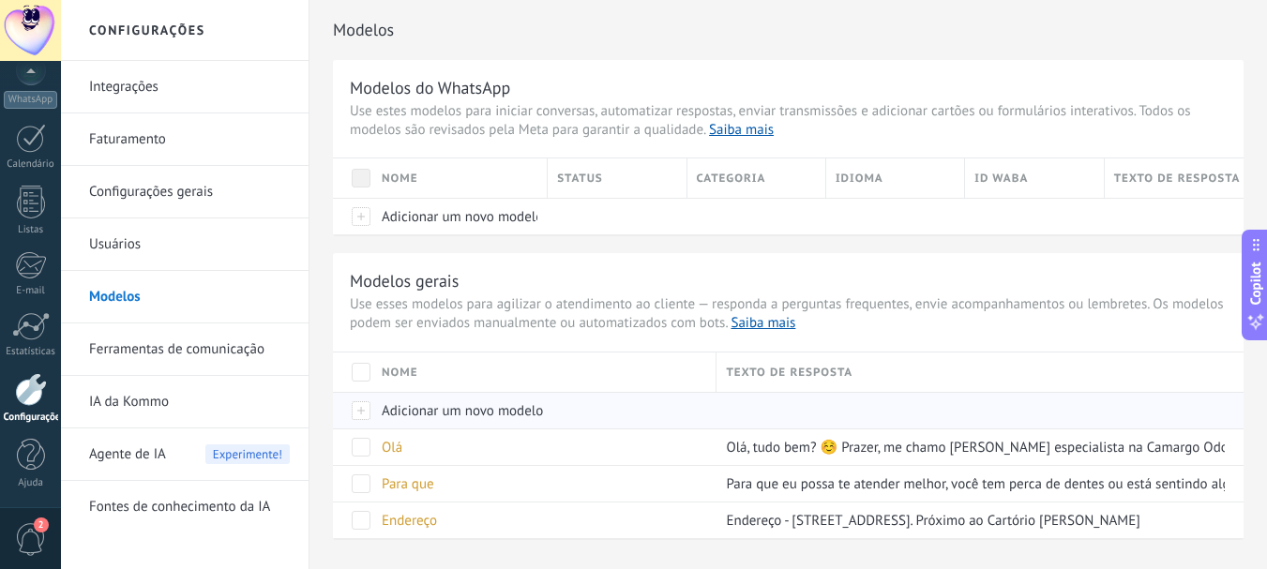
click at [431, 408] on span "Adicionar um novo modelo" at bounding box center [462, 411] width 161 height 18
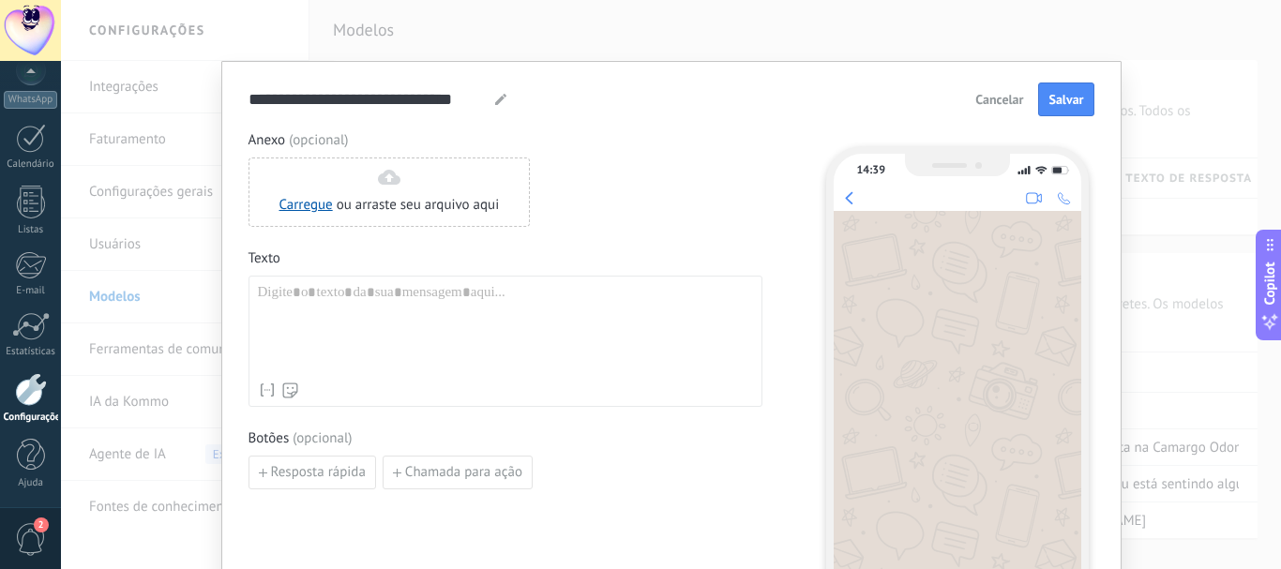
paste div
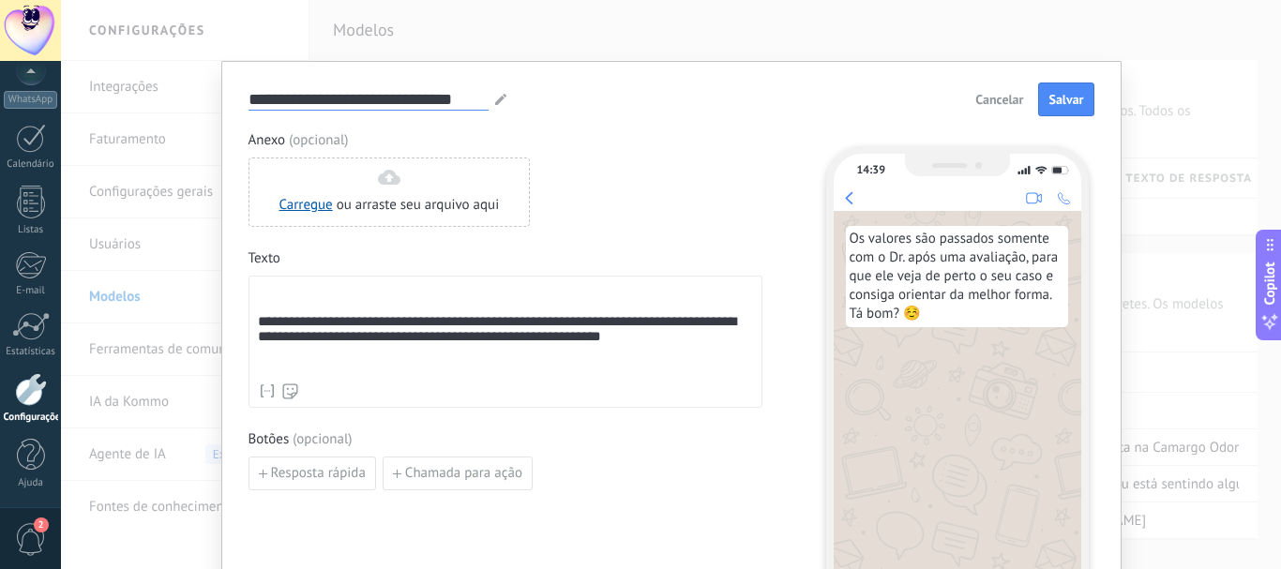
click at [300, 96] on input "**********" at bounding box center [368, 99] width 240 height 22
drag, startPoint x: 248, startPoint y: 99, endPoint x: 482, endPoint y: 106, distance: 233.6
click at [482, 106] on input "**********" at bounding box center [368, 99] width 240 height 22
type input "*******"
click at [1048, 102] on span "Salvar" at bounding box center [1065, 99] width 35 height 13
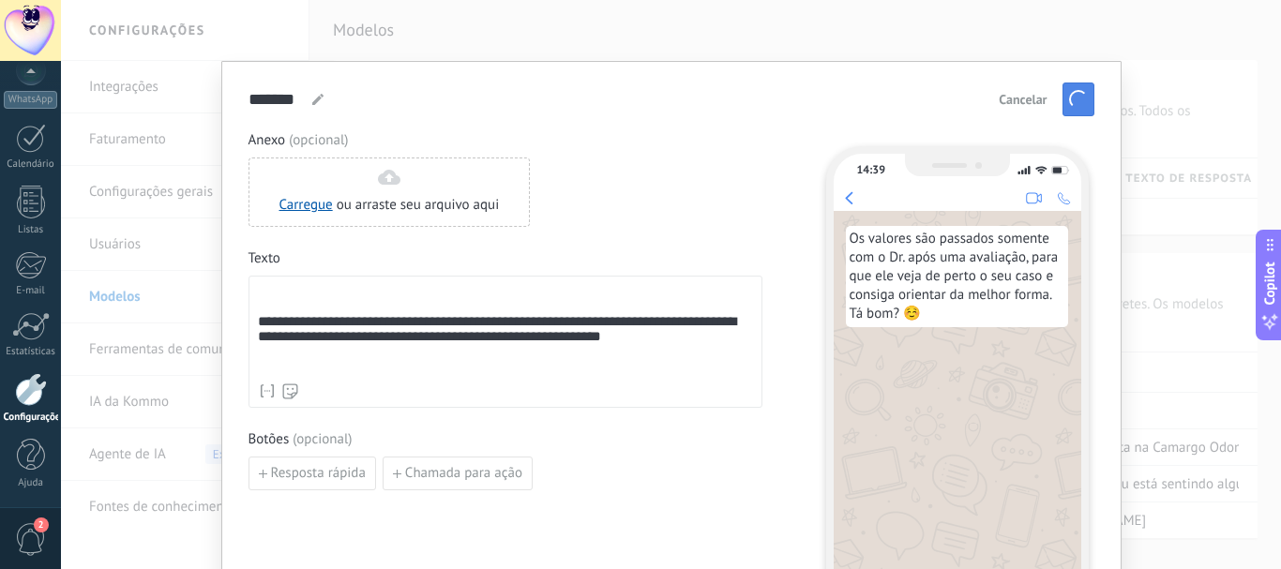
click at [1074, 100] on span "button" at bounding box center [1078, 99] width 19 height 19
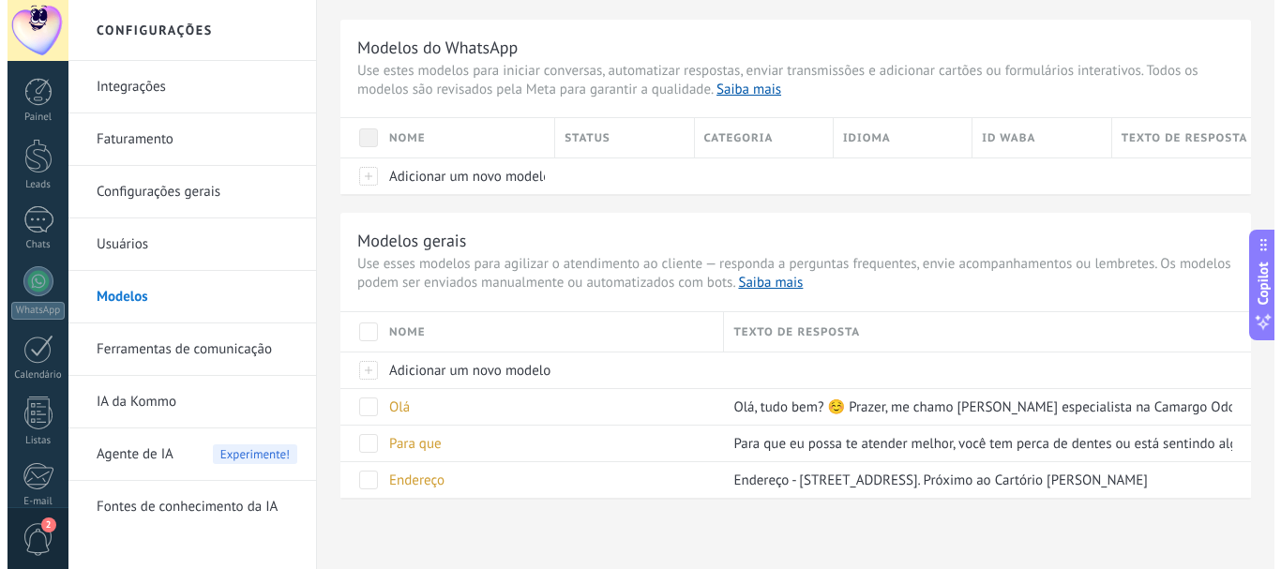
scroll to position [49, 0]
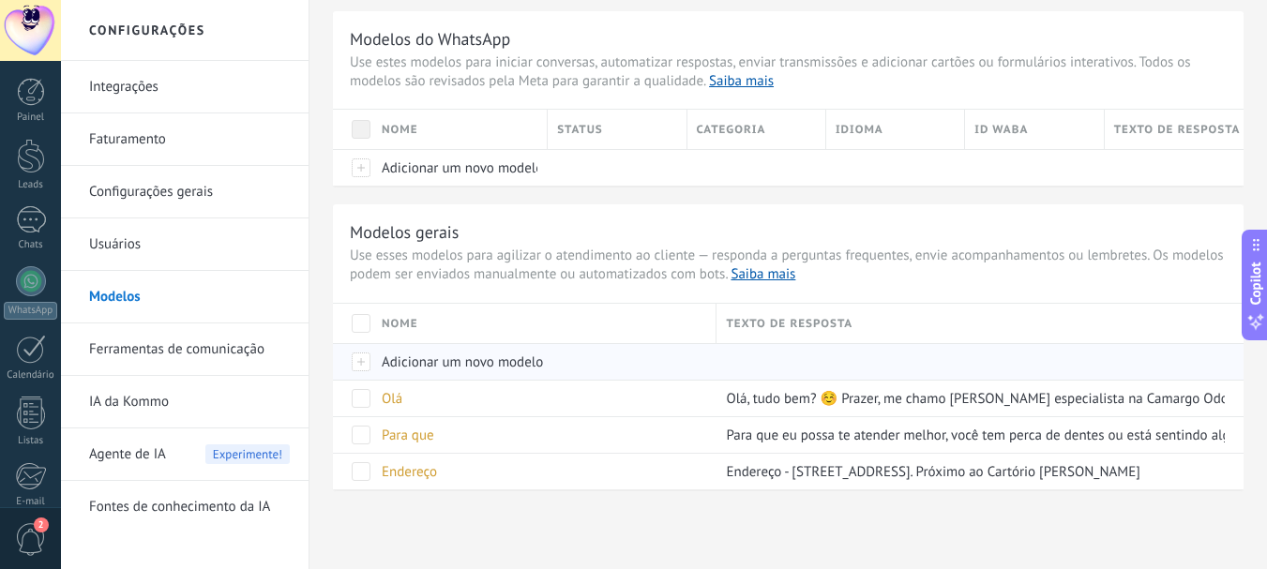
click at [429, 365] on span "Adicionar um novo modelo" at bounding box center [462, 363] width 161 height 18
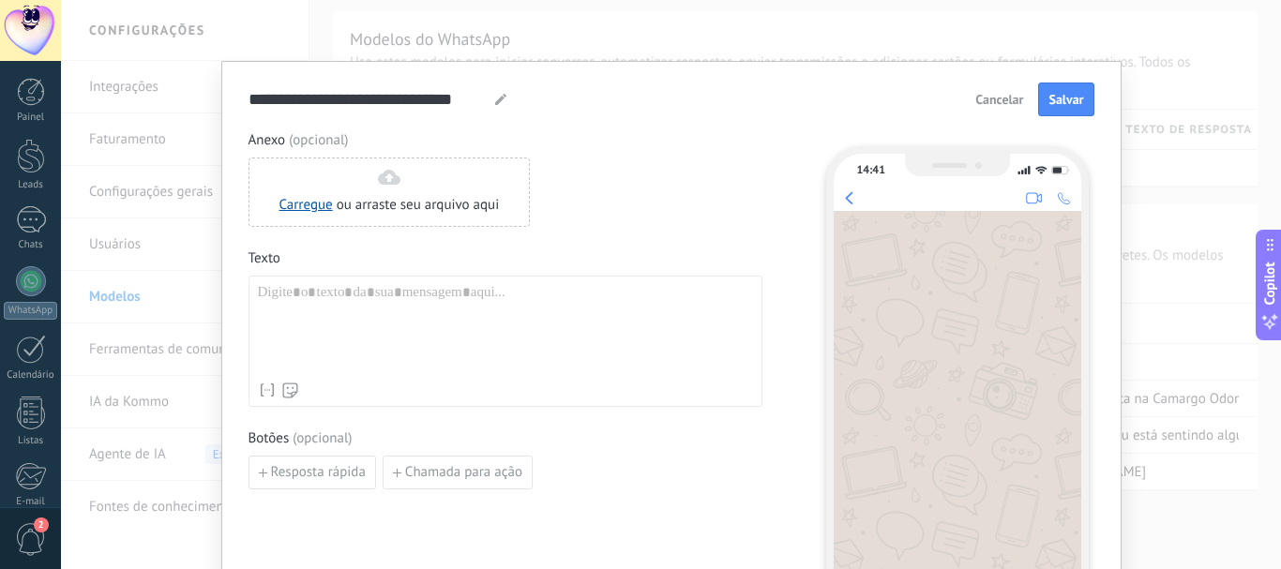
paste div
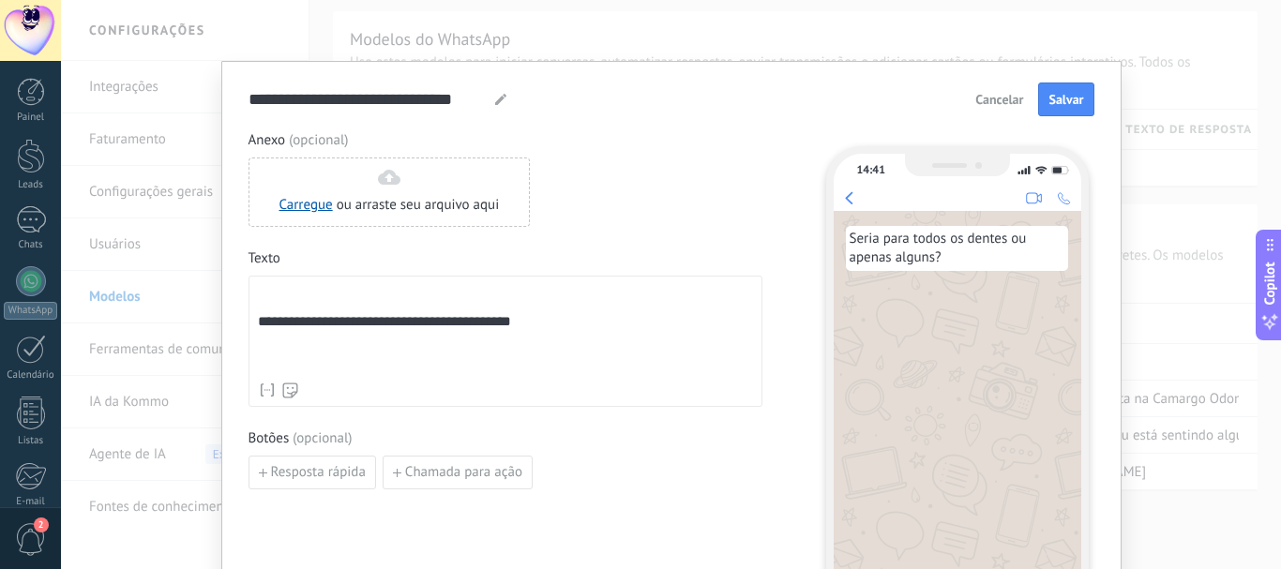
click at [495, 98] on icon at bounding box center [500, 99] width 11 height 11
drag, startPoint x: 246, startPoint y: 101, endPoint x: 497, endPoint y: 101, distance: 251.3
click at [497, 101] on div "**********" at bounding box center [378, 99] width 260 height 23
type input "*****"
click at [1048, 101] on span "Salvar" at bounding box center [1065, 99] width 35 height 13
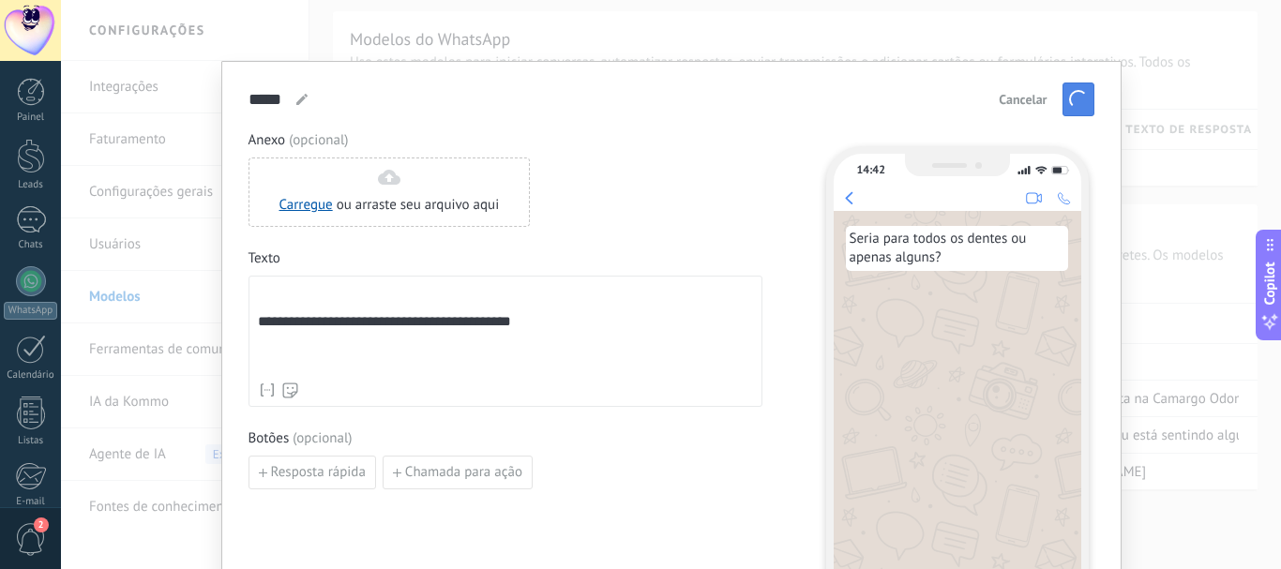
scroll to position [0, 0]
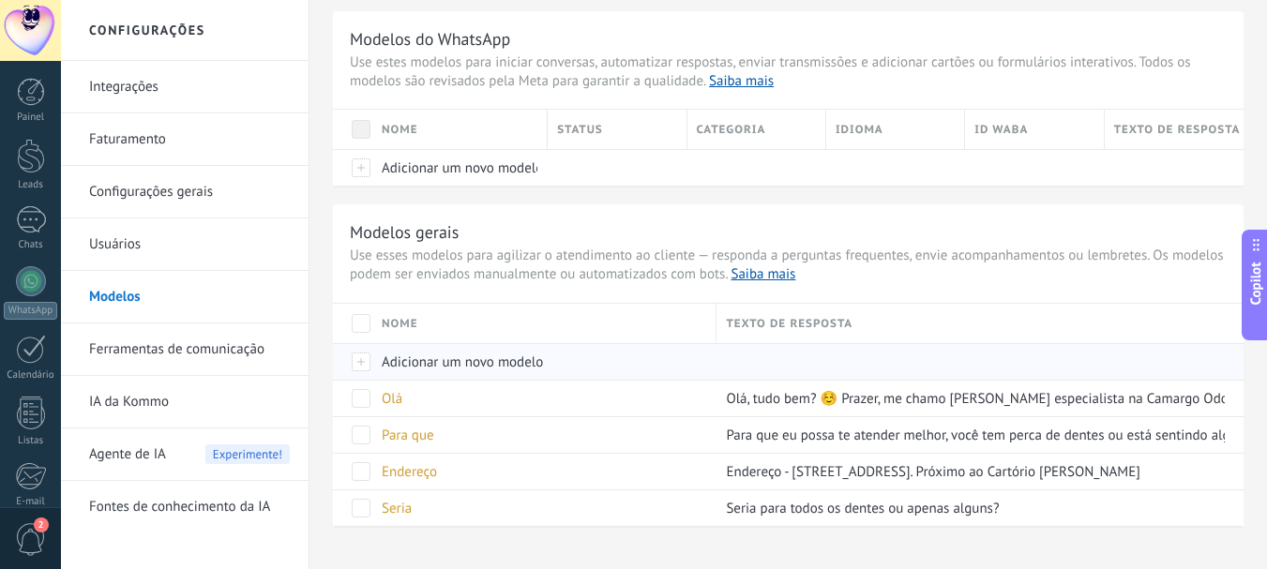
click at [450, 364] on span "Adicionar um novo modelo" at bounding box center [462, 363] width 161 height 18
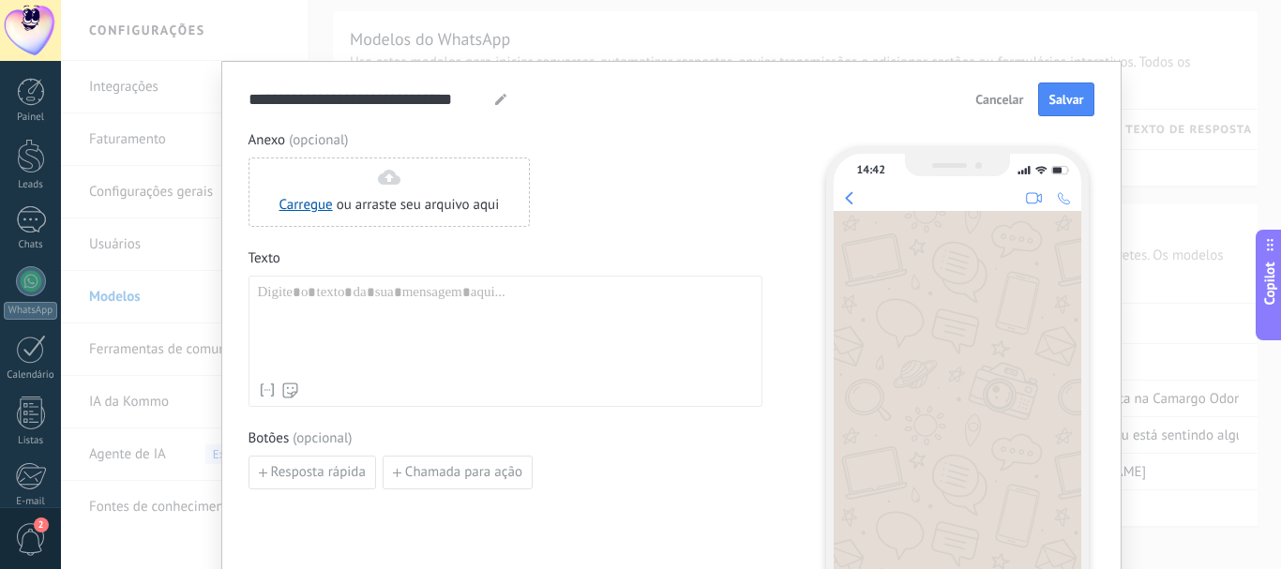
scroll to position [211, 0]
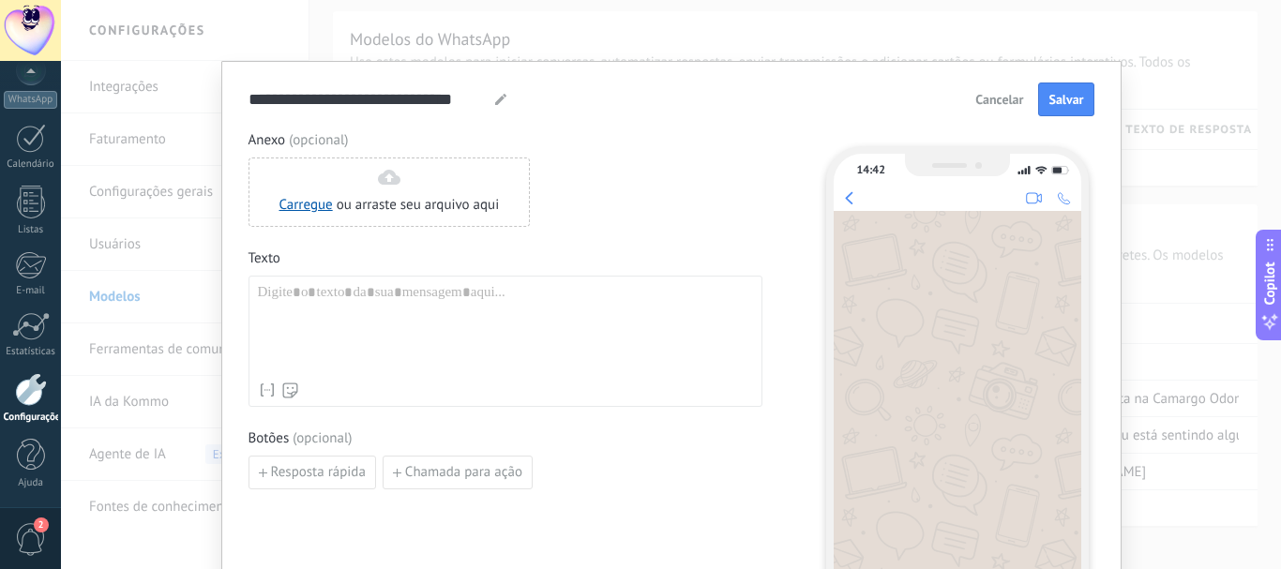
click at [991, 97] on span "Cancelar" at bounding box center [999, 99] width 48 height 13
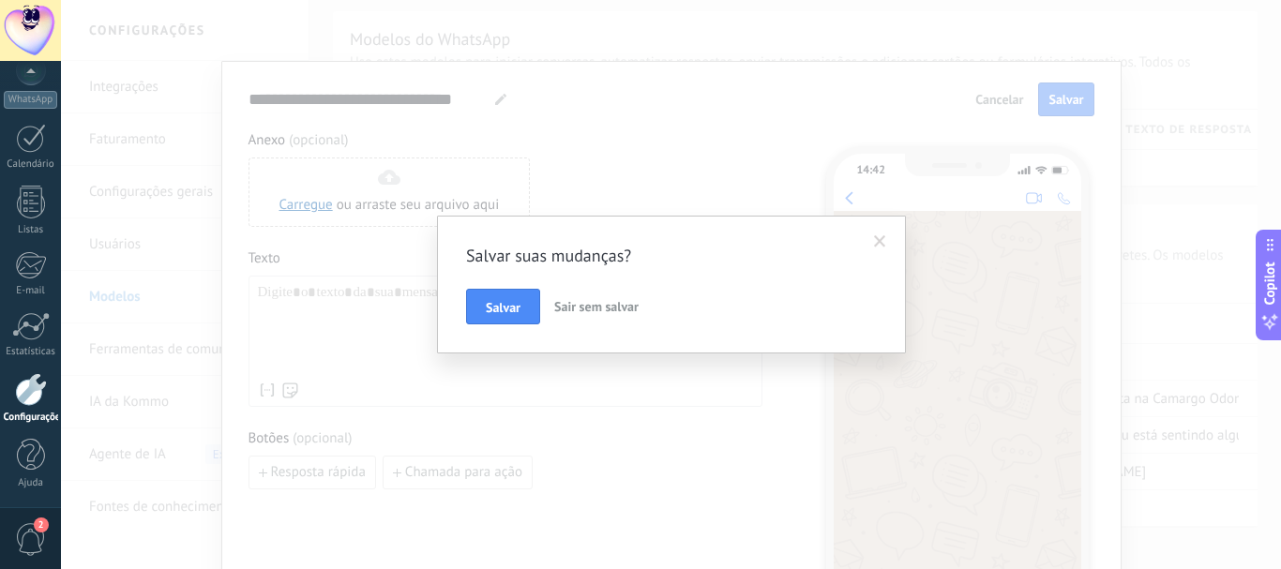
click at [582, 303] on span "Sair sem salvar" at bounding box center [596, 306] width 84 height 17
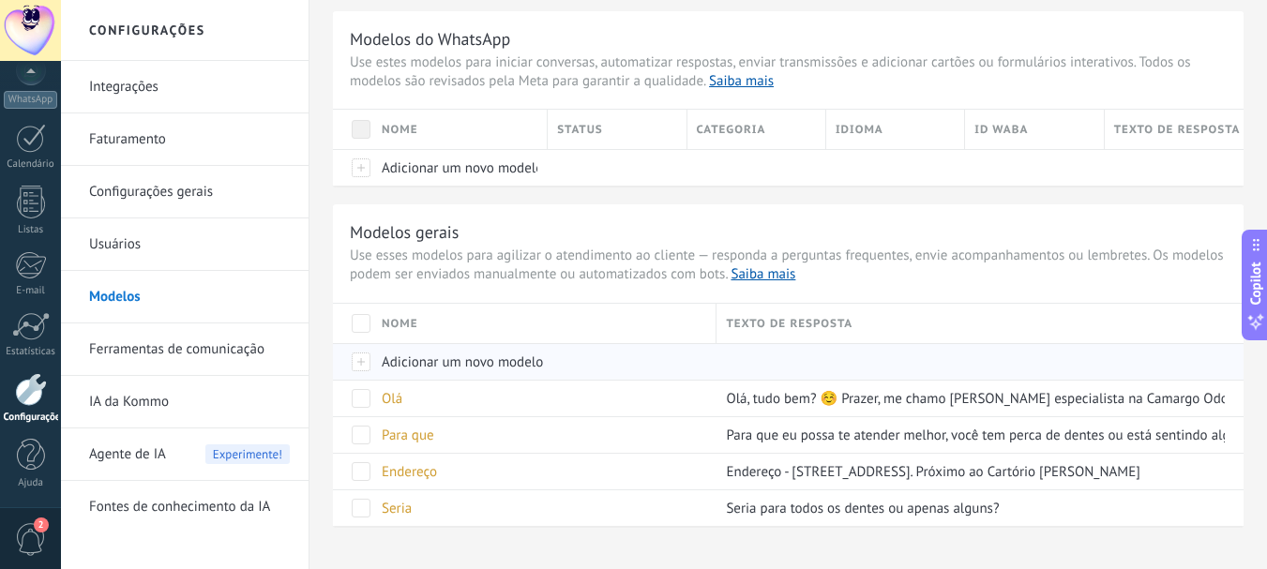
click at [491, 368] on span "Adicionar um novo modelo" at bounding box center [462, 363] width 161 height 18
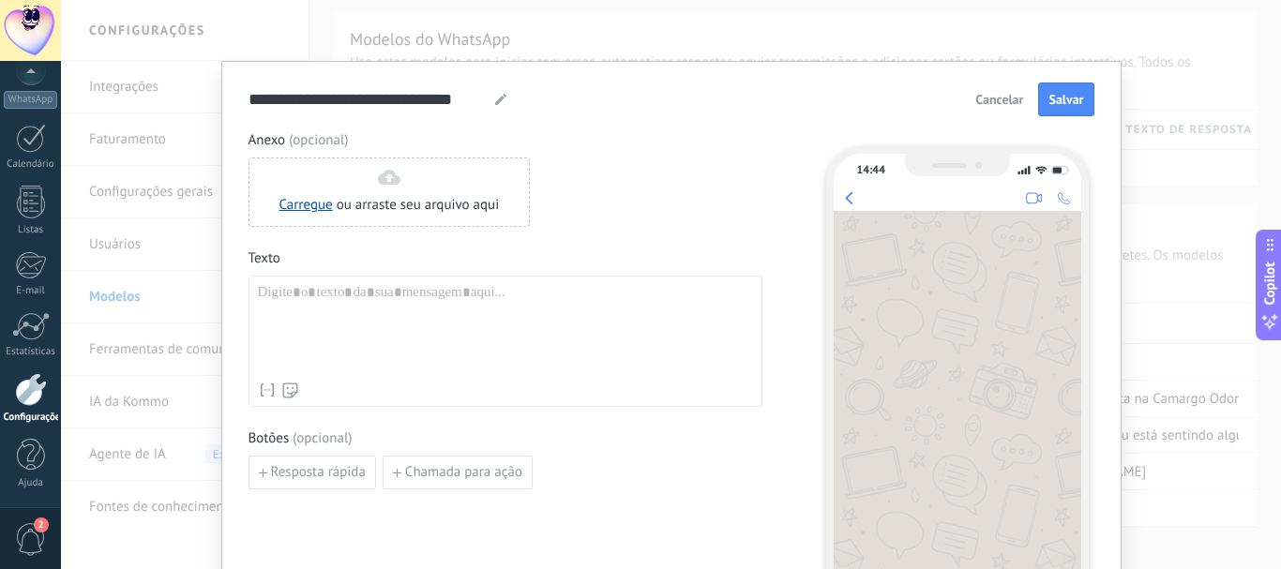
paste div
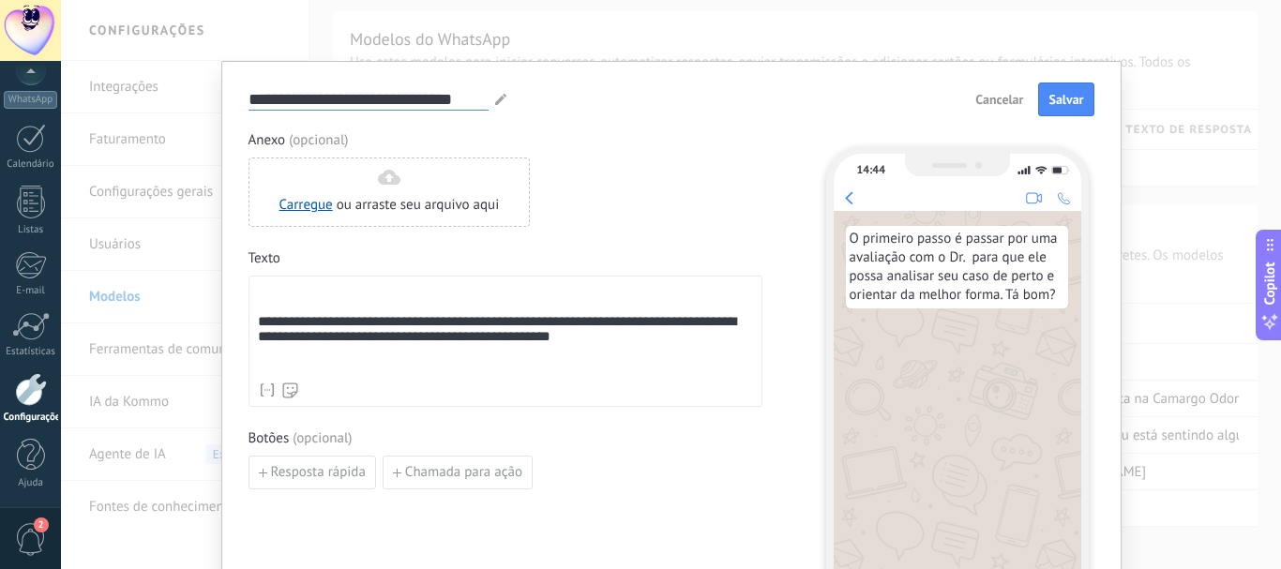
click at [304, 103] on input "**********" at bounding box center [368, 99] width 240 height 22
drag, startPoint x: 248, startPoint y: 98, endPoint x: 499, endPoint y: 98, distance: 251.3
click at [499, 98] on div "**********" at bounding box center [378, 99] width 260 height 23
type input "**********"
click at [1051, 101] on span "Salvar" at bounding box center [1065, 99] width 35 height 13
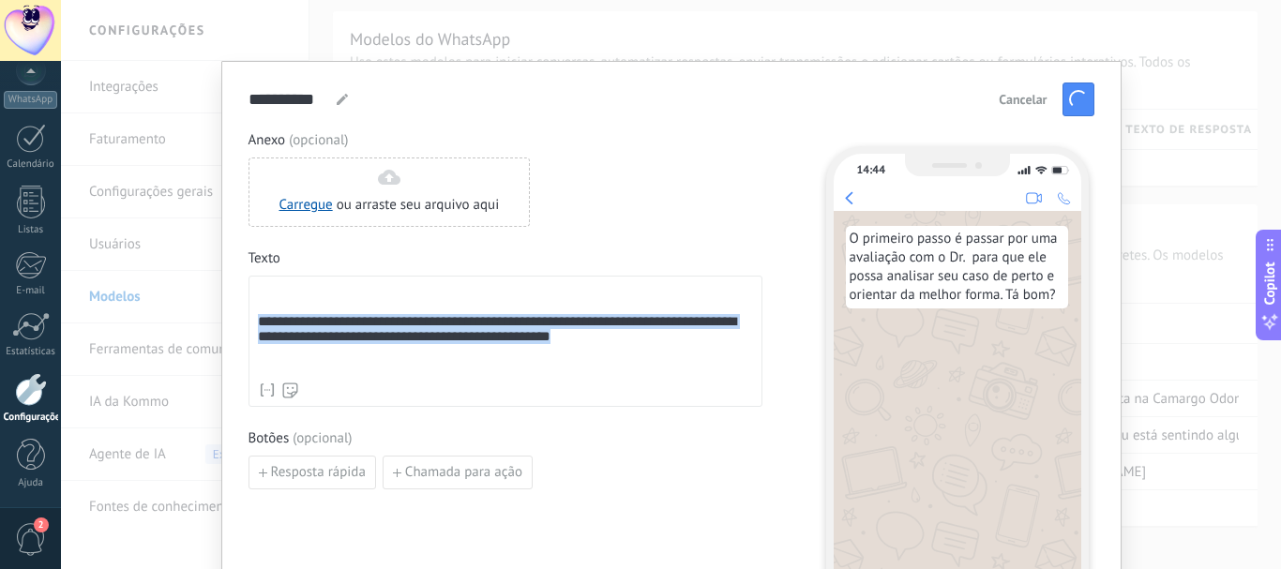
drag, startPoint x: 259, startPoint y: 323, endPoint x: 652, endPoint y: 344, distance: 393.5
click at [652, 344] on div "**********" at bounding box center [505, 328] width 495 height 89
copy div "**********"
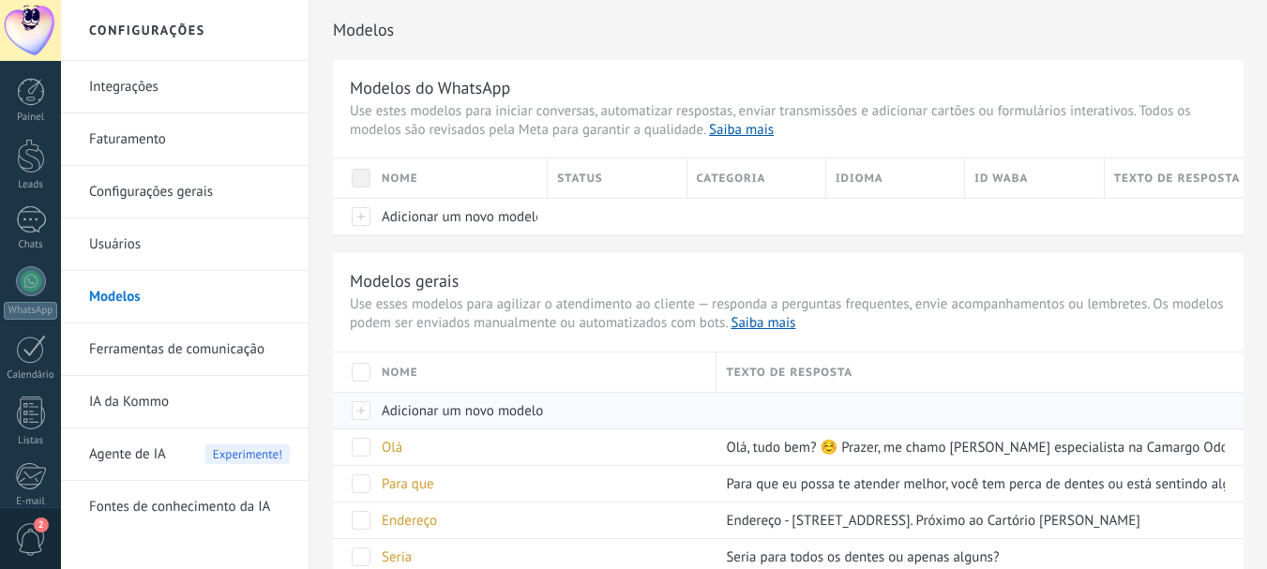
scroll to position [85, 0]
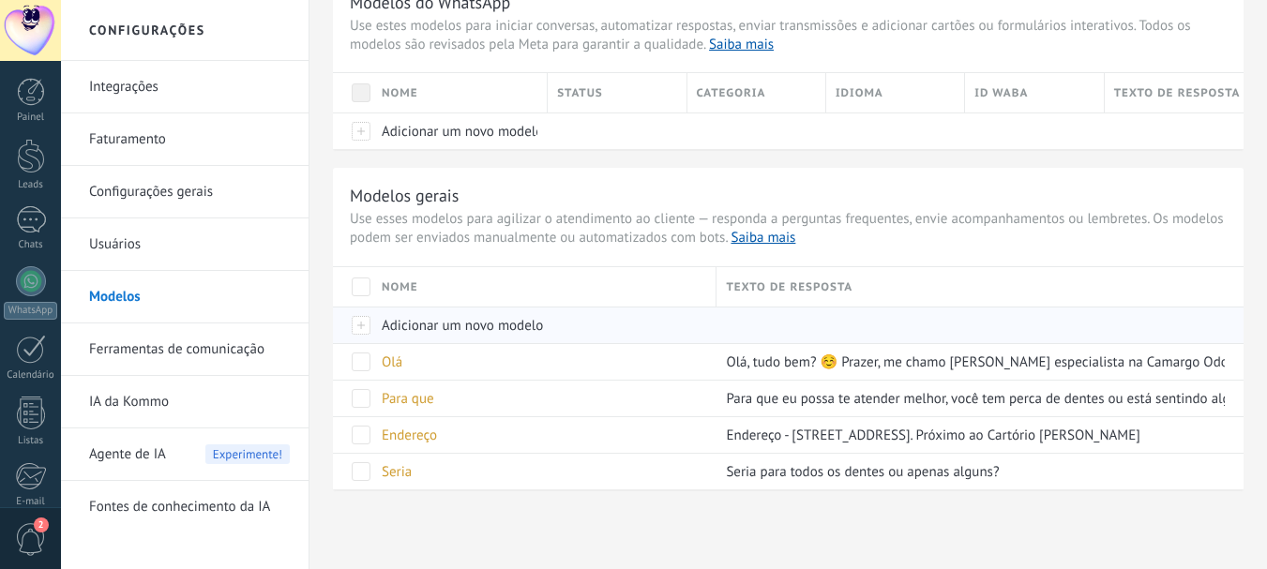
click at [456, 321] on span "Adicionar um novo modelo" at bounding box center [462, 326] width 161 height 18
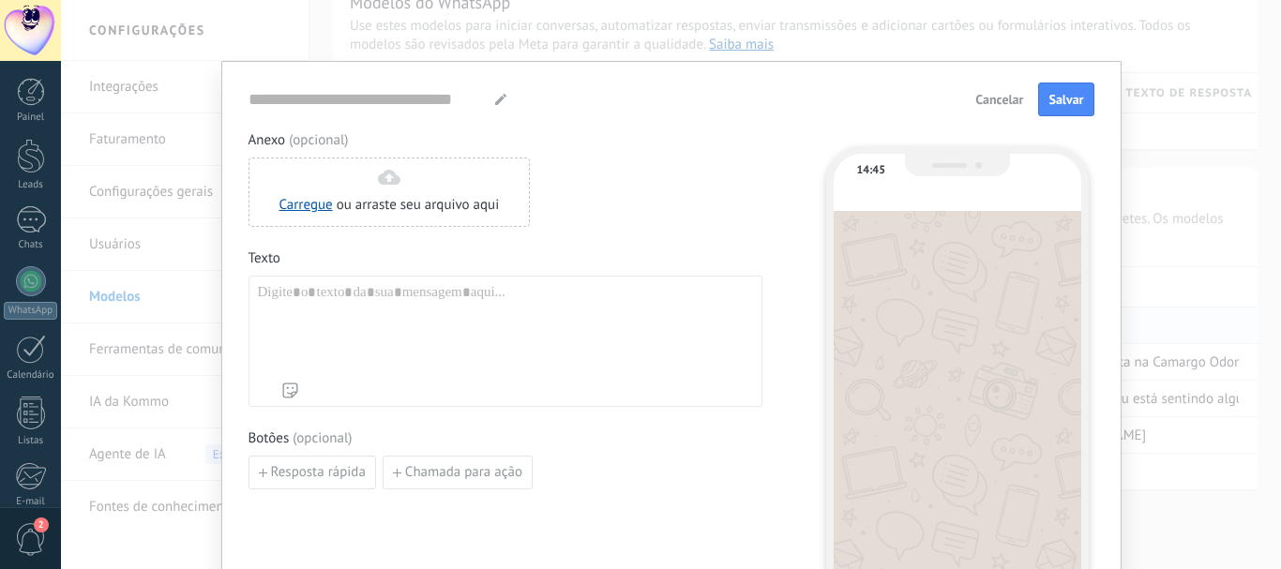
scroll to position [0, 0]
type input "**********"
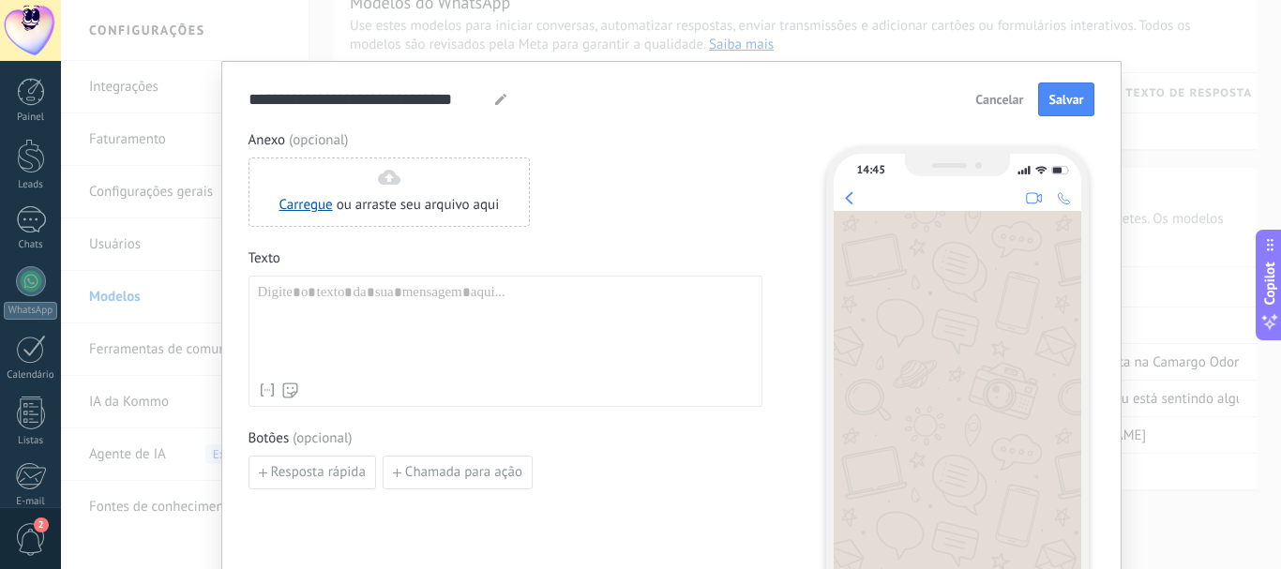
paste div
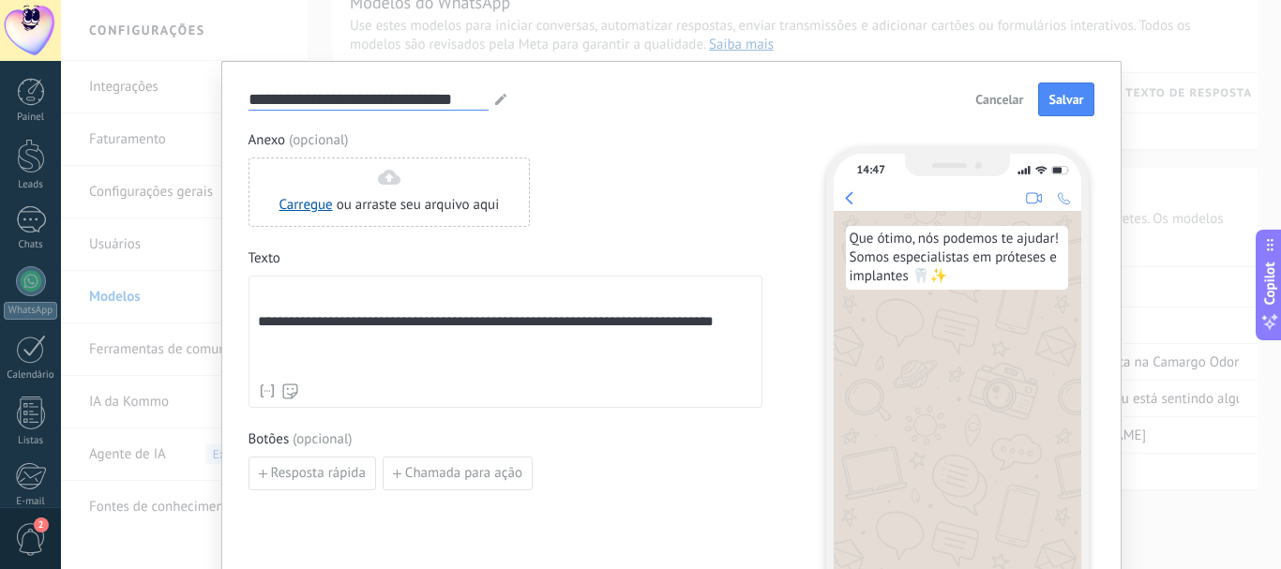
click at [280, 92] on input "**********" at bounding box center [368, 99] width 240 height 22
drag, startPoint x: 248, startPoint y: 96, endPoint x: 520, endPoint y: 98, distance: 272.9
click at [520, 98] on div "**********" at bounding box center [671, 100] width 846 height 34
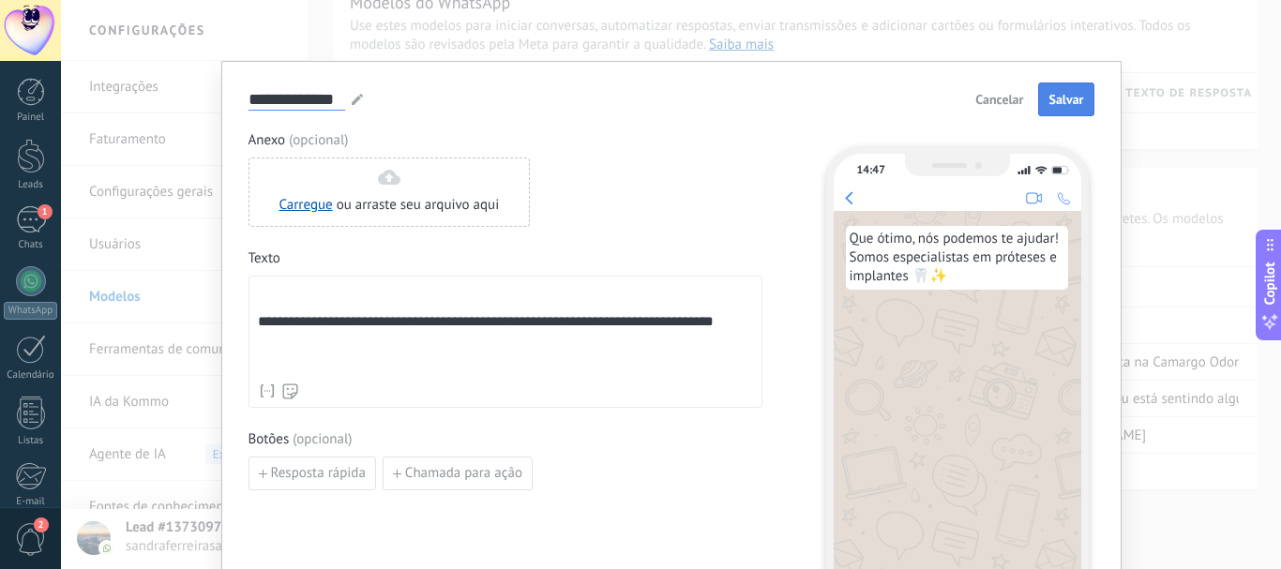
type input "**********"
click at [1049, 98] on span "Salvar" at bounding box center [1065, 99] width 35 height 13
click at [26, 224] on div "1" at bounding box center [31, 219] width 30 height 27
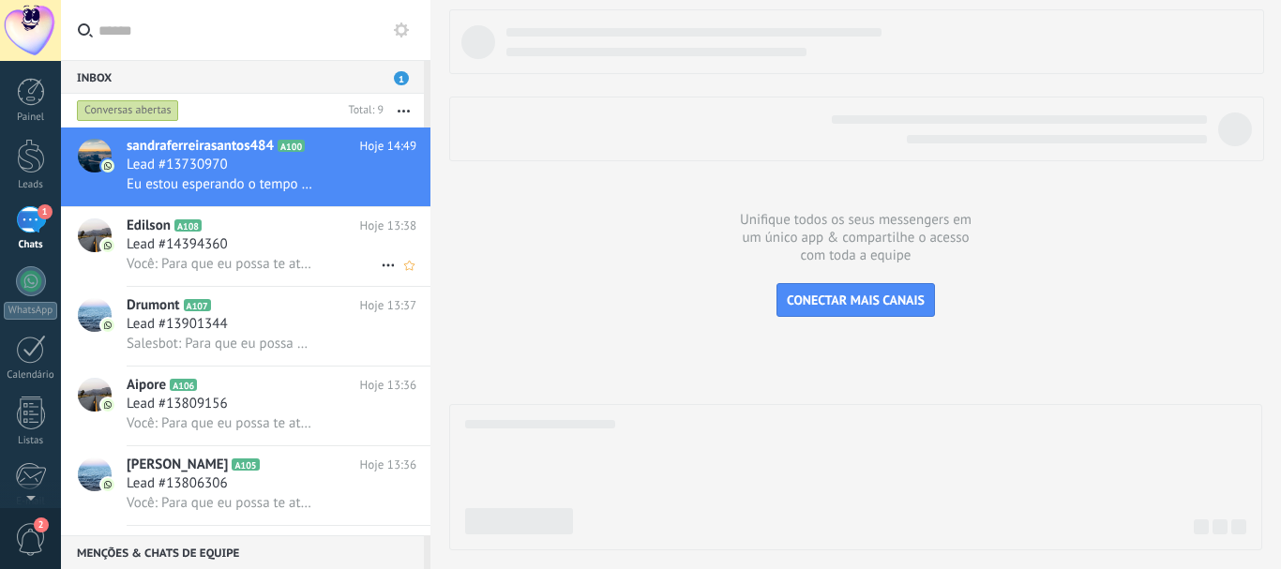
click at [222, 179] on span "Eu estou esperando o tempo com os implantes pra colocar os coroas" at bounding box center [220, 184] width 187 height 18
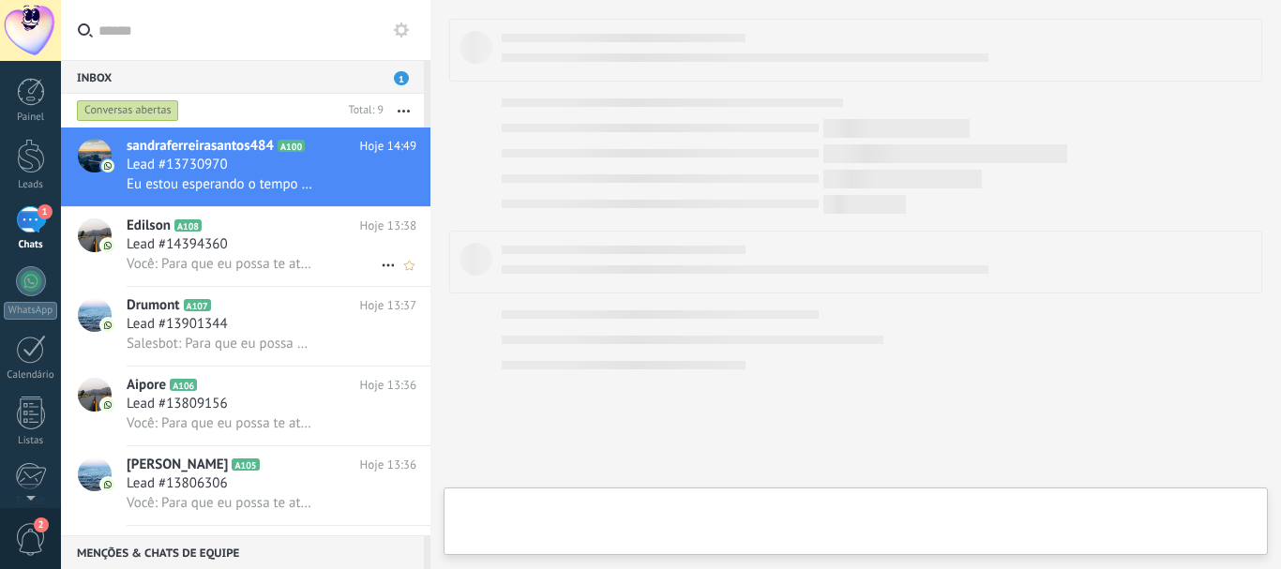
click at [222, 179] on span "Eu estou esperando o tempo com os implantes pra colocar os coroas" at bounding box center [220, 184] width 187 height 18
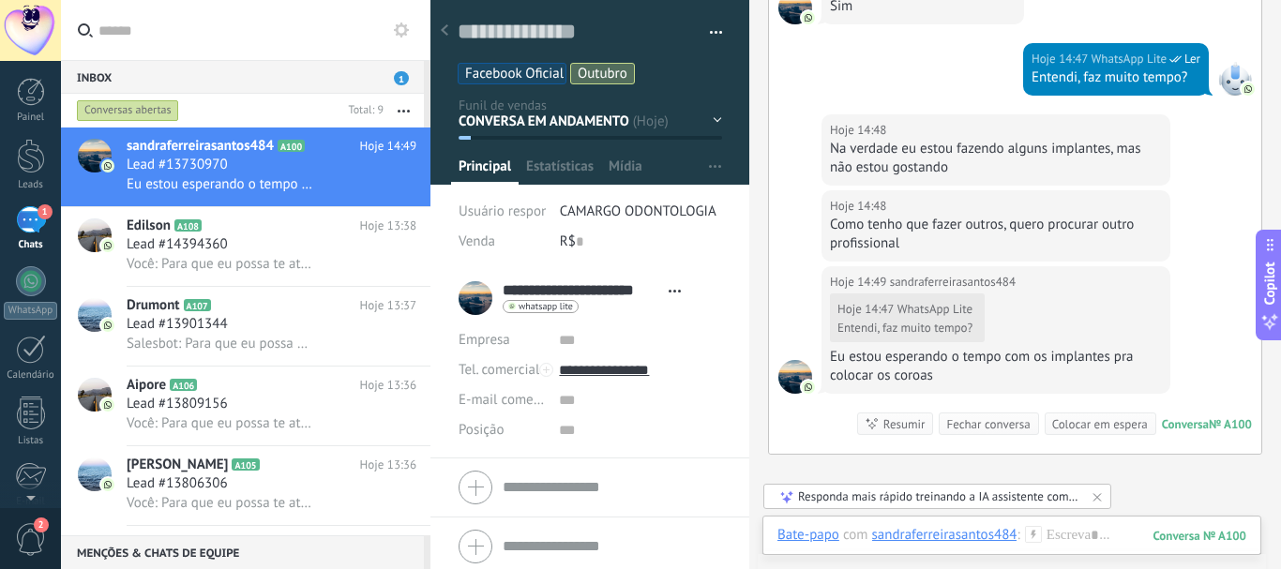
scroll to position [1249, 0]
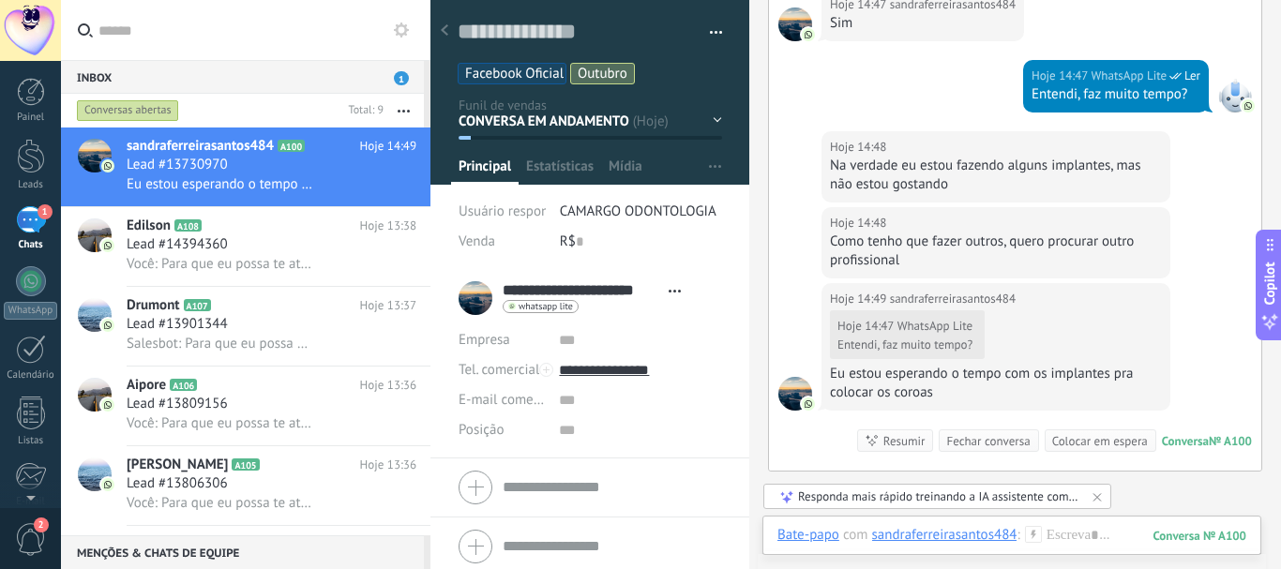
drag, startPoint x: 1273, startPoint y: 365, endPoint x: 1278, endPoint y: 347, distance: 18.4
click at [1278, 347] on div "Buscar Carregar mais 11/10/2025 11/10/2025 Criar: 2 eventos Expandir 11/10/2025…" at bounding box center [1015, 284] width 532 height 569
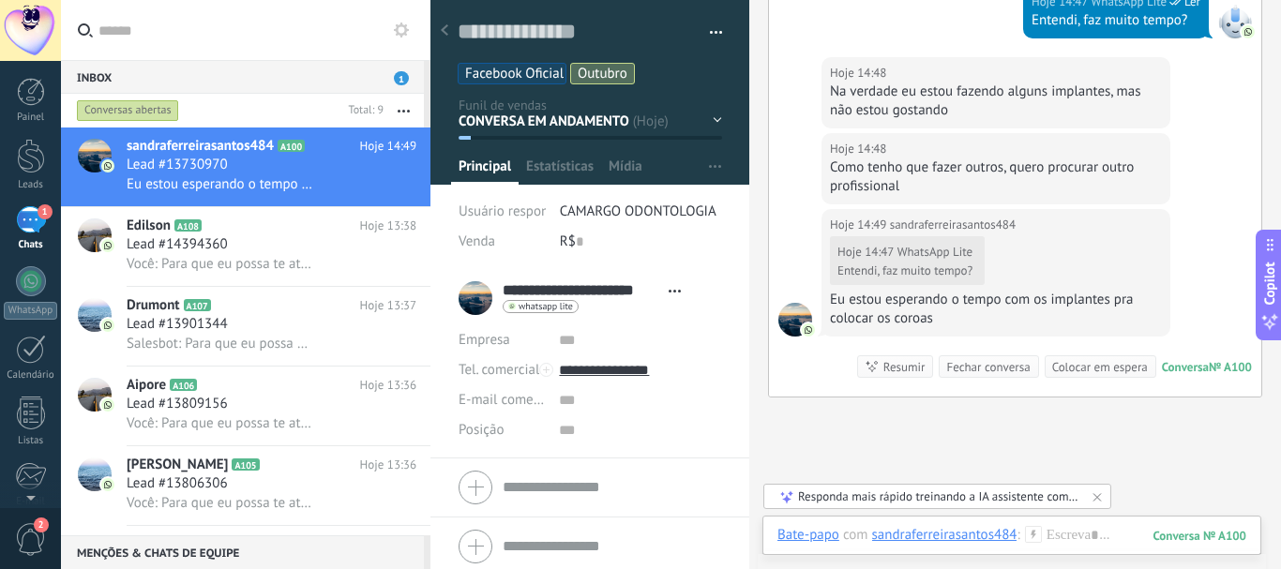
scroll to position [1289, 0]
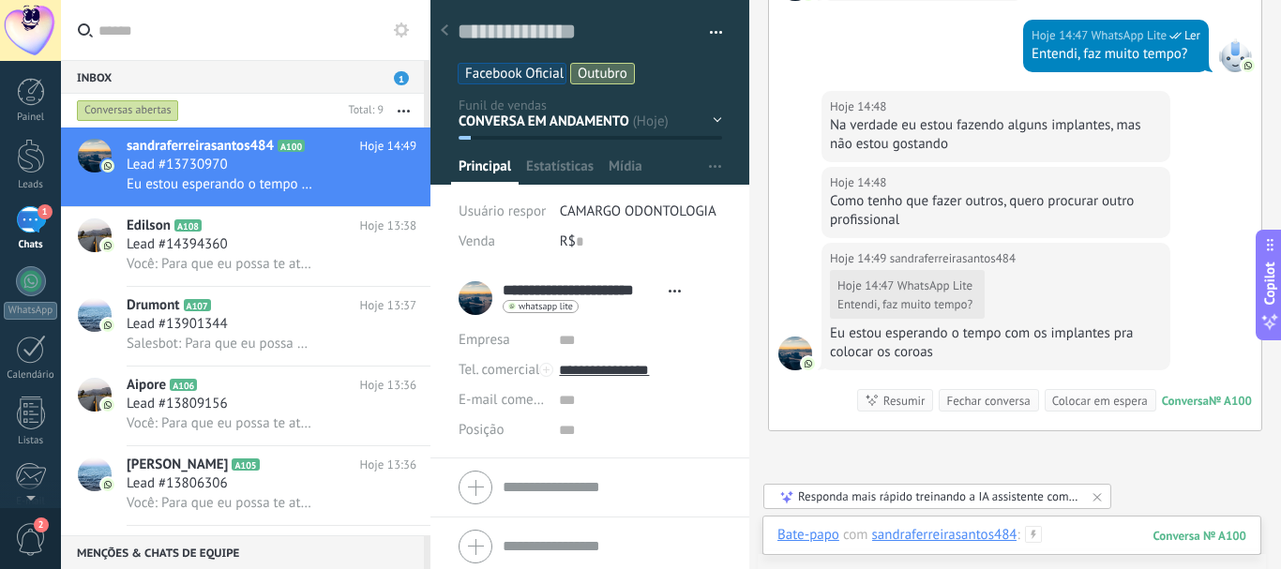
click at [1087, 531] on div at bounding box center [1011, 554] width 469 height 56
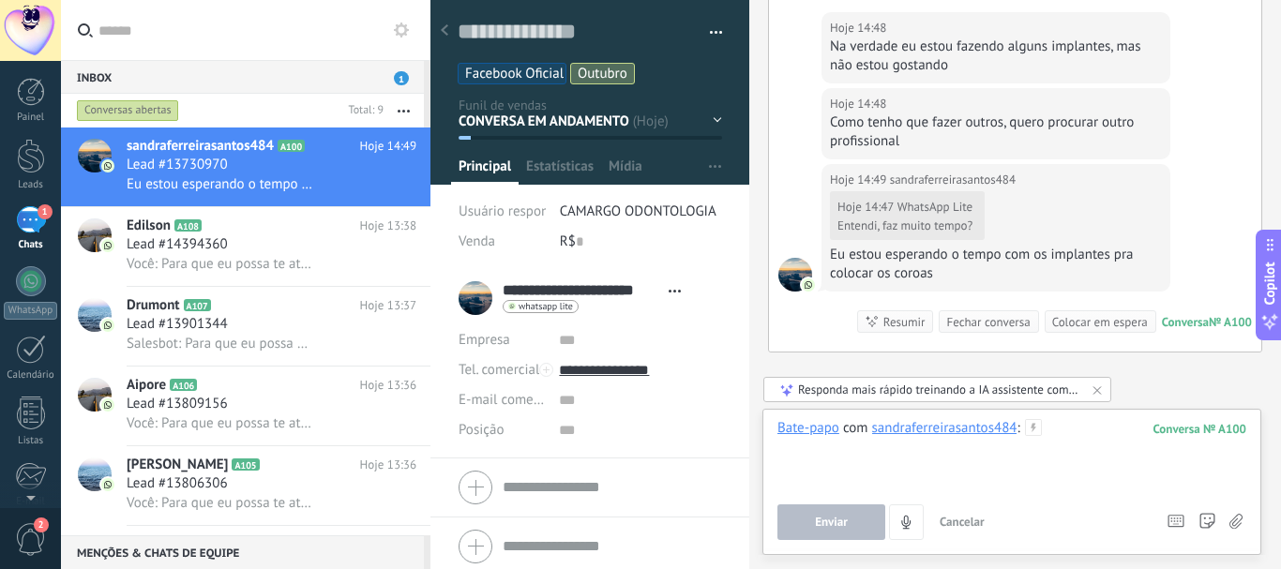
scroll to position [1324, 0]
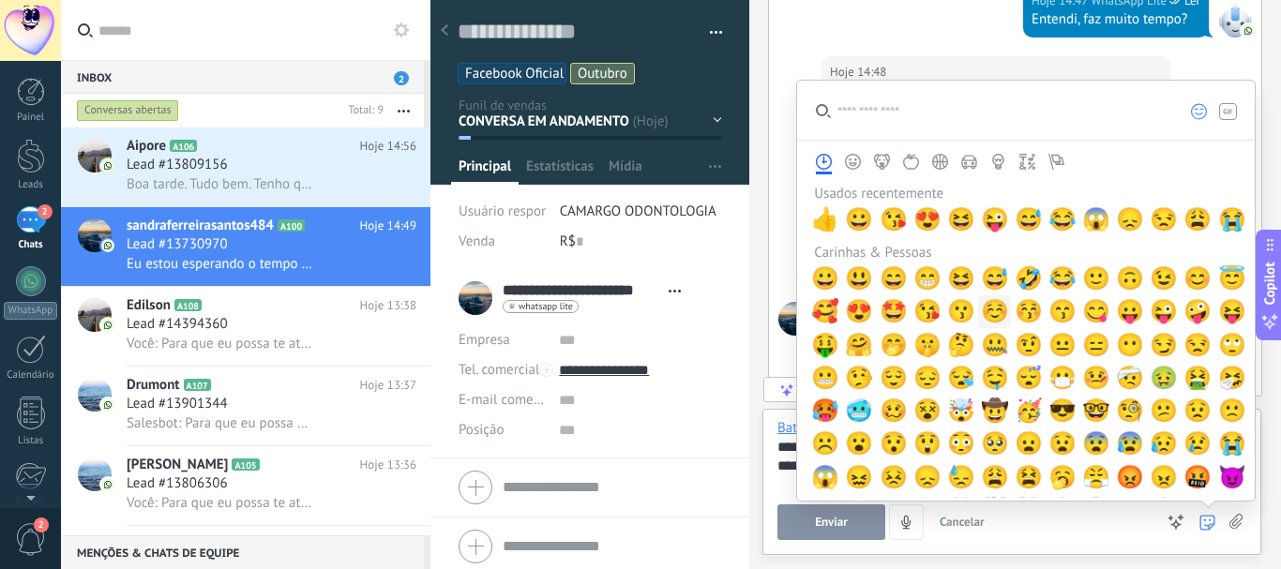
click at [986, 309] on span "☺️" at bounding box center [995, 311] width 28 height 26
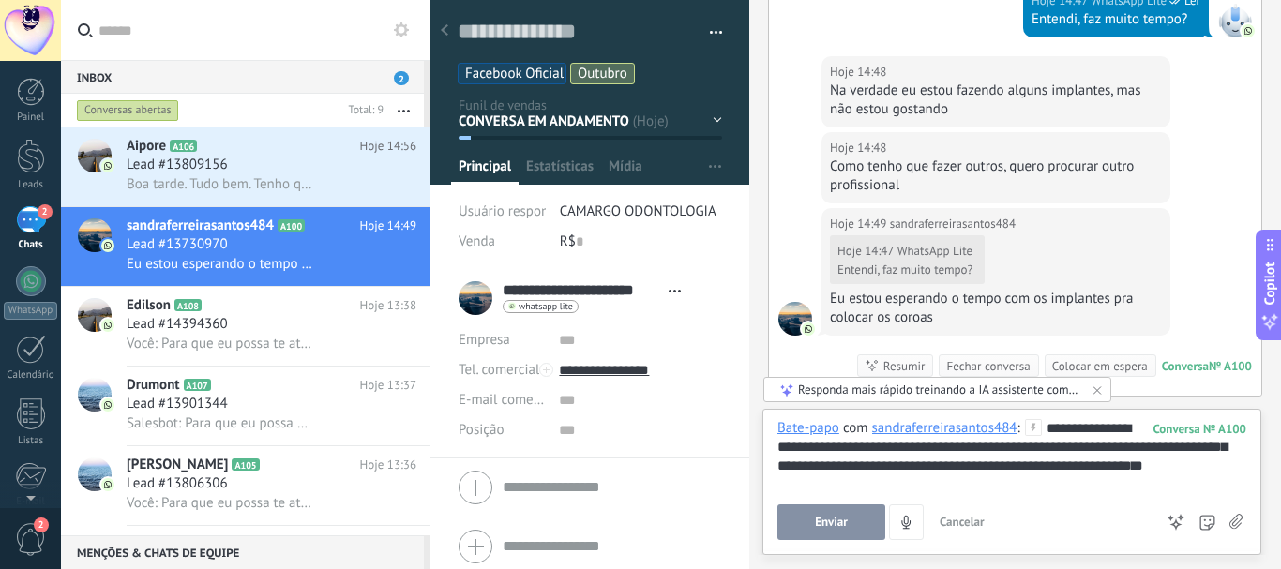
click at [807, 520] on button "Enviar" at bounding box center [831, 522] width 108 height 36
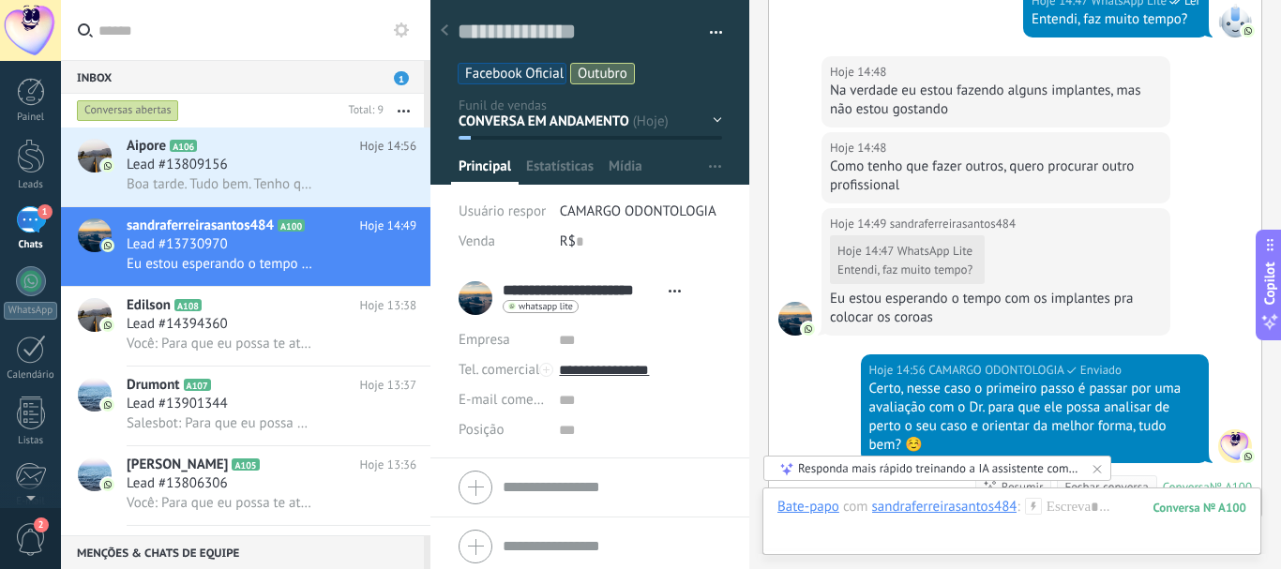
scroll to position [1600, 0]
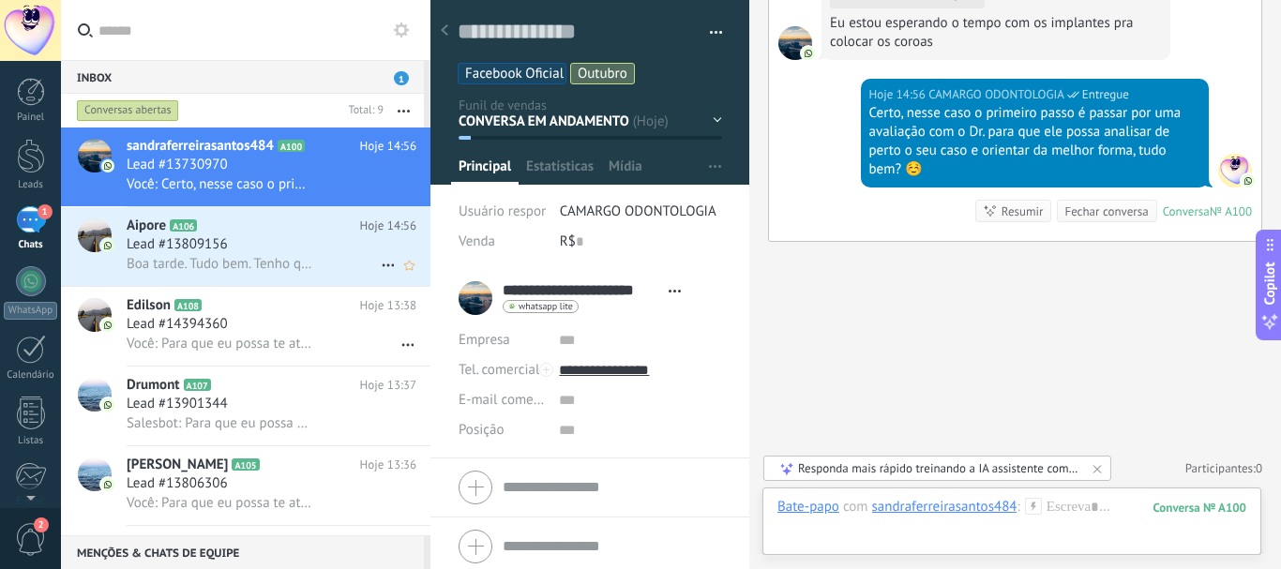
click at [248, 247] on div "Lead #13809156" at bounding box center [272, 244] width 290 height 19
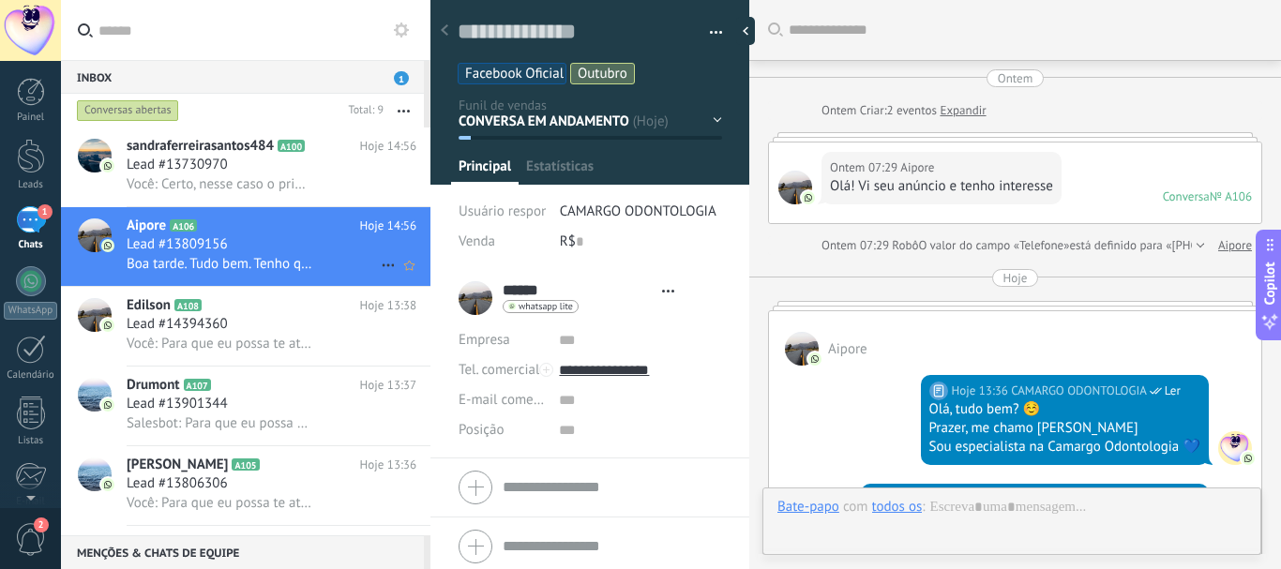
type textarea "**********"
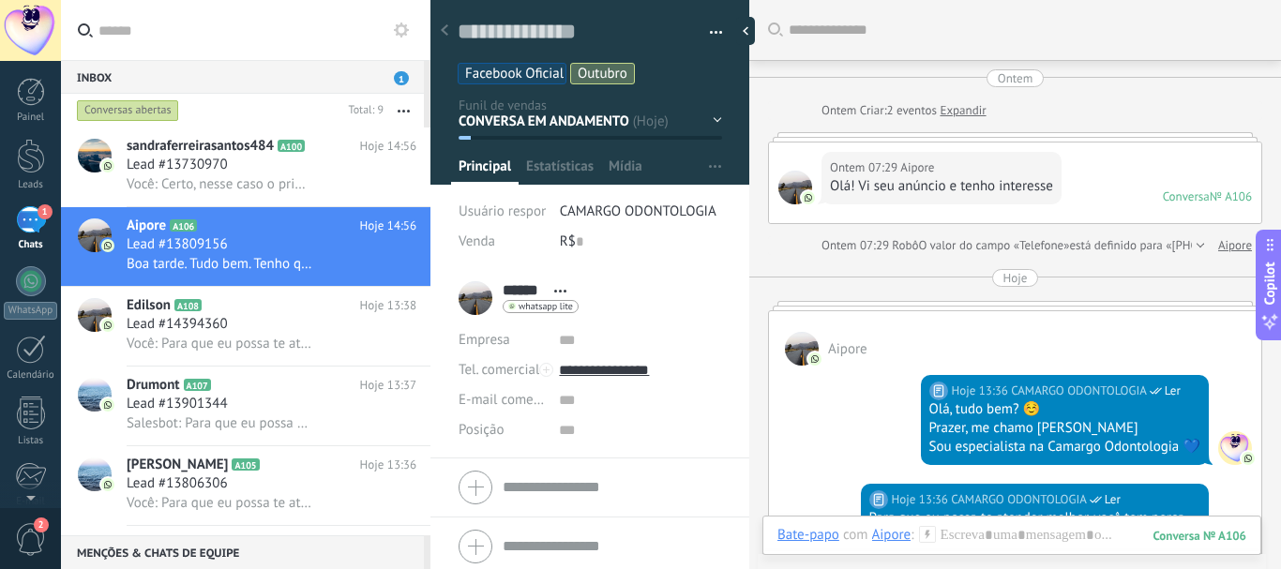
scroll to position [495, 0]
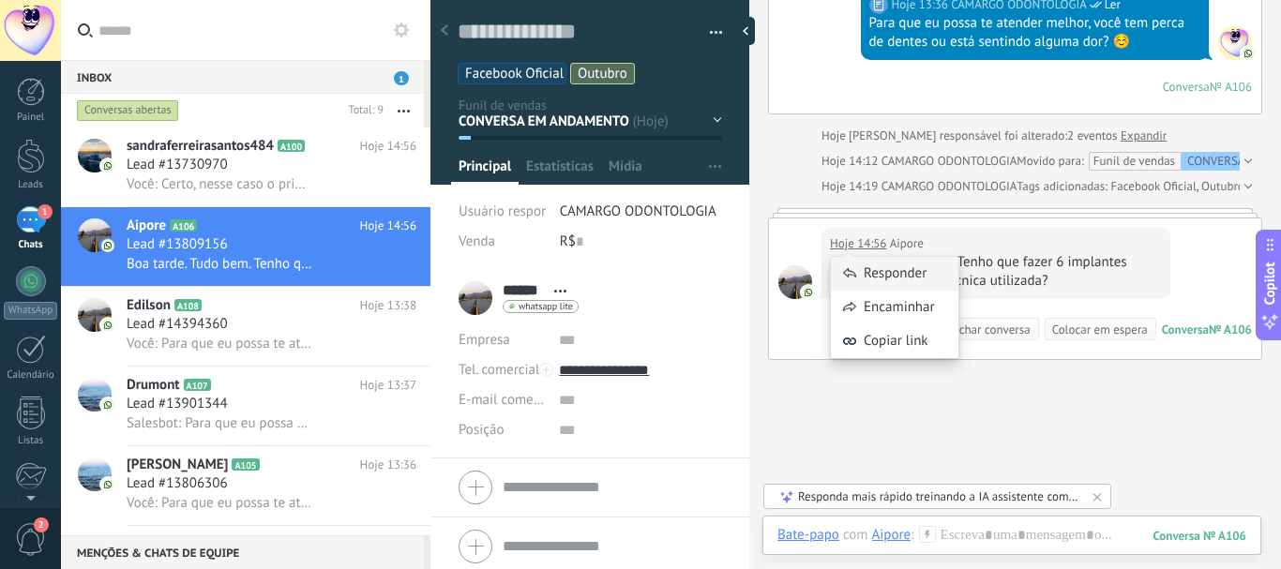
click at [851, 270] on icon at bounding box center [849, 273] width 15 height 15
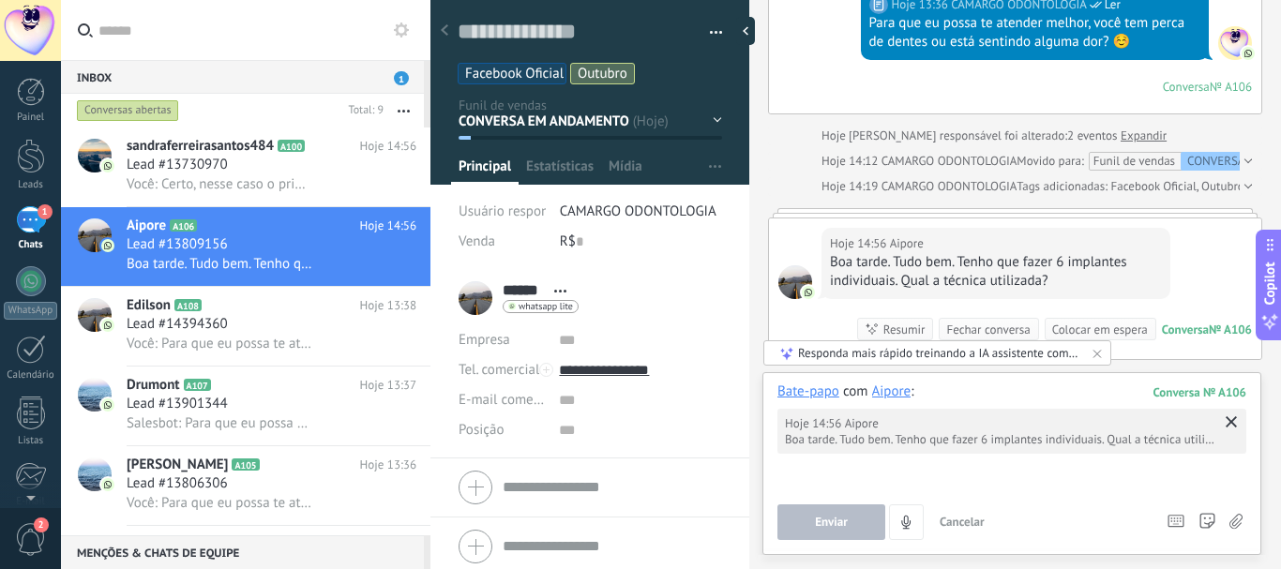
scroll to position [613, 0]
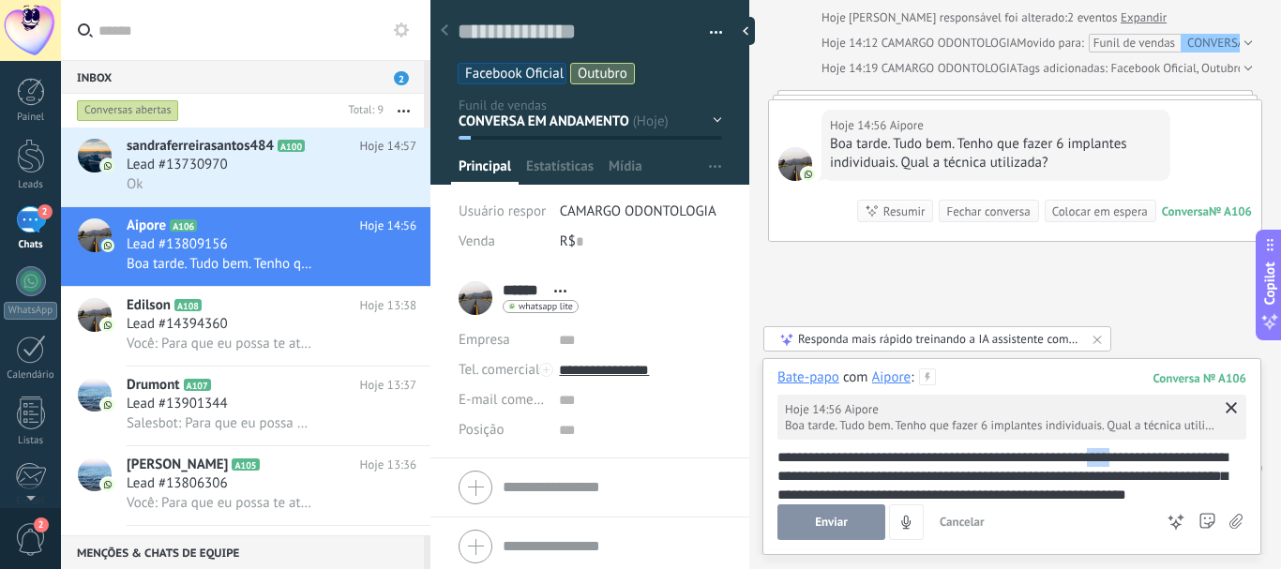
drag, startPoint x: 1112, startPoint y: 461, endPoint x: 1134, endPoint y: 461, distance: 21.6
click at [1134, 461] on div "**********" at bounding box center [1011, 476] width 469 height 56
click at [810, 522] on button "Enviar" at bounding box center [831, 522] width 108 height 36
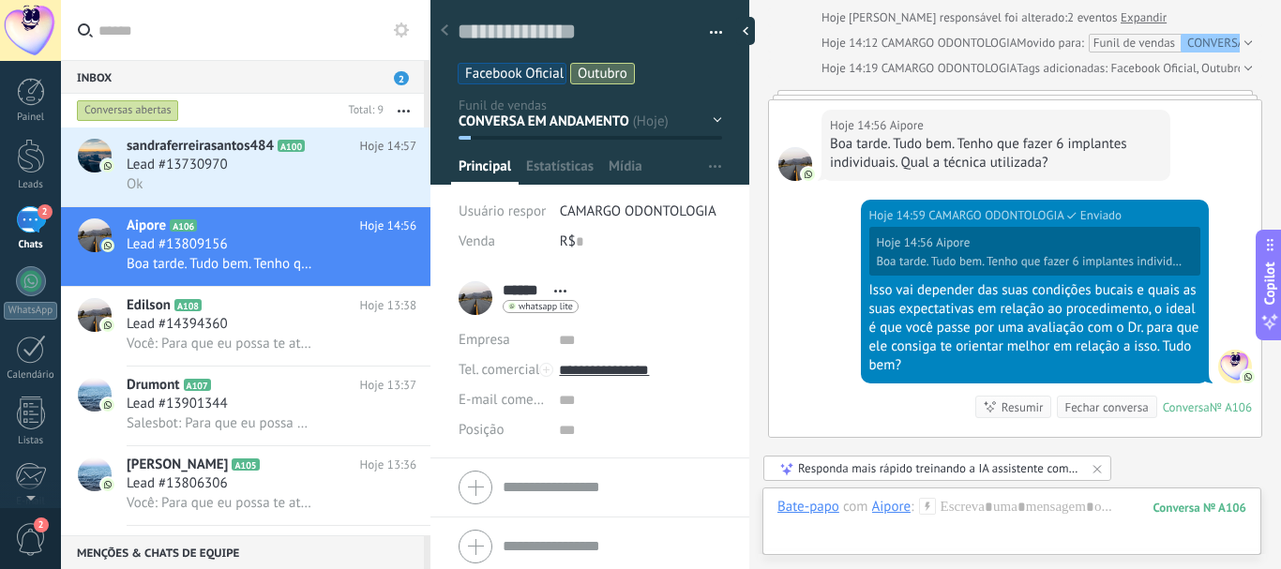
scroll to position [809, 0]
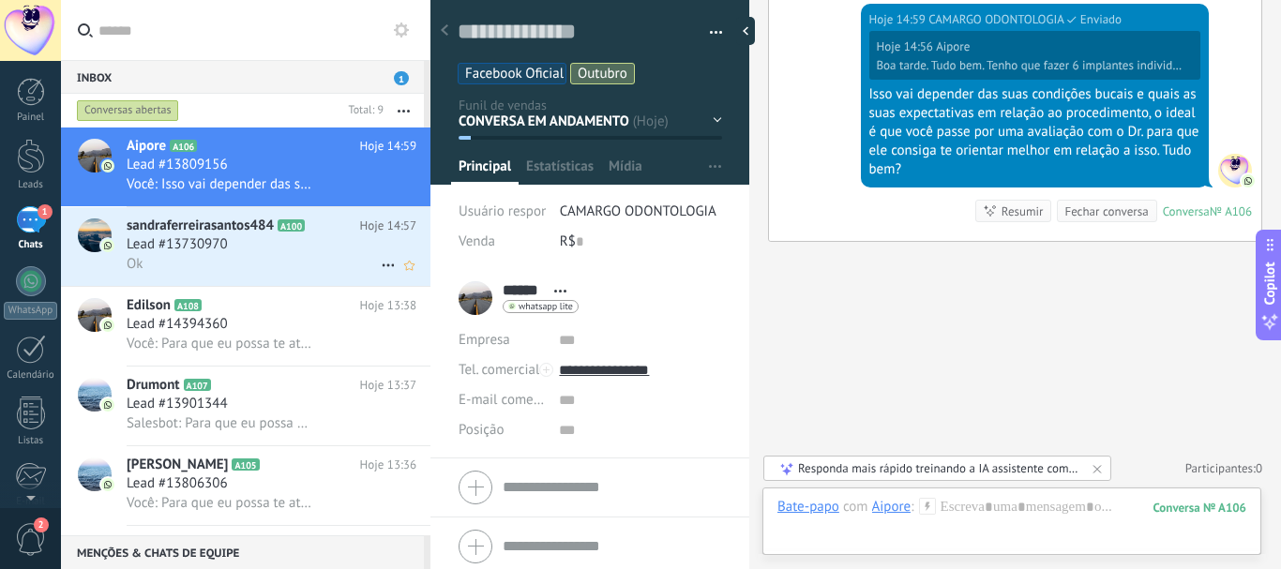
click at [200, 216] on div "sandraferreirasantos484 A100 Hoje 14:57 Lead #13730970 Ok" at bounding box center [279, 246] width 304 height 79
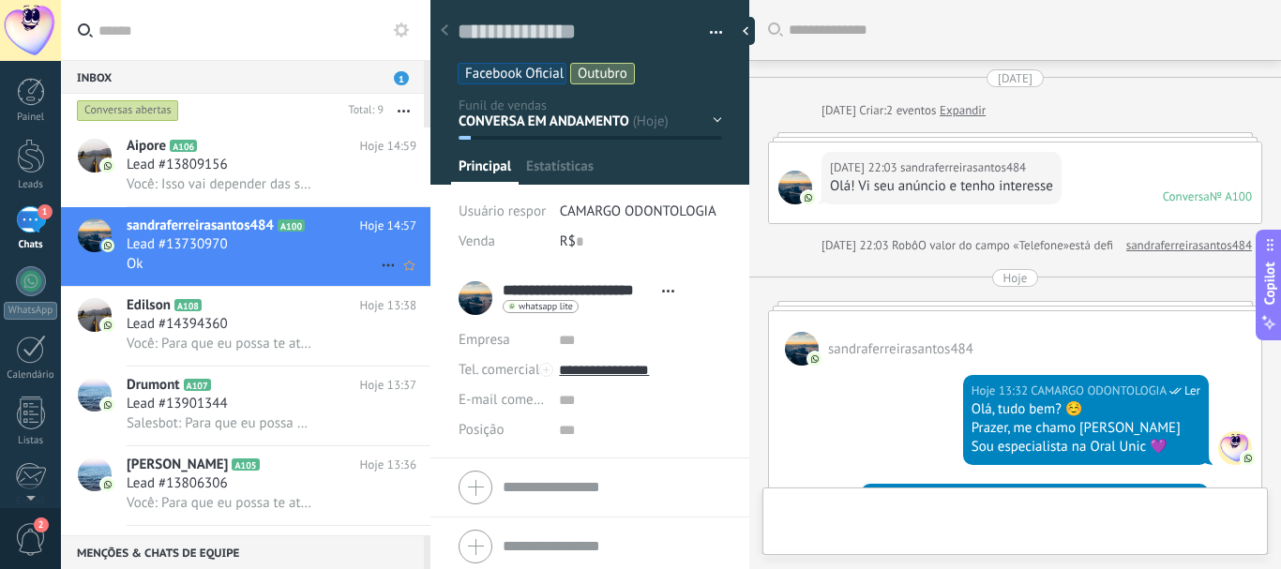
type textarea "**********"
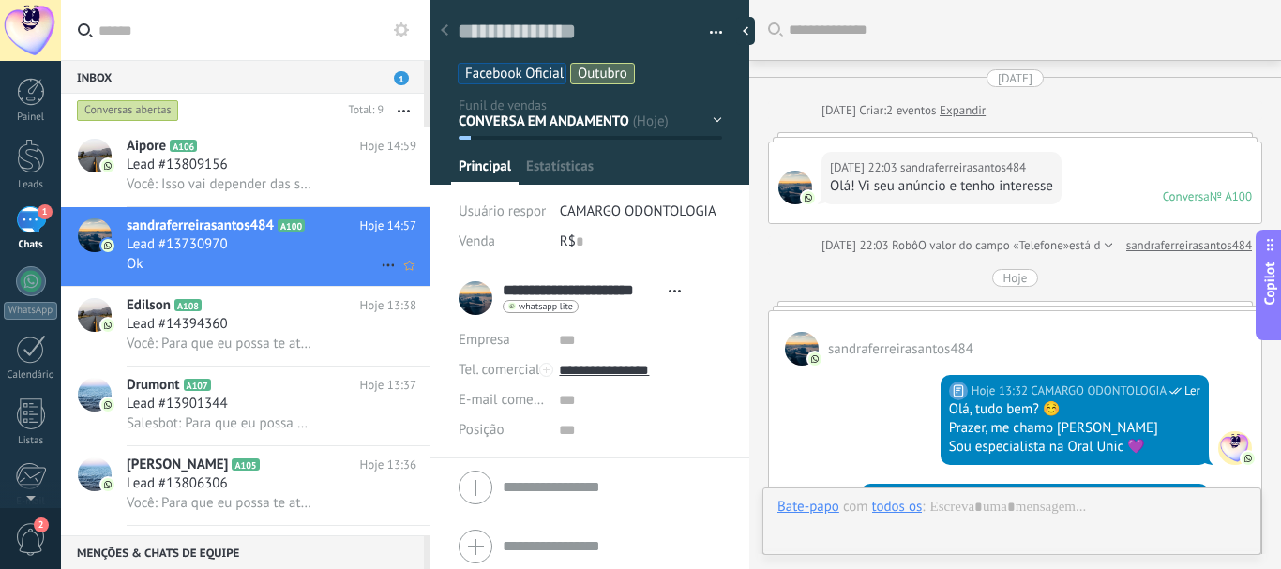
scroll to position [1678, 0]
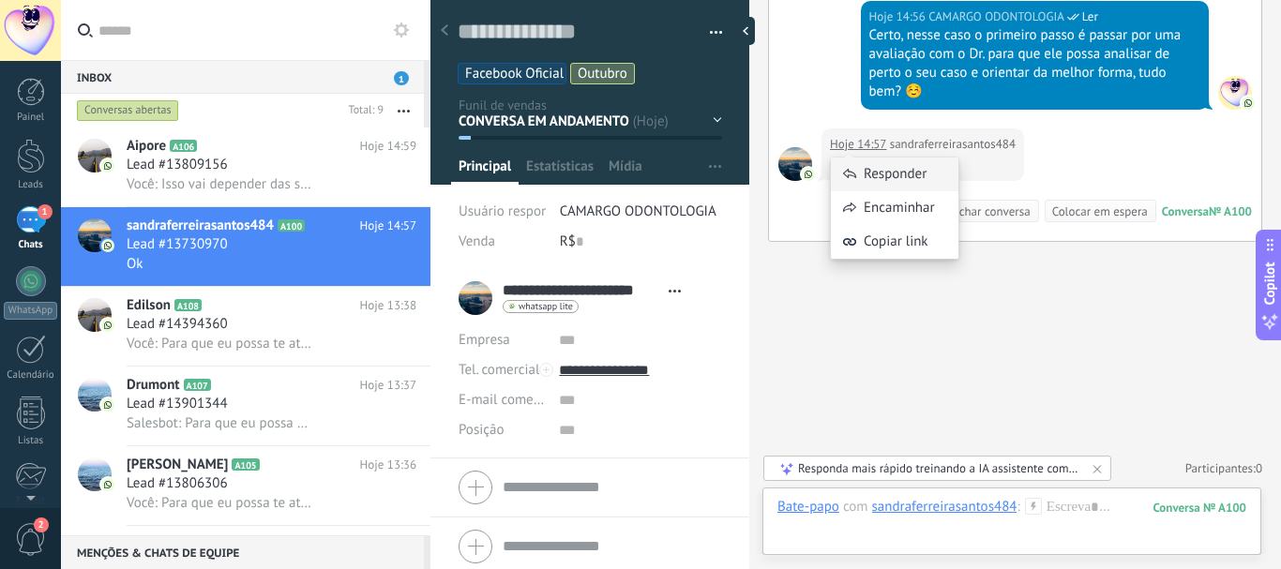
click at [874, 168] on div "Responder" at bounding box center [895, 175] width 128 height 34
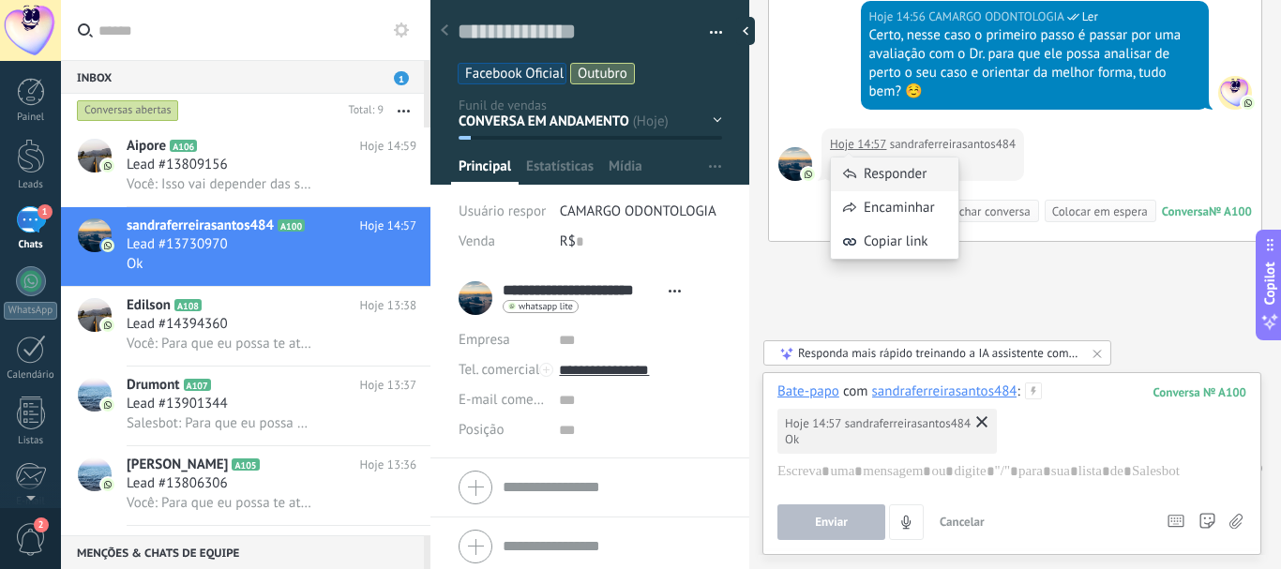
click at [858, 176] on div "Responder" at bounding box center [895, 175] width 128 height 34
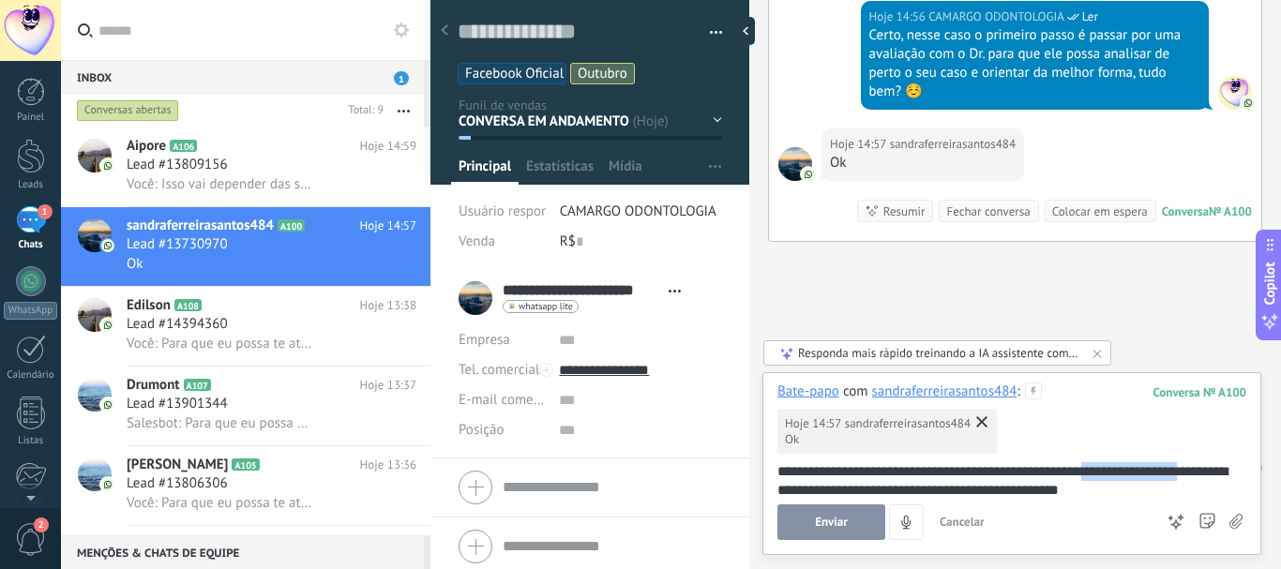
drag, startPoint x: 1115, startPoint y: 474, endPoint x: 1222, endPoint y: 476, distance: 106.9
click at [1222, 476] on body ".abecls-1,.abecls-2{fill-rule:evenodd}.abecls-2{fill:#fff} .abhcls-1{fill:none}…" at bounding box center [640, 284] width 1281 height 569
click at [1117, 474] on div "**********" at bounding box center [1011, 481] width 469 height 38
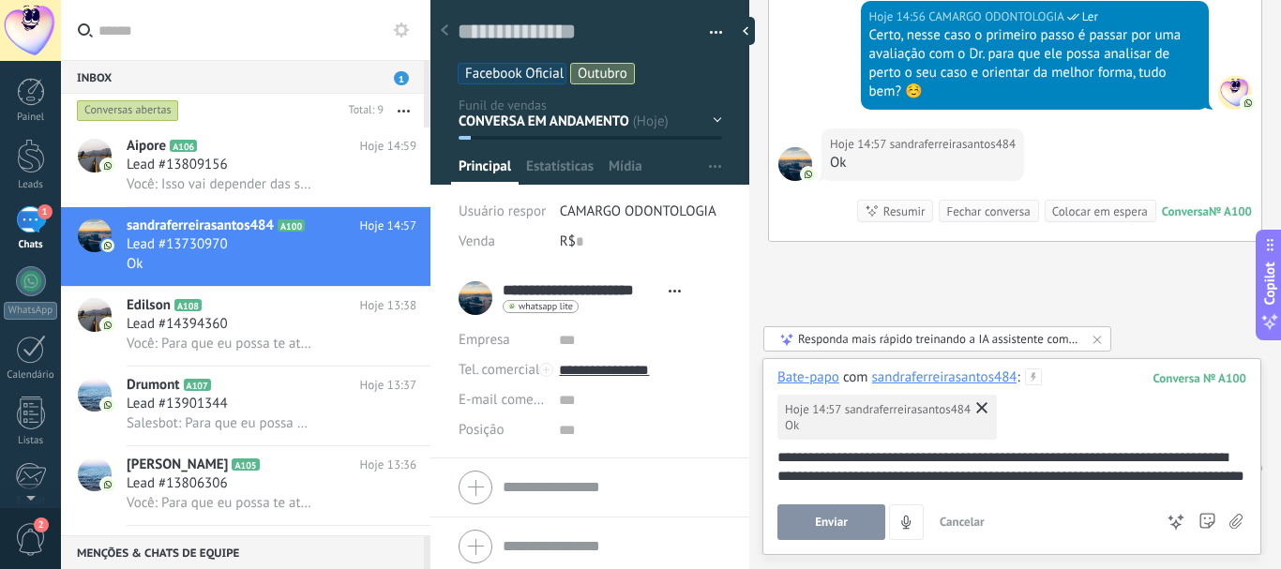
click at [895, 481] on div "**********" at bounding box center [1011, 476] width 469 height 56
drag, startPoint x: 1168, startPoint y: 477, endPoint x: 1206, endPoint y: 486, distance: 38.4
click at [1206, 486] on div "**********" at bounding box center [1011, 476] width 469 height 56
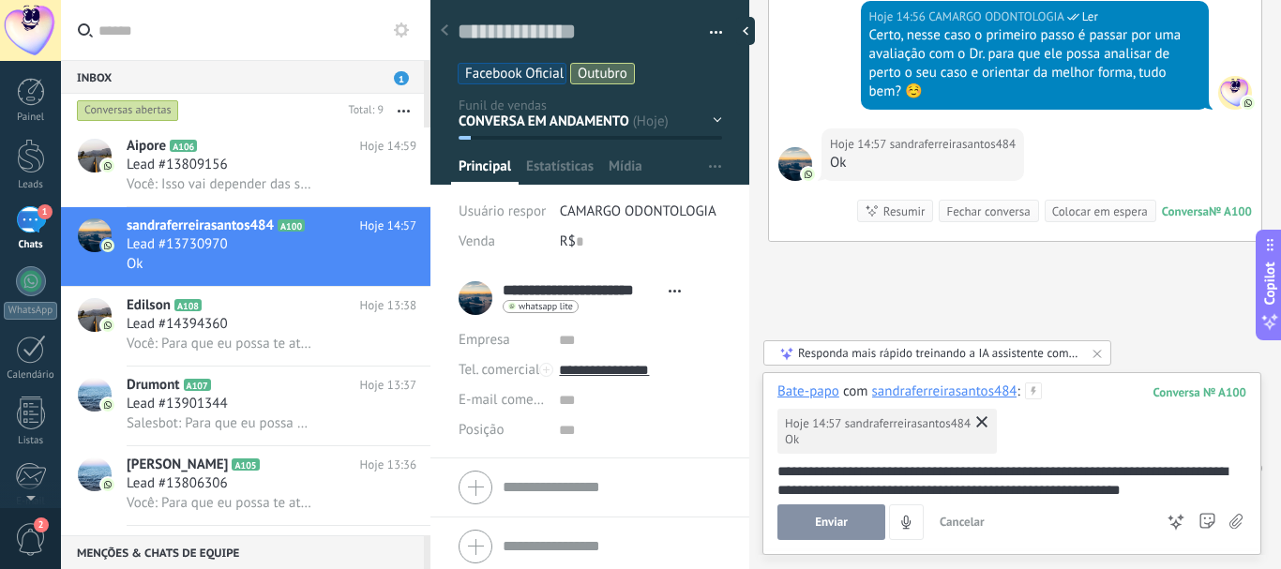
click at [1212, 474] on div "**********" at bounding box center [1011, 481] width 469 height 38
click at [0, 0] on lt-strong "**" at bounding box center [0, 0] width 0 height 0
click at [826, 521] on span "Enviar" at bounding box center [831, 522] width 33 height 13
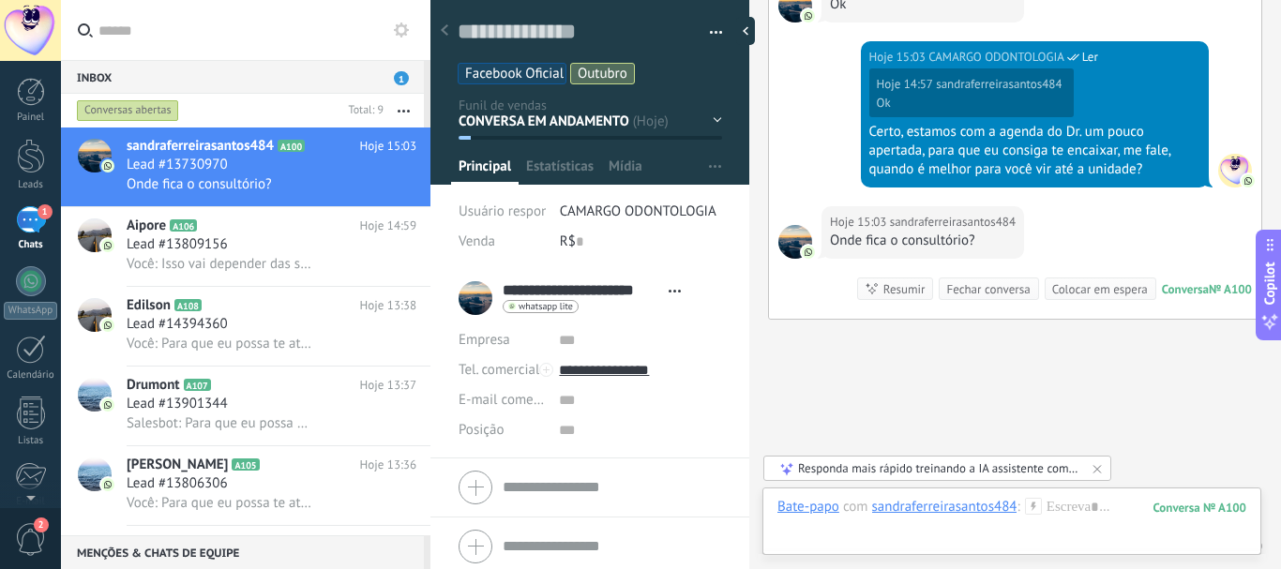
scroll to position [1914, 0]
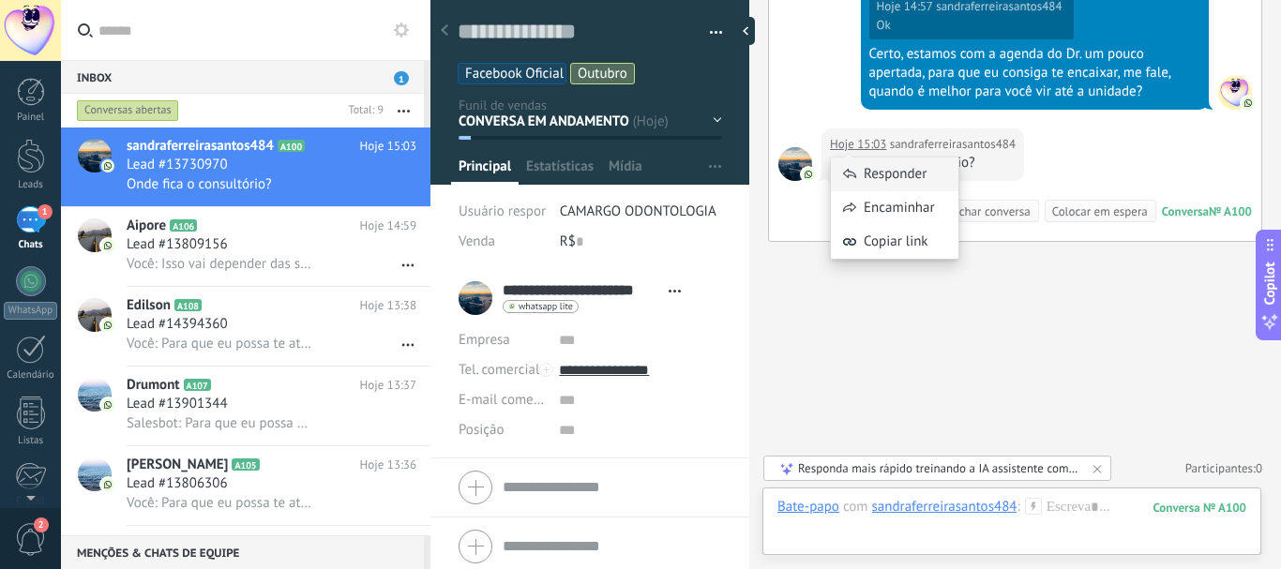
click at [869, 172] on div "Responder" at bounding box center [895, 175] width 128 height 34
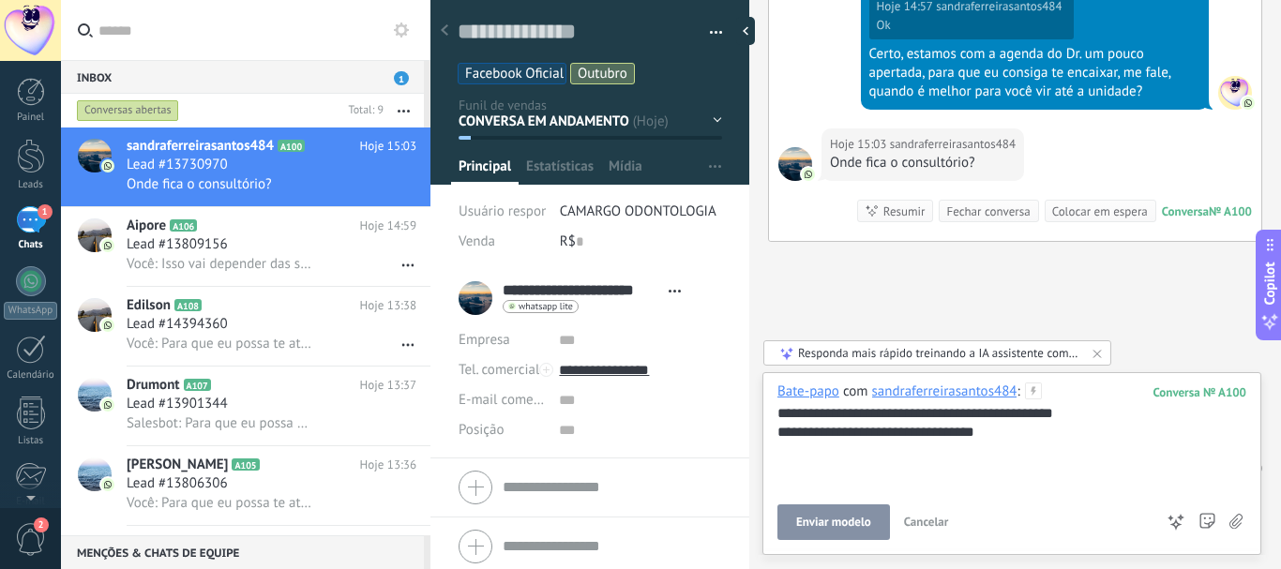
click at [834, 519] on span "Enviar modelo" at bounding box center [833, 522] width 75 height 13
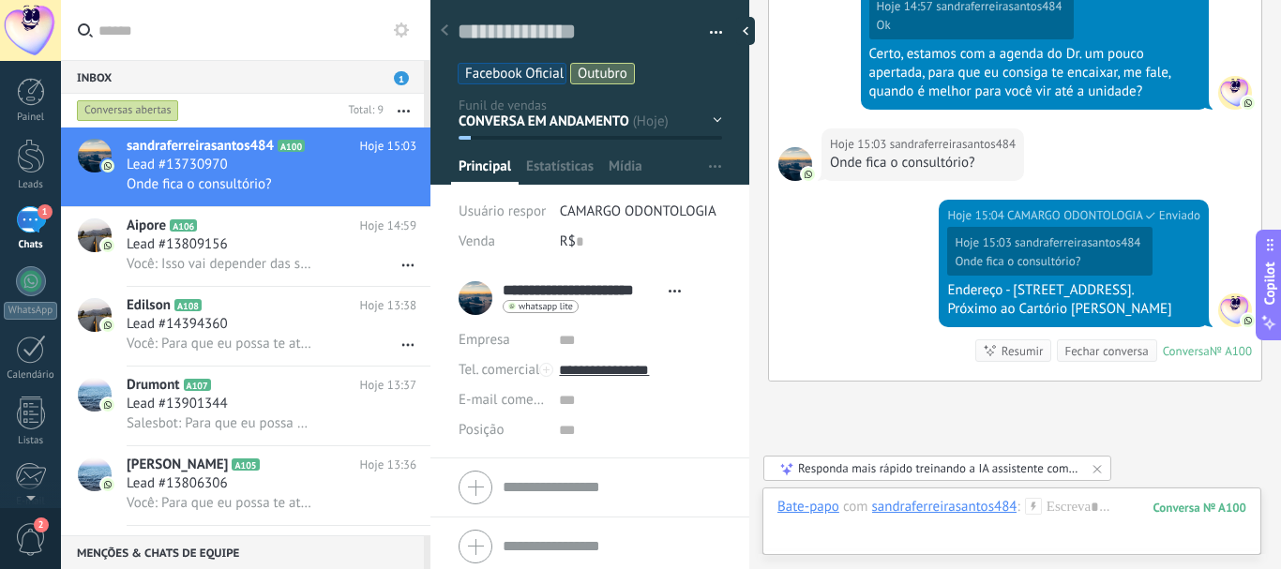
scroll to position [2054, 0]
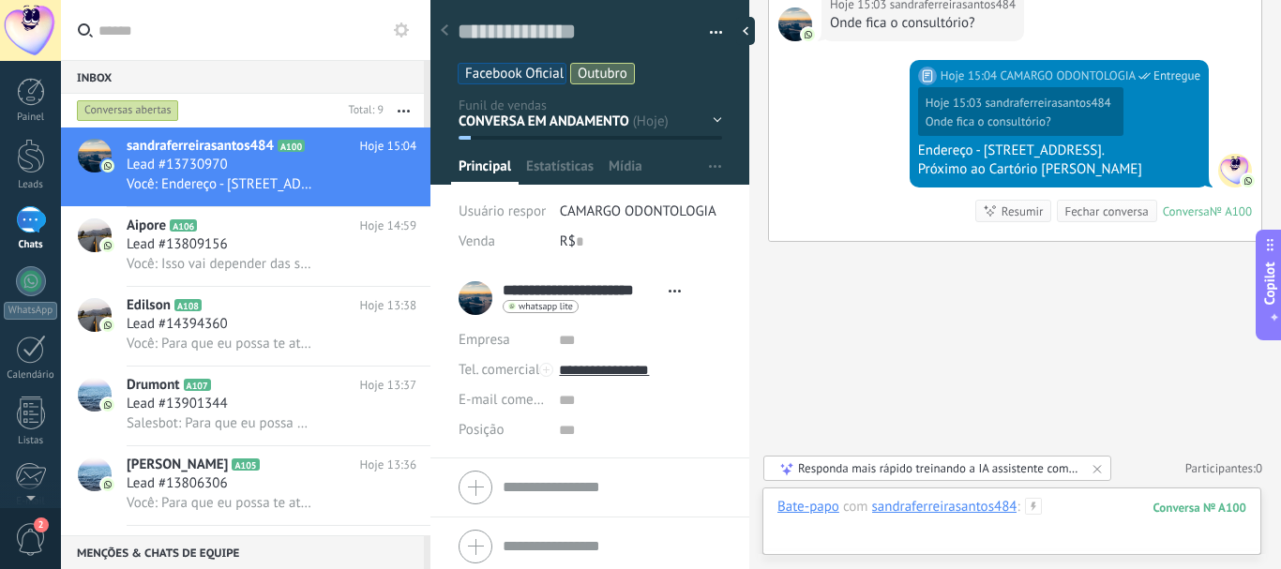
click at [1057, 510] on div at bounding box center [1011, 526] width 469 height 56
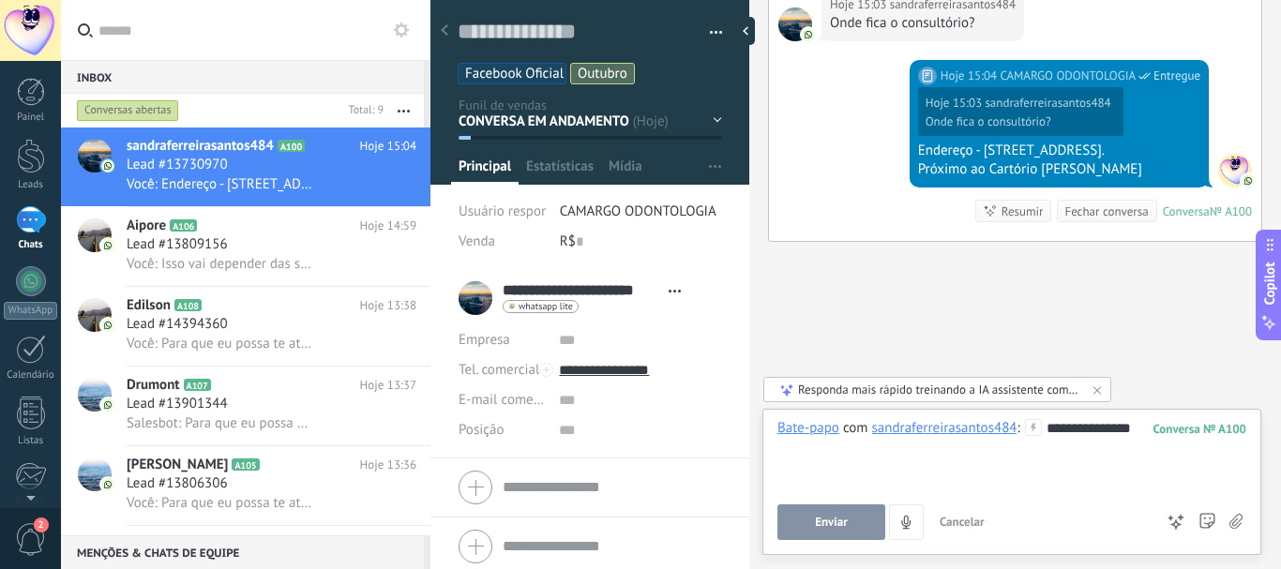
click at [810, 513] on button "Enviar" at bounding box center [831, 522] width 108 height 36
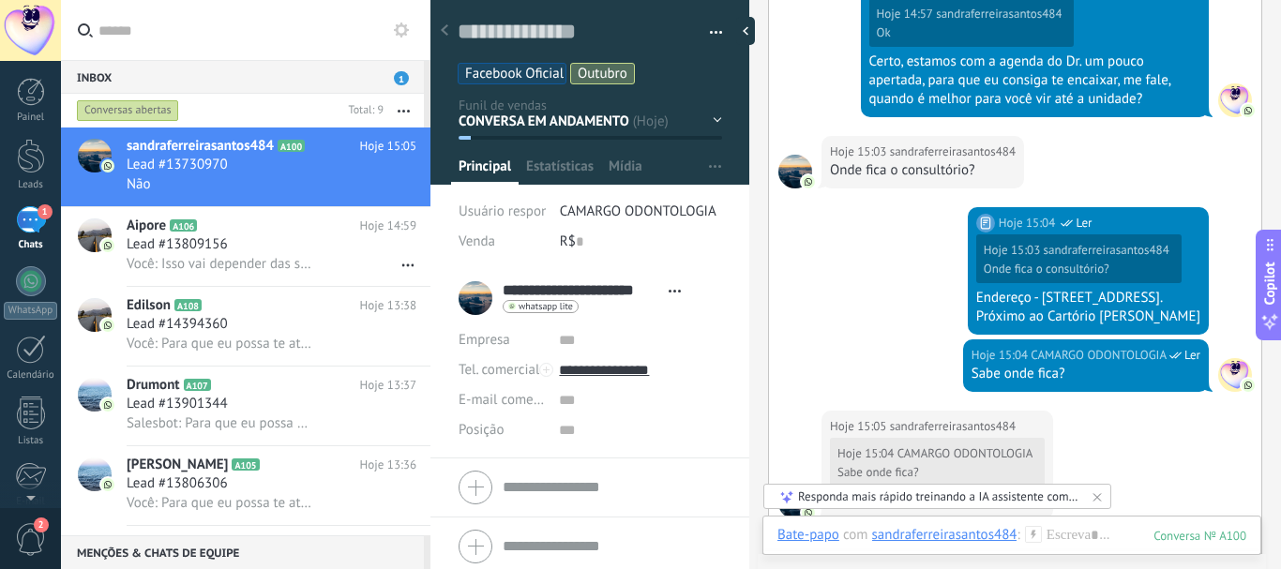
scroll to position [1897, 0]
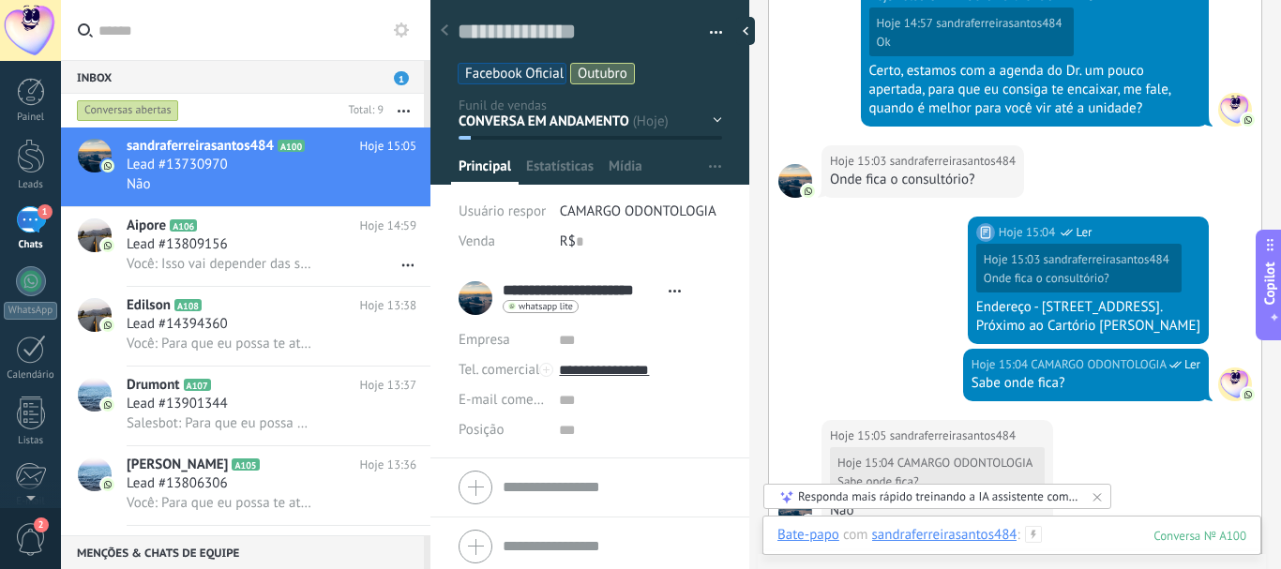
click at [1084, 540] on div at bounding box center [1011, 554] width 469 height 56
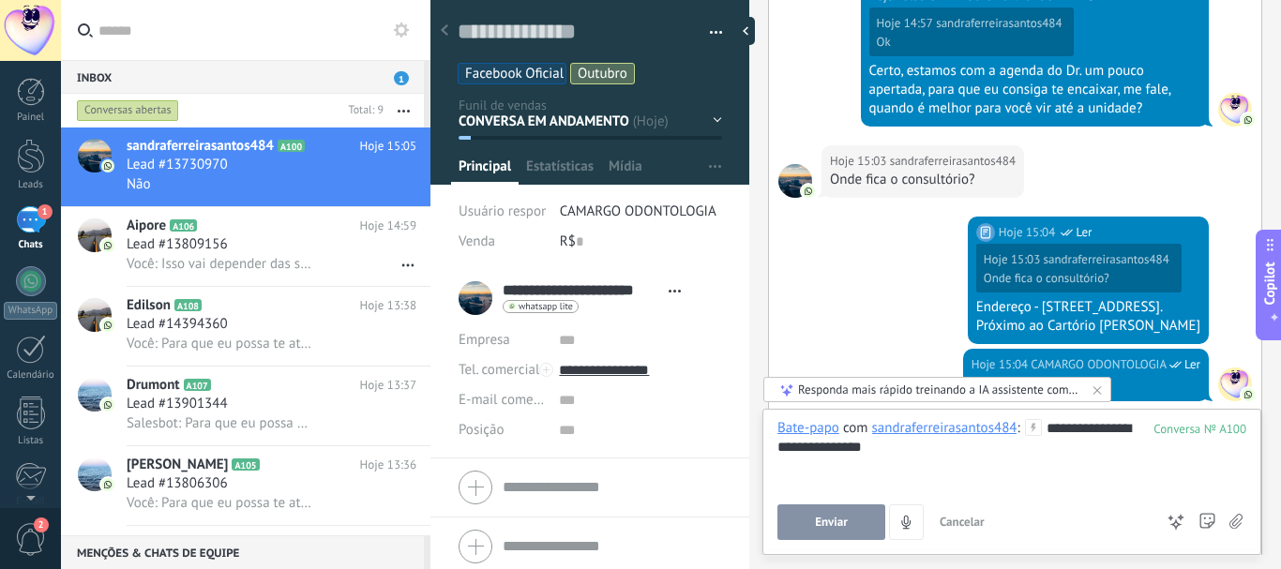
click at [838, 511] on button "Enviar" at bounding box center [831, 522] width 108 height 36
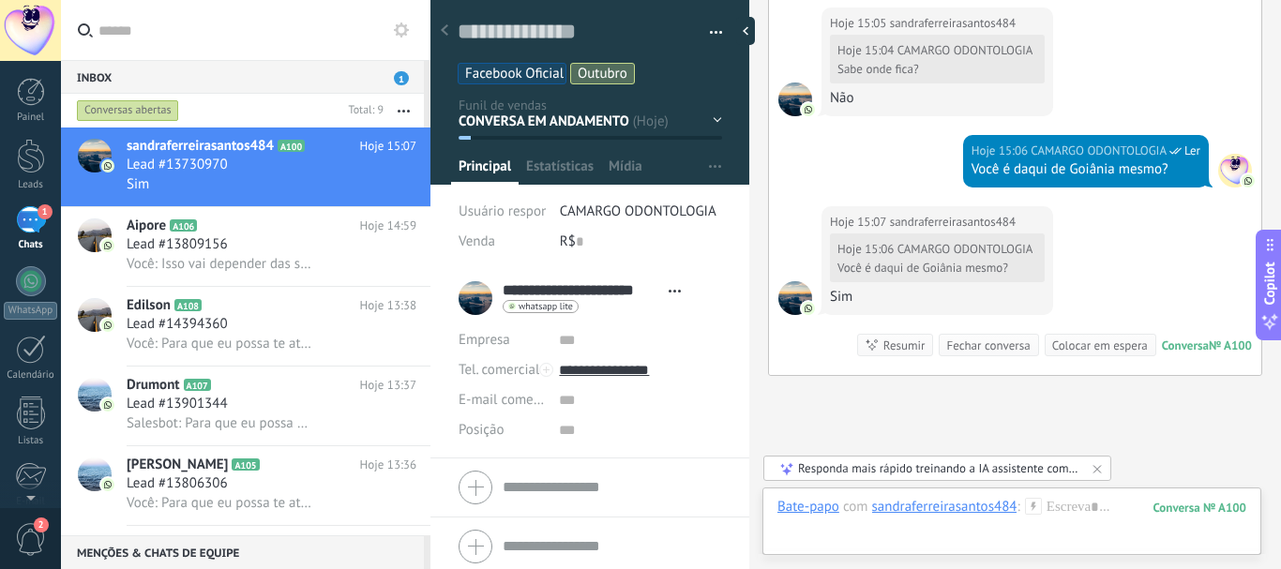
scroll to position [2444, 0]
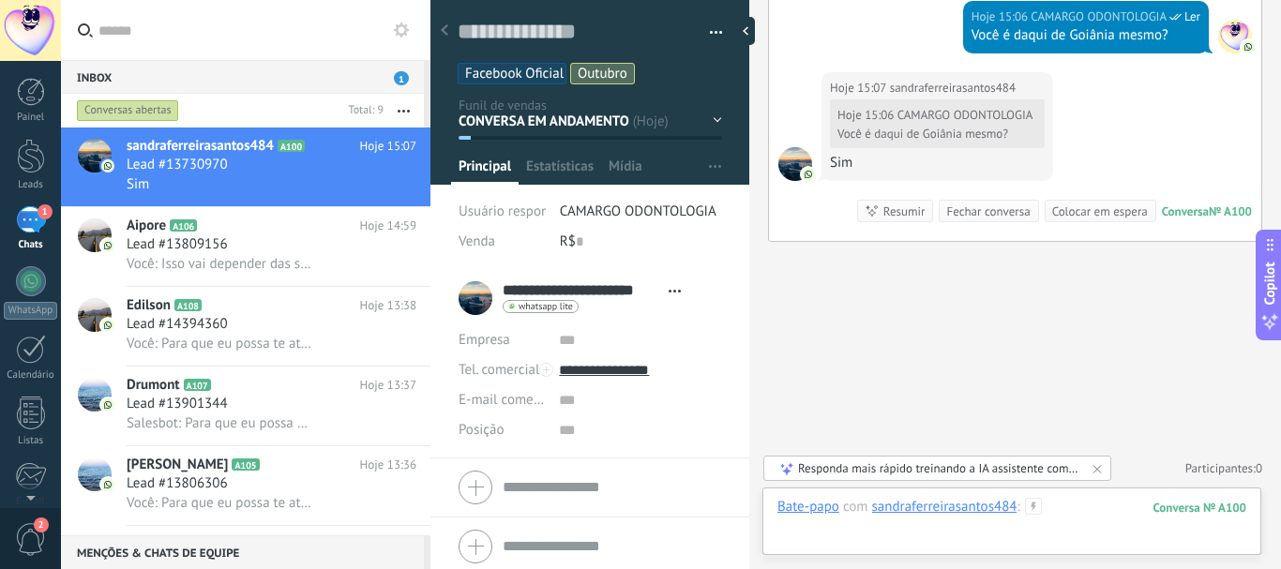
click at [1061, 503] on div at bounding box center [1011, 526] width 469 height 56
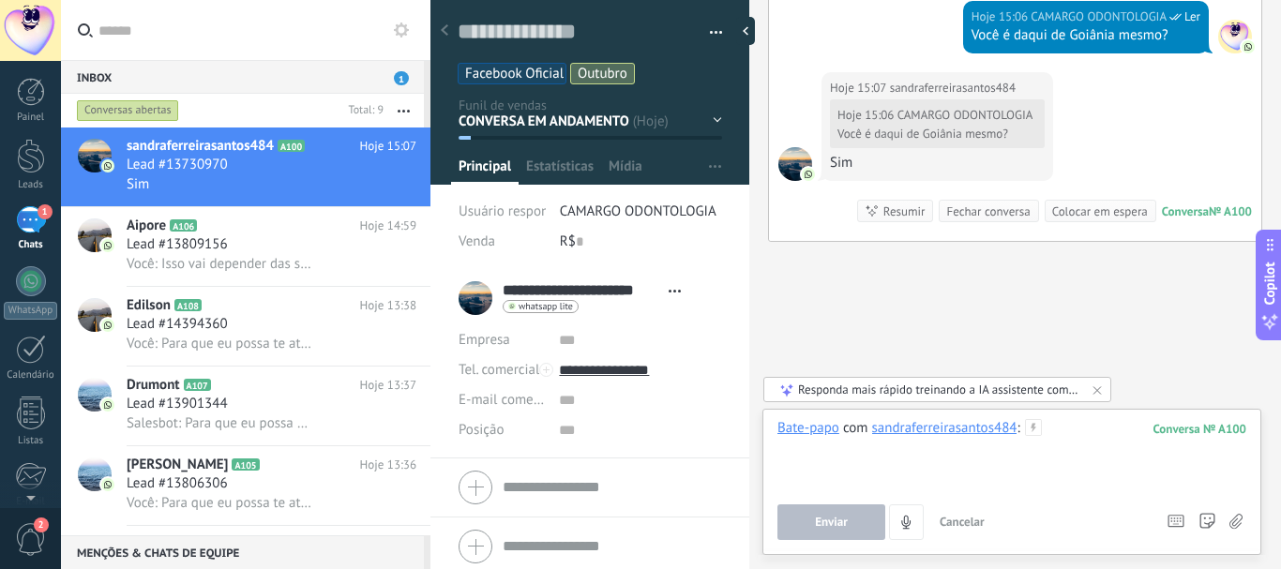
paste div
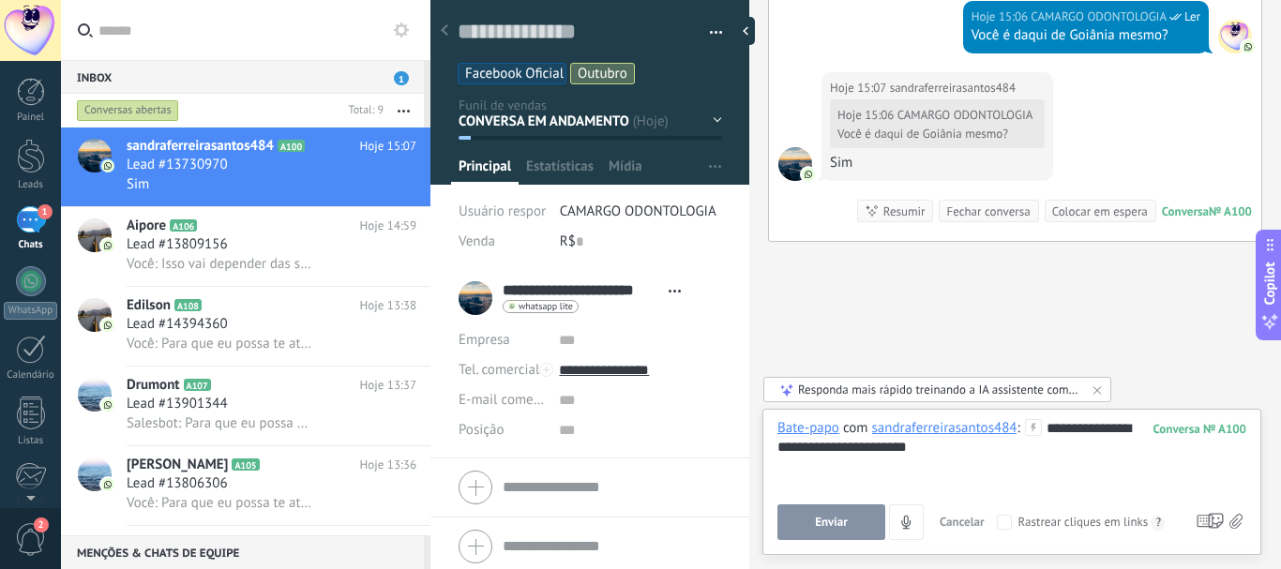
click at [1040, 427] on icon at bounding box center [1033, 427] width 17 height 17
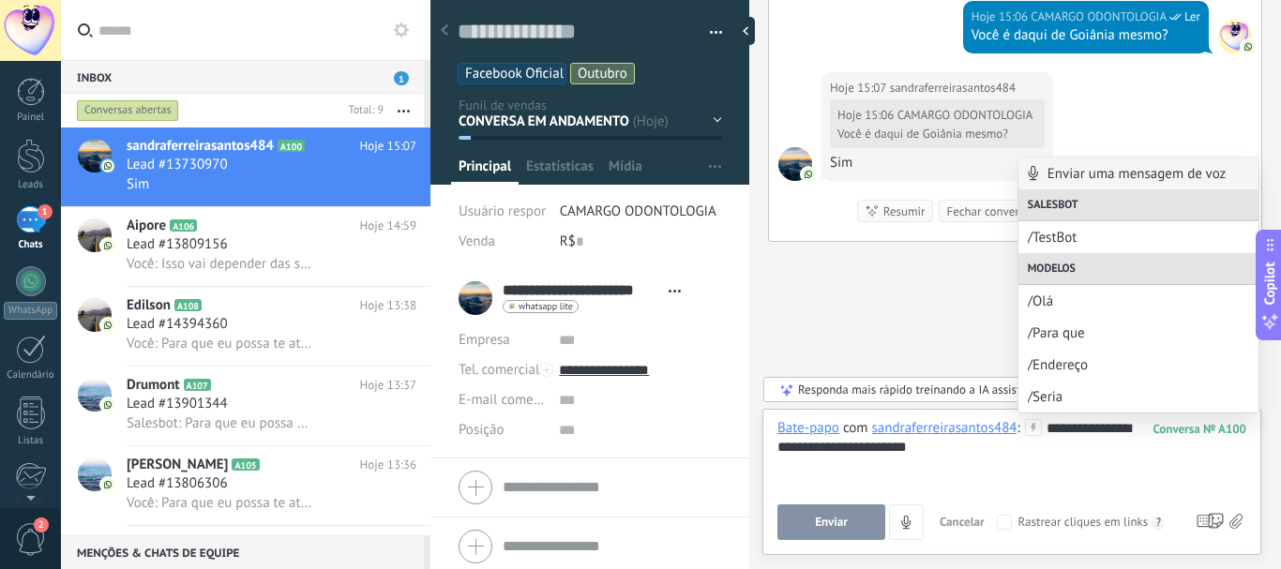
click at [975, 461] on div "**********" at bounding box center [1011, 454] width 469 height 71
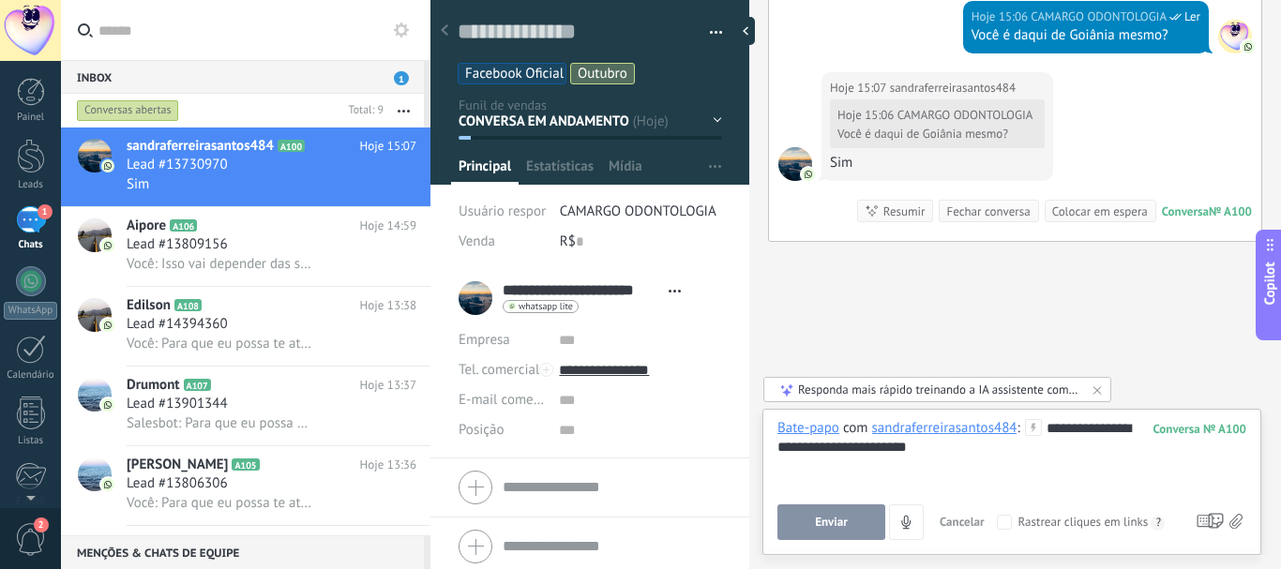
click at [853, 524] on button "Enviar" at bounding box center [831, 522] width 108 height 36
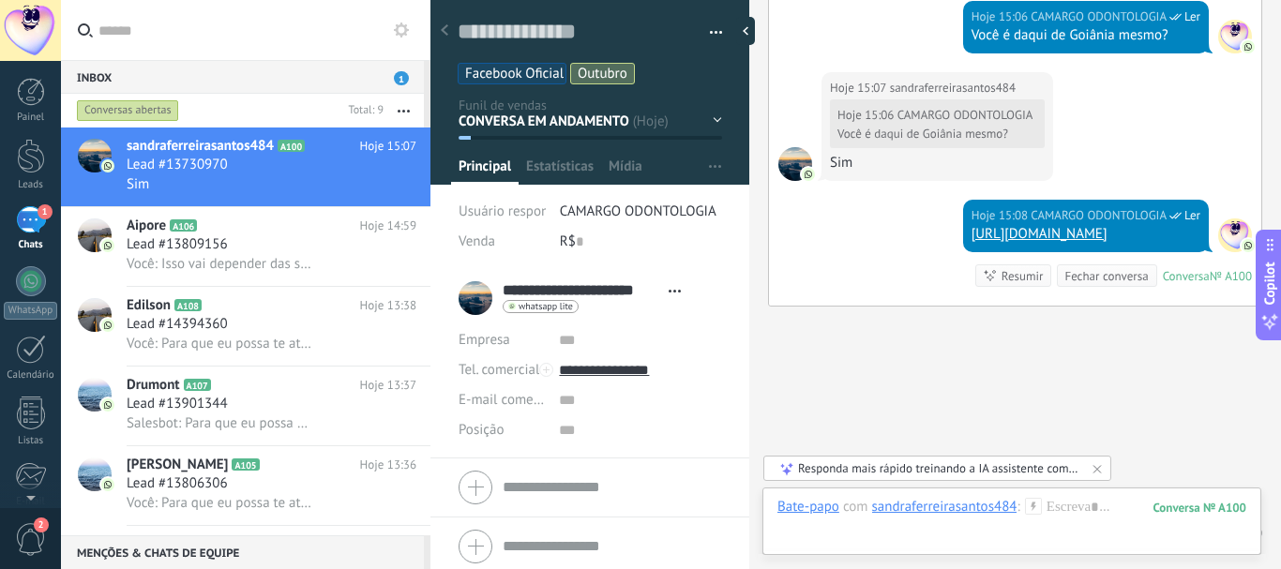
scroll to position [2508, 0]
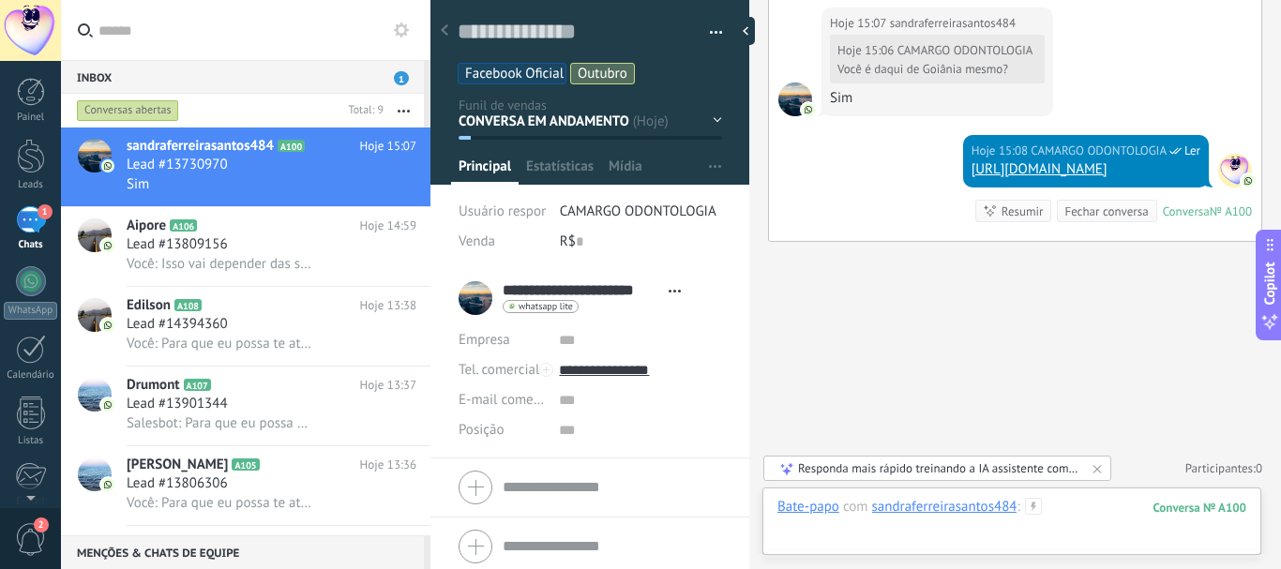
click at [1085, 512] on div at bounding box center [1011, 526] width 469 height 56
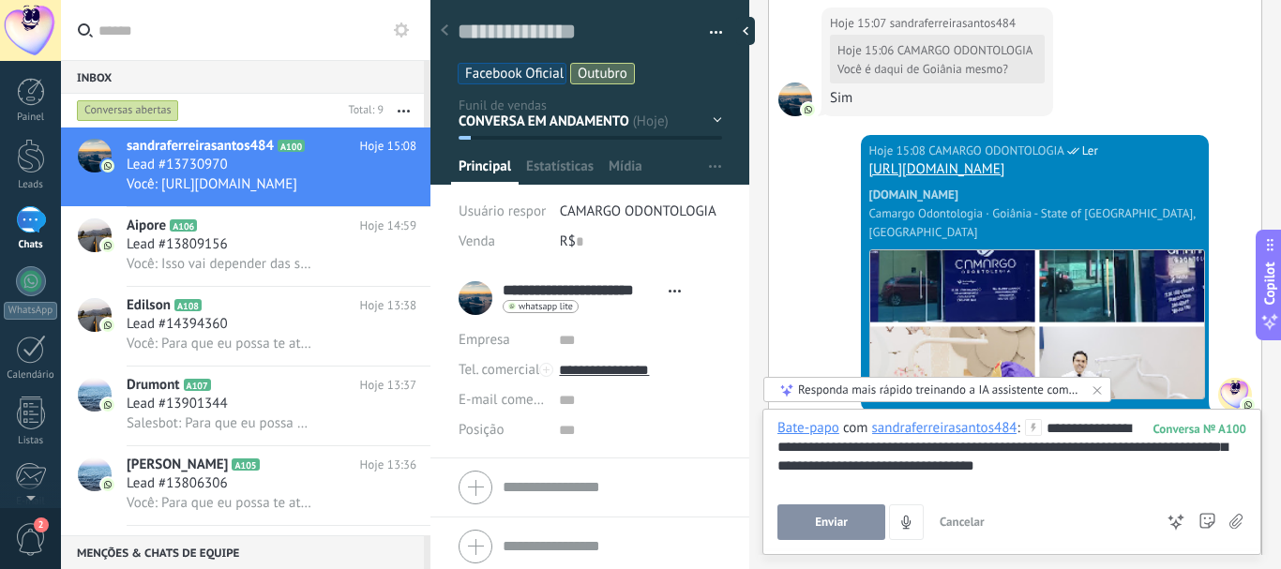
scroll to position [2646, 0]
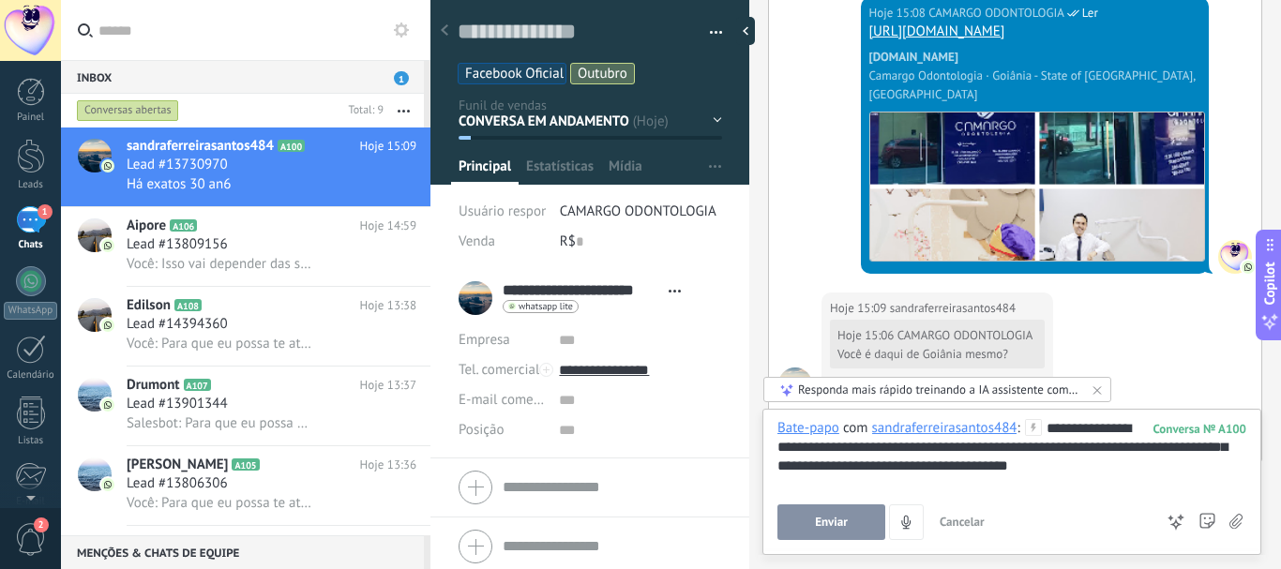
click at [823, 519] on span "Enviar" at bounding box center [831, 522] width 33 height 13
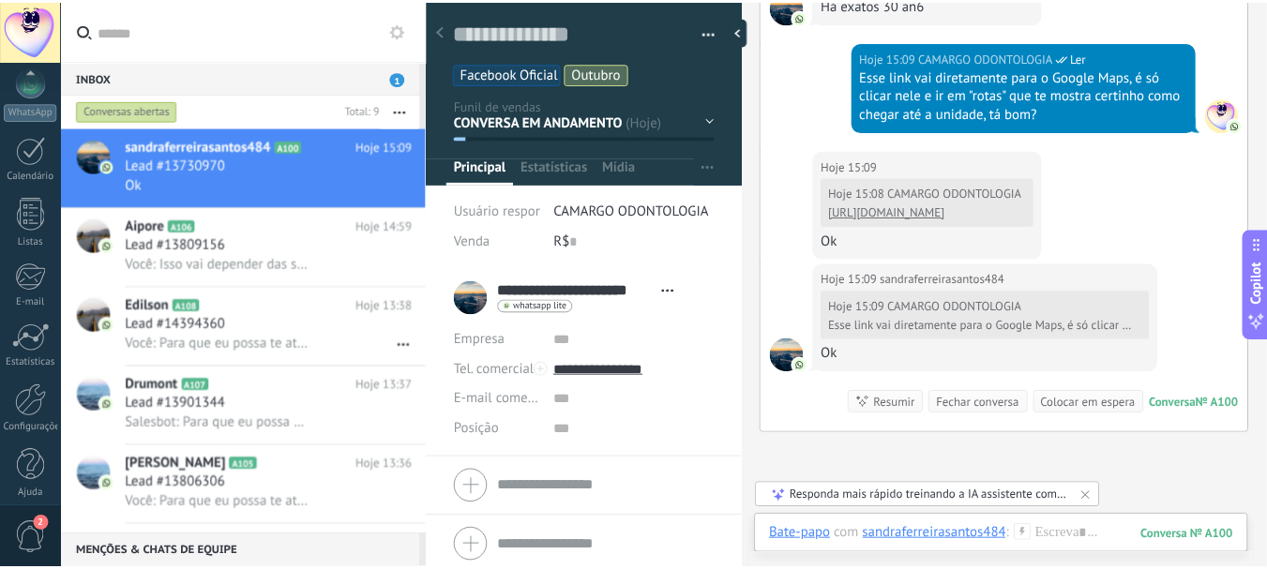
scroll to position [211, 0]
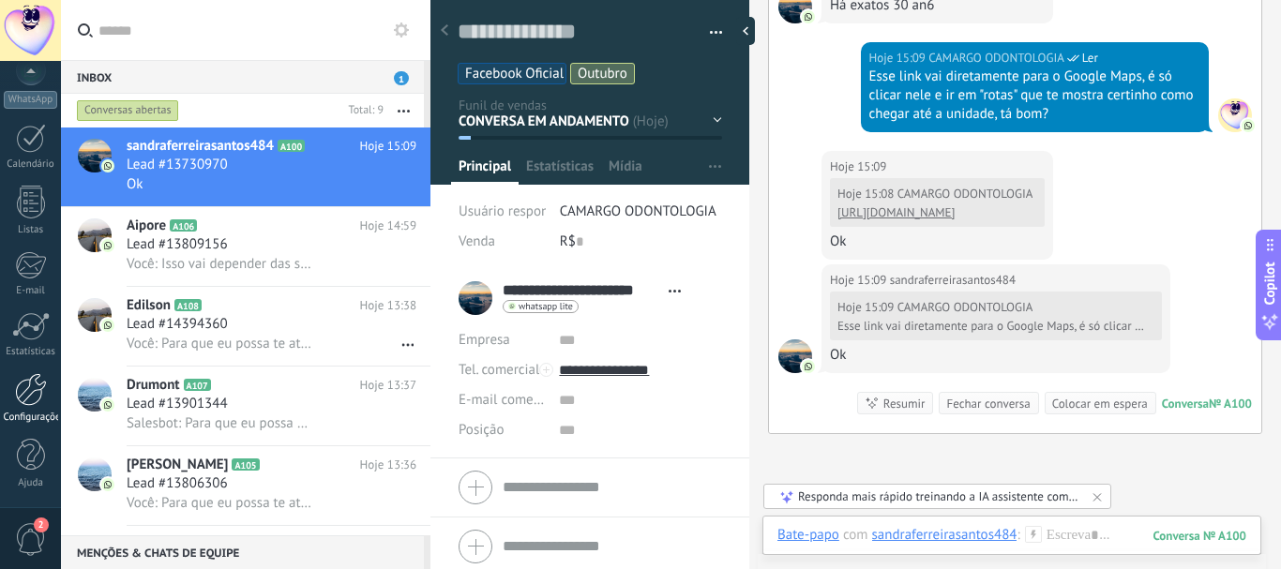
click at [39, 406] on link "Configurações" at bounding box center [30, 398] width 61 height 51
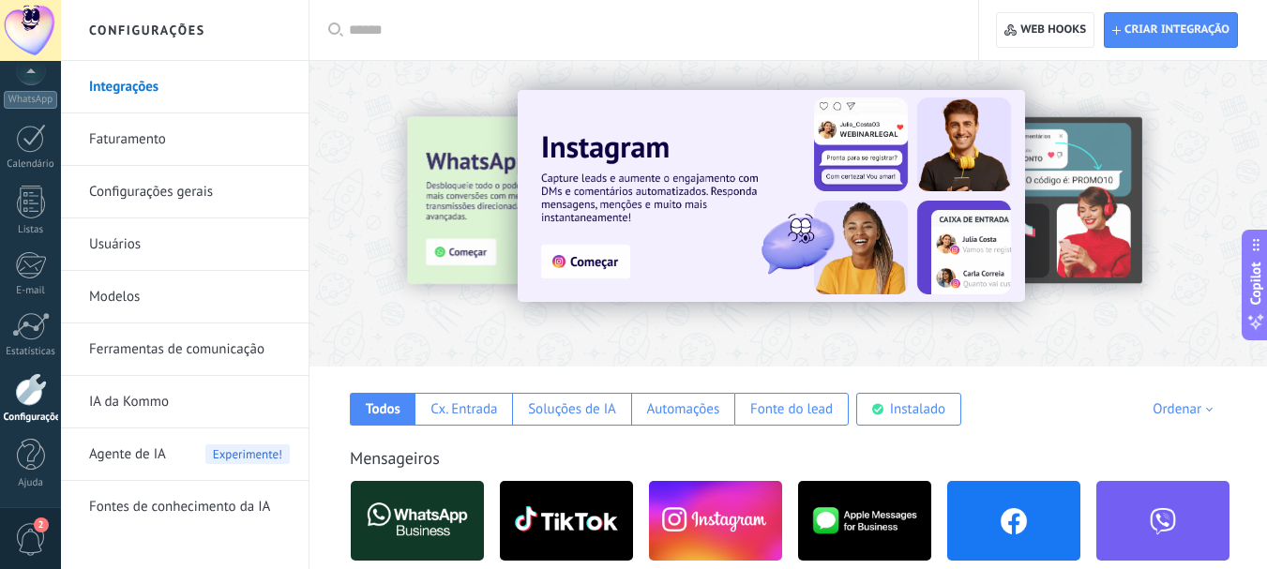
click at [117, 299] on link "Modelos" at bounding box center [189, 297] width 201 height 53
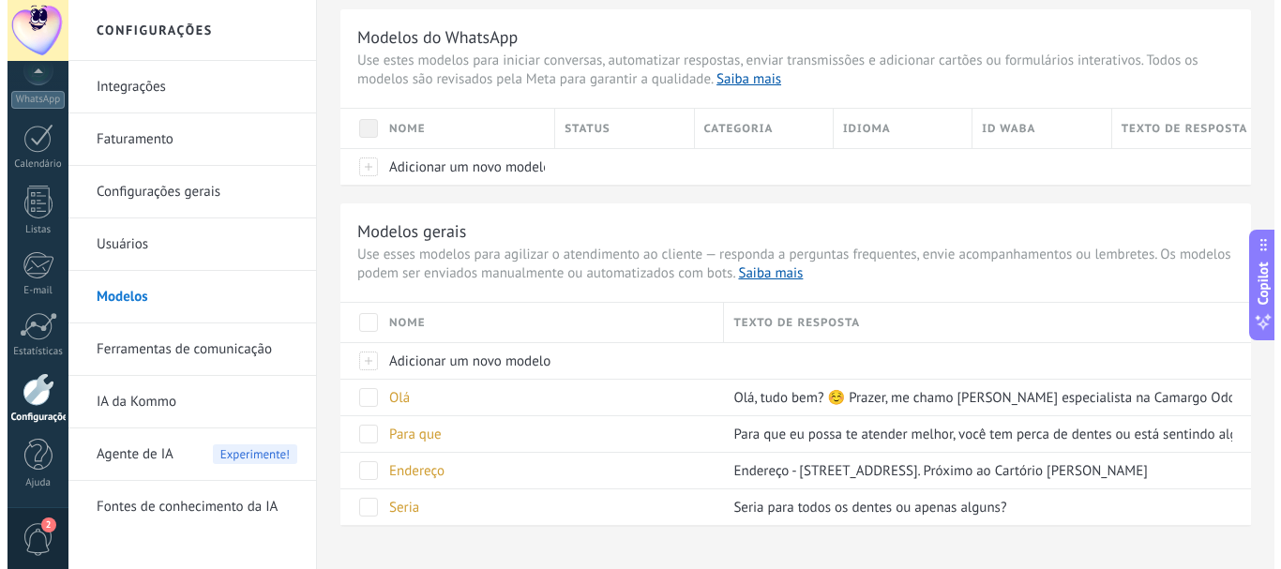
scroll to position [86, 0]
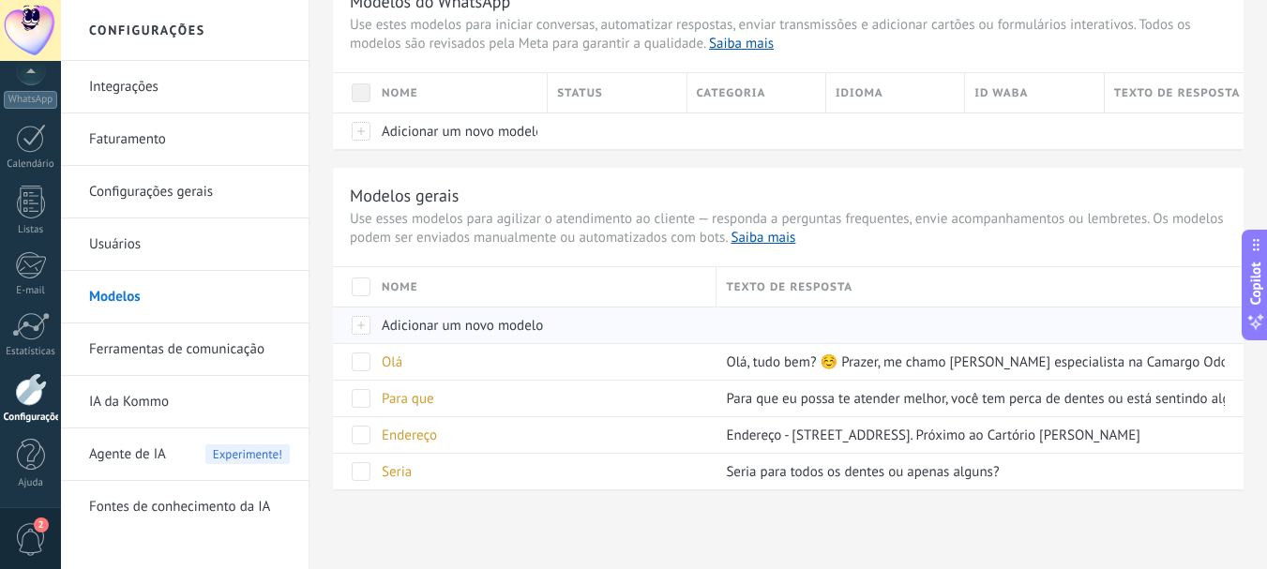
click at [424, 323] on span "Adicionar um novo modelo" at bounding box center [462, 326] width 161 height 18
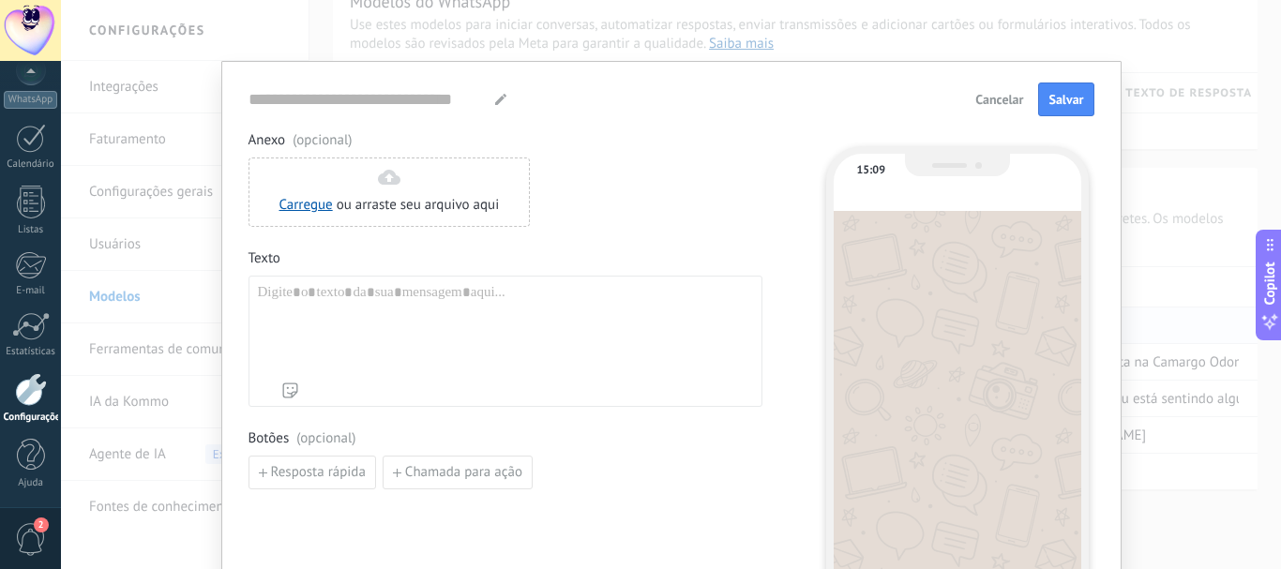
type input "**********"
drag, startPoint x: 220, startPoint y: 0, endPoint x: 993, endPoint y: 99, distance: 779.0
click at [993, 99] on span "Cancelar" at bounding box center [999, 99] width 48 height 13
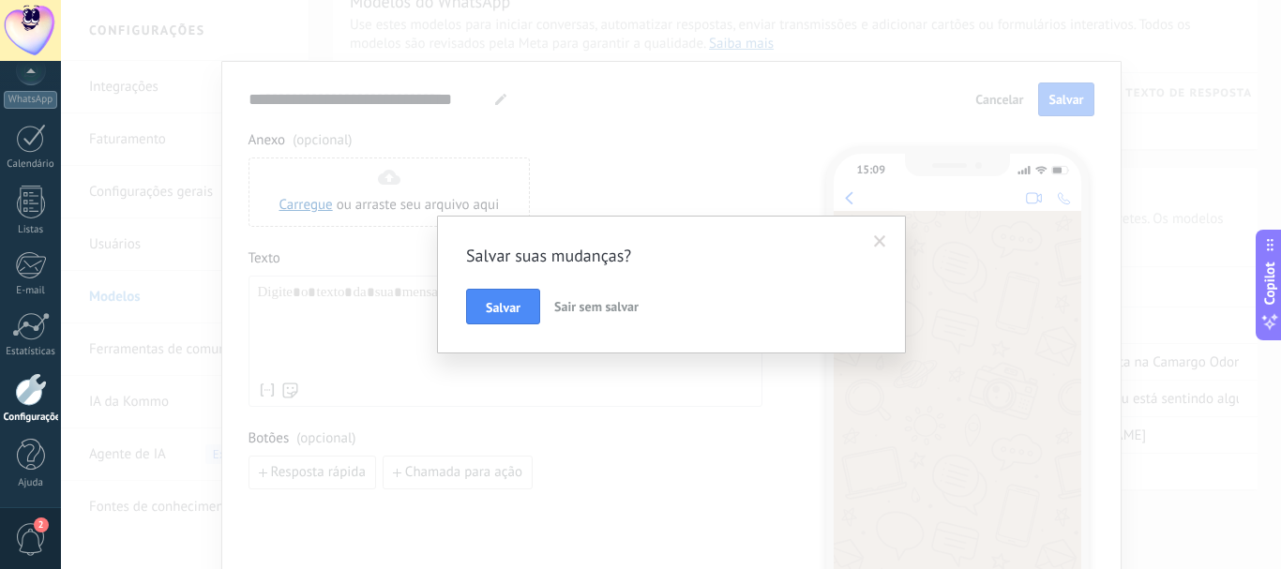
click at [994, 99] on div "Salvar suas mudanças? Salvar Sair sem salvar" at bounding box center [671, 284] width 1220 height 569
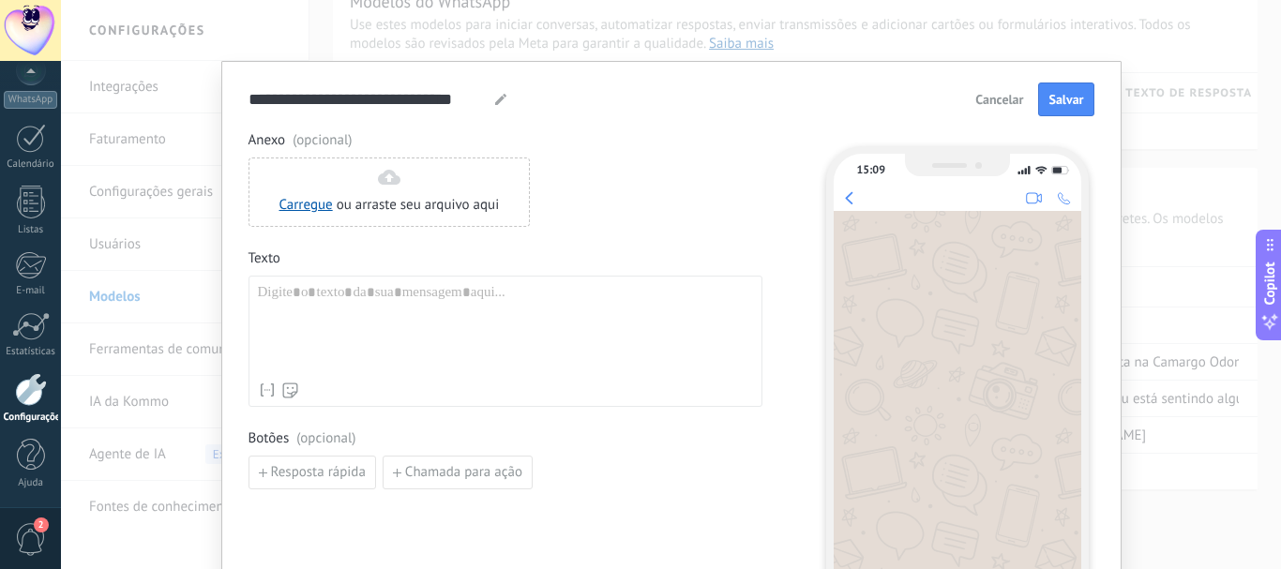
click at [994, 103] on span "Cancelar" at bounding box center [999, 99] width 48 height 13
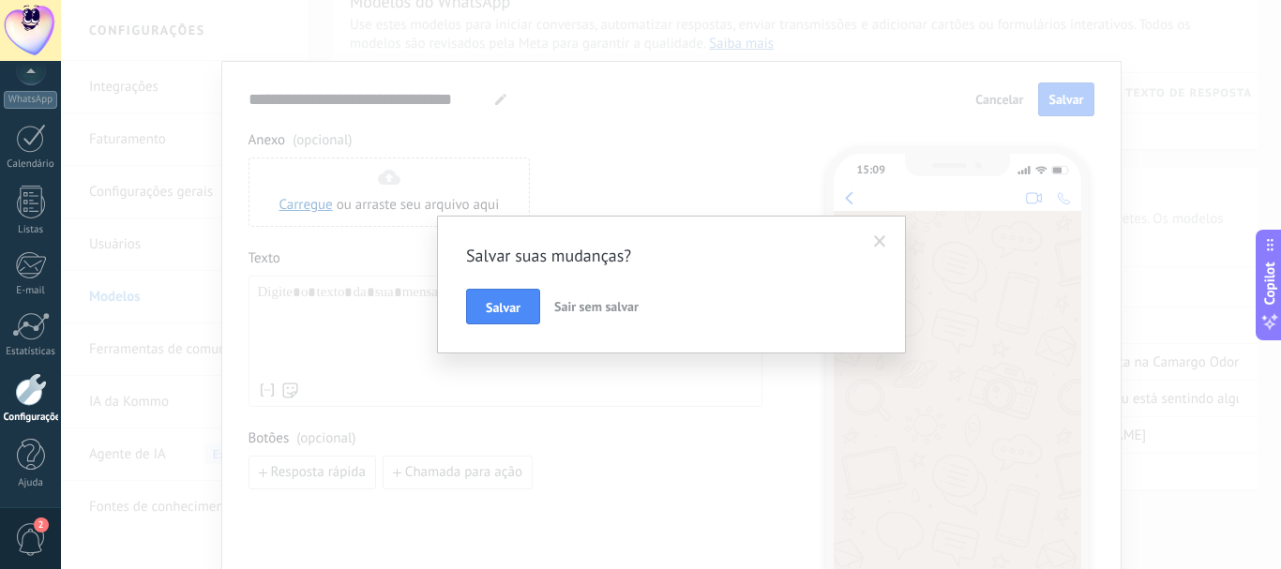
click at [879, 241] on span at bounding box center [880, 241] width 12 height 13
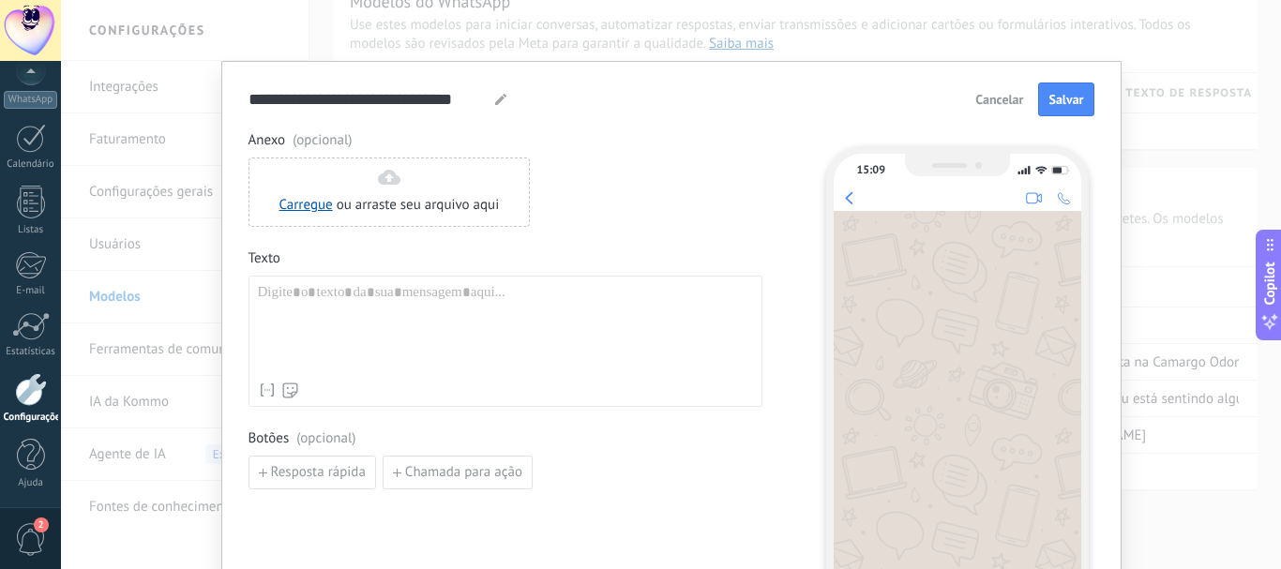
click at [1002, 93] on span "Cancelar" at bounding box center [999, 99] width 48 height 13
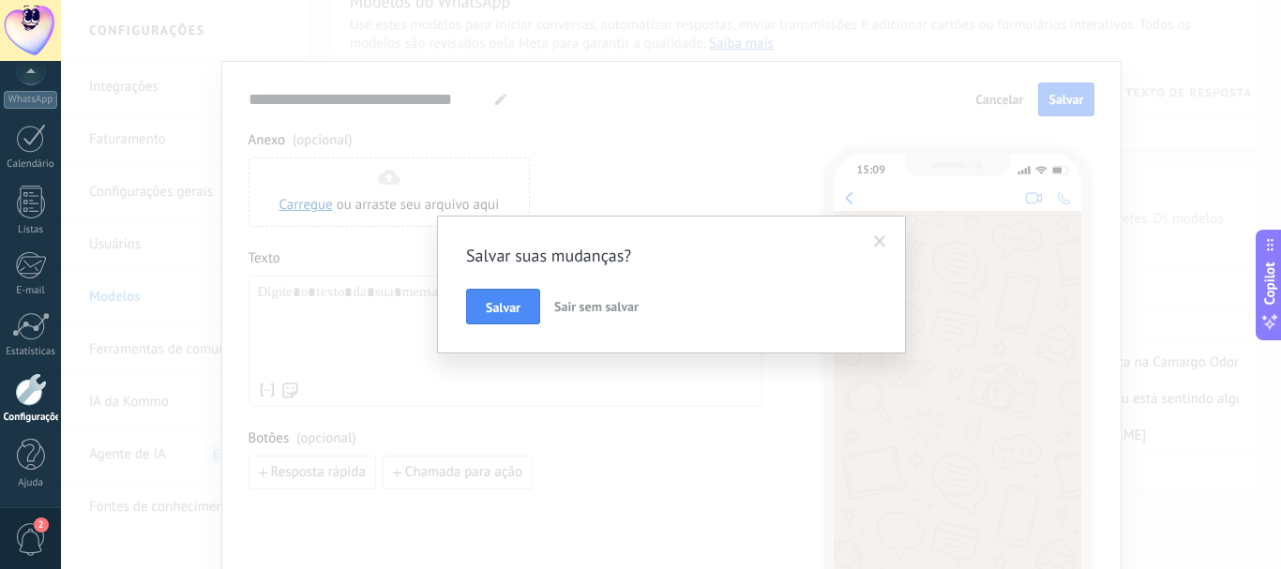
click at [570, 307] on span "Sair sem salvar" at bounding box center [596, 306] width 84 height 17
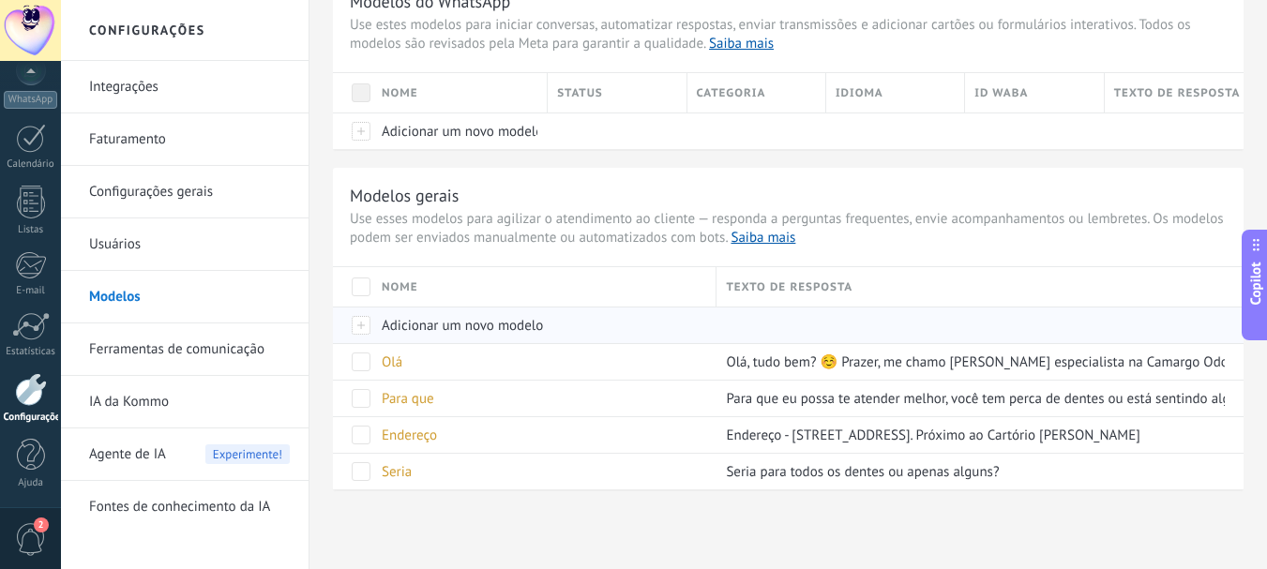
click at [444, 326] on span "Adicionar um novo modelo" at bounding box center [462, 326] width 161 height 18
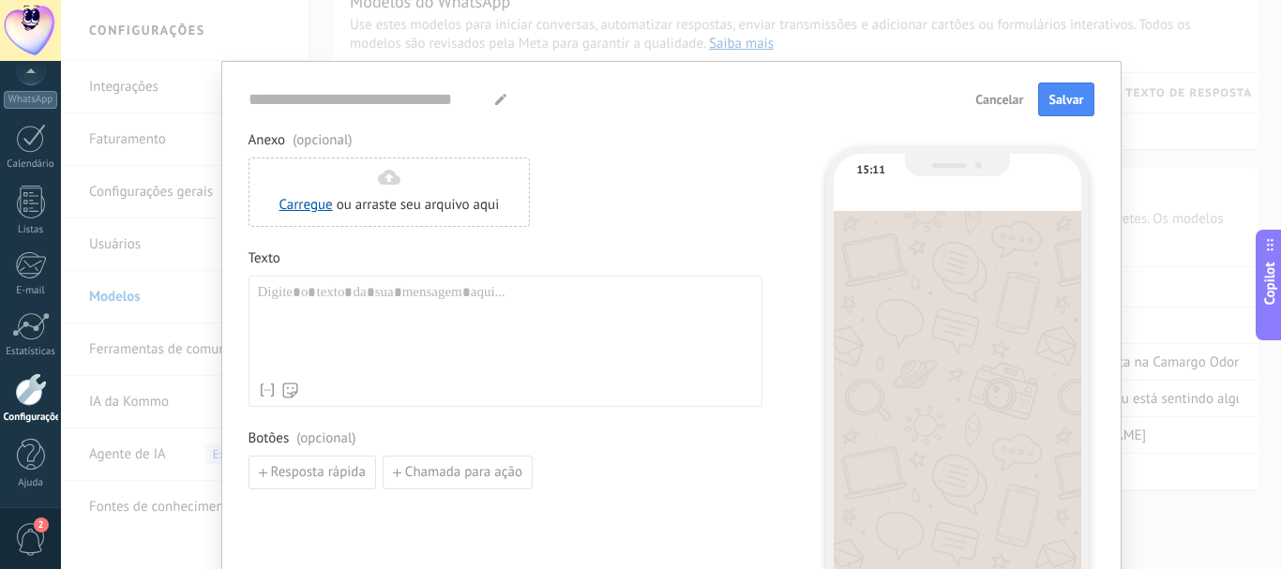
type input "**********"
paste div
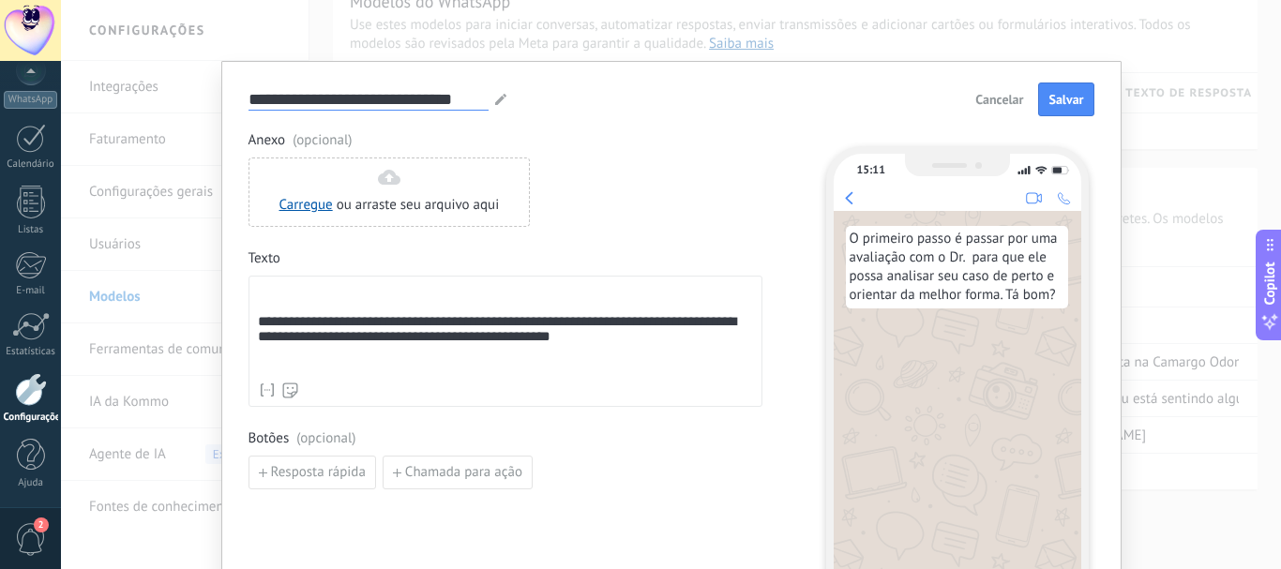
drag, startPoint x: 246, startPoint y: 97, endPoint x: 484, endPoint y: 117, distance: 239.1
click at [484, 117] on form "**********" at bounding box center [671, 379] width 846 height 593
type input "*"
type input "**********"
click at [1043, 107] on button "Salvar" at bounding box center [1065, 100] width 55 height 34
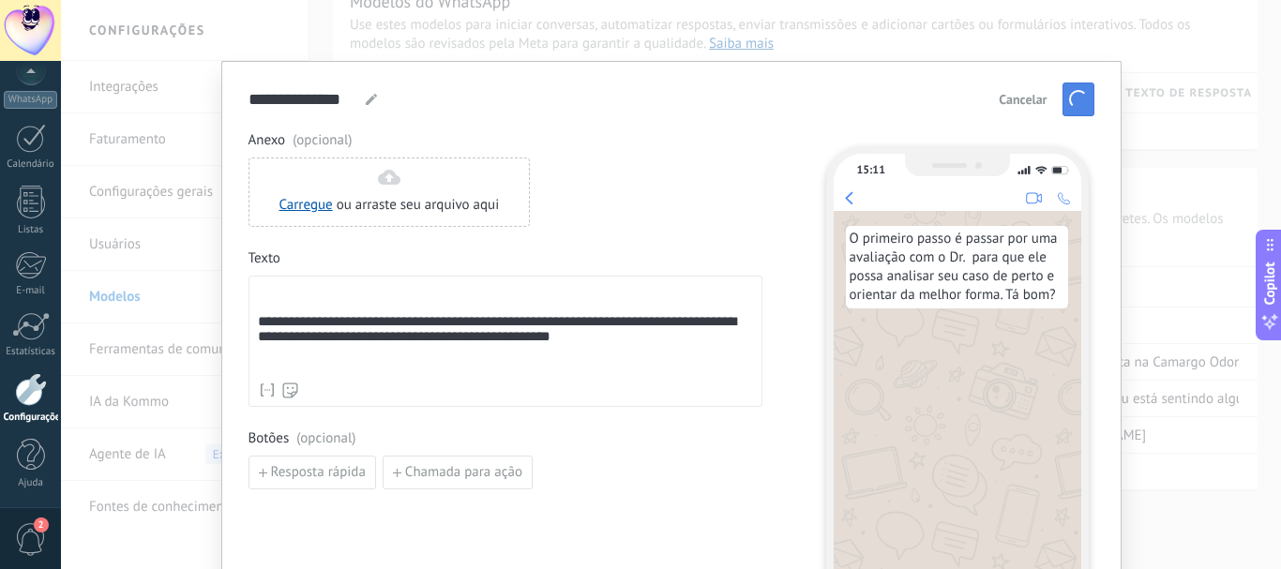
scroll to position [0, 0]
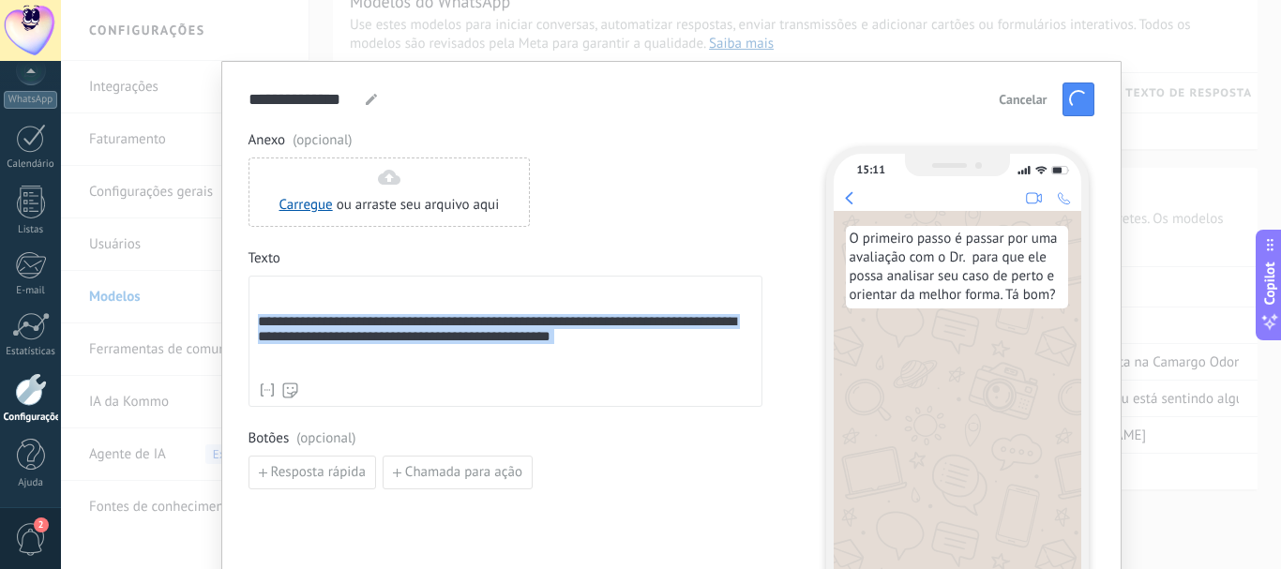
drag, startPoint x: 255, startPoint y: 327, endPoint x: 648, endPoint y: 361, distance: 394.3
click at [671, 369] on div "**********" at bounding box center [505, 328] width 495 height 89
copy div "**********"
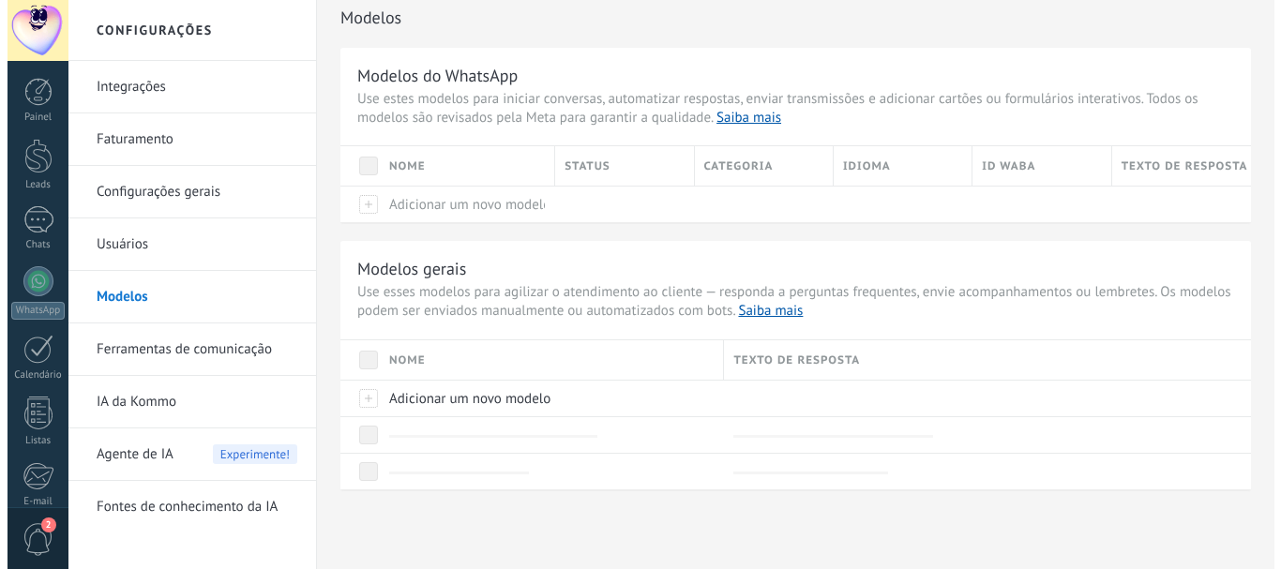
scroll to position [85, 0]
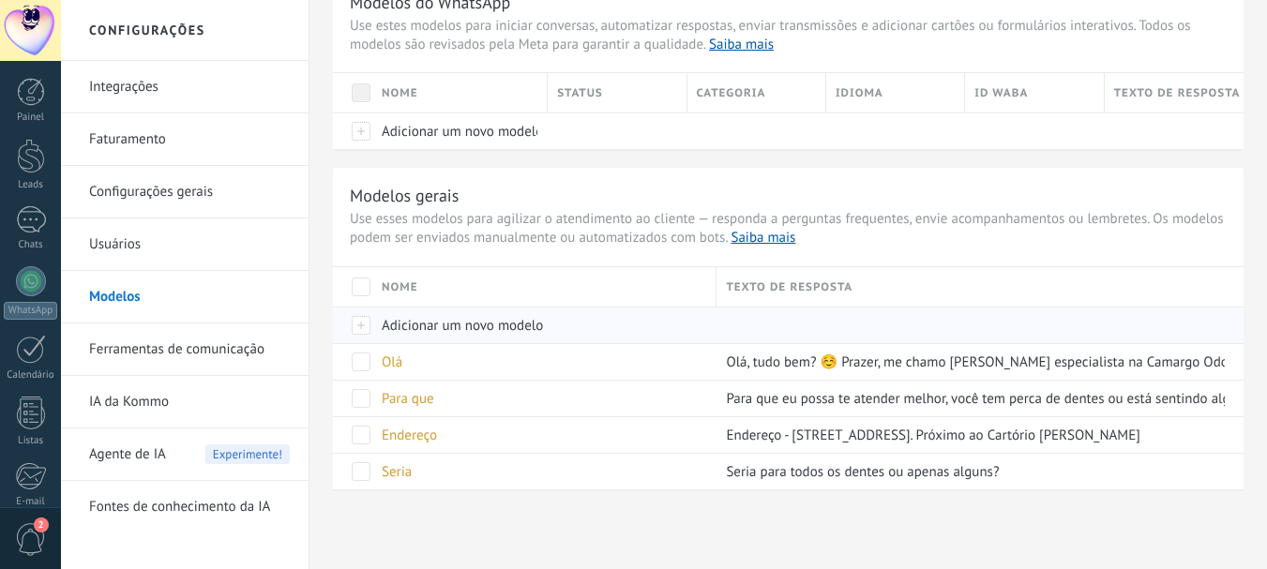
click at [453, 324] on span "Adicionar um novo modelo" at bounding box center [462, 326] width 161 height 18
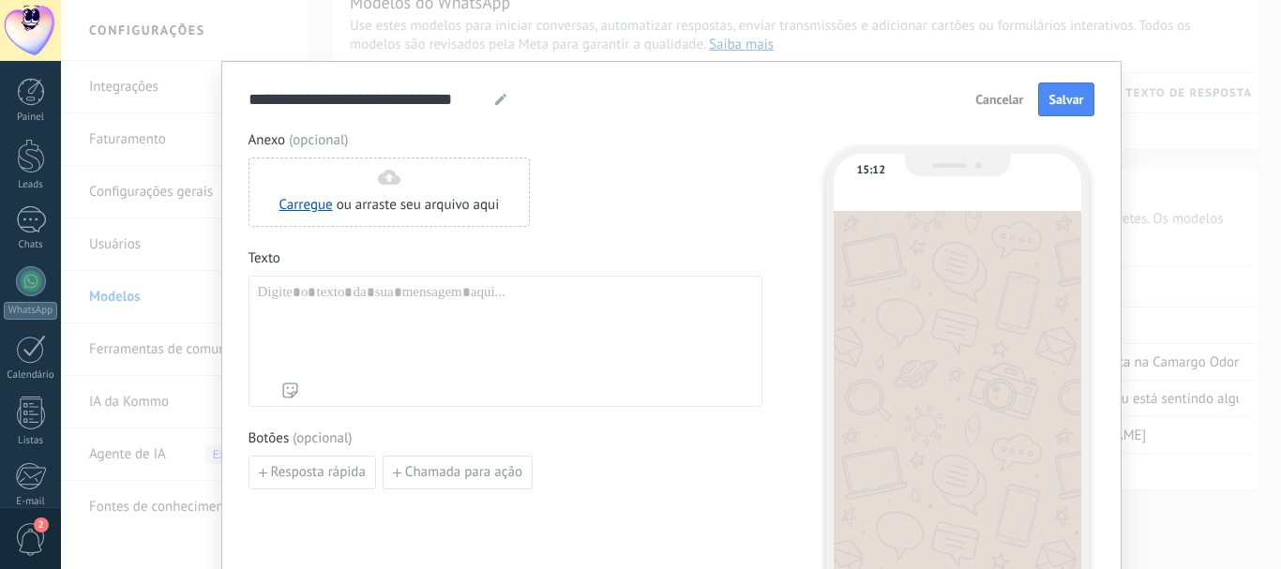
type input "**********"
paste div
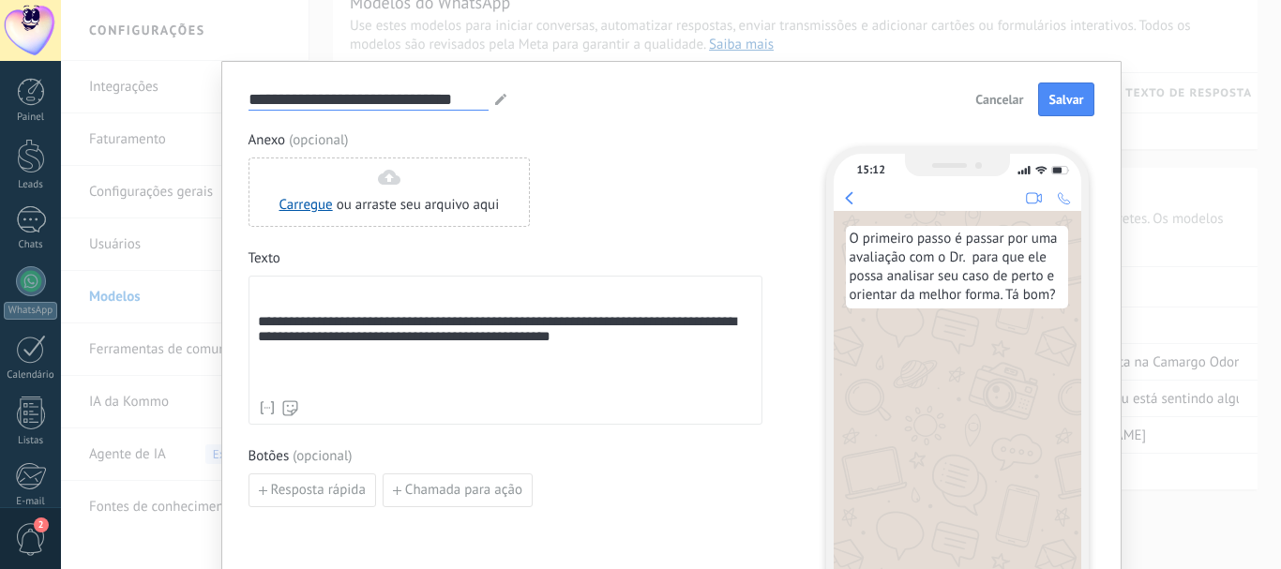
scroll to position [0, 0]
drag, startPoint x: 247, startPoint y: 97, endPoint x: 507, endPoint y: 97, distance: 260.7
click at [507, 97] on div "**********" at bounding box center [671, 100] width 846 height 34
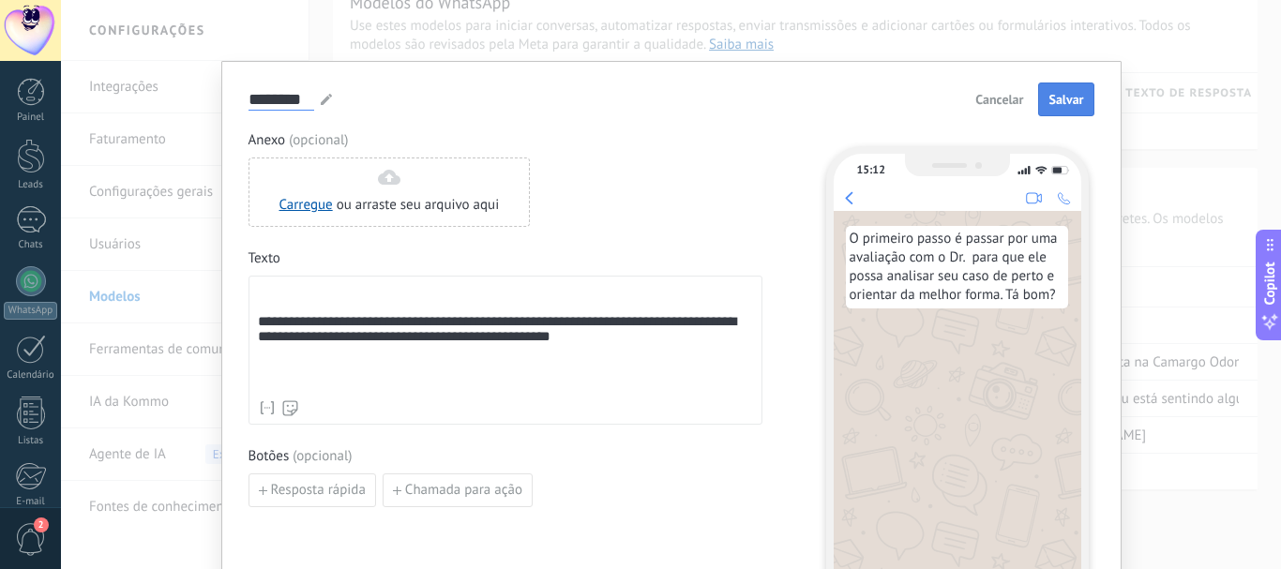
type input "********"
click at [1074, 89] on button "Salvar" at bounding box center [1065, 100] width 55 height 34
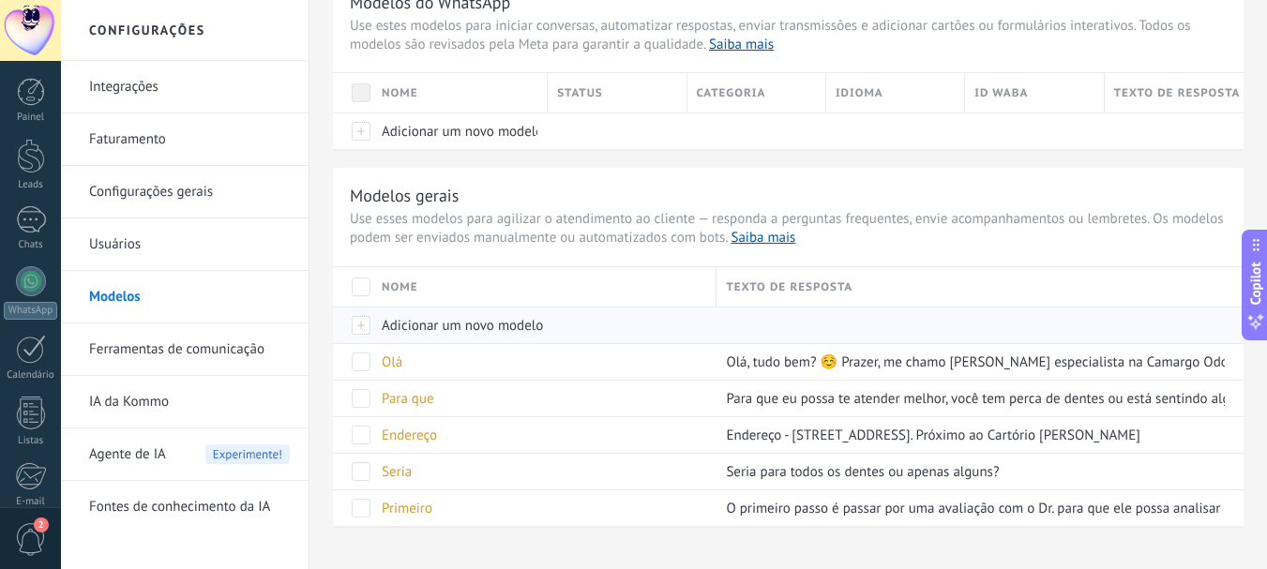
click at [455, 328] on span "Adicionar um novo modelo" at bounding box center [462, 326] width 161 height 18
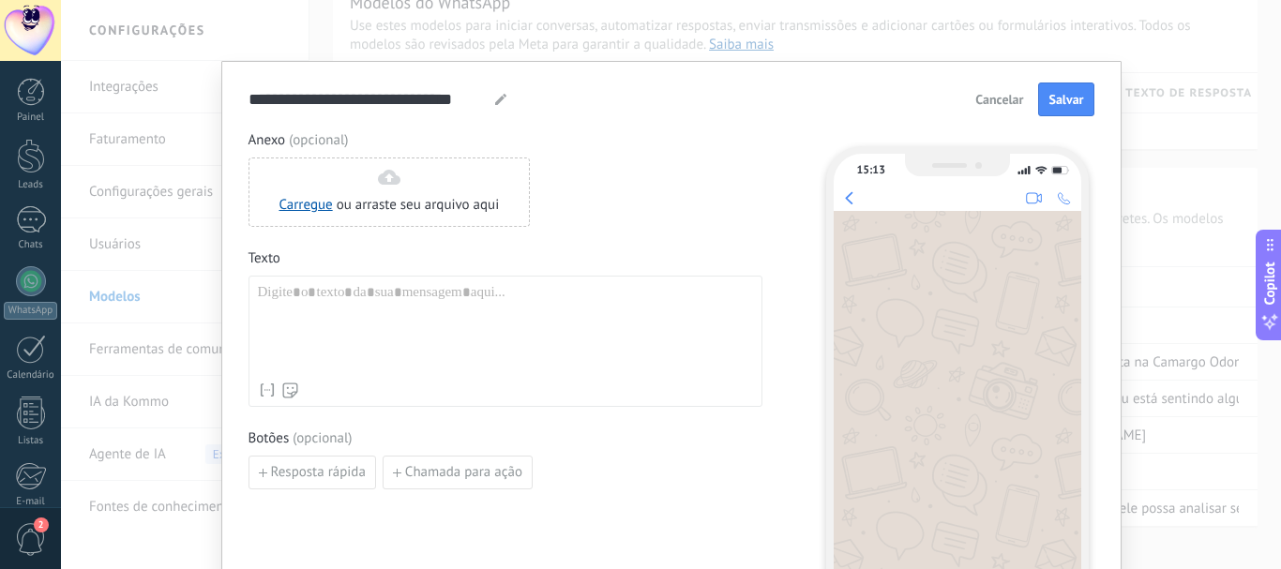
paste div
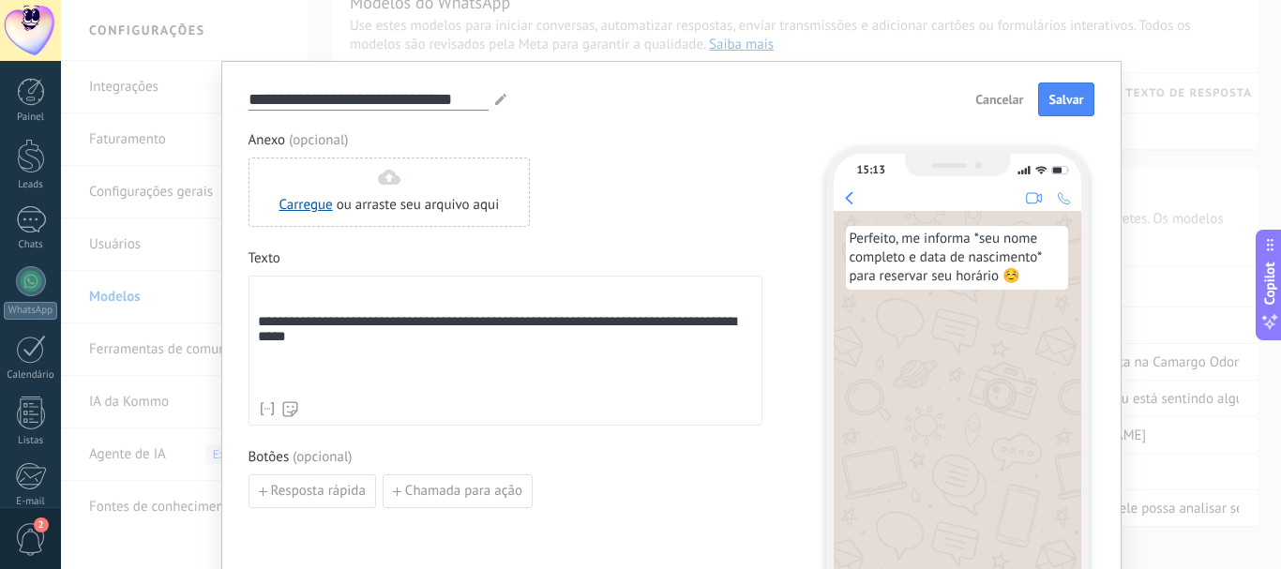
drag, startPoint x: 247, startPoint y: 95, endPoint x: 514, endPoint y: 102, distance: 267.3
click at [514, 102] on div "**********" at bounding box center [671, 100] width 846 height 34
type input "****"
click at [1046, 89] on button "Salvar" at bounding box center [1065, 100] width 55 height 34
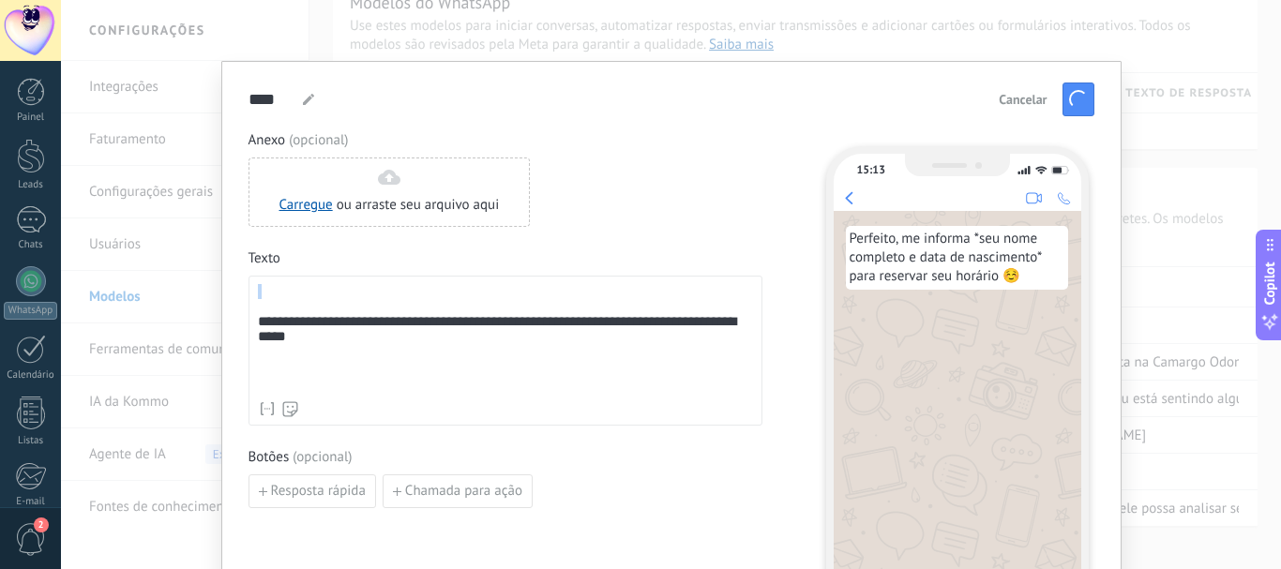
drag, startPoint x: 253, startPoint y: 327, endPoint x: 308, endPoint y: 342, distance: 56.4
click at [308, 342] on div "**********" at bounding box center [505, 351] width 514 height 150
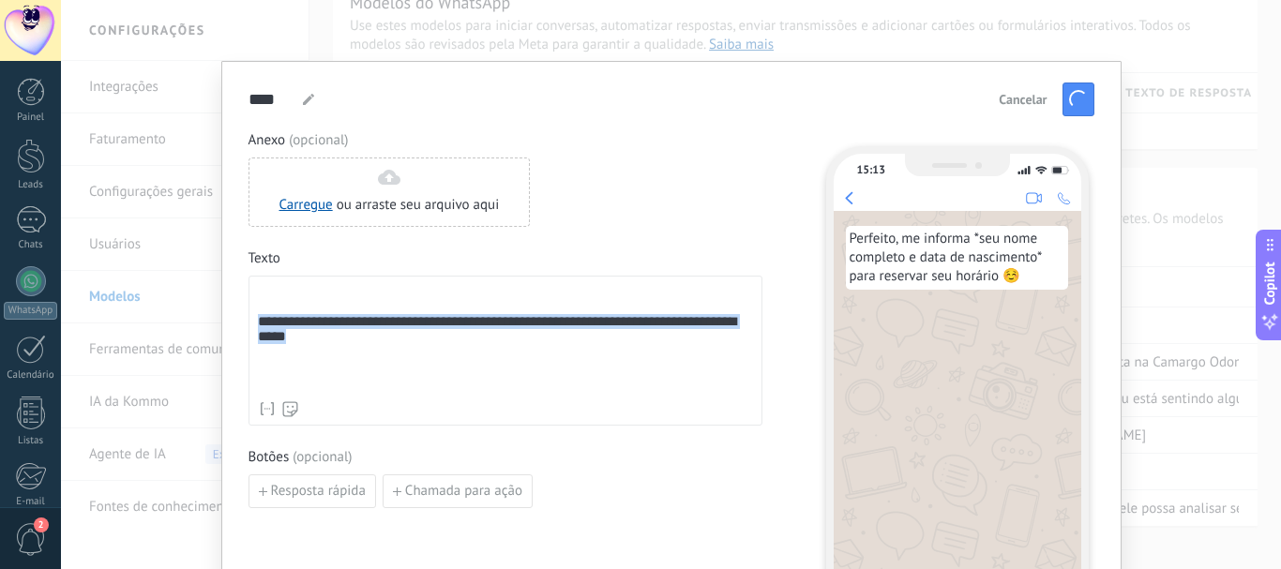
drag, startPoint x: 256, startPoint y: 329, endPoint x: 353, endPoint y: 354, distance: 99.8
click at [353, 354] on div "**********" at bounding box center [505, 338] width 495 height 108
copy div "**********"
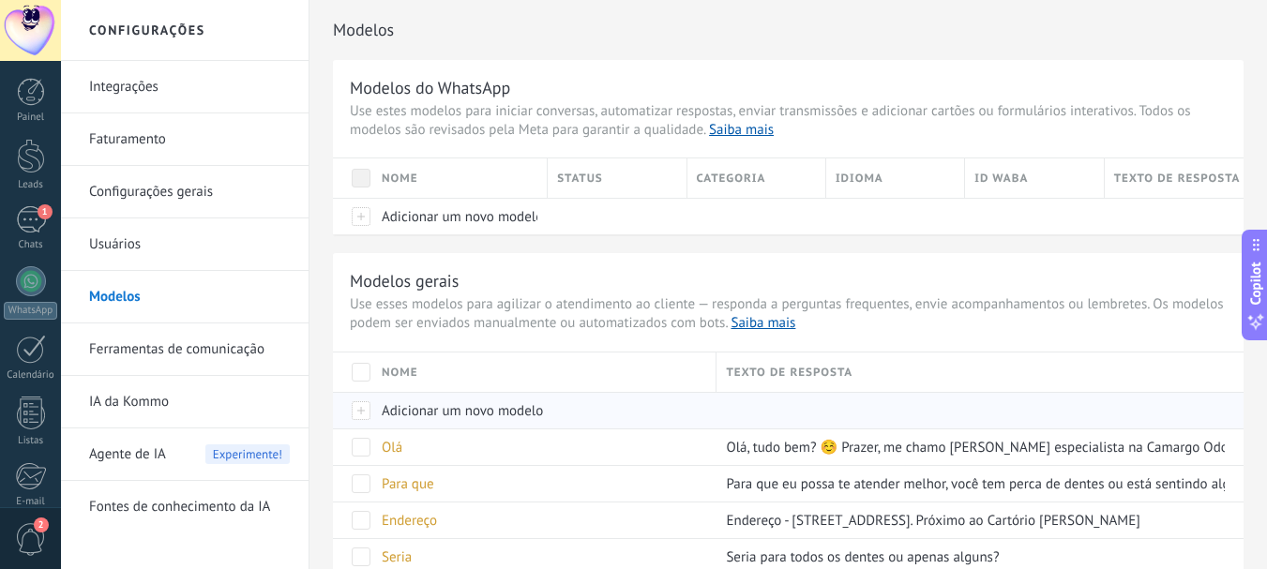
click at [457, 415] on span "Adicionar um novo modelo" at bounding box center [462, 411] width 161 height 18
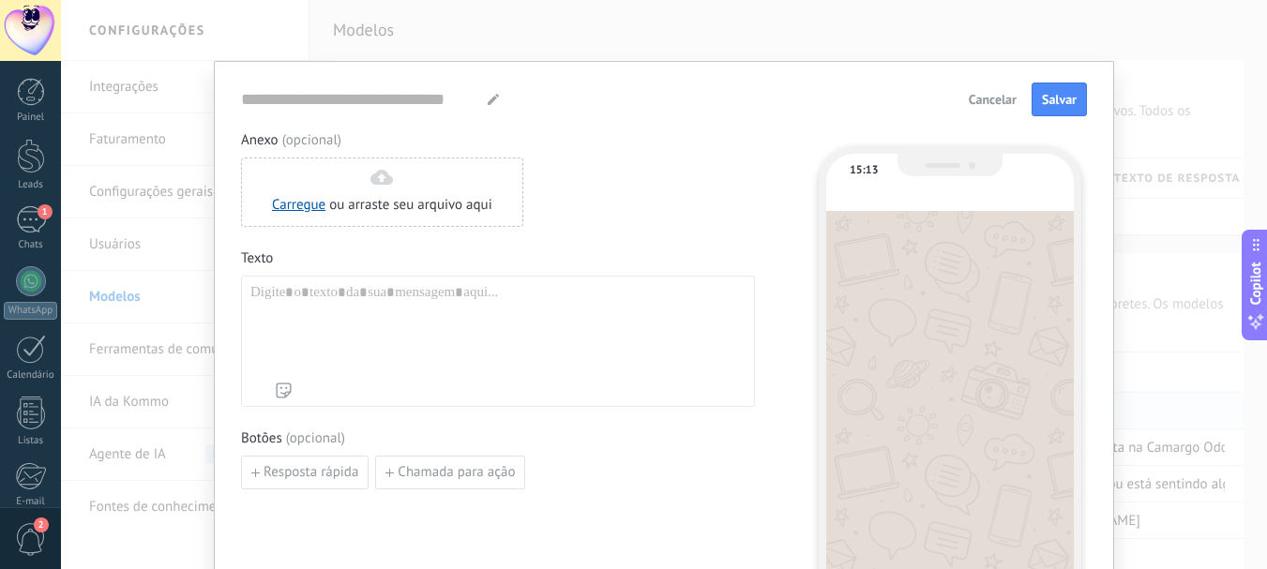
type input "**********"
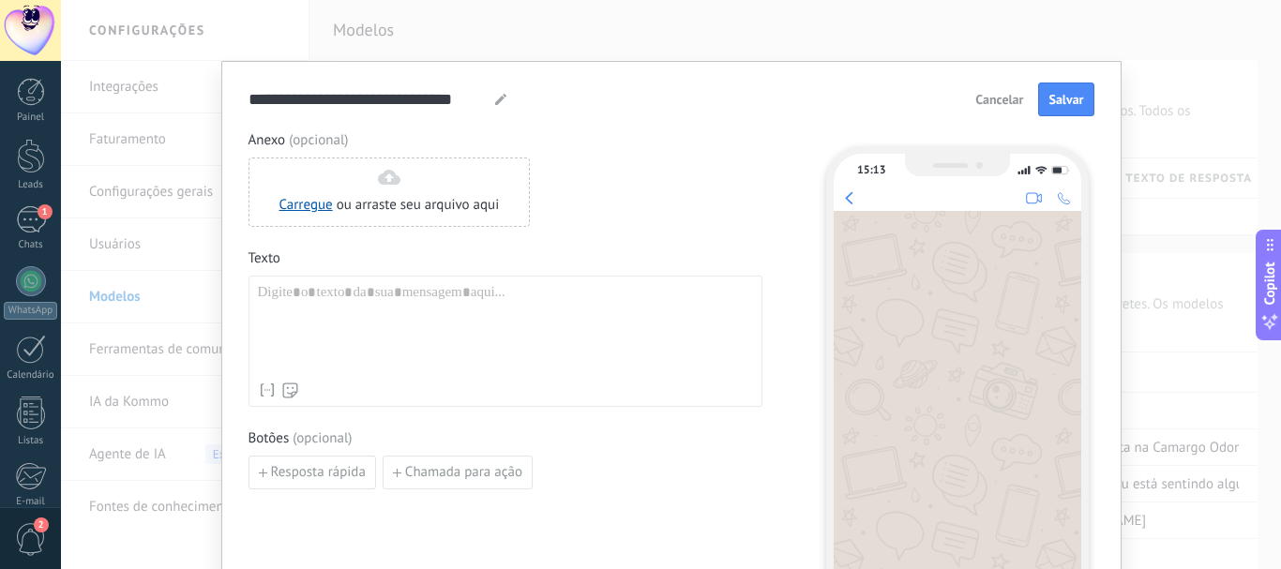
paste div
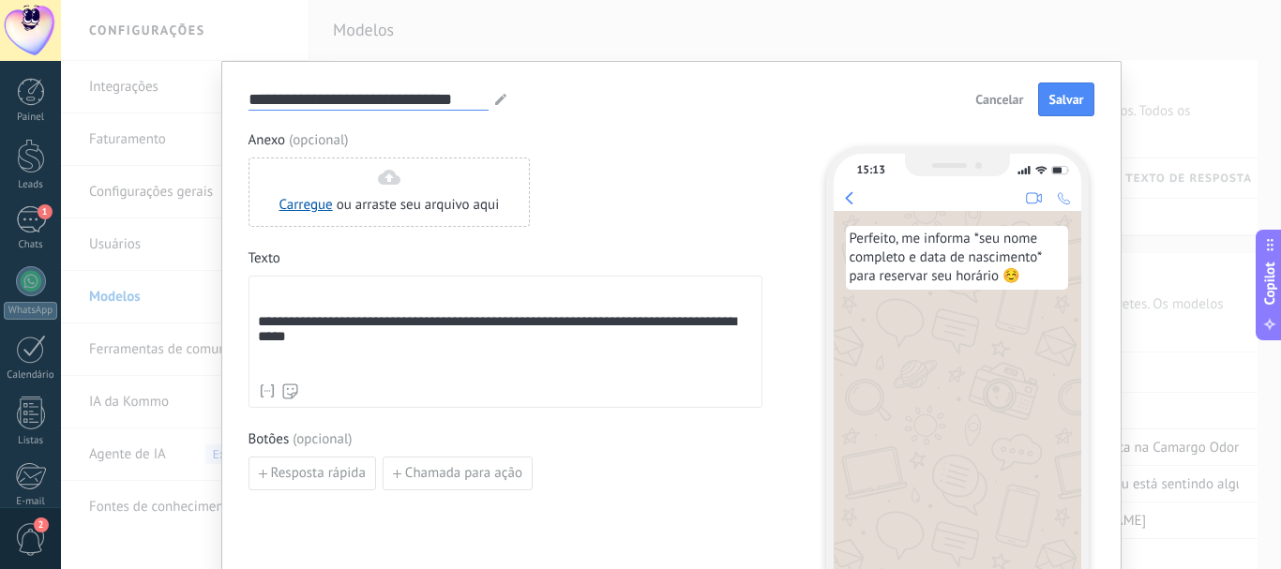
drag, startPoint x: 249, startPoint y: 97, endPoint x: 504, endPoint y: 105, distance: 255.2
click at [504, 105] on div "**********" at bounding box center [671, 100] width 846 height 34
type input "****"
click at [1065, 98] on span "Salvar" at bounding box center [1065, 99] width 35 height 13
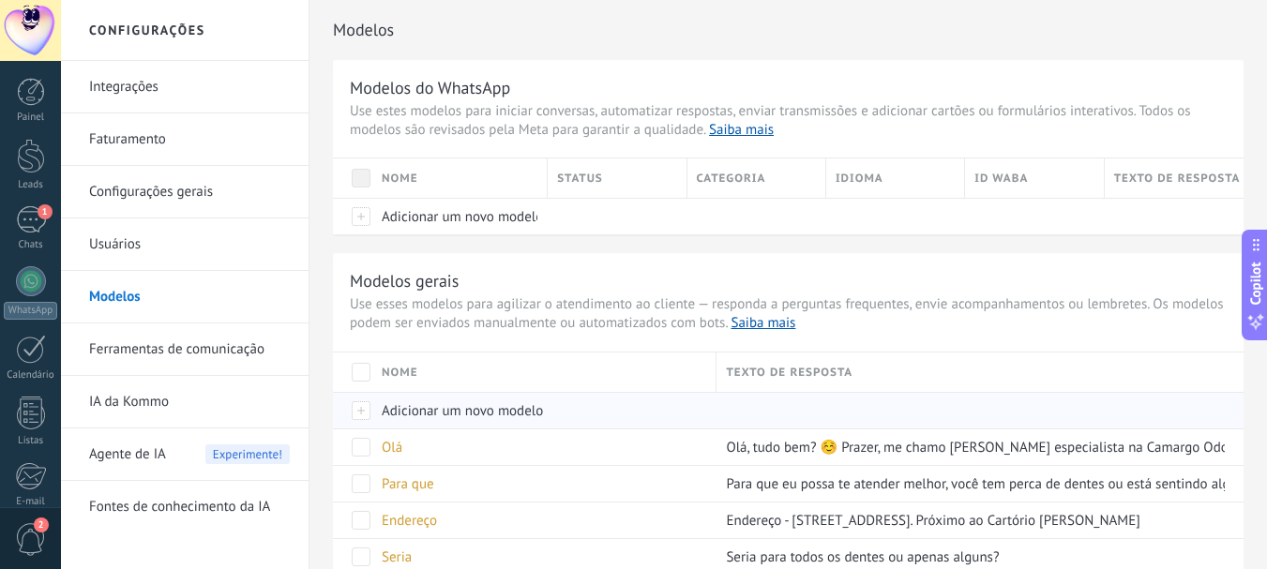
click at [409, 407] on span "Adicionar um novo modelo" at bounding box center [462, 411] width 161 height 18
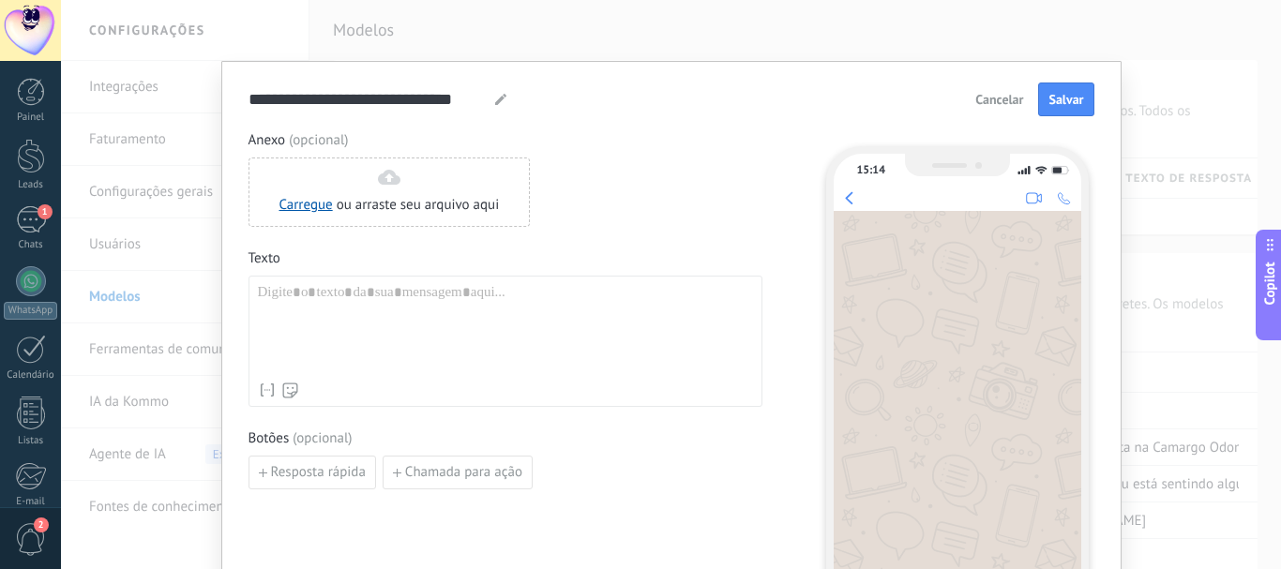
click at [374, 302] on div at bounding box center [505, 328] width 495 height 89
paste div
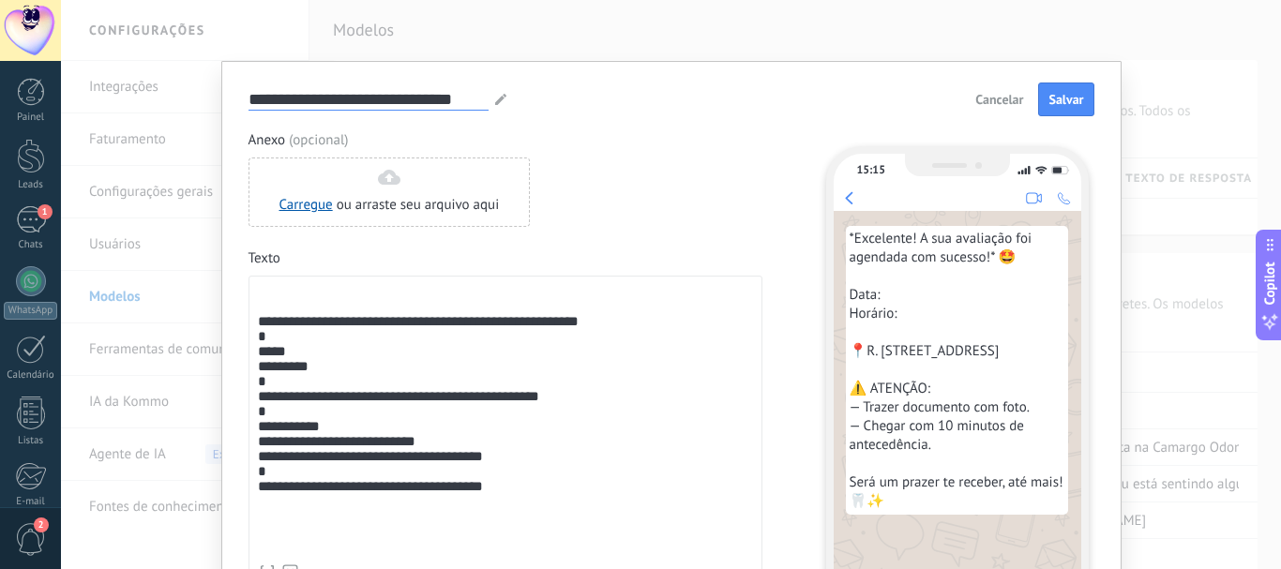
click at [261, 91] on input "**********" at bounding box center [368, 99] width 240 height 22
click at [248, 99] on input "**********" at bounding box center [368, 99] width 240 height 22
click at [421, 98] on input "**********" at bounding box center [368, 99] width 240 height 22
drag, startPoint x: 458, startPoint y: 98, endPoint x: 476, endPoint y: 98, distance: 18.8
click at [471, 98] on input "**********" at bounding box center [368, 99] width 240 height 22
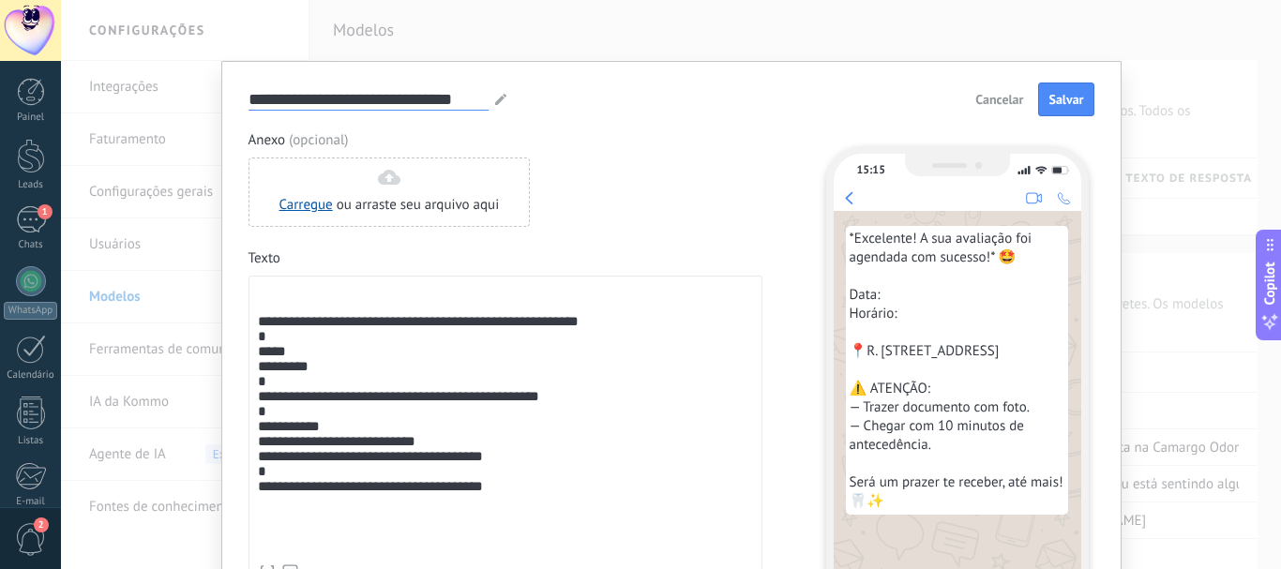
drag, startPoint x: 476, startPoint y: 98, endPoint x: 331, endPoint y: 99, distance: 145.3
click at [474, 99] on input "**********" at bounding box center [368, 99] width 240 height 22
drag, startPoint x: 249, startPoint y: 98, endPoint x: 499, endPoint y: 98, distance: 249.4
click at [499, 98] on div "**********" at bounding box center [378, 99] width 260 height 23
type input "**********"
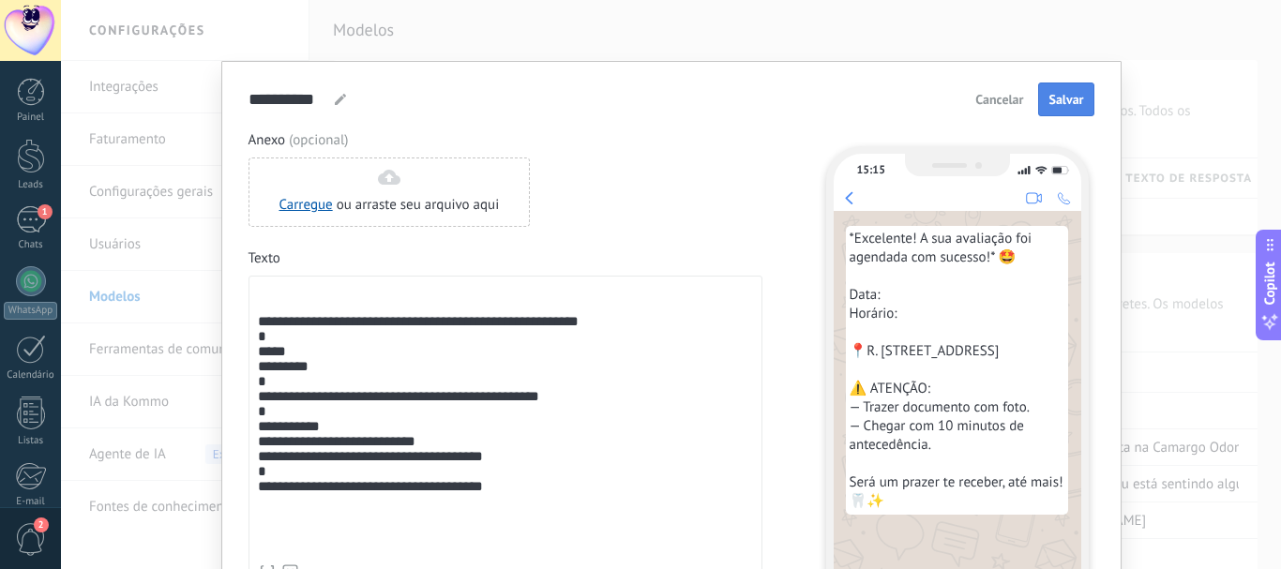
click at [1055, 104] on span "Salvar" at bounding box center [1065, 99] width 35 height 13
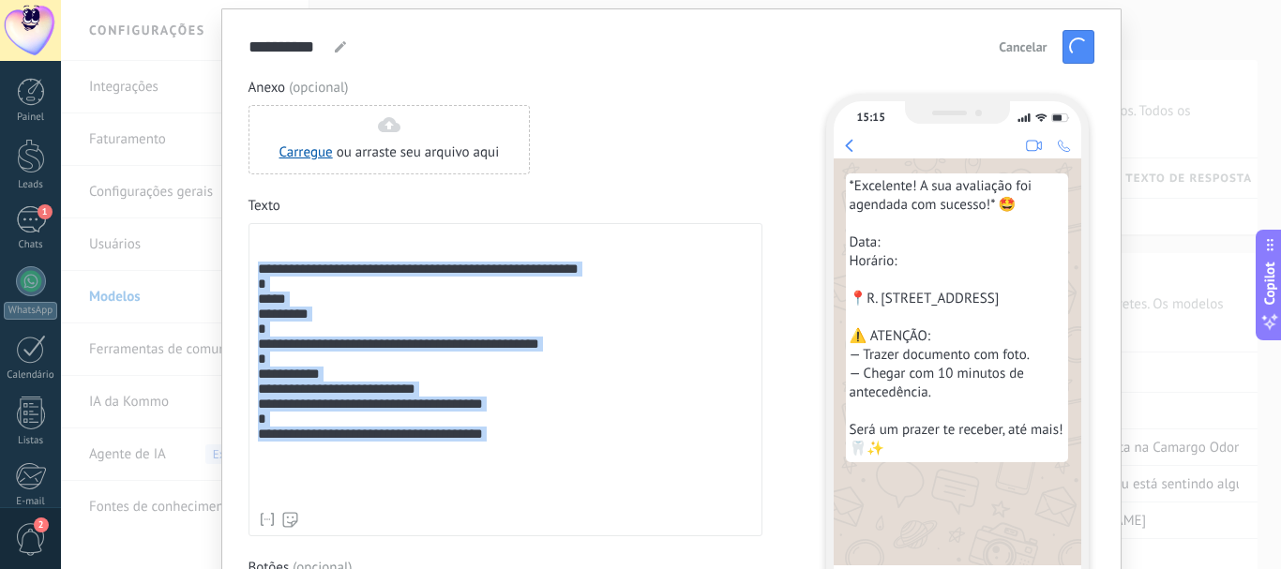
drag, startPoint x: 254, startPoint y: 325, endPoint x: 564, endPoint y: 562, distance: 389.3
click at [564, 562] on div "**********" at bounding box center [671, 330] width 900 height 645
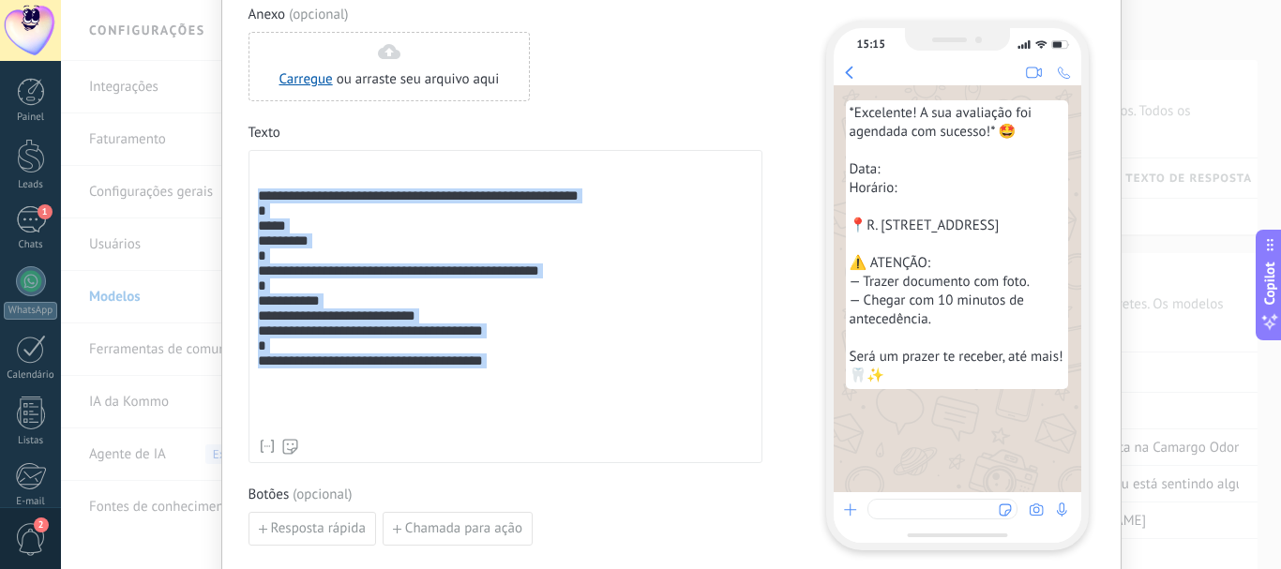
copy div "**********"
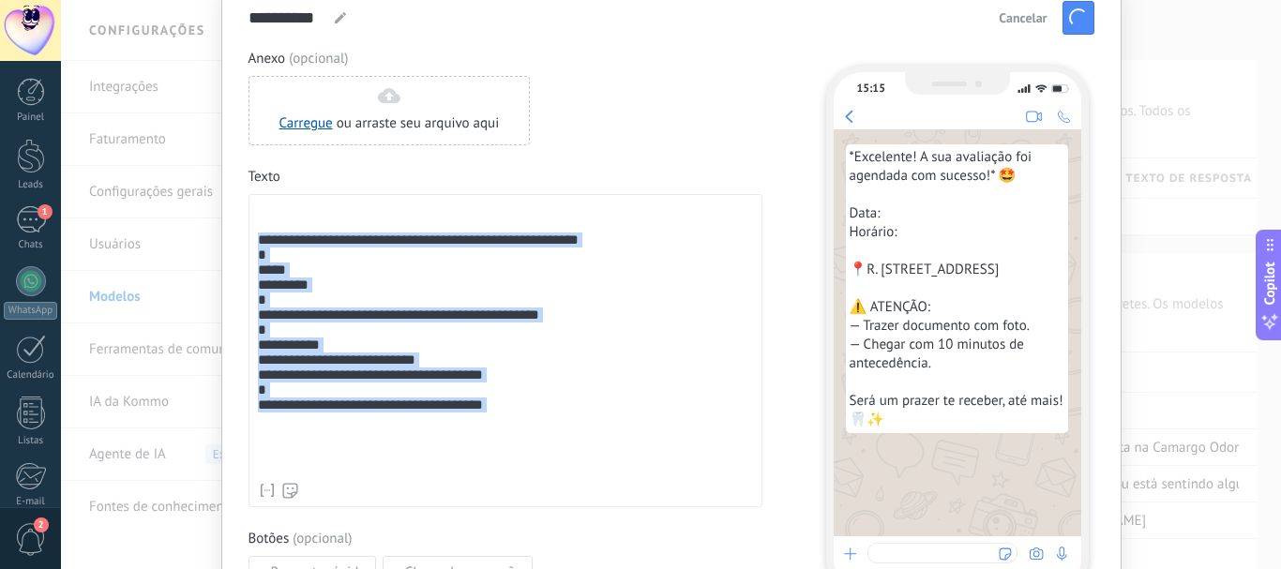
scroll to position [0, 0]
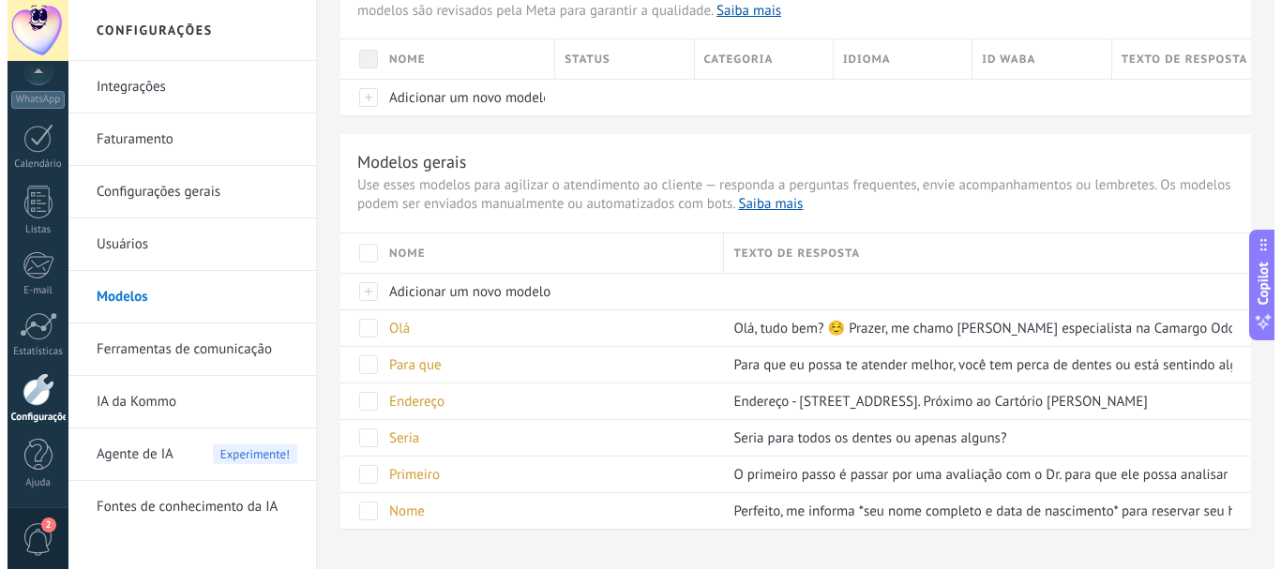
scroll to position [158, 0]
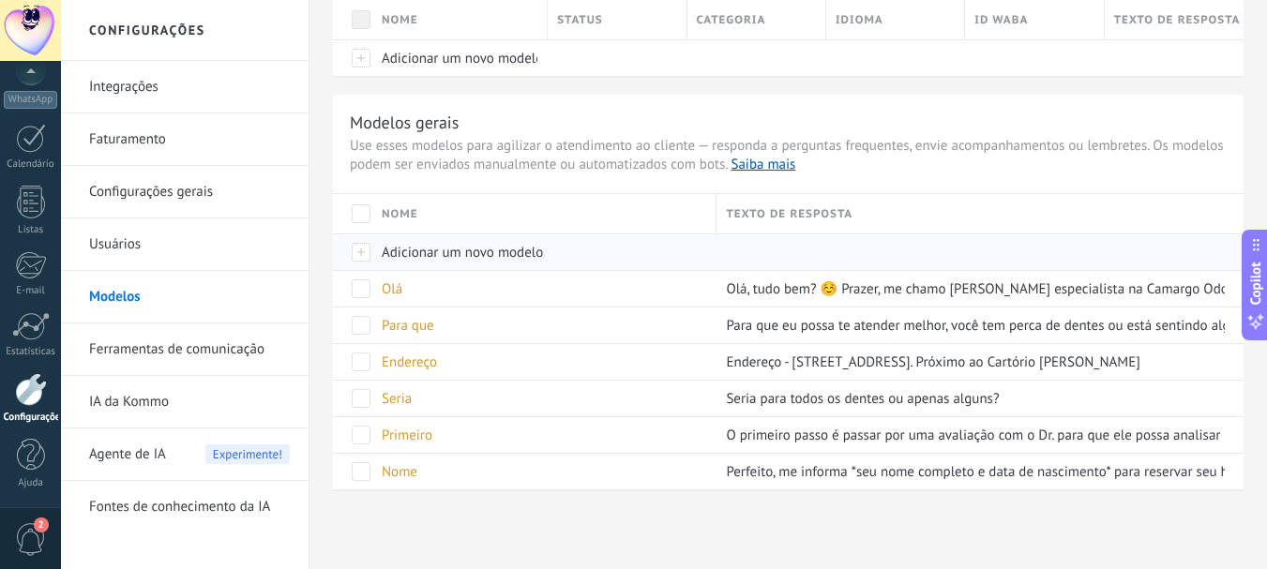
click at [439, 254] on span "Adicionar um novo modelo" at bounding box center [462, 253] width 161 height 18
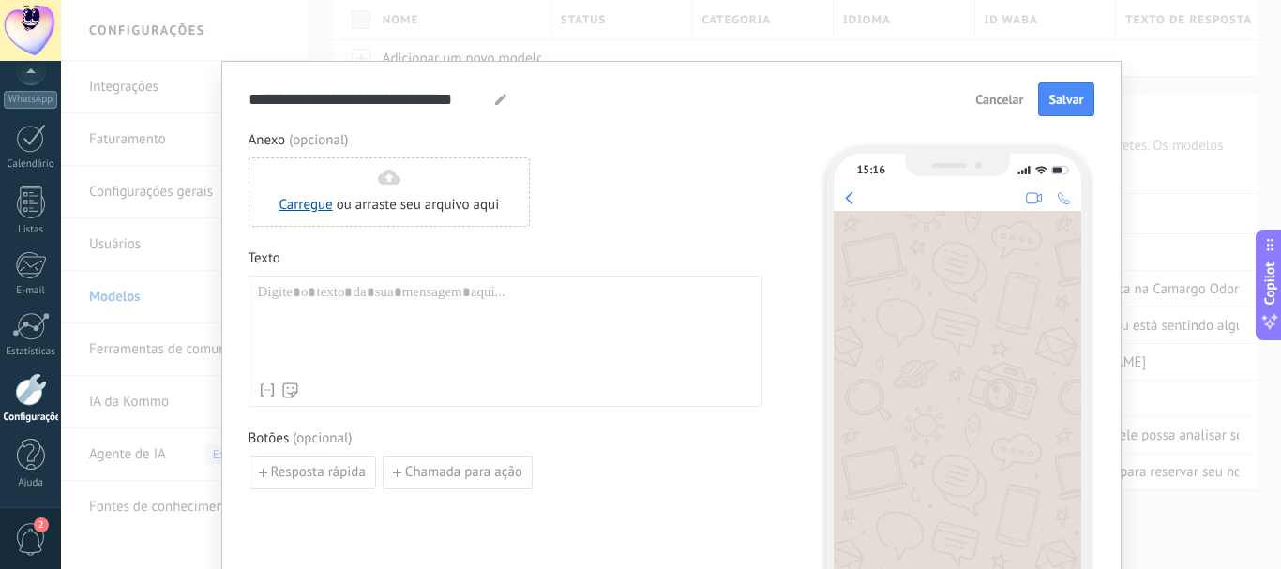
paste div
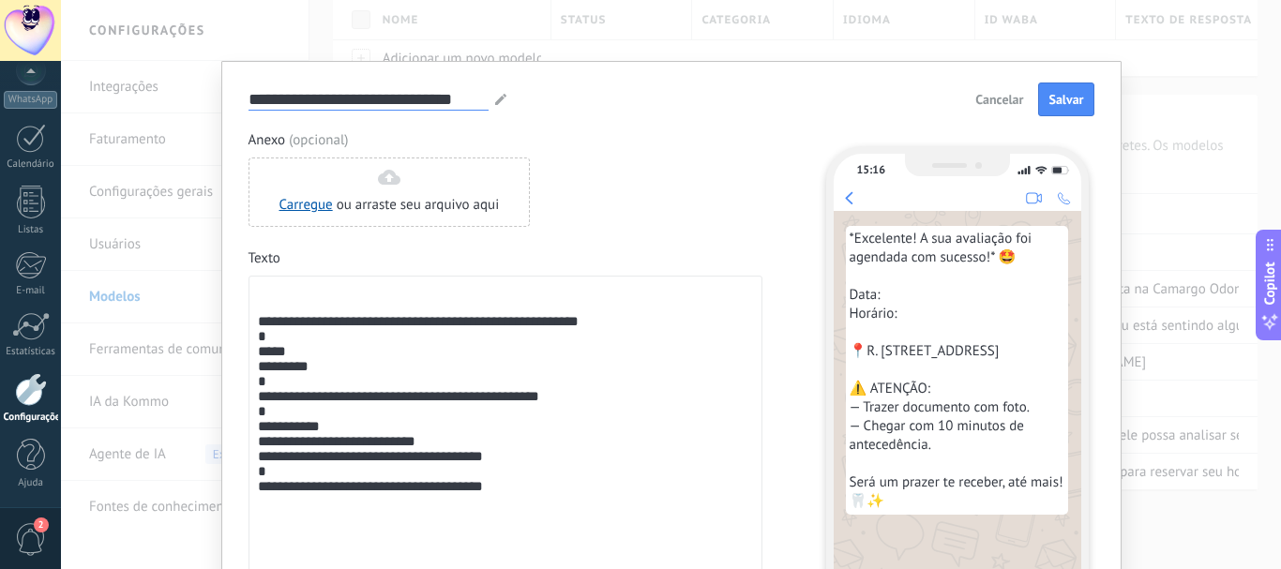
drag, startPoint x: 248, startPoint y: 97, endPoint x: 503, endPoint y: 117, distance: 255.0
click at [503, 117] on form "**********" at bounding box center [671, 386] width 846 height 607
type input "**********"
click at [1059, 105] on span "Salvar" at bounding box center [1065, 99] width 35 height 13
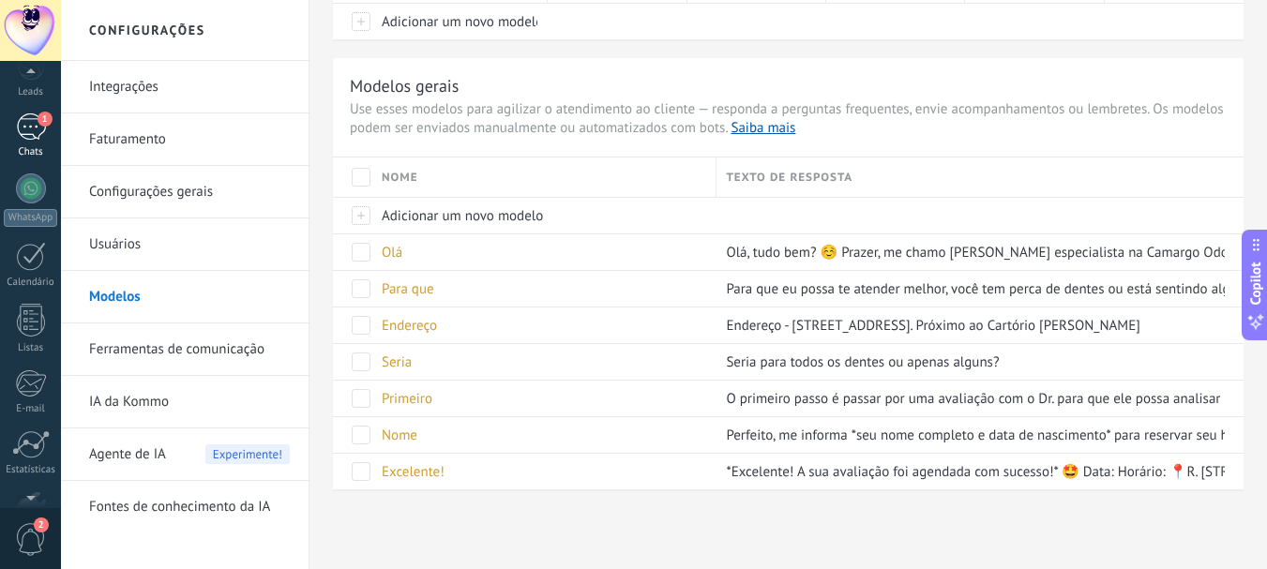
scroll to position [79, 0]
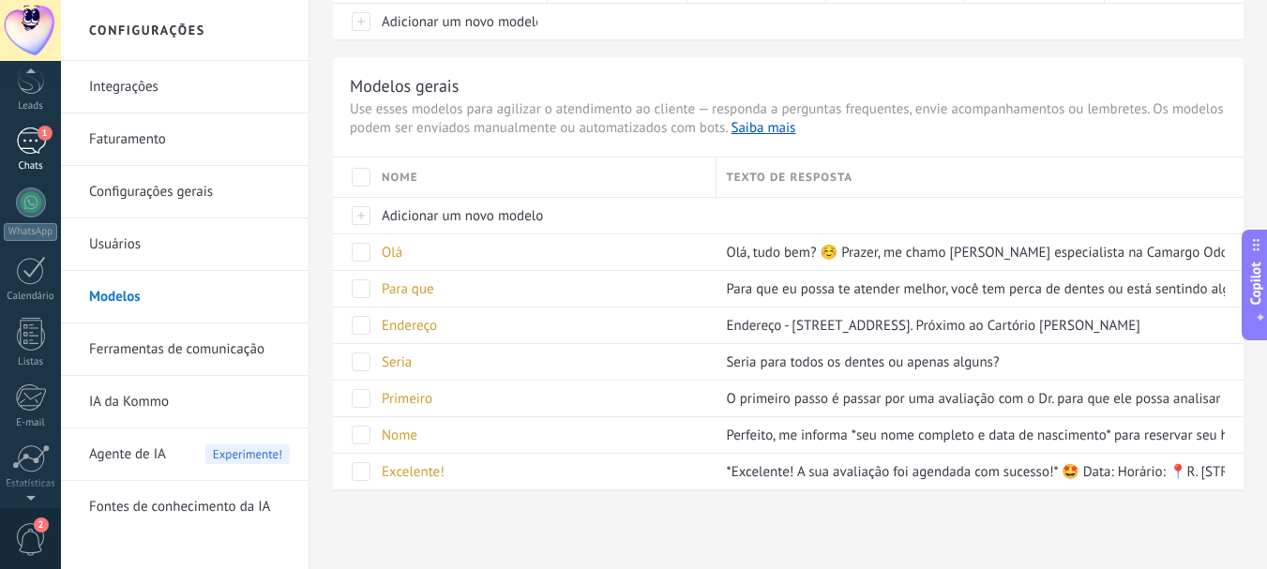
click at [40, 145] on div "1" at bounding box center [31, 141] width 30 height 27
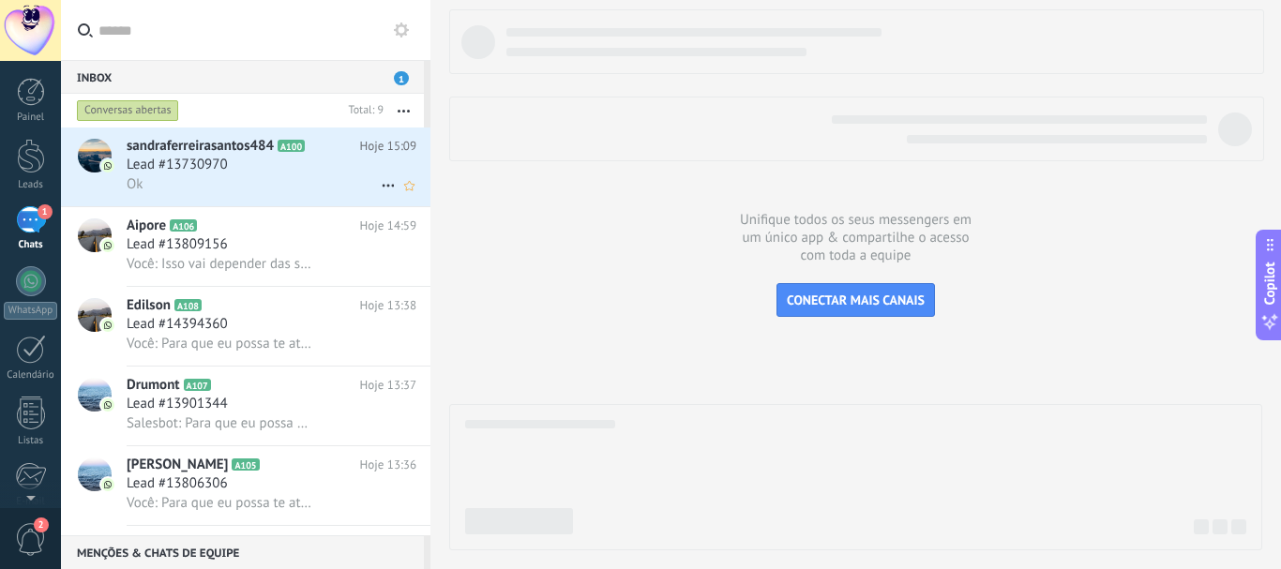
click at [198, 199] on div "sandraferreirasantos484 A100 Hoje 15:09 Lead #13730970 Ok" at bounding box center [279, 167] width 304 height 79
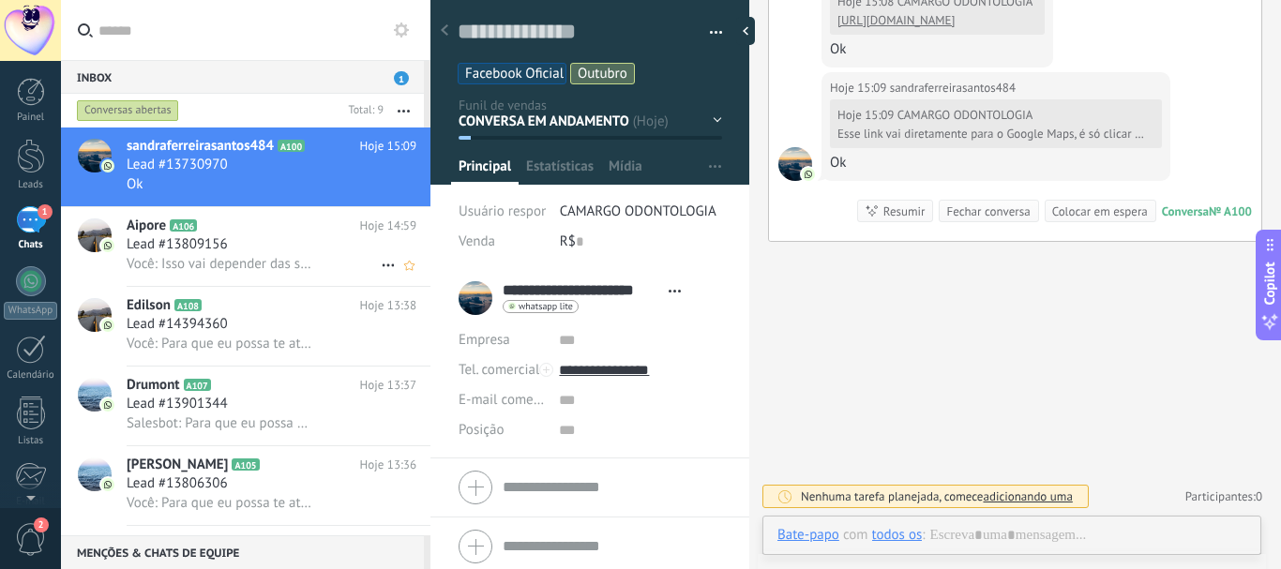
scroll to position [2021, 0]
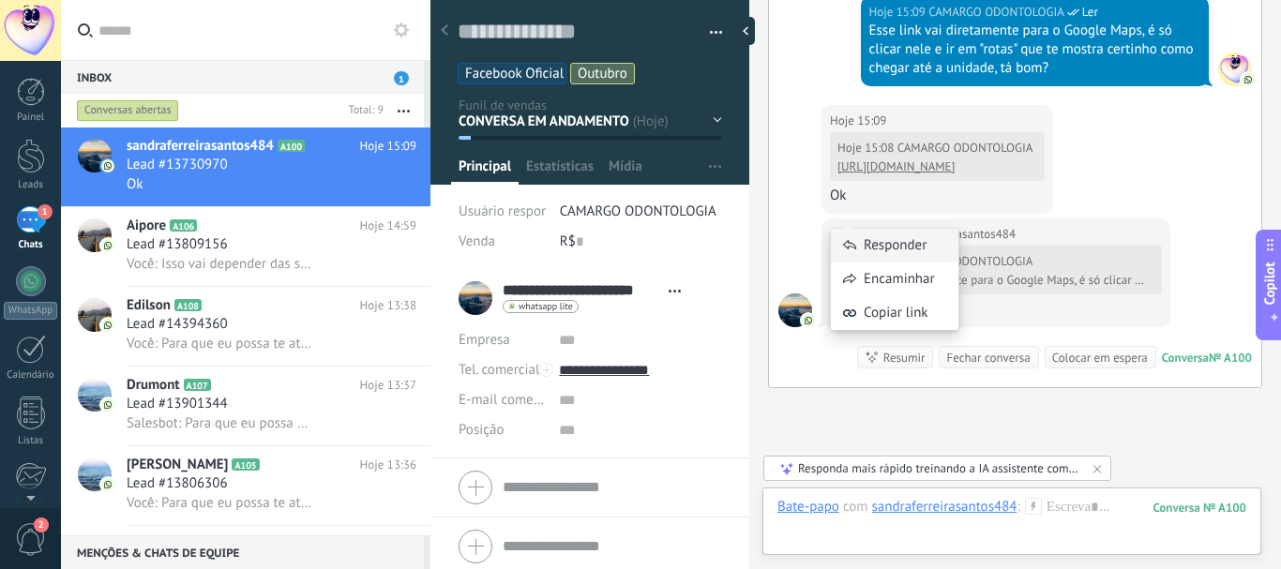
click at [882, 247] on div "Responder" at bounding box center [895, 246] width 128 height 34
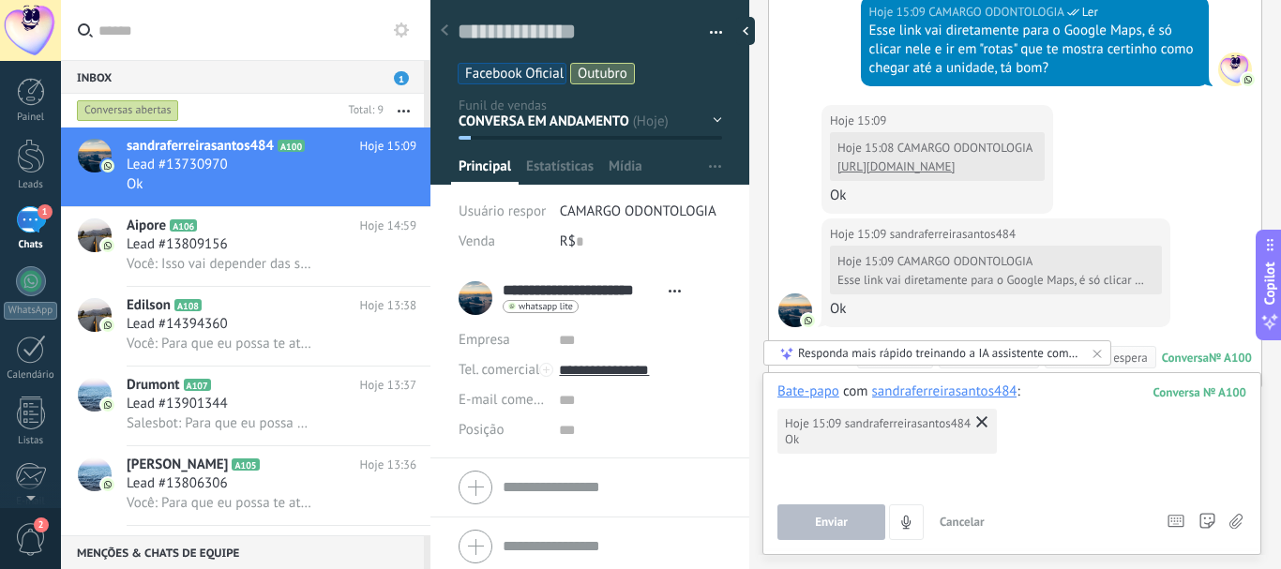
scroll to position [2148, 0]
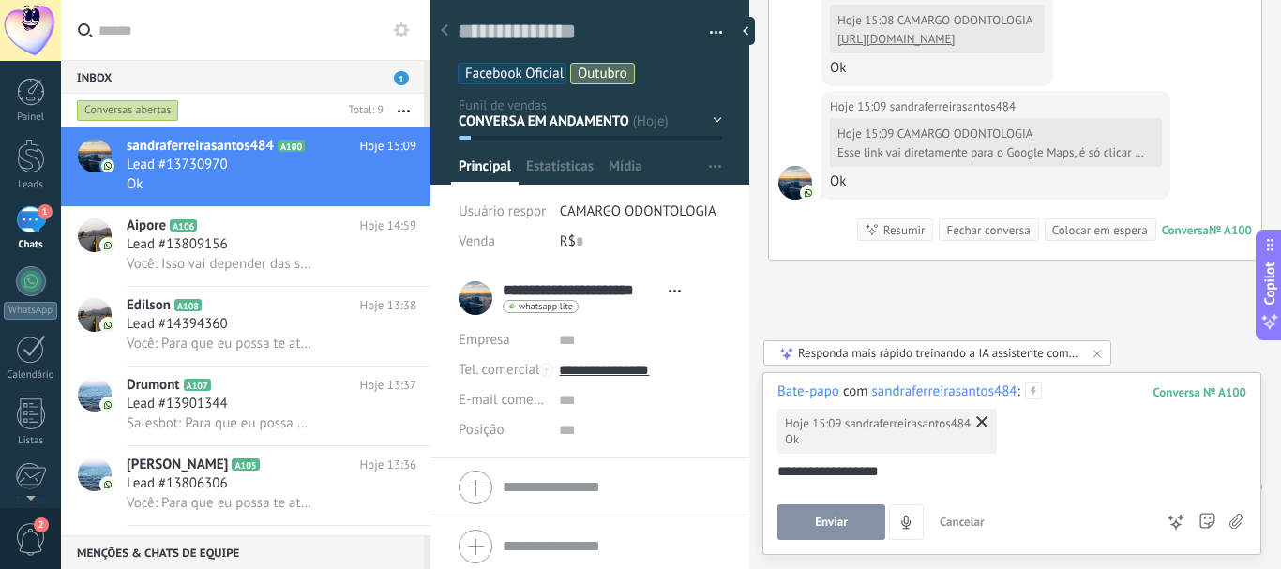
click at [842, 519] on span "Enviar" at bounding box center [831, 522] width 33 height 13
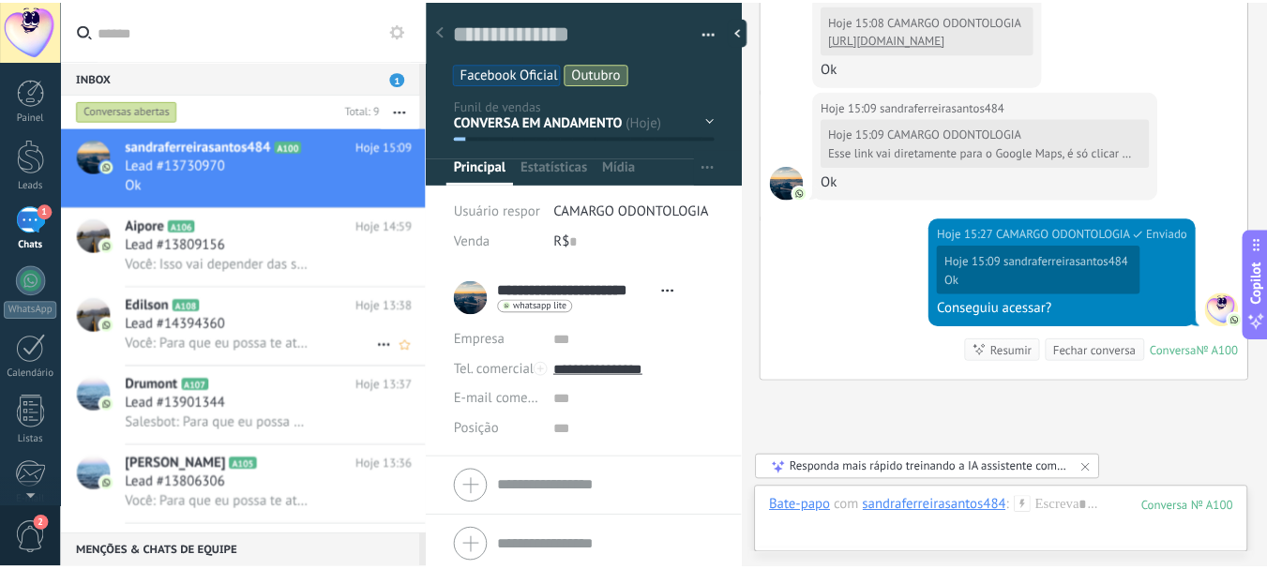
scroll to position [2269, 0]
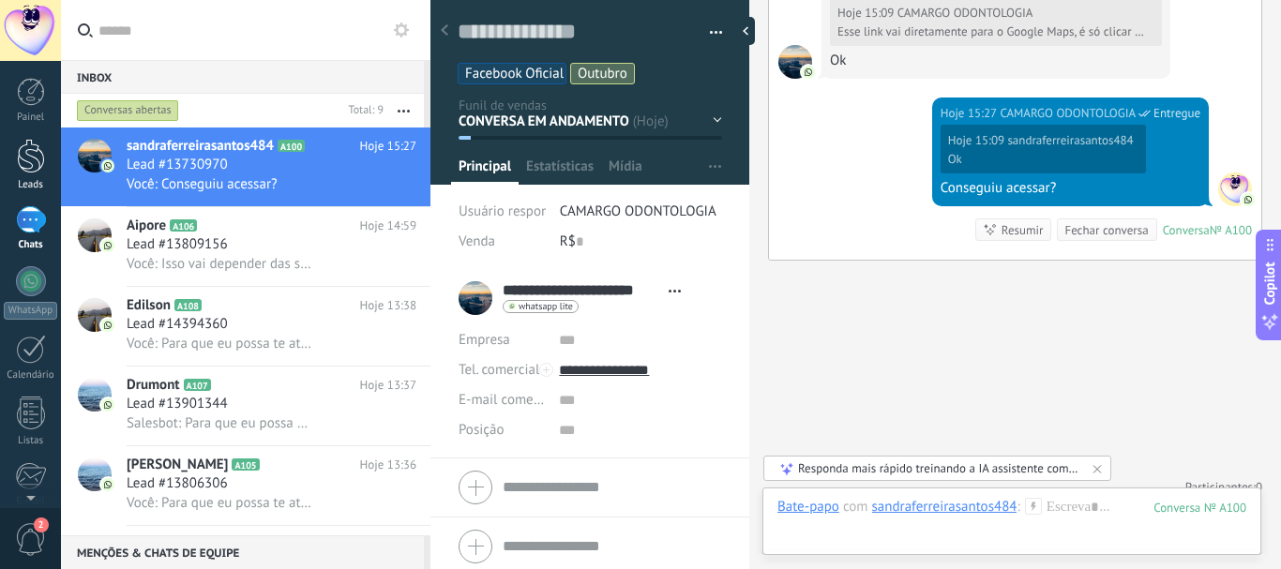
click at [28, 167] on div at bounding box center [31, 156] width 28 height 35
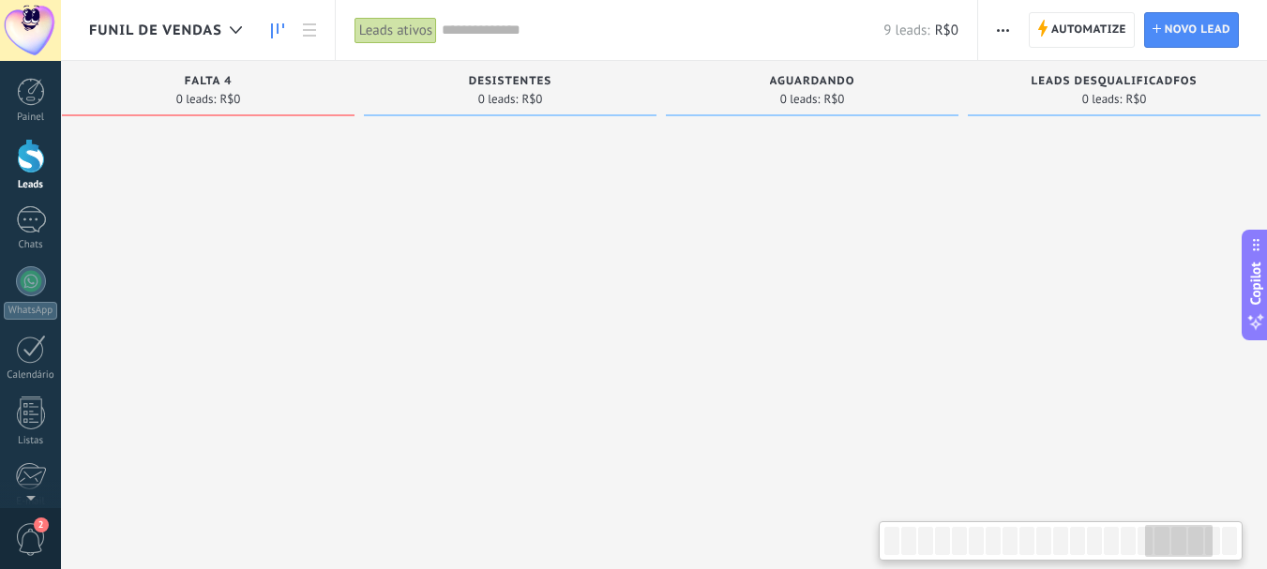
scroll to position [0, 5182]
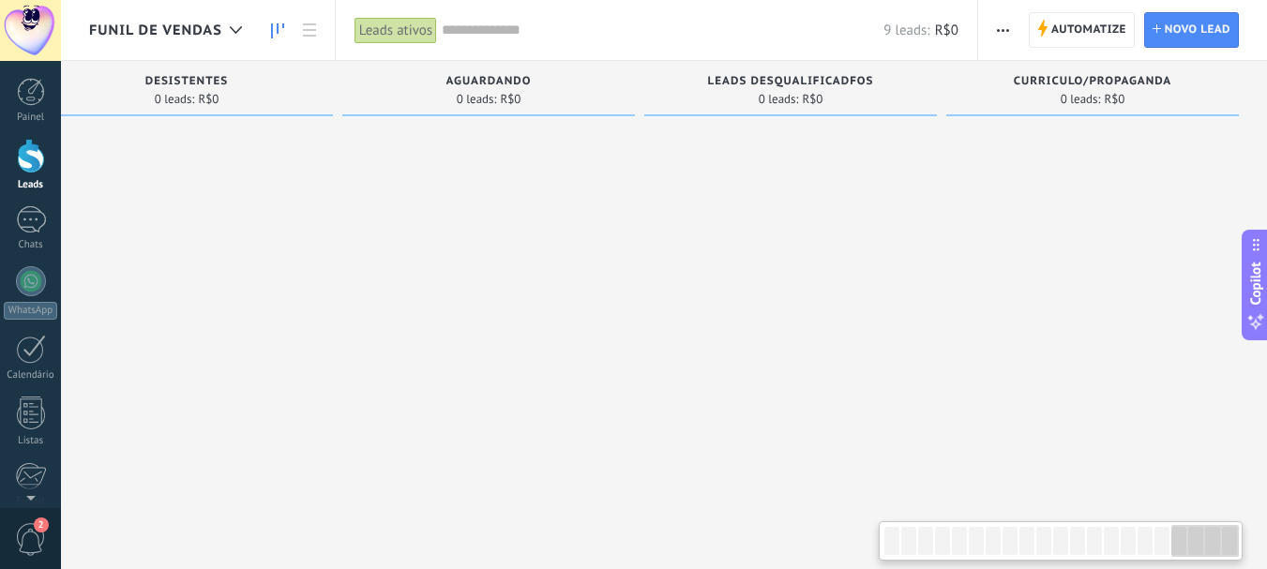
drag, startPoint x: 980, startPoint y: 530, endPoint x: 1280, endPoint y: 495, distance: 302.1
click at [1266, 495] on html ".abecls-1,.abecls-2{fill-rule:evenodd}.abecls-2{fill:#fff} .abhcls-1{fill:none}…" at bounding box center [633, 284] width 1267 height 569
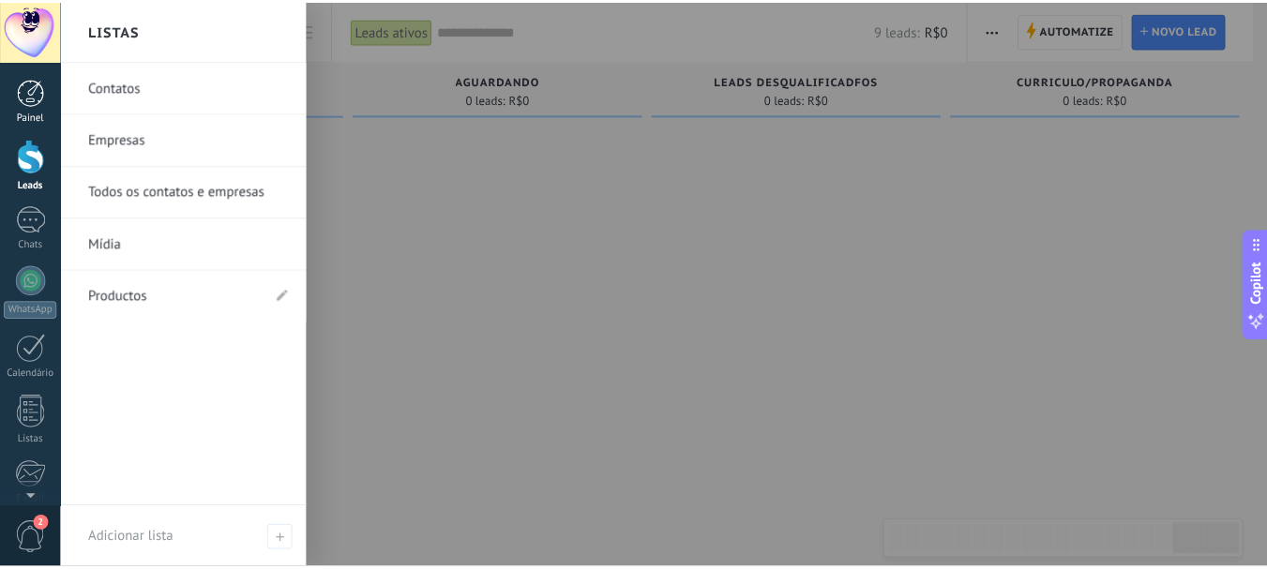
scroll to position [0, 5168]
